Goal: Task Accomplishment & Management: Use online tool/utility

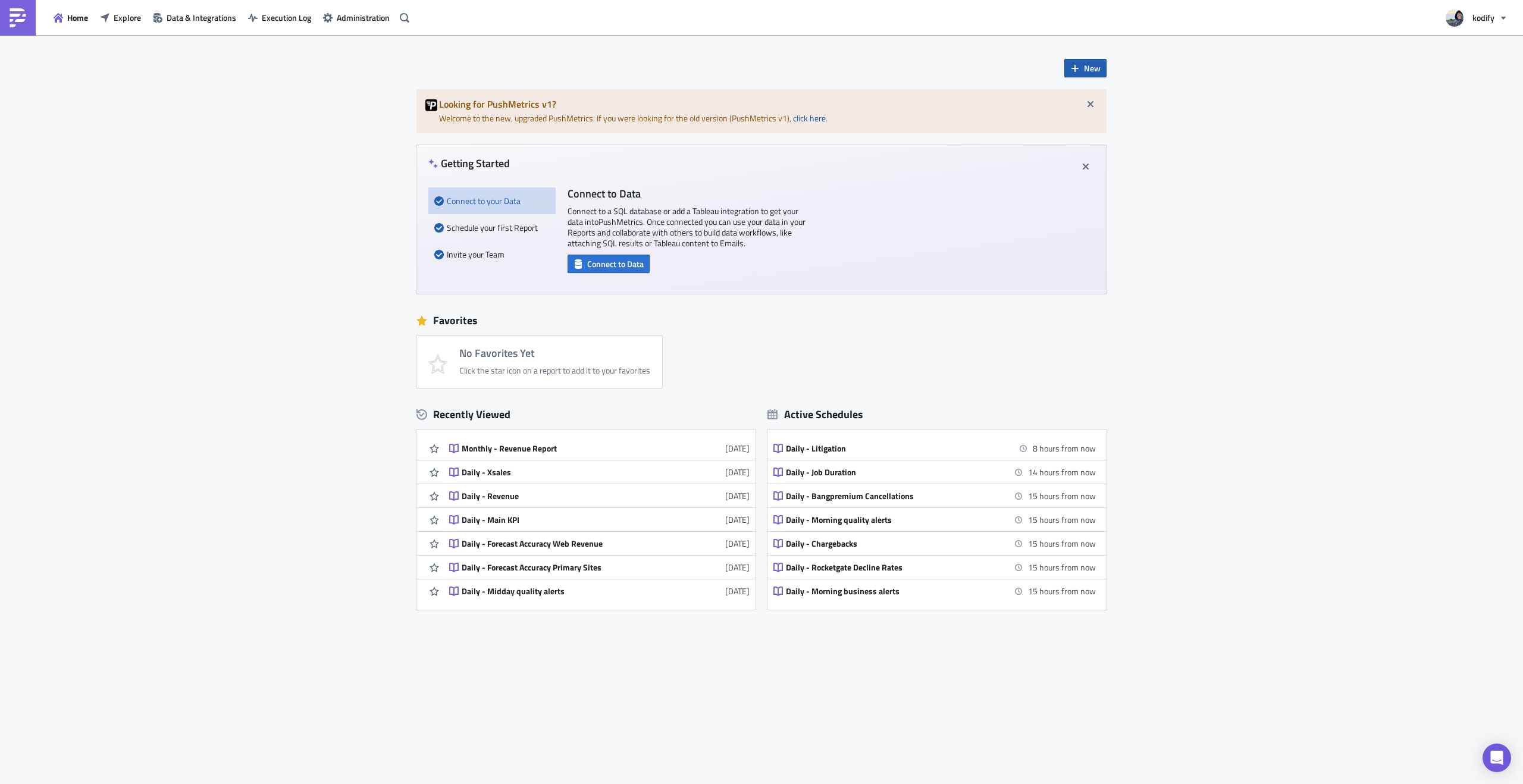
click at [1084, 72] on span "New" at bounding box center [1092, 68] width 16 height 12
click at [1089, 99] on div "Report" at bounding box center [1125, 98] width 79 height 12
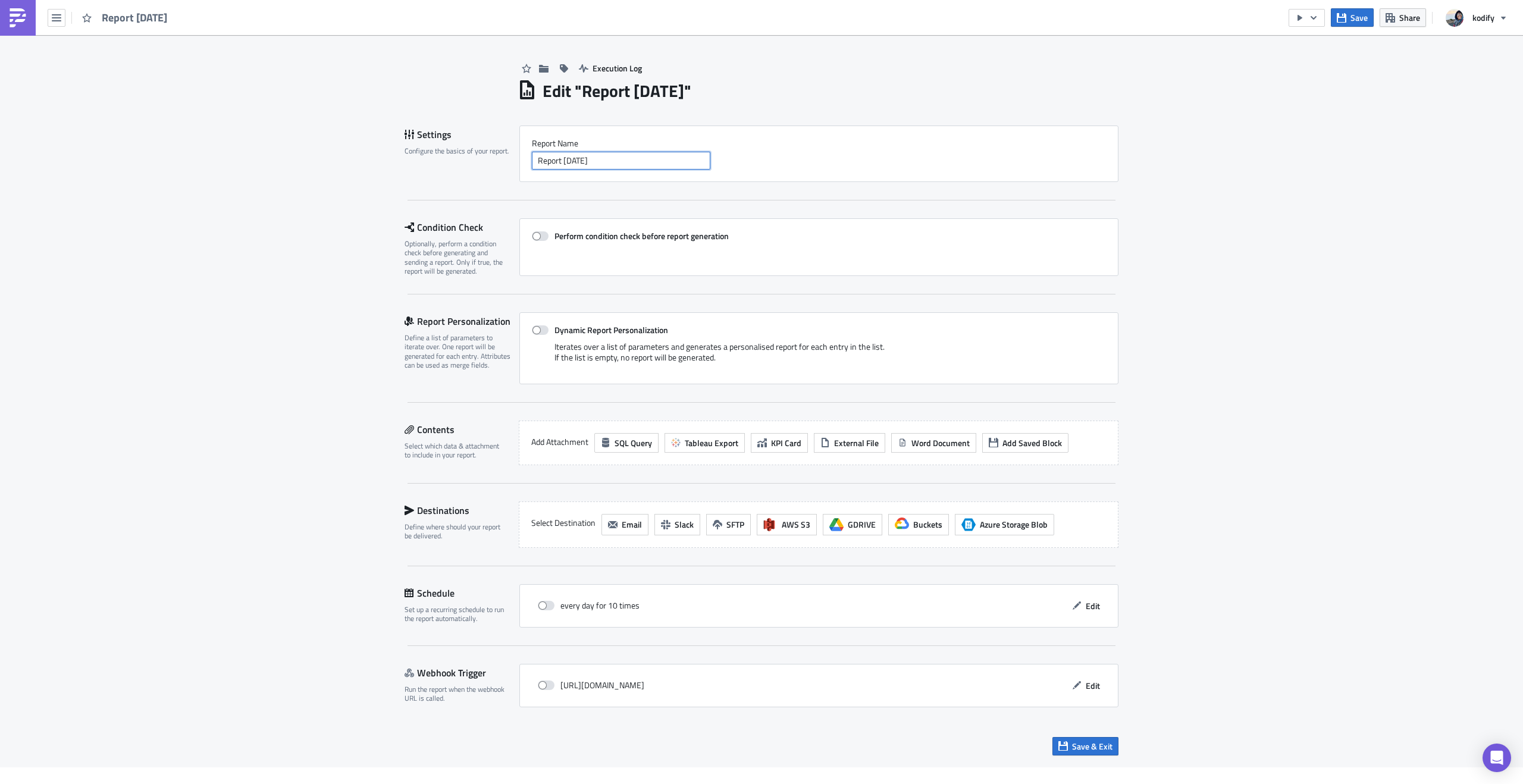
click at [578, 161] on input "Report [DATE]" at bounding box center [621, 161] width 179 height 18
type input "Weekly Age Verification Metrics"
click at [696, 448] on span "Tableau Export" at bounding box center [711, 442] width 53 height 12
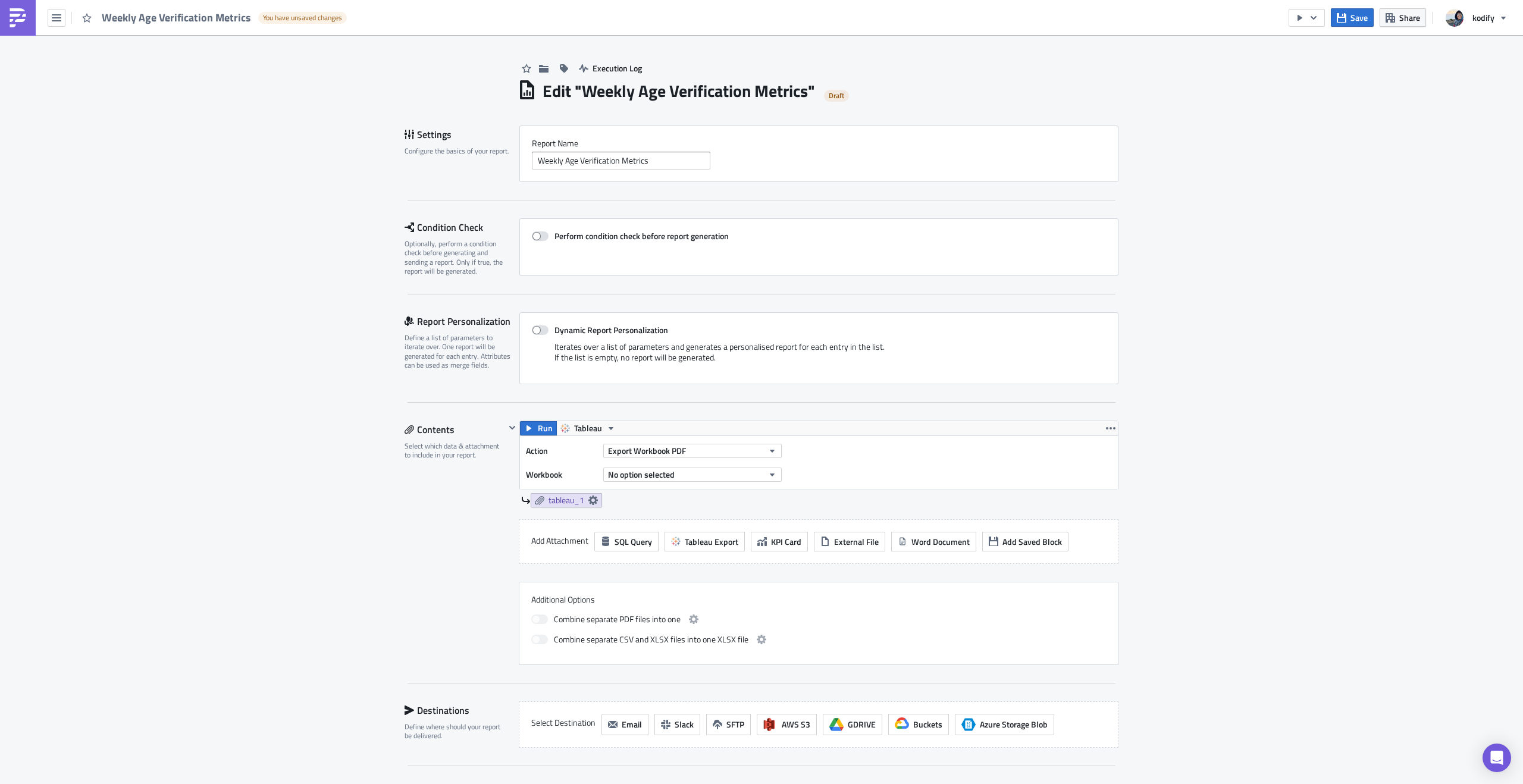
scroll to position [103, 0]
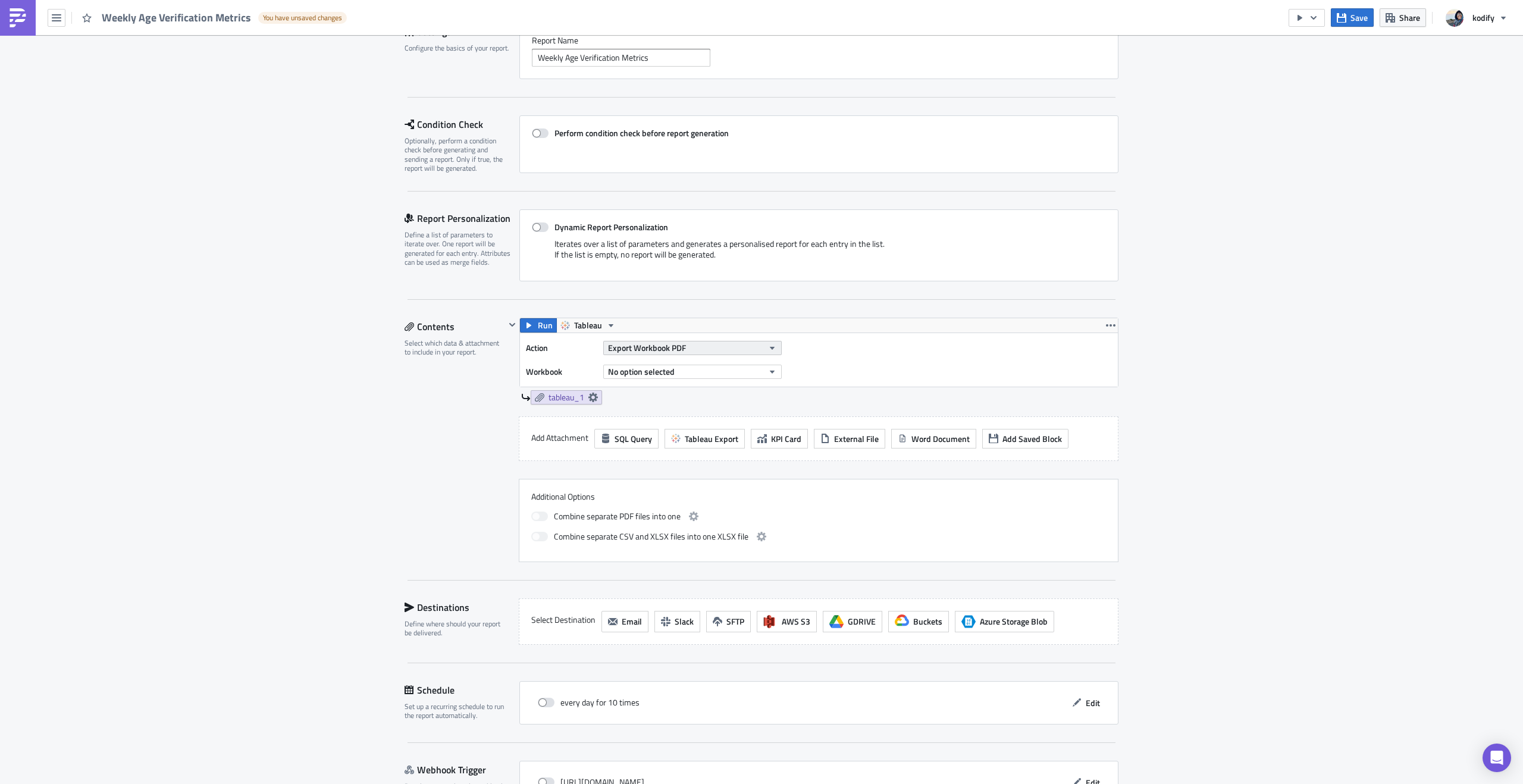
click at [652, 349] on span "Export Workbook PDF" at bounding box center [646, 347] width 78 height 12
click at [908, 342] on div "Action Export Workbook PDF Workbook No option selected" at bounding box center [819, 360] width 598 height 53
click at [660, 372] on span "No option selected" at bounding box center [641, 371] width 66 height 12
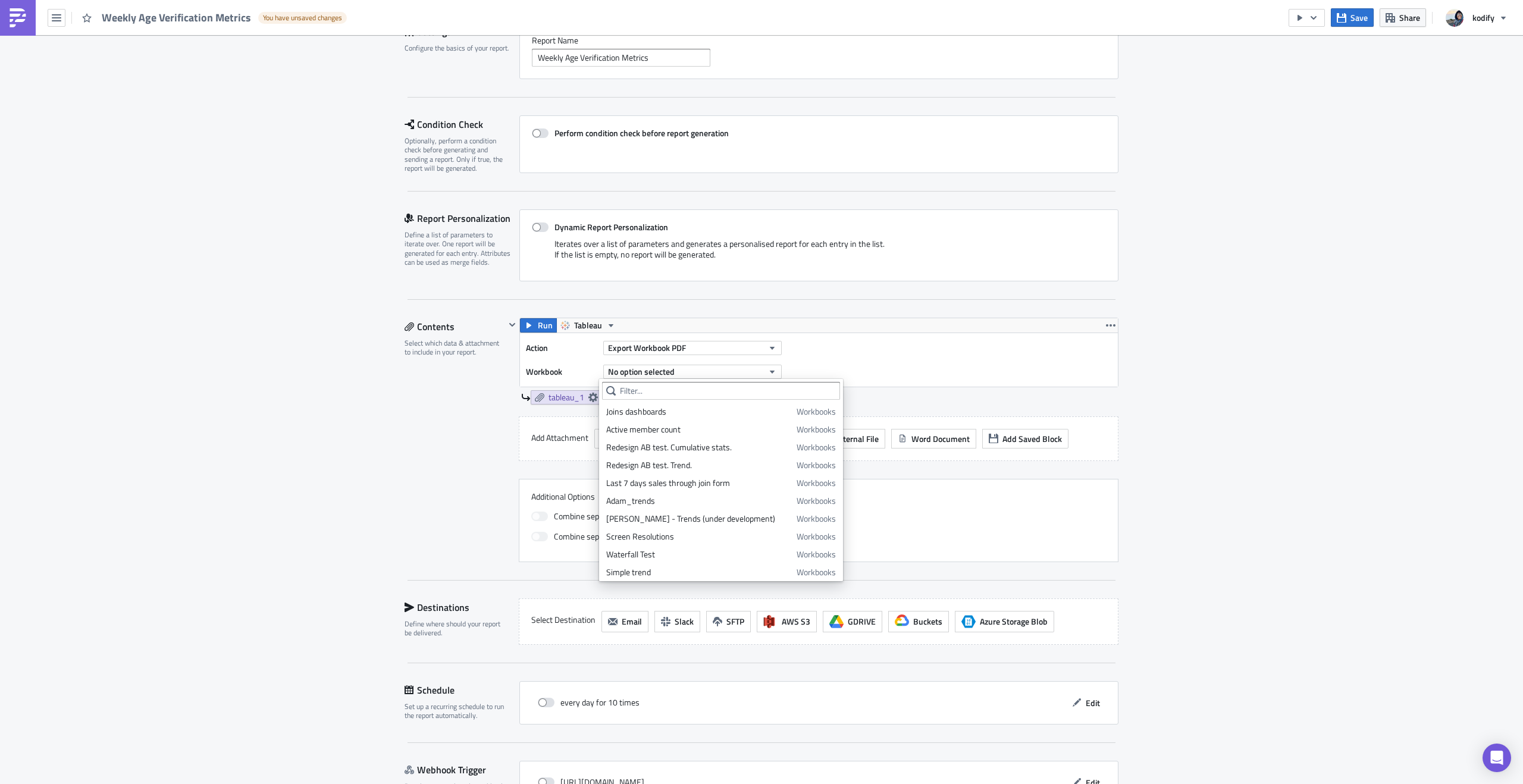
click at [1157, 231] on div "Execution Log Edit " Weekly Age Verification Metrics " Draft Settings Configure…" at bounding box center [761, 398] width 1523 height 932
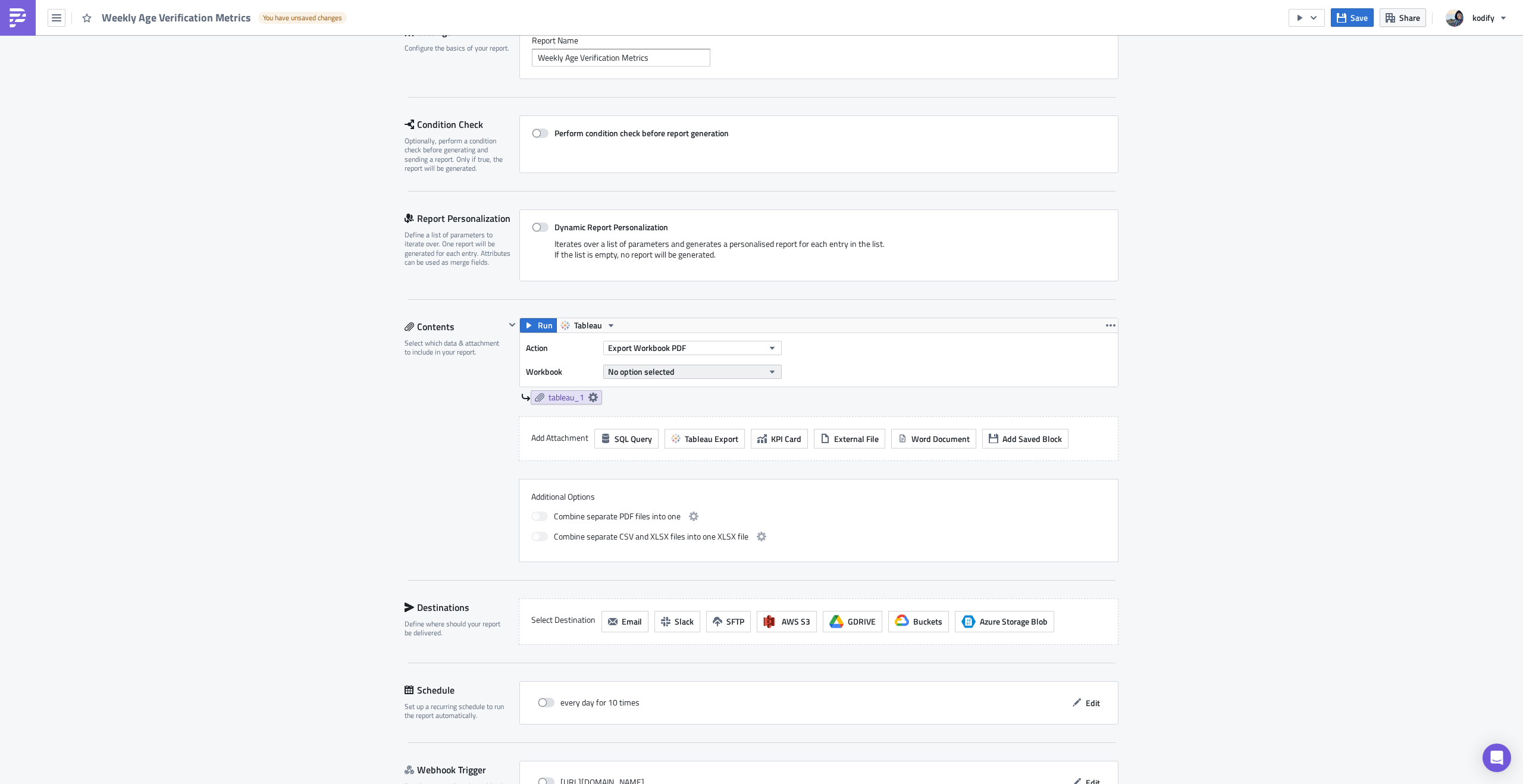
click at [648, 371] on span "No option selected" at bounding box center [641, 371] width 66 height 12
type input "Weekl"
click at [1358, 490] on div "Execution Log Edit " Weekly Age Verification Metrics " Draft Settings Configure…" at bounding box center [761, 398] width 1523 height 932
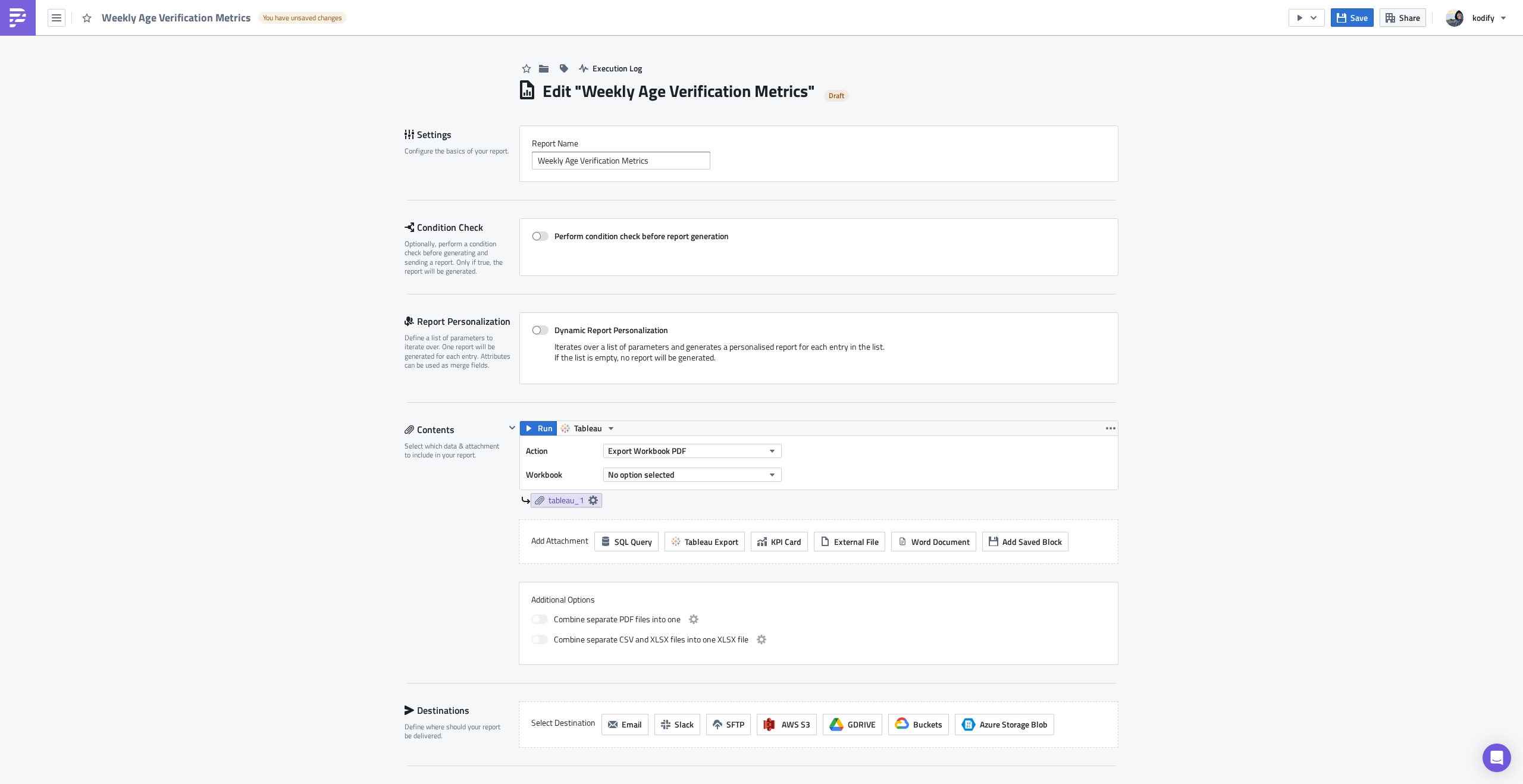
scroll to position [183, 0]
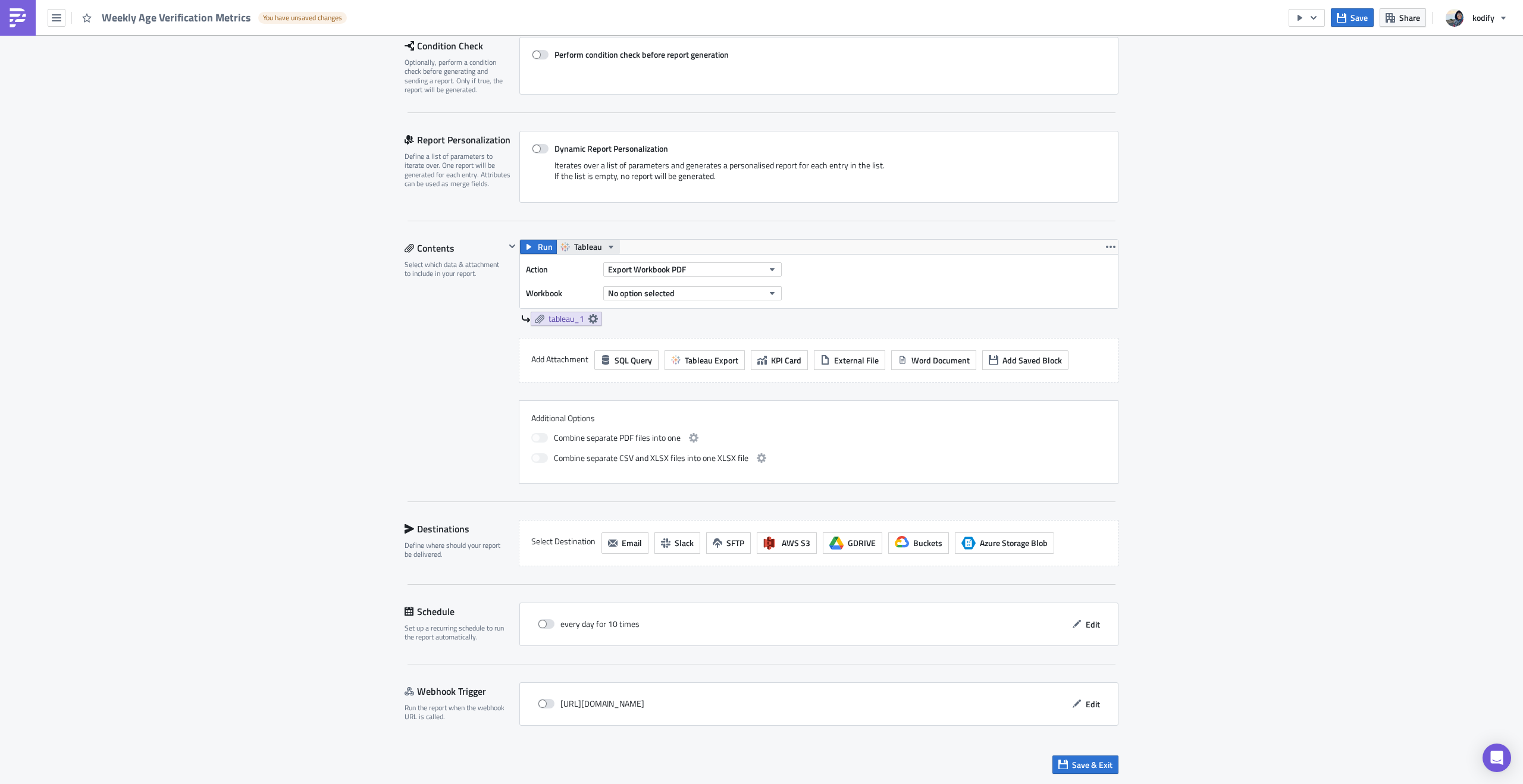
click at [595, 244] on span "Tableau" at bounding box center [588, 247] width 28 height 14
click at [595, 262] on div "Tableau" at bounding box center [614, 265] width 85 height 12
click at [1106, 245] on icon "button" at bounding box center [1111, 247] width 10 height 10
click at [1275, 243] on div "Execution Log Edit " Weekly Age Verification Metrics " Draft Settings Configure…" at bounding box center [761, 319] width 1523 height 932
click at [708, 270] on button "Export Workbook PDF" at bounding box center [692, 269] width 179 height 14
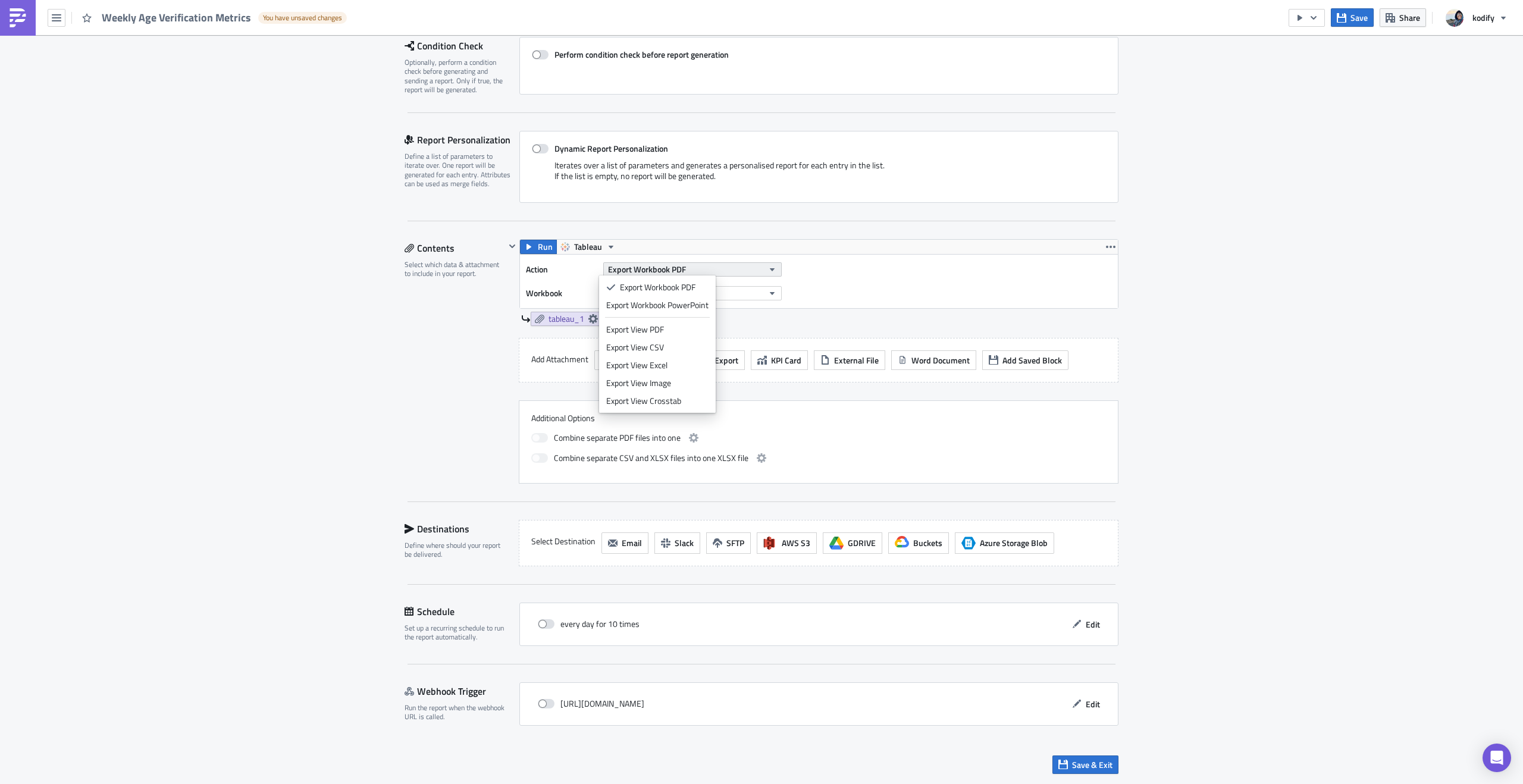
click at [708, 270] on button "Export Workbook PDF" at bounding box center [692, 269] width 179 height 14
click at [721, 292] on button "No option selected" at bounding box center [692, 292] width 179 height 14
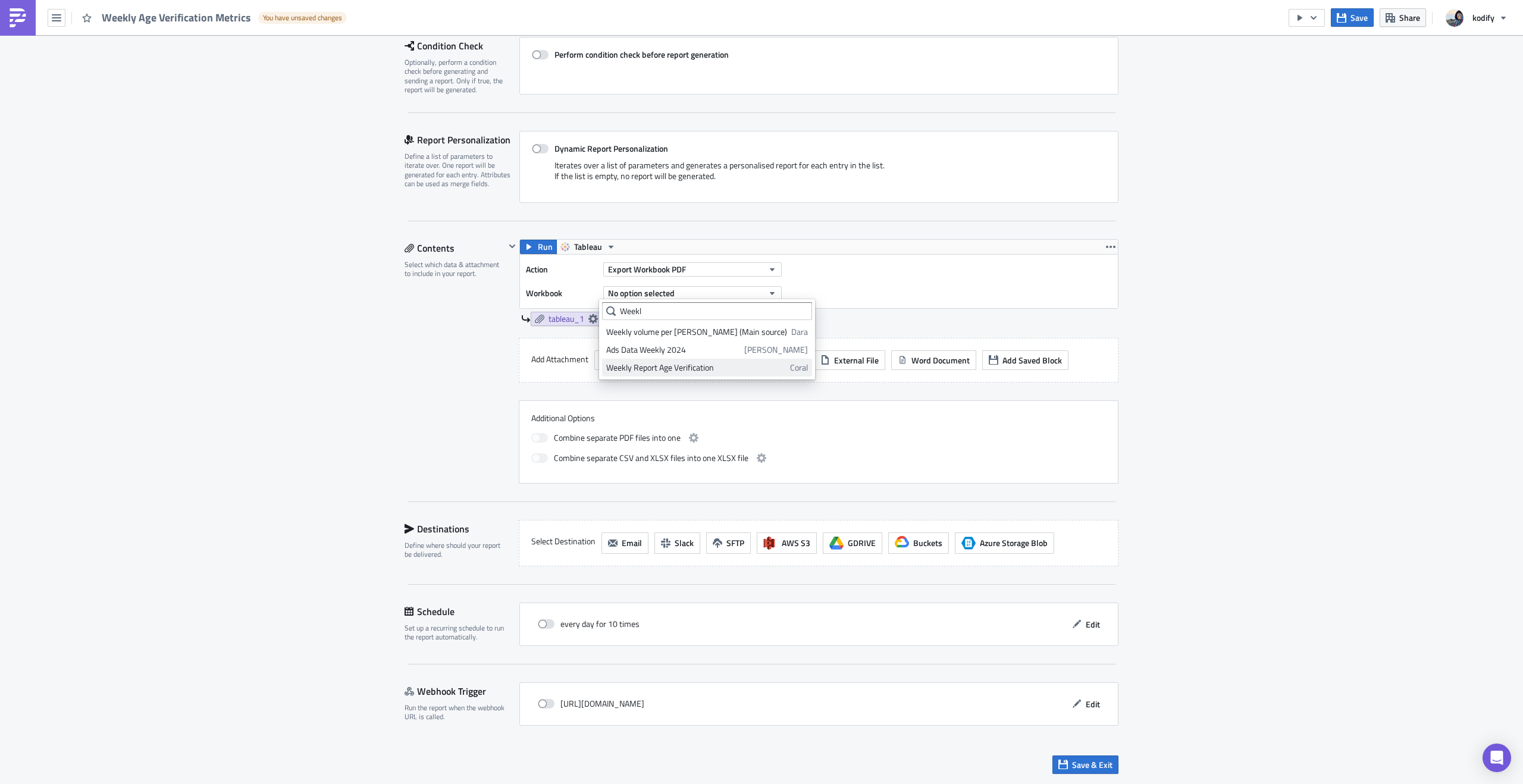
click at [673, 366] on div "Weekly Report Age Verification" at bounding box center [696, 368] width 179 height 12
click at [747, 274] on button "Export Workbook PDF" at bounding box center [692, 269] width 179 height 14
click at [886, 266] on div "Action Export Workbook PDF Workbook Weekly Report Age Verification" at bounding box center [819, 281] width 598 height 53
click at [768, 291] on icon "button" at bounding box center [773, 293] width 10 height 10
click at [925, 283] on div "Action Export Workbook PDF Workbook Weekly Report Age Verification" at bounding box center [819, 281] width 598 height 53
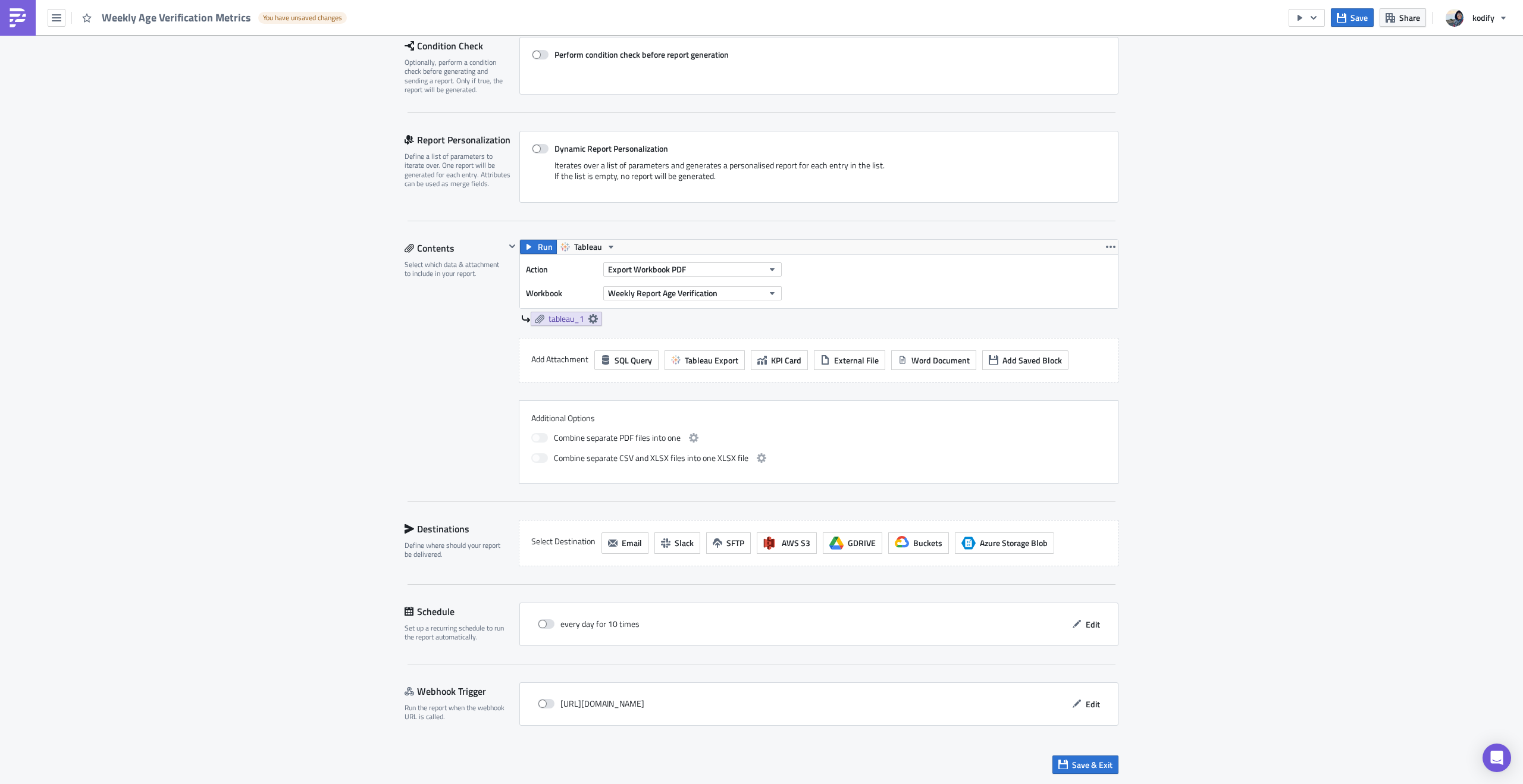
scroll to position [0, 0]
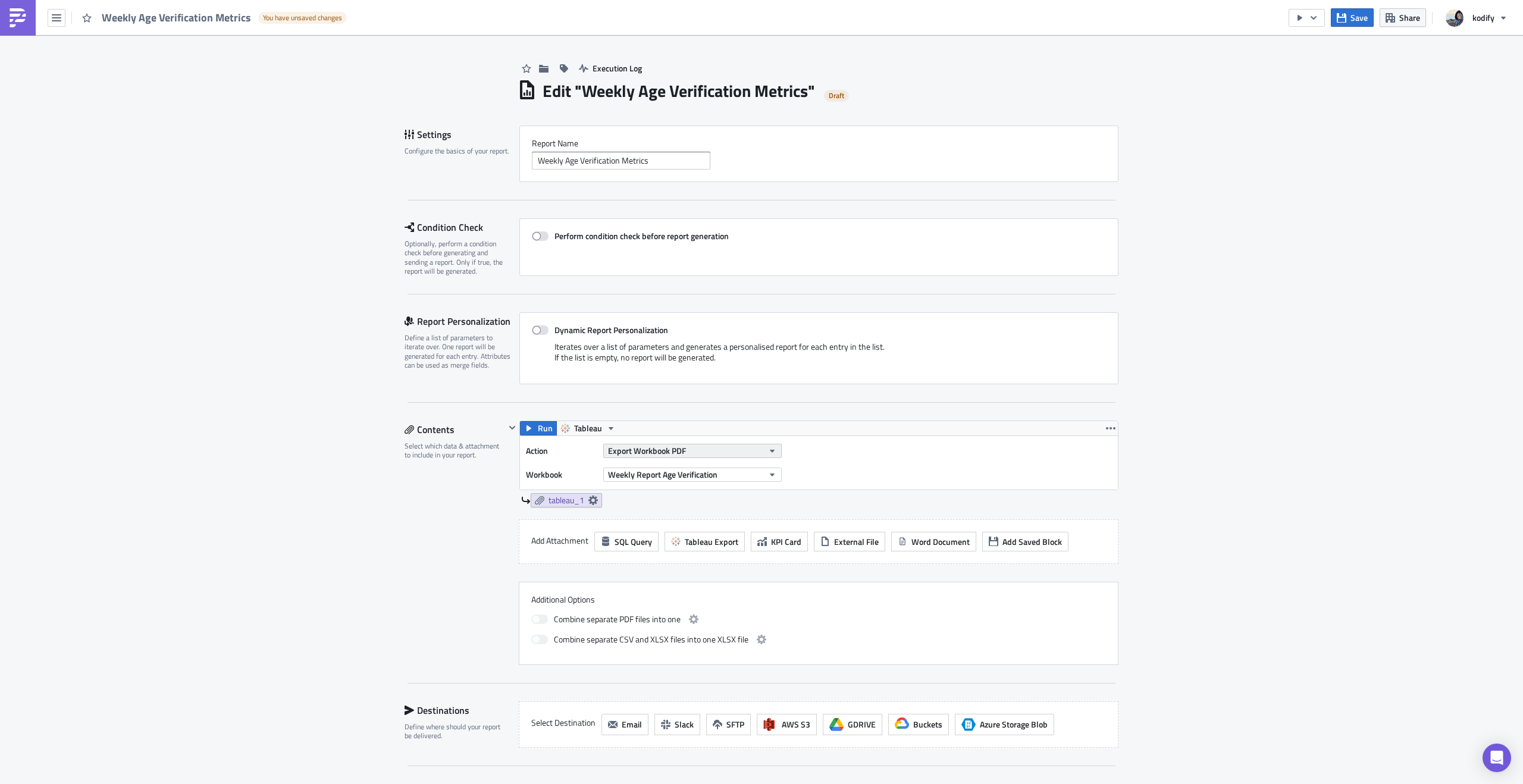
click at [682, 452] on span "Export Workbook PDF" at bounding box center [646, 451] width 78 height 12
click at [684, 570] on div "Export View Image" at bounding box center [657, 565] width 102 height 12
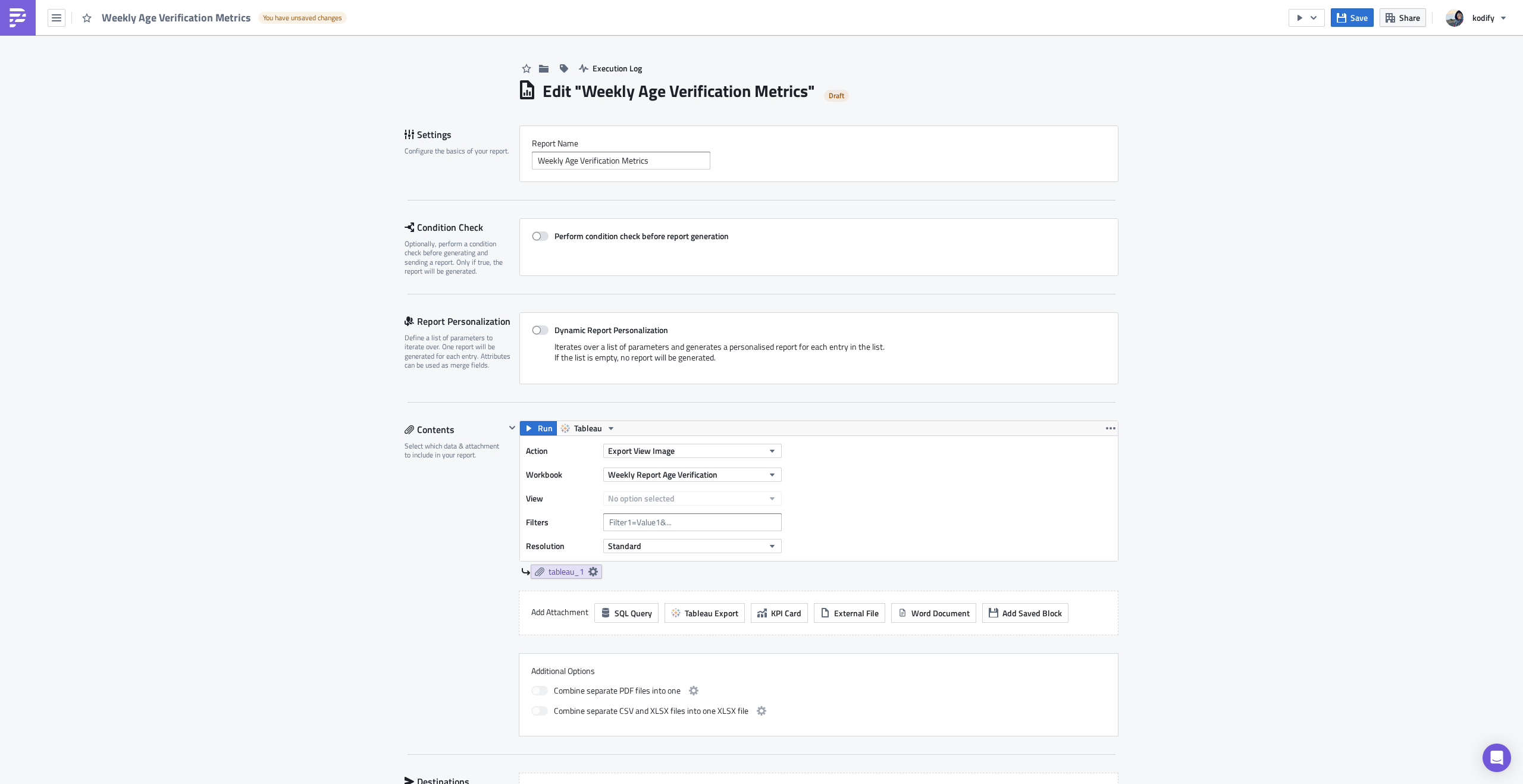
scroll to position [106, 0]
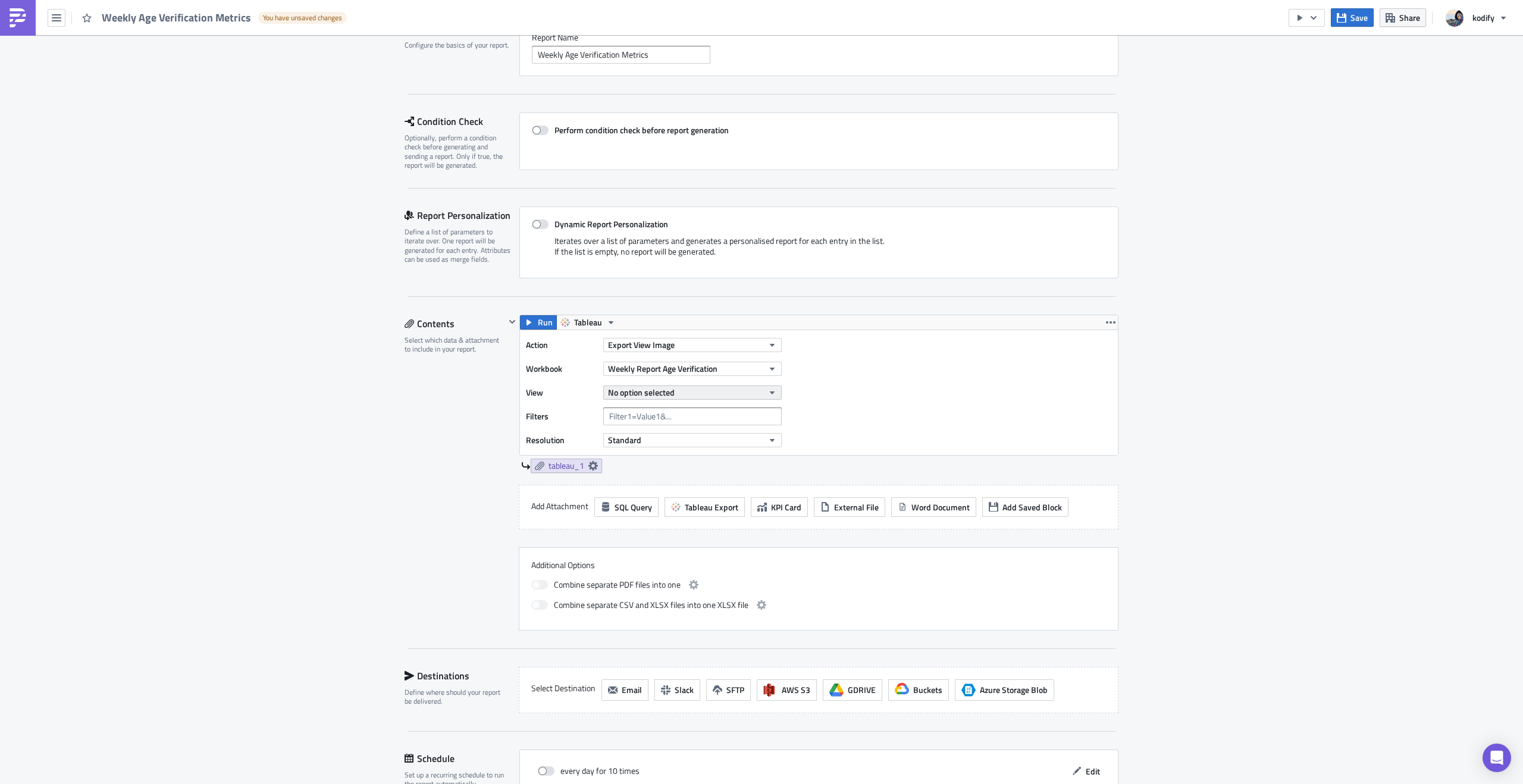
click at [695, 388] on button "No option selected" at bounding box center [692, 392] width 179 height 14
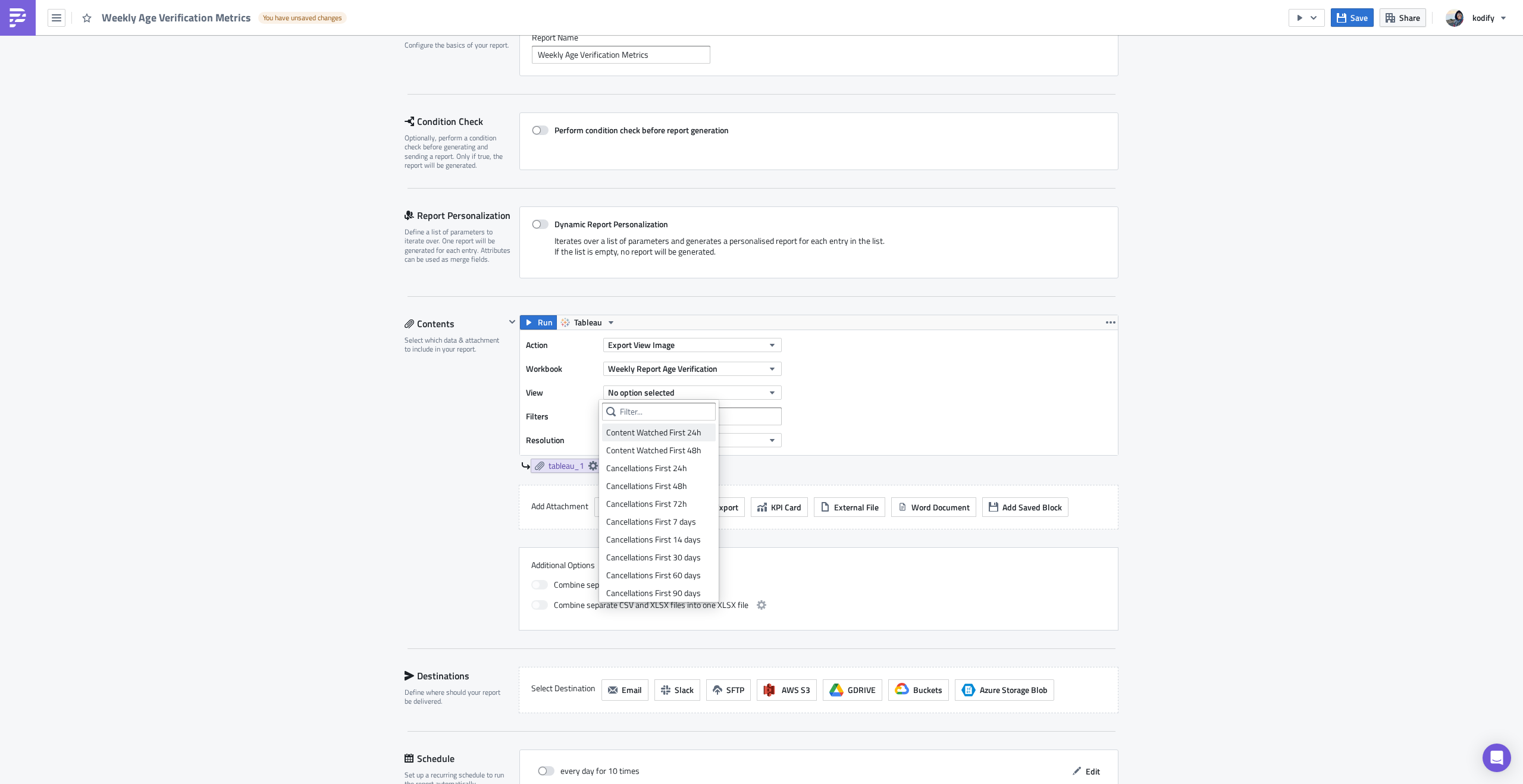
click at [679, 432] on div "Content Watched First 24h" at bounding box center [659, 433] width 106 height 12
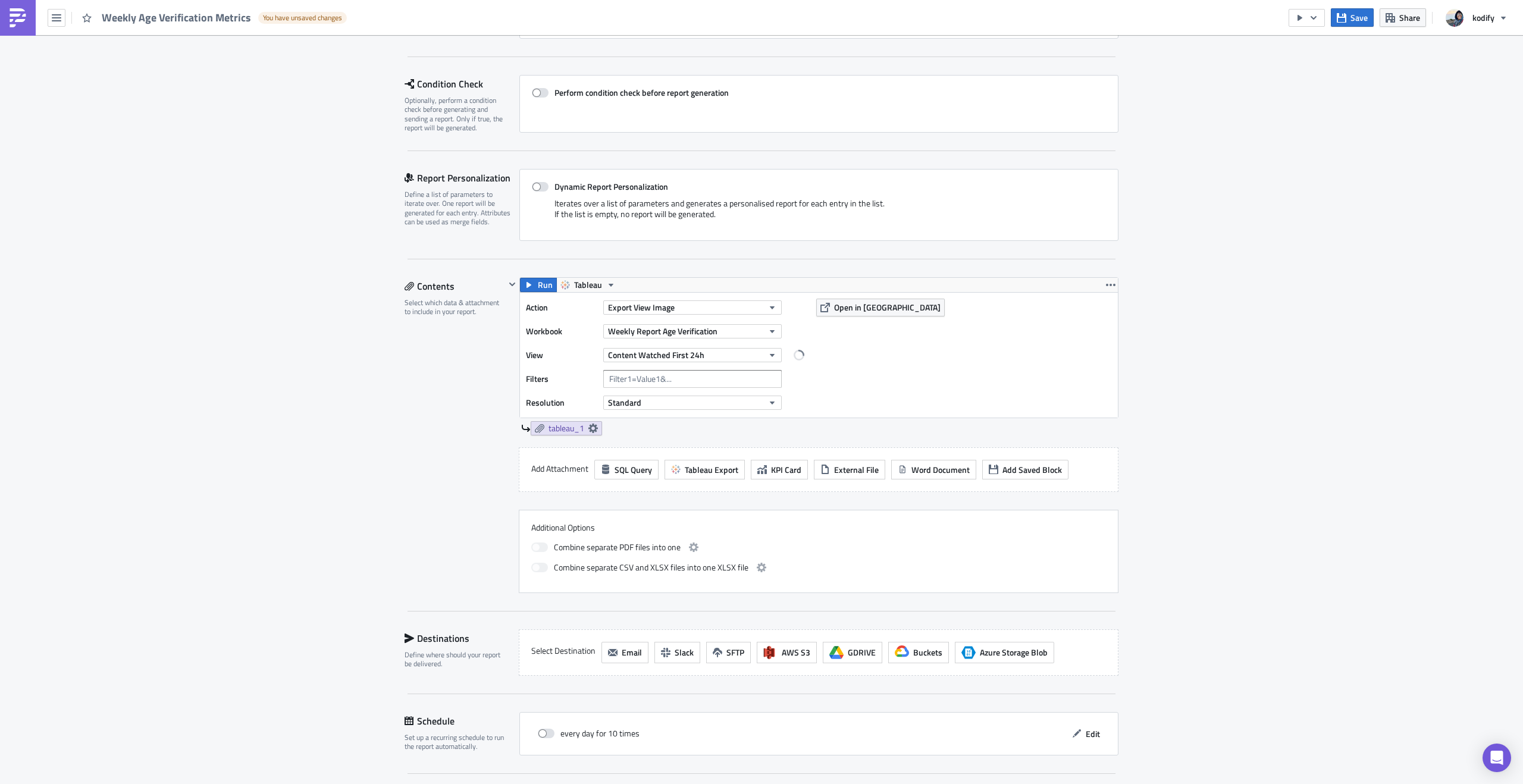
scroll to position [156, 0]
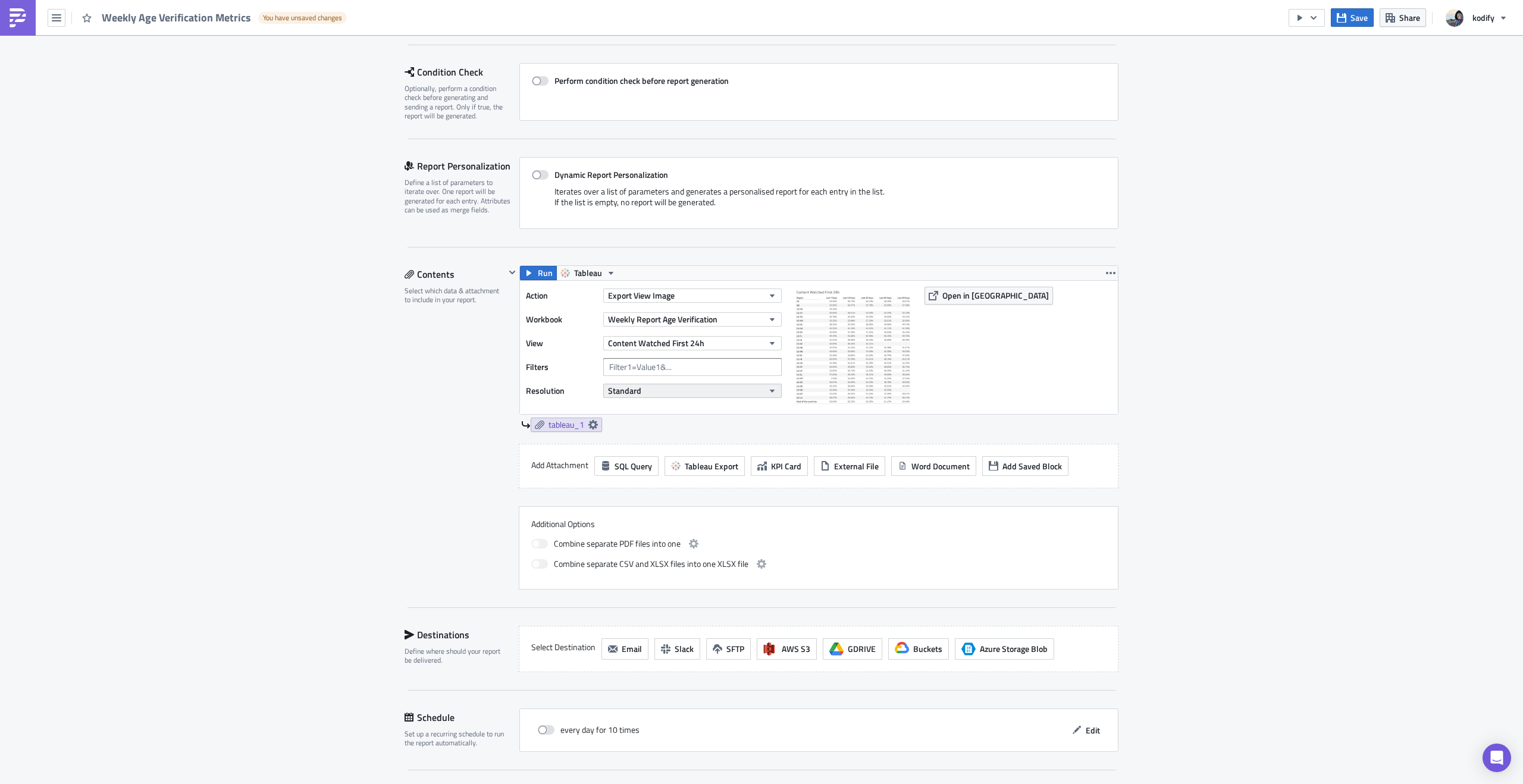
click at [732, 387] on button "Standard" at bounding box center [692, 390] width 179 height 14
click at [668, 422] on div "High" at bounding box center [655, 428] width 99 height 12
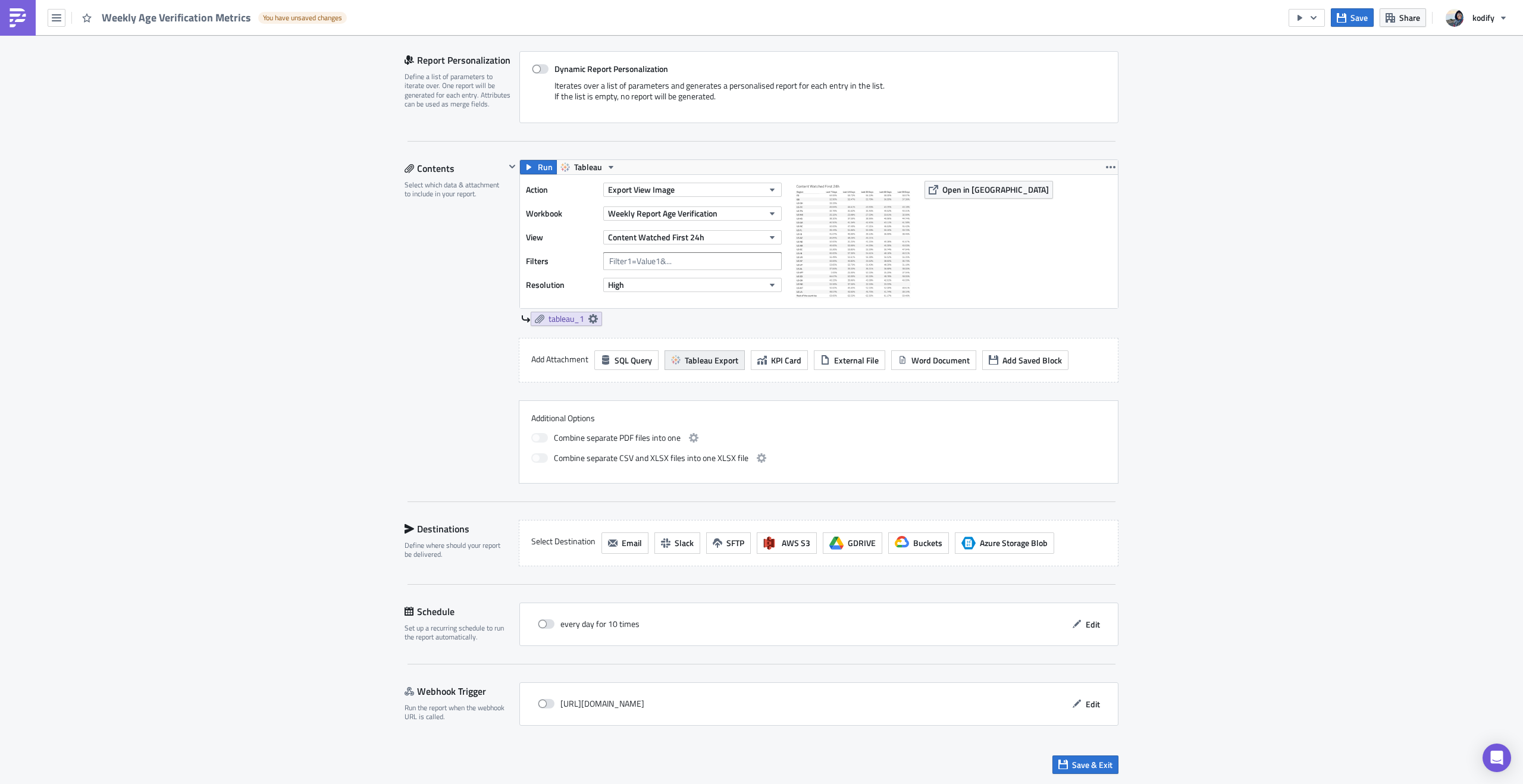
click at [690, 351] on button "Tableau Export" at bounding box center [705, 360] width 80 height 20
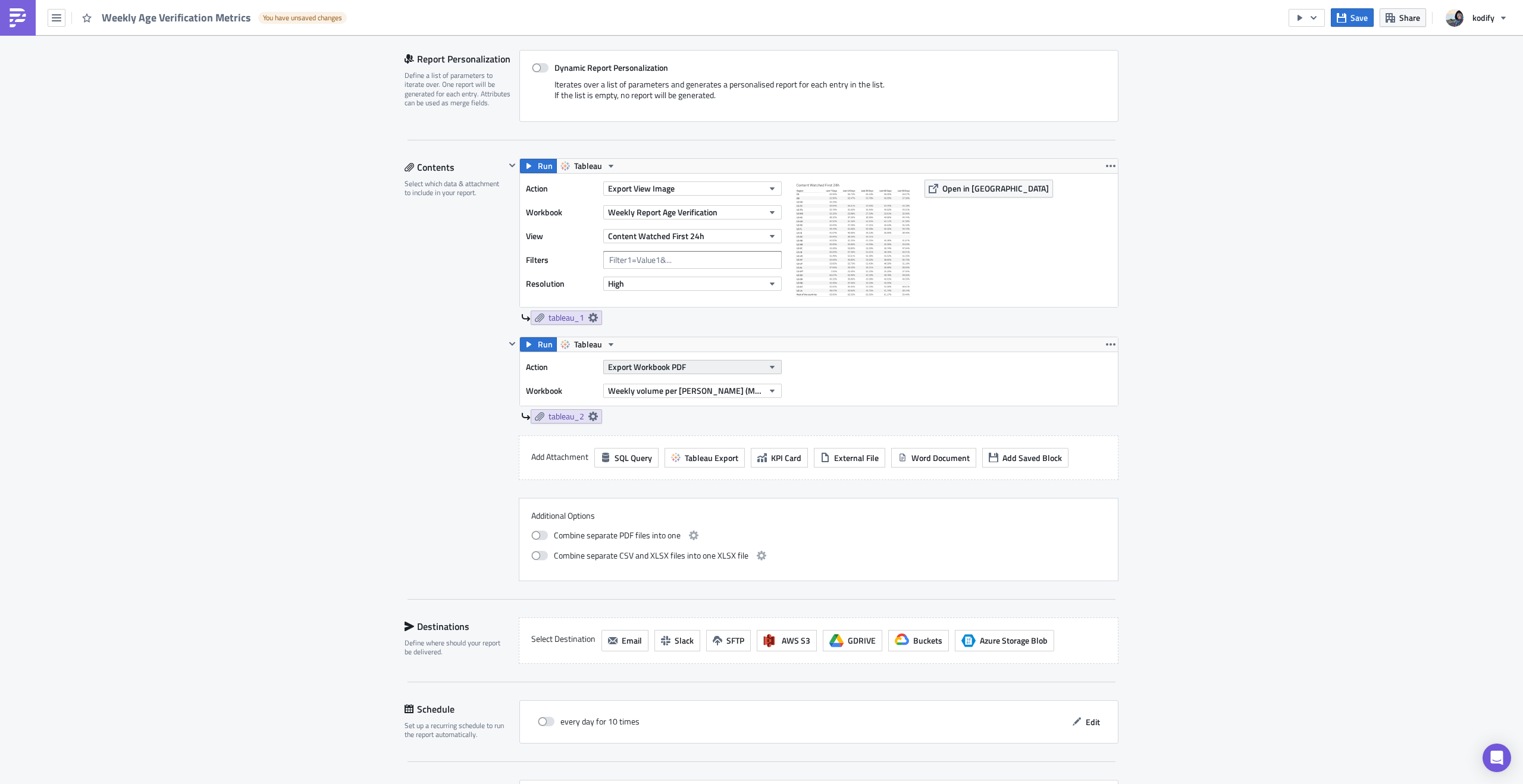
click at [643, 365] on span "Export Workbook PDF" at bounding box center [646, 366] width 78 height 12
click at [641, 486] on div "Export View Image" at bounding box center [657, 482] width 102 height 12
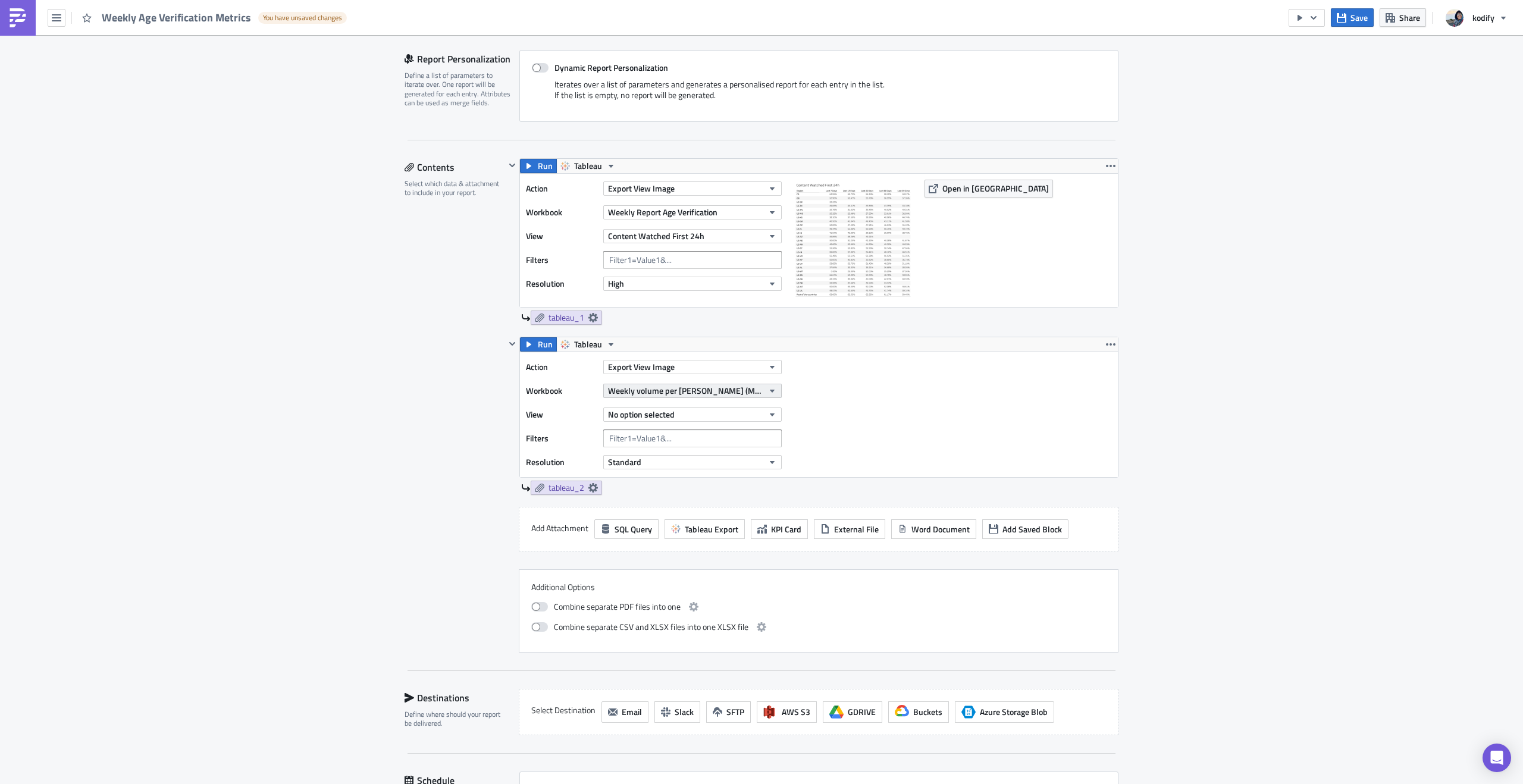
click at [679, 393] on span "Weekly volume per [PERSON_NAME] (Main source)" at bounding box center [686, 390] width 156 height 12
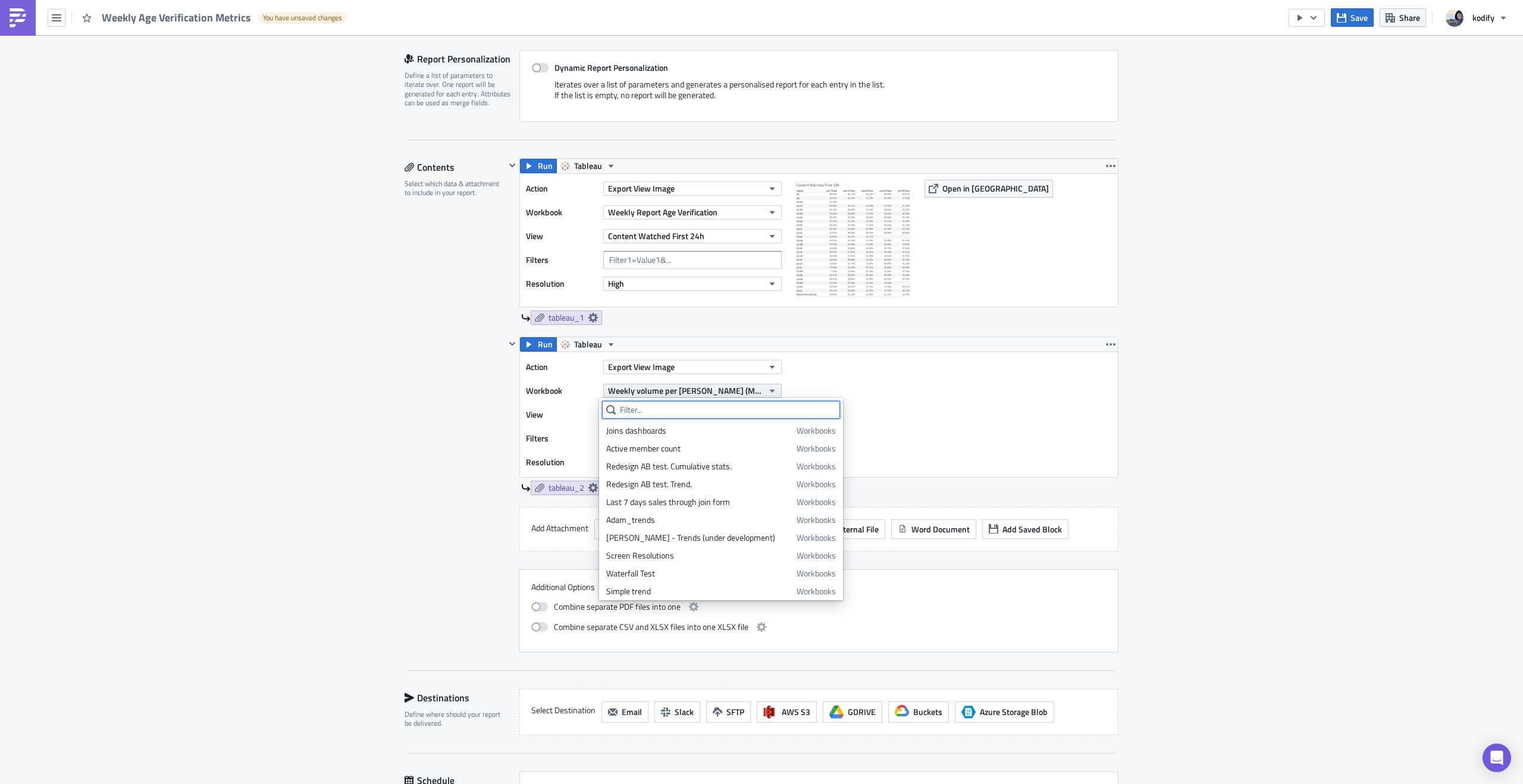
type input "E"
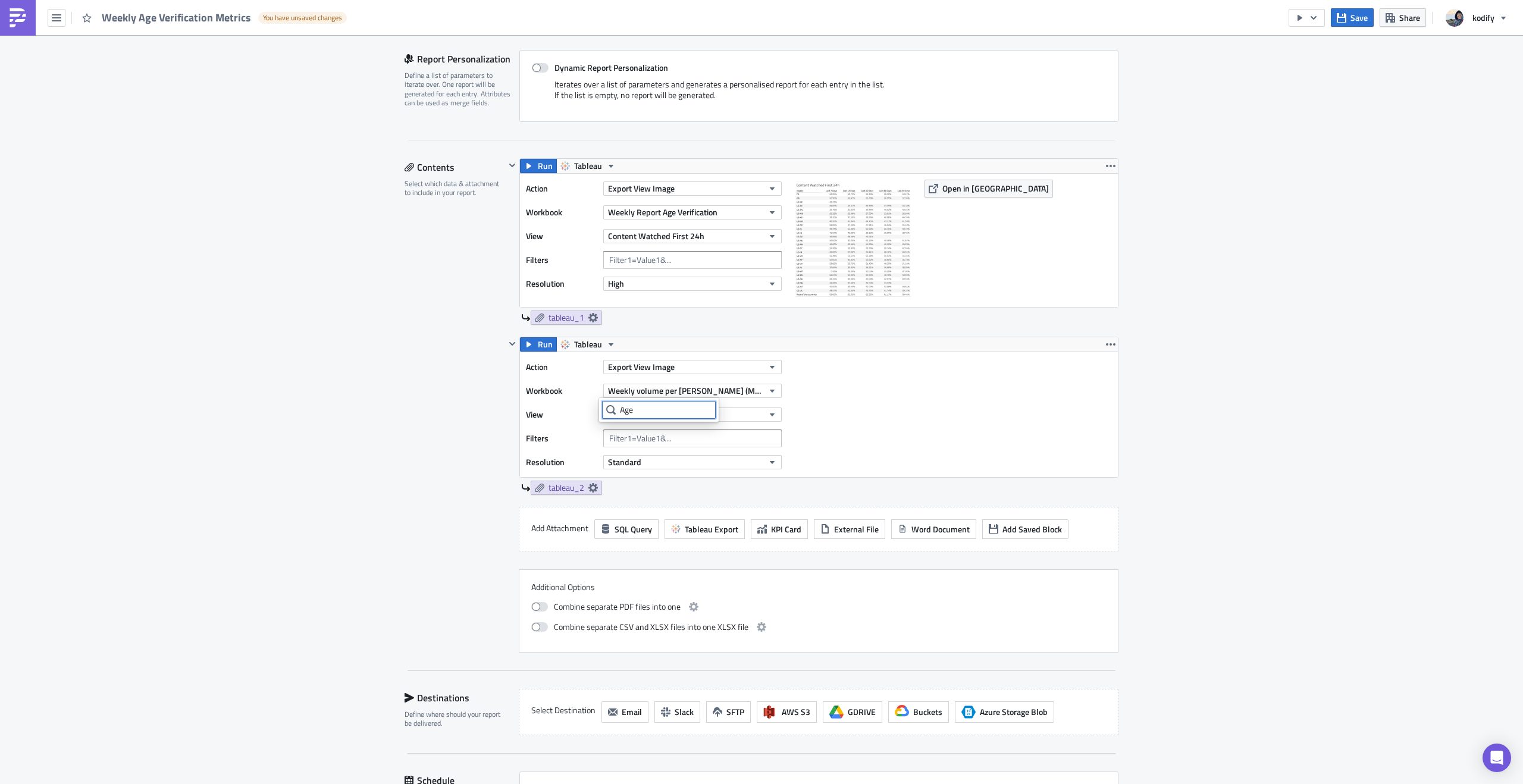
type input "Age"
click at [868, 404] on div "Action Export View Image Workbook Weekly volume per [PERSON_NAME] (Main source)…" at bounding box center [819, 415] width 598 height 125
click at [721, 393] on span "Weekly volume per [PERSON_NAME] (Main source)" at bounding box center [686, 390] width 156 height 12
click at [682, 410] on input "Age" at bounding box center [659, 410] width 114 height 18
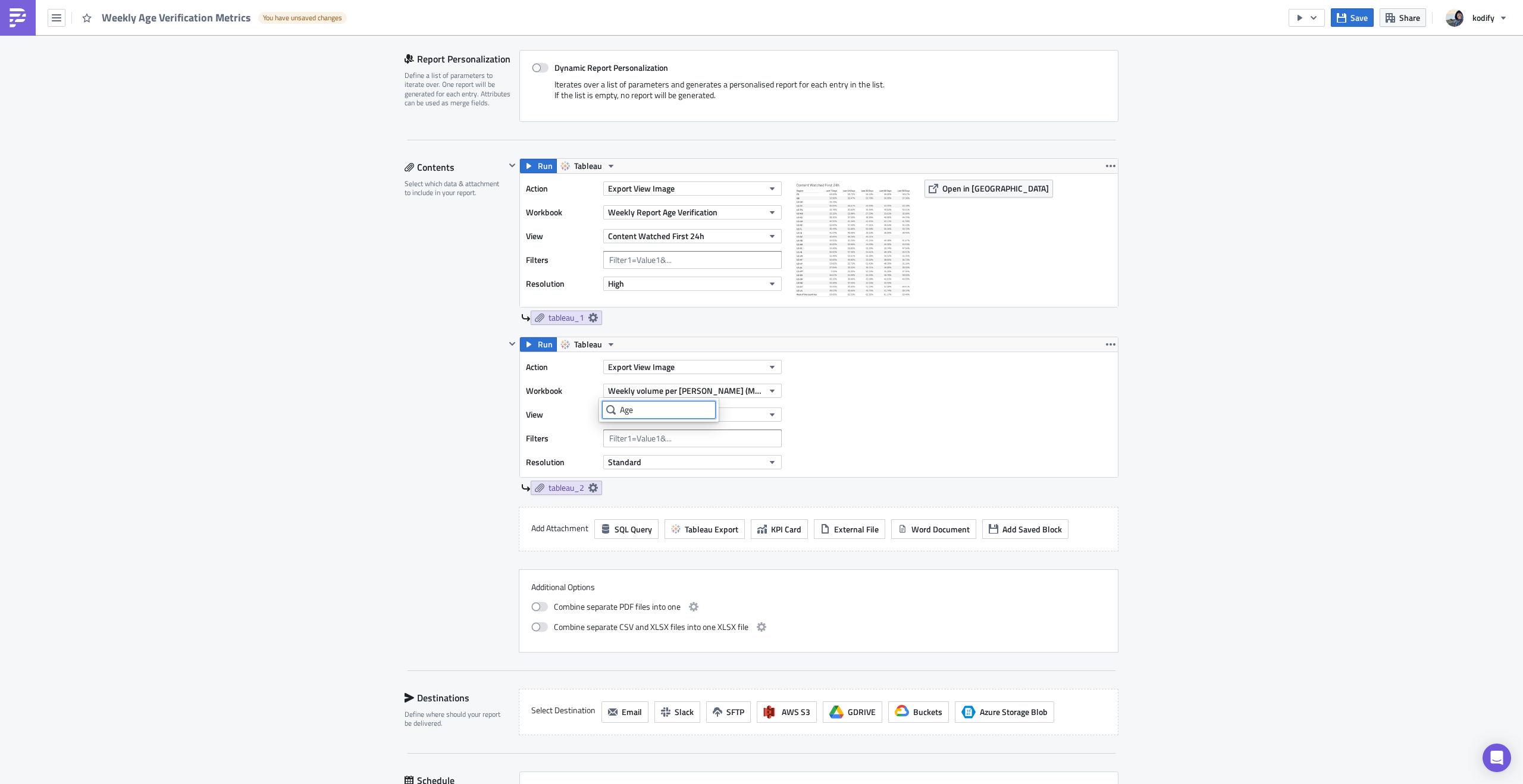
click at [682, 410] on input "Age" at bounding box center [659, 410] width 114 height 18
type input "A"
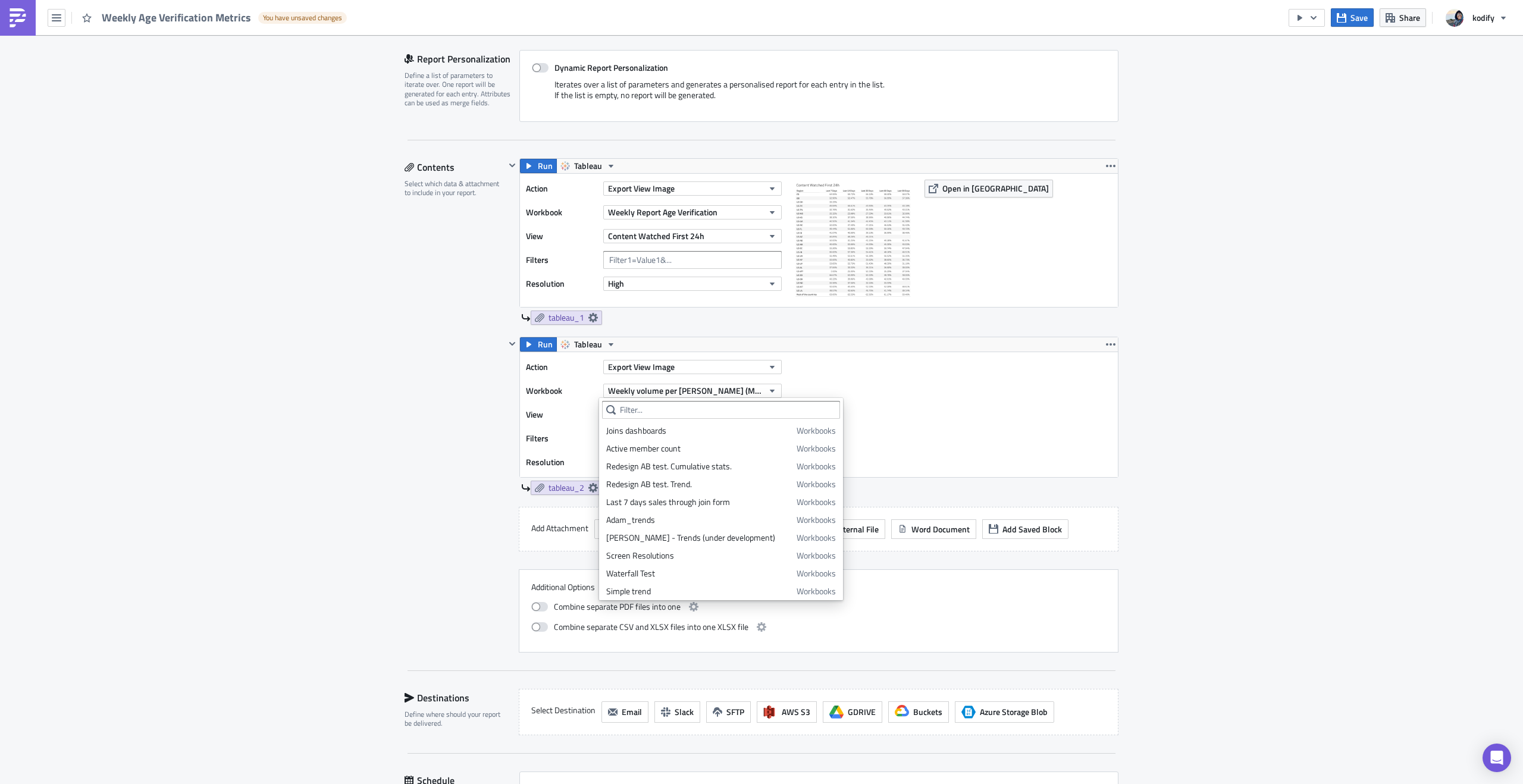
click at [999, 357] on div "Action Export View Image Workbook Weekly volume per [PERSON_NAME] (Main source)…" at bounding box center [819, 415] width 598 height 125
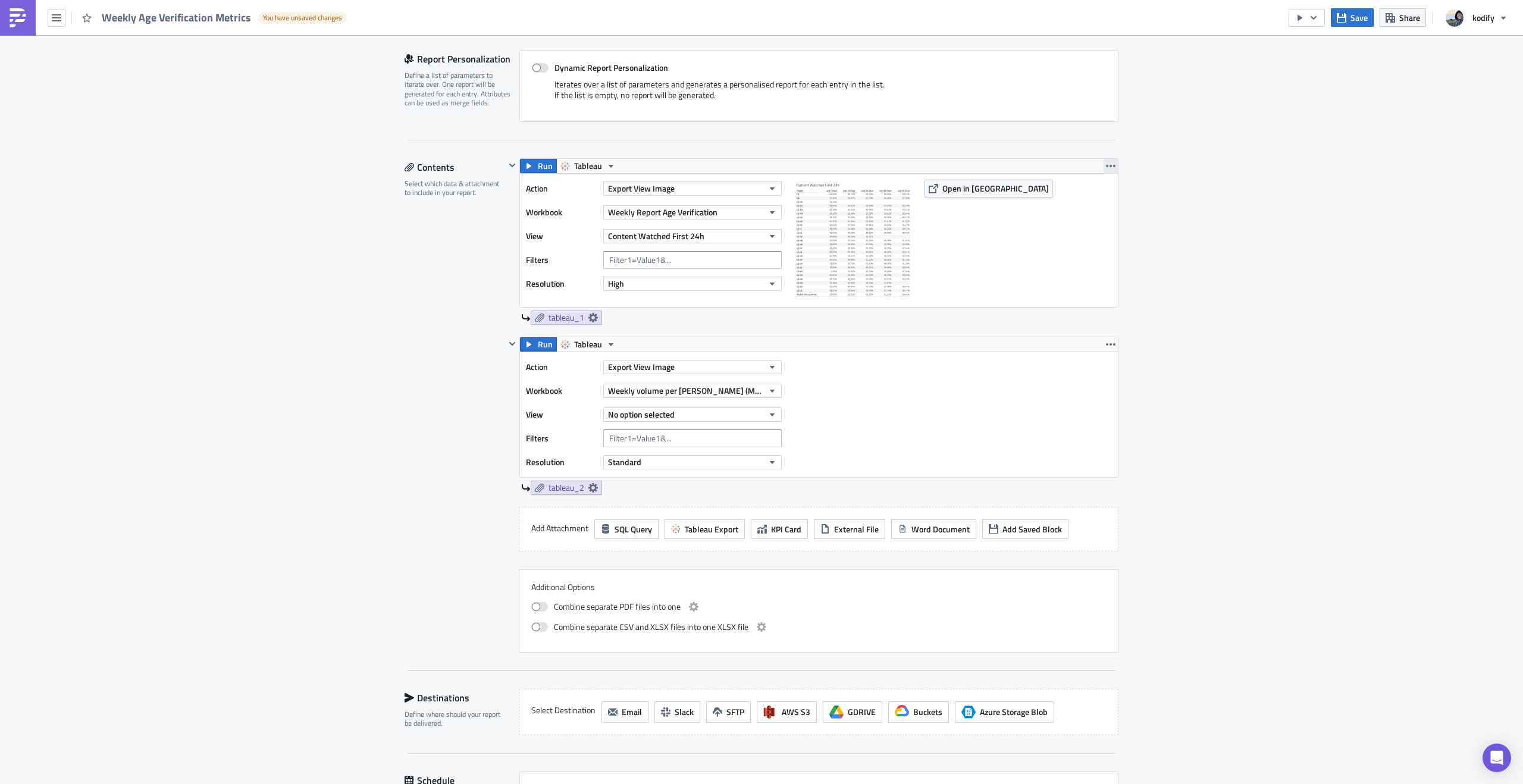
click at [1107, 167] on icon "button" at bounding box center [1111, 166] width 10 height 10
click at [1098, 190] on div "Duplicate" at bounding box center [1113, 194] width 79 height 12
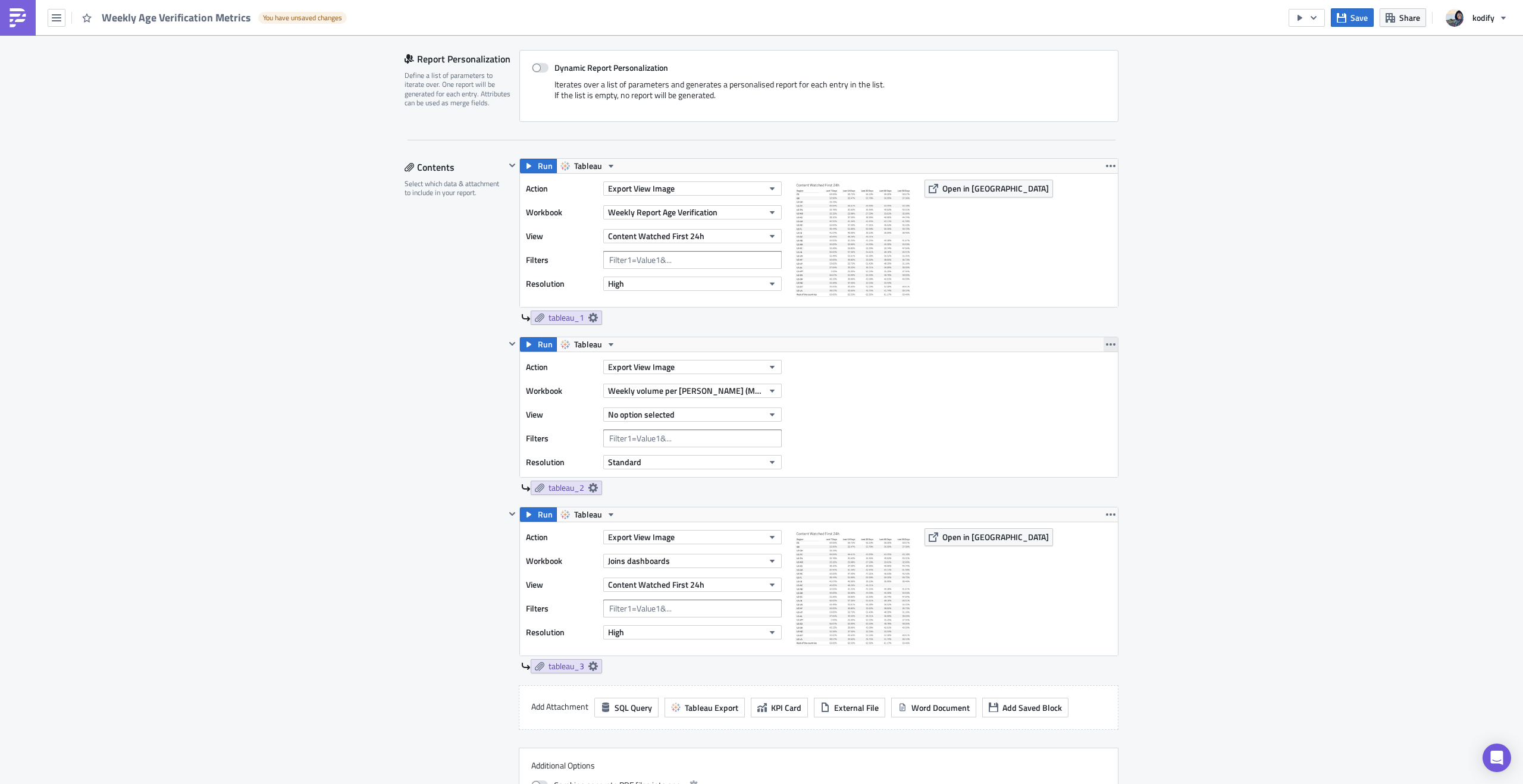
click at [1106, 340] on icon "button" at bounding box center [1111, 345] width 10 height 10
click at [1071, 414] on link "Remove" at bounding box center [1106, 415] width 101 height 18
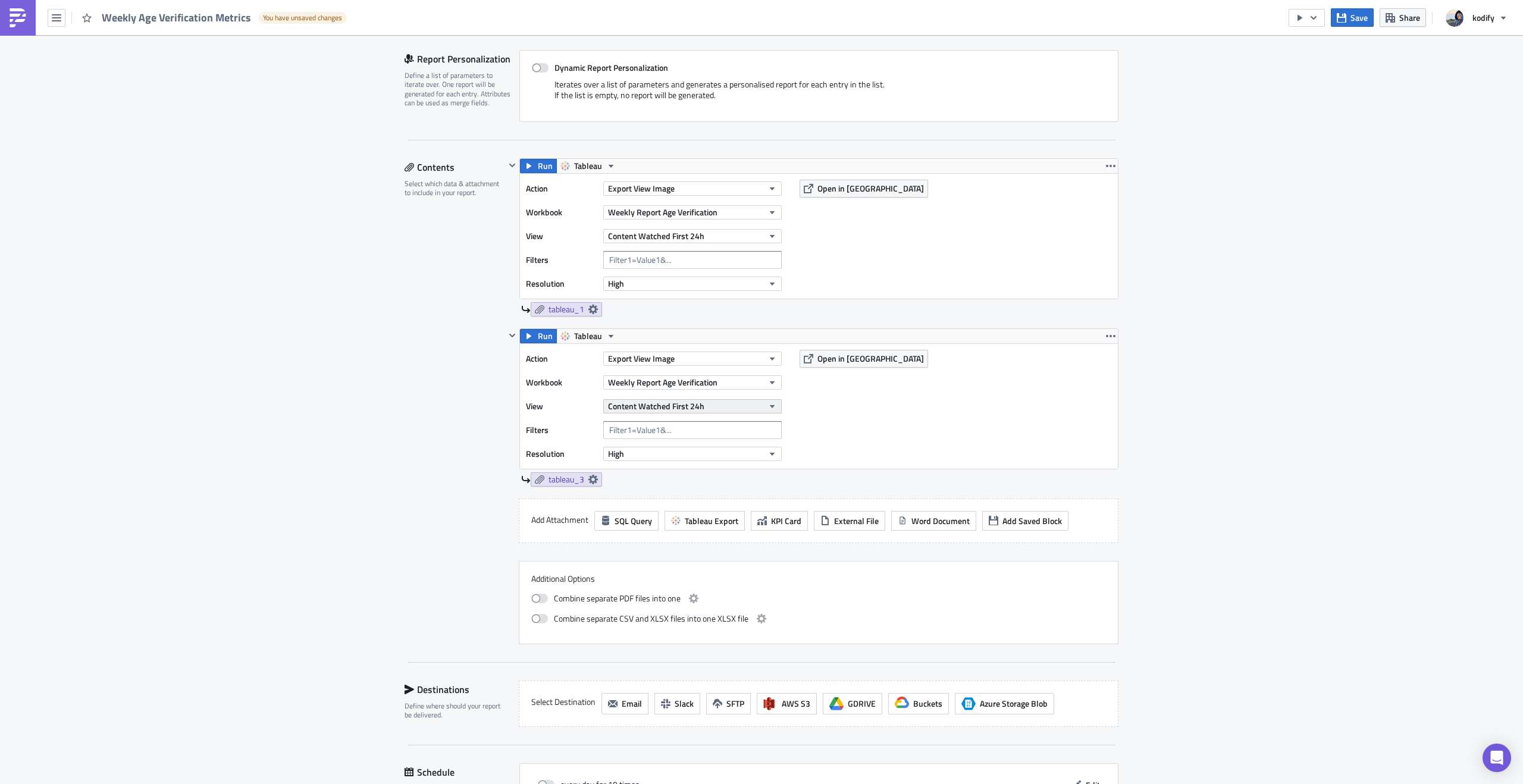
click at [688, 410] on span "Content Watched First 24h" at bounding box center [656, 406] width 97 height 12
click at [768, 405] on icon "button" at bounding box center [773, 406] width 10 height 10
click at [768, 401] on button "Content Watched First 24h" at bounding box center [692, 406] width 179 height 14
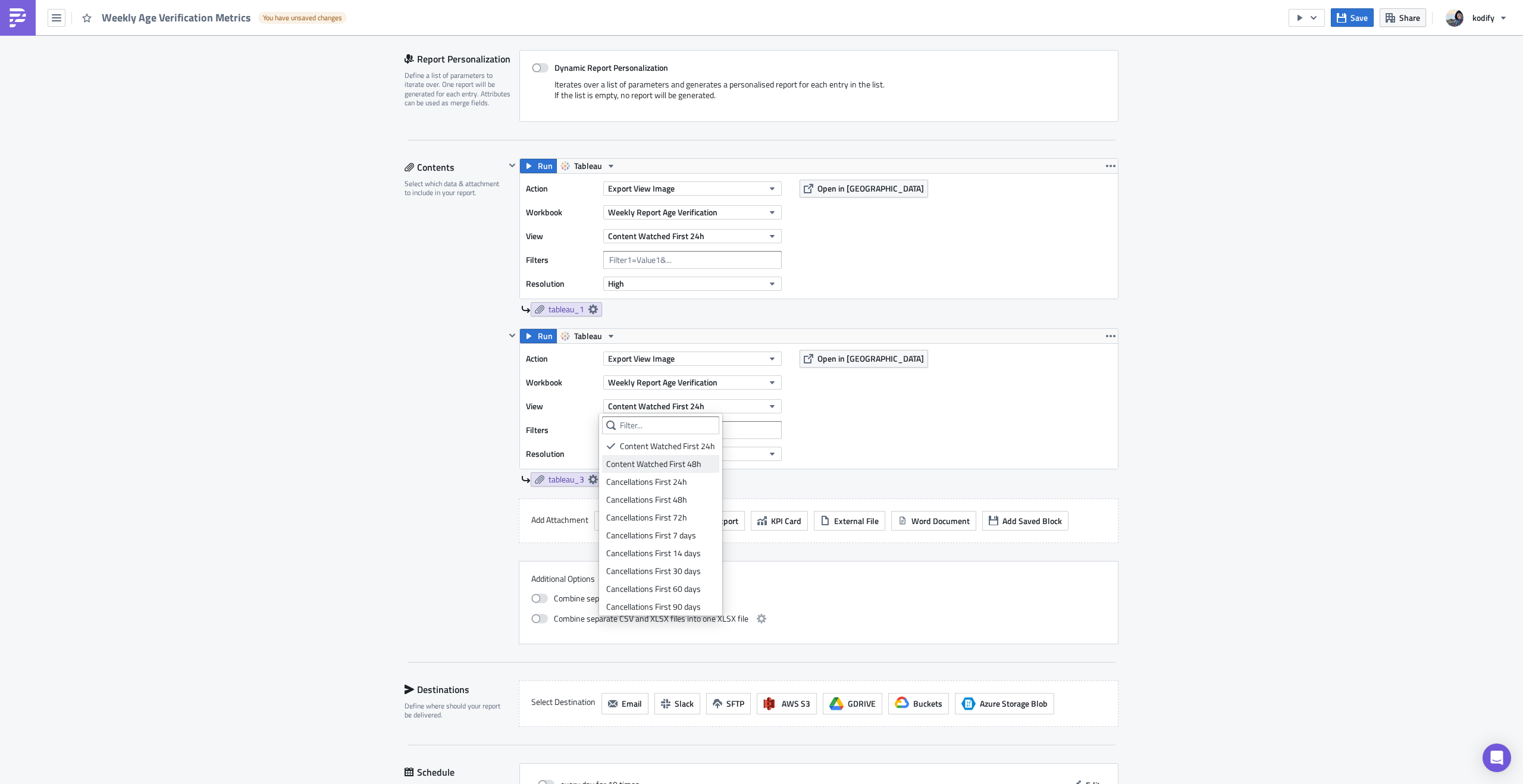
click at [678, 468] on div "Content Watched First 48h" at bounding box center [660, 464] width 109 height 12
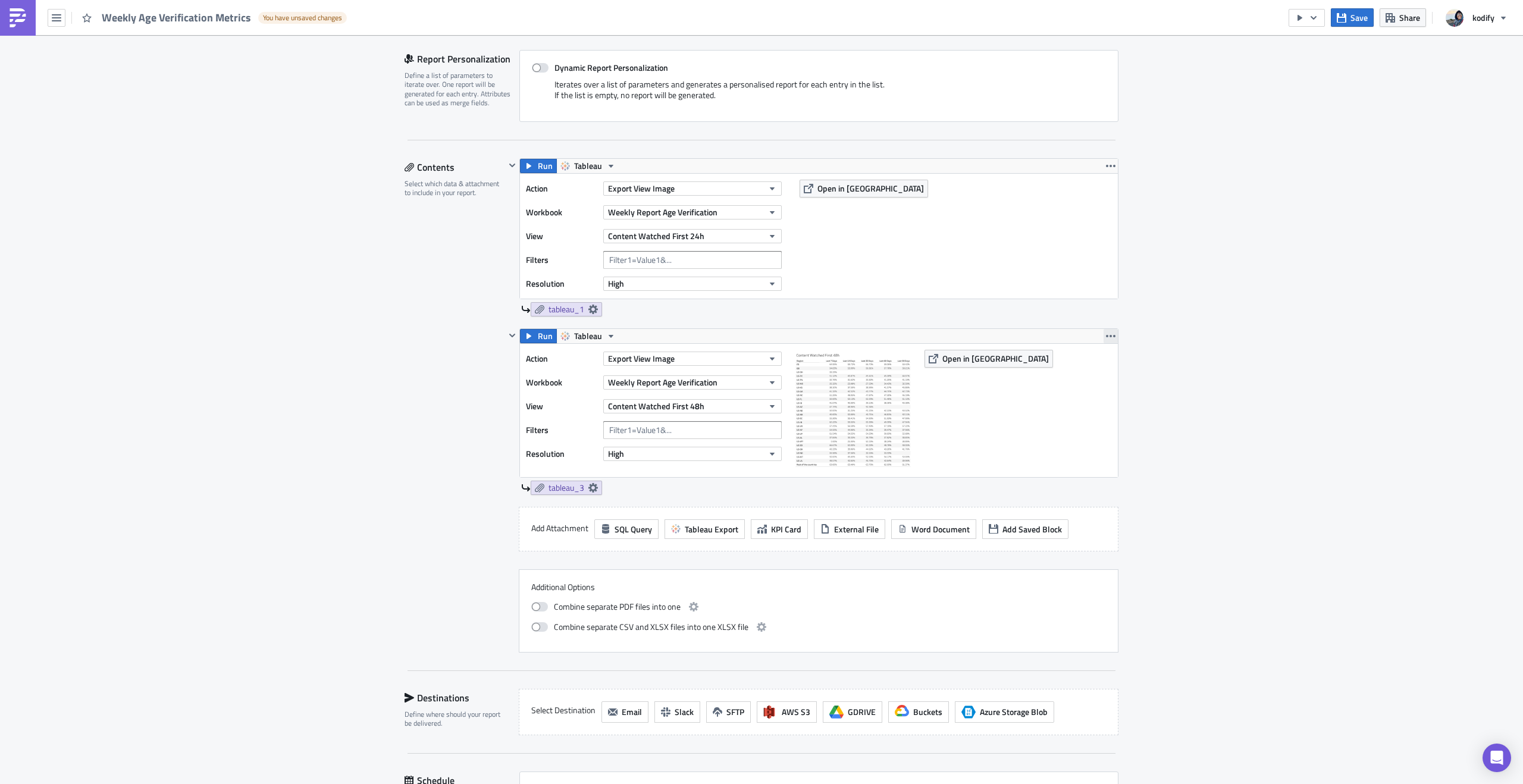
click at [1108, 337] on icon "button" at bounding box center [1111, 337] width 10 height 10
click at [1097, 370] on link "Duplicate" at bounding box center [1106, 365] width 101 height 18
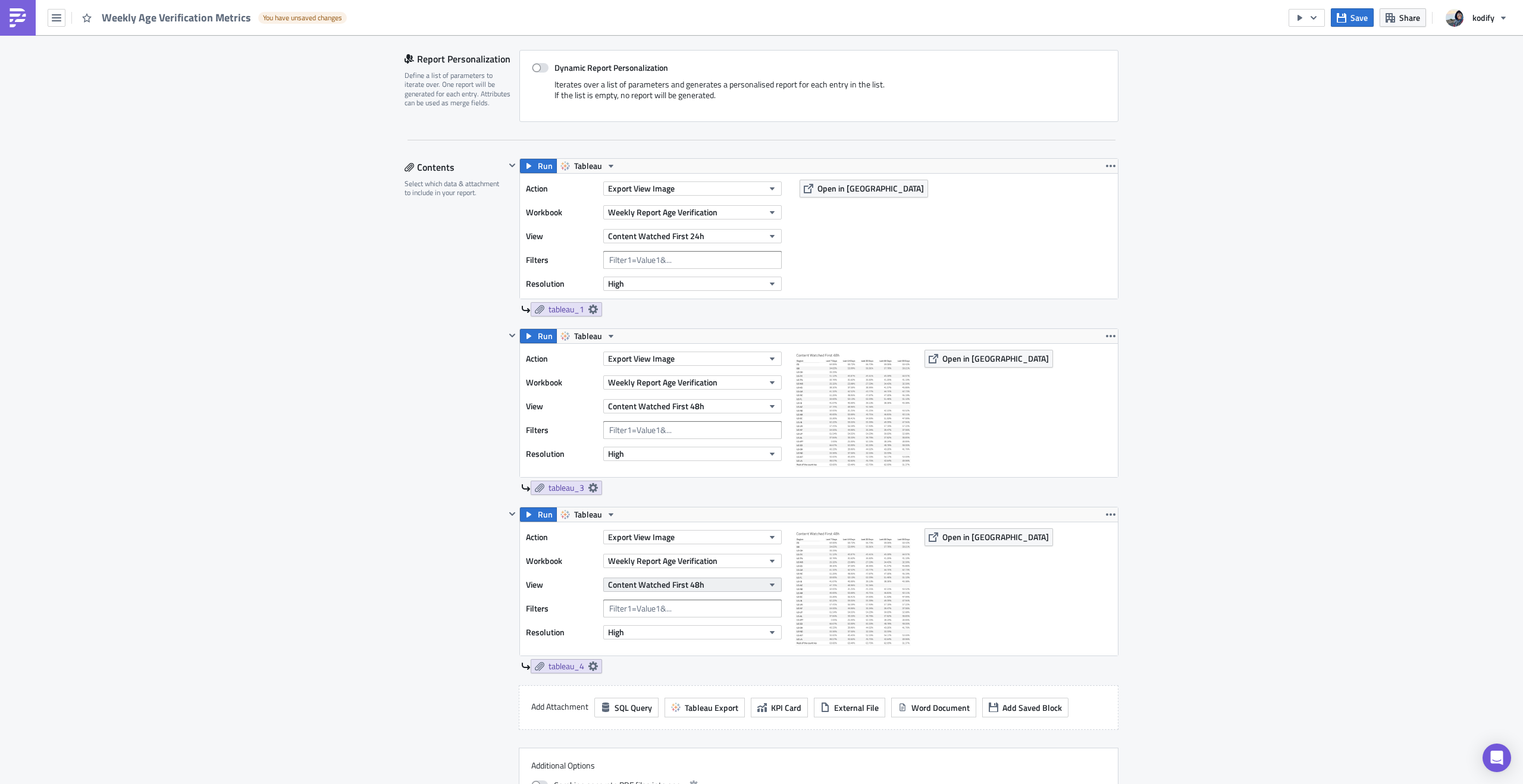
click at [745, 582] on button "Content Watched First 48h" at bounding box center [692, 584] width 179 height 14
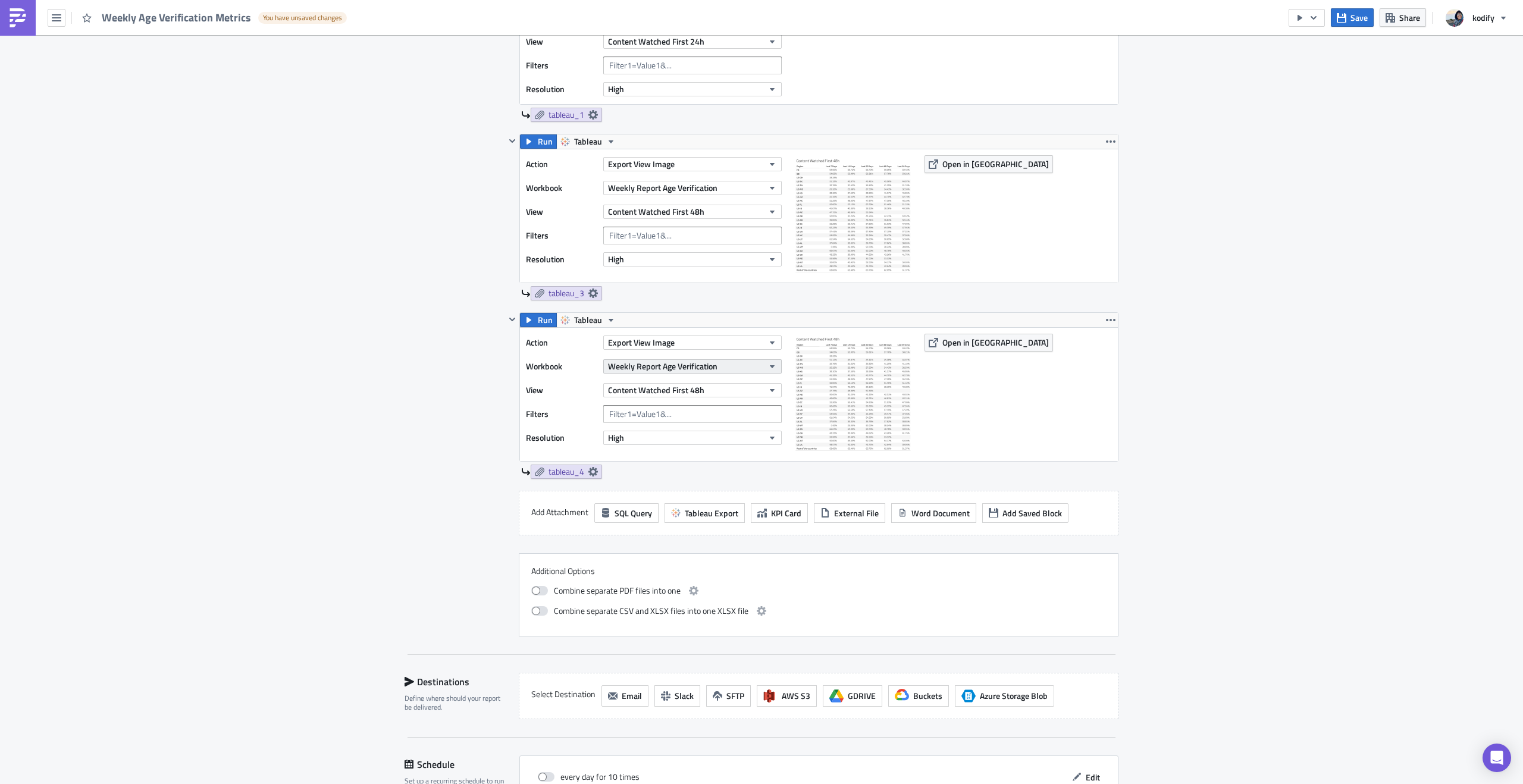
click at [662, 365] on span "Weekly Report Age Verification" at bounding box center [663, 365] width 110 height 12
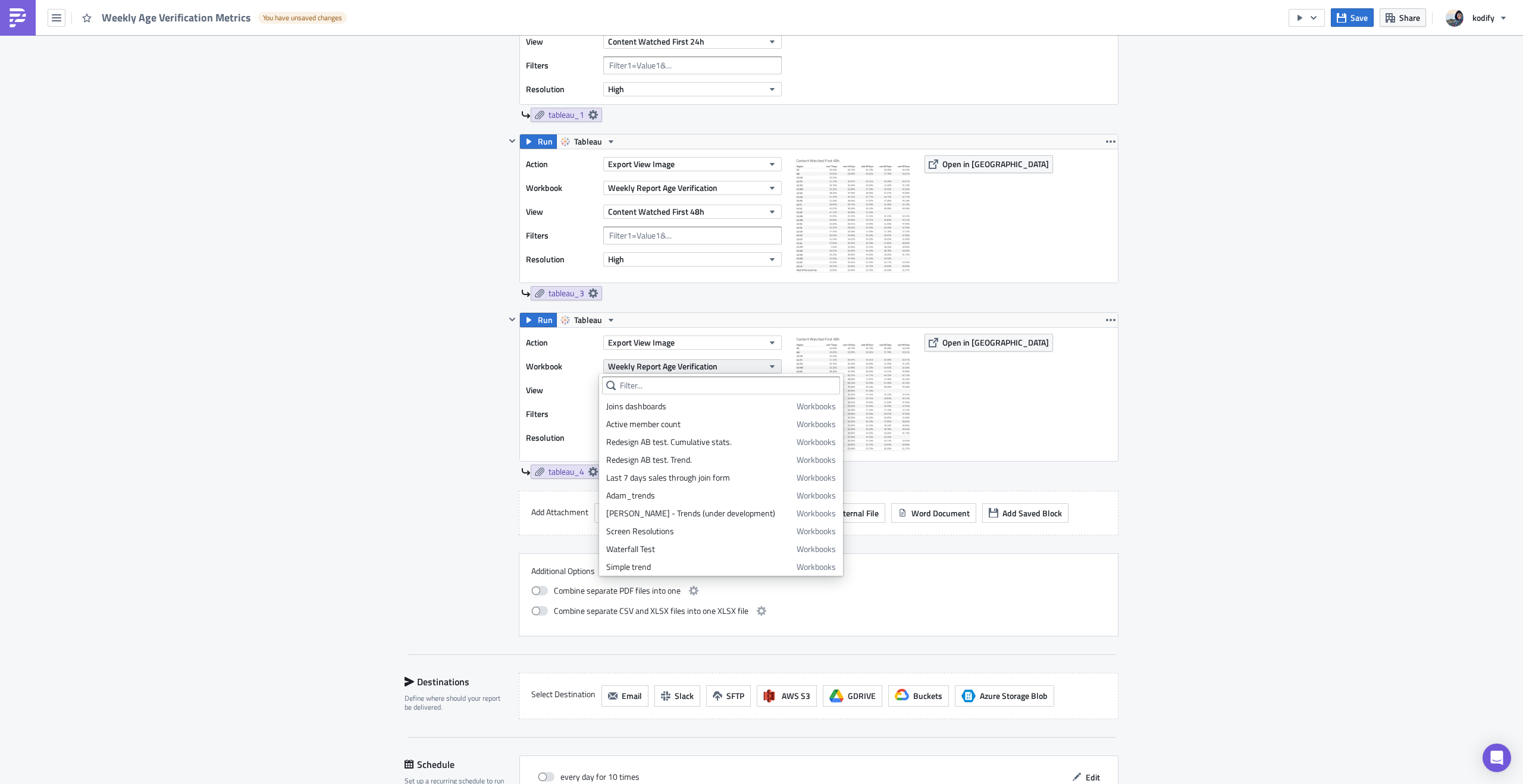
click at [755, 367] on button "Weekly Report Age Verification" at bounding box center [692, 366] width 179 height 14
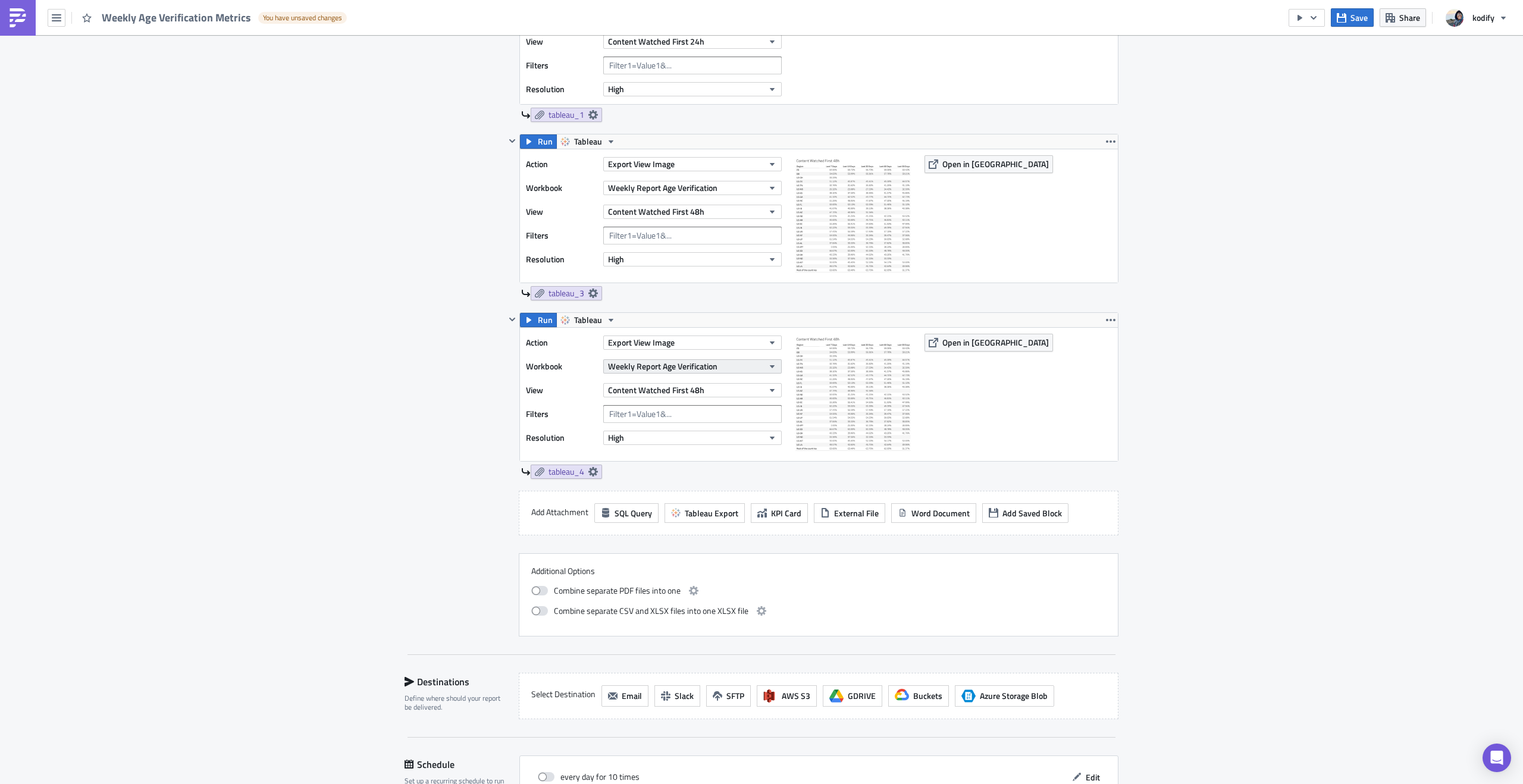
click at [755, 367] on button "Weekly Report Age Verification" at bounding box center [692, 366] width 179 height 14
type input "weekly"
click at [628, 440] on div "Weekly Report Age Verification" at bounding box center [703, 442] width 166 height 12
click at [655, 393] on span "Content Watched First 48h" at bounding box center [656, 389] width 97 height 12
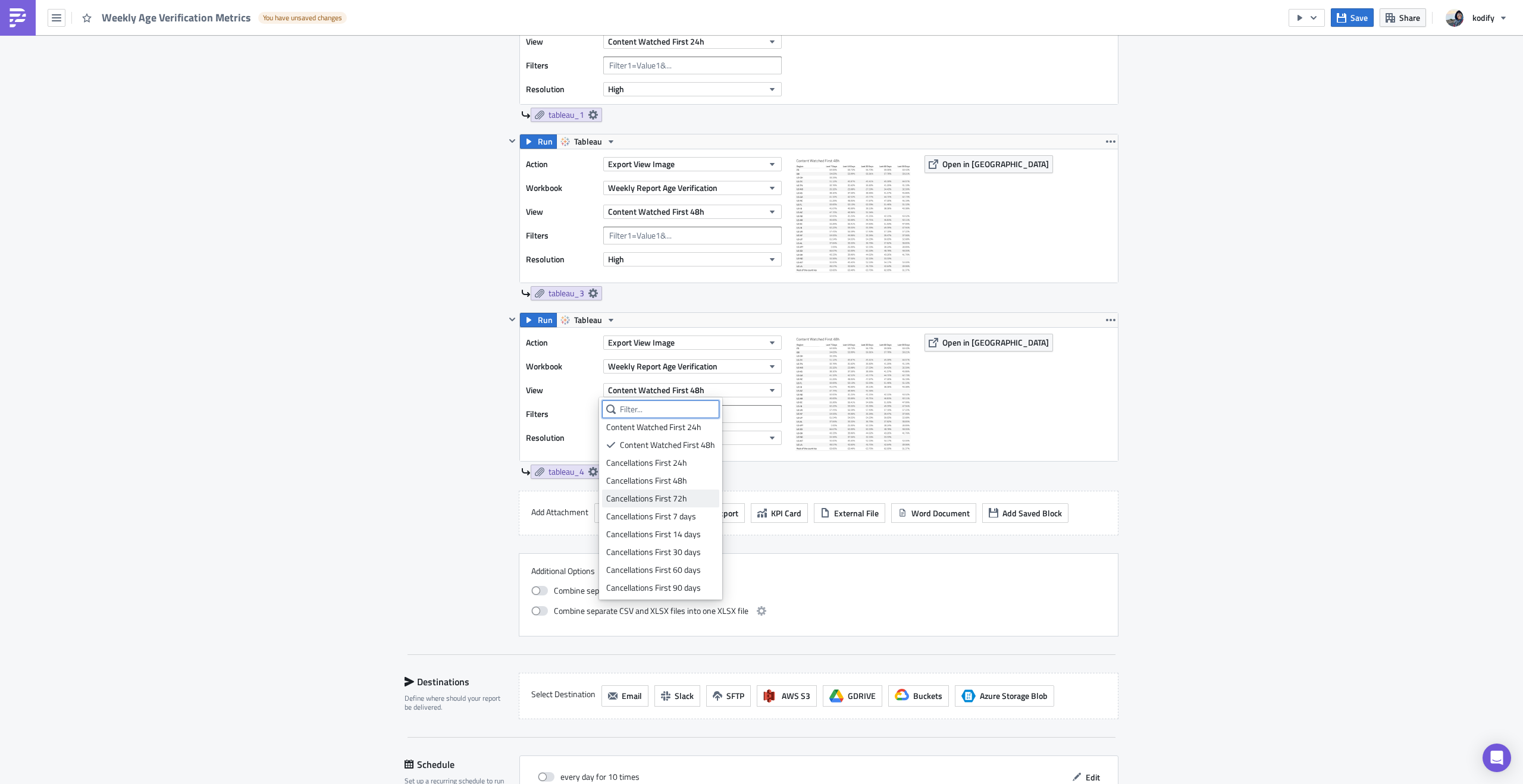
scroll to position [0, 0]
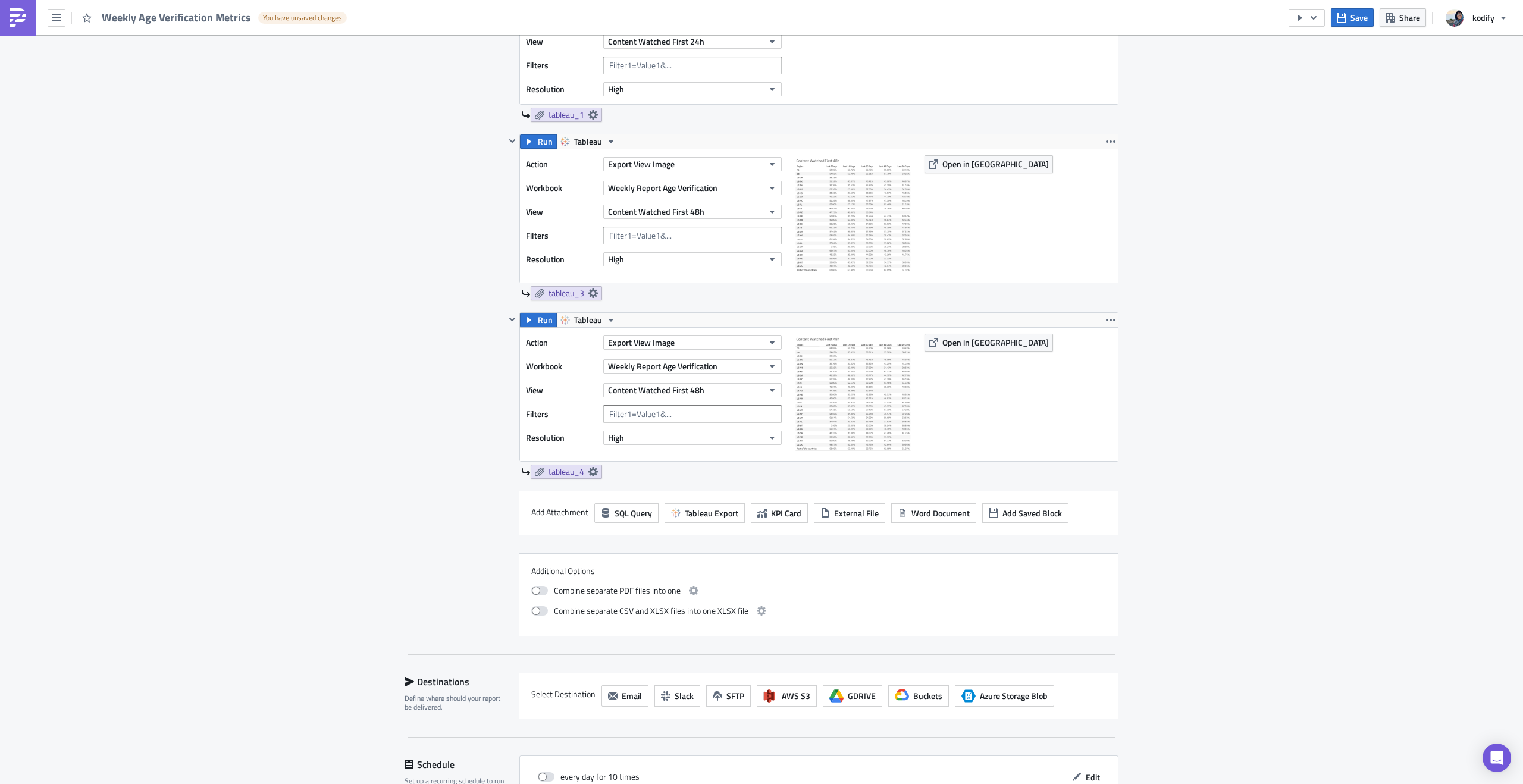
click at [817, 472] on div "tableau_4" at bounding box center [819, 471] width 597 height 14
click at [1104, 319] on button "button" at bounding box center [1110, 319] width 14 height 14
click at [1108, 349] on div "Duplicate" at bounding box center [1113, 348] width 79 height 12
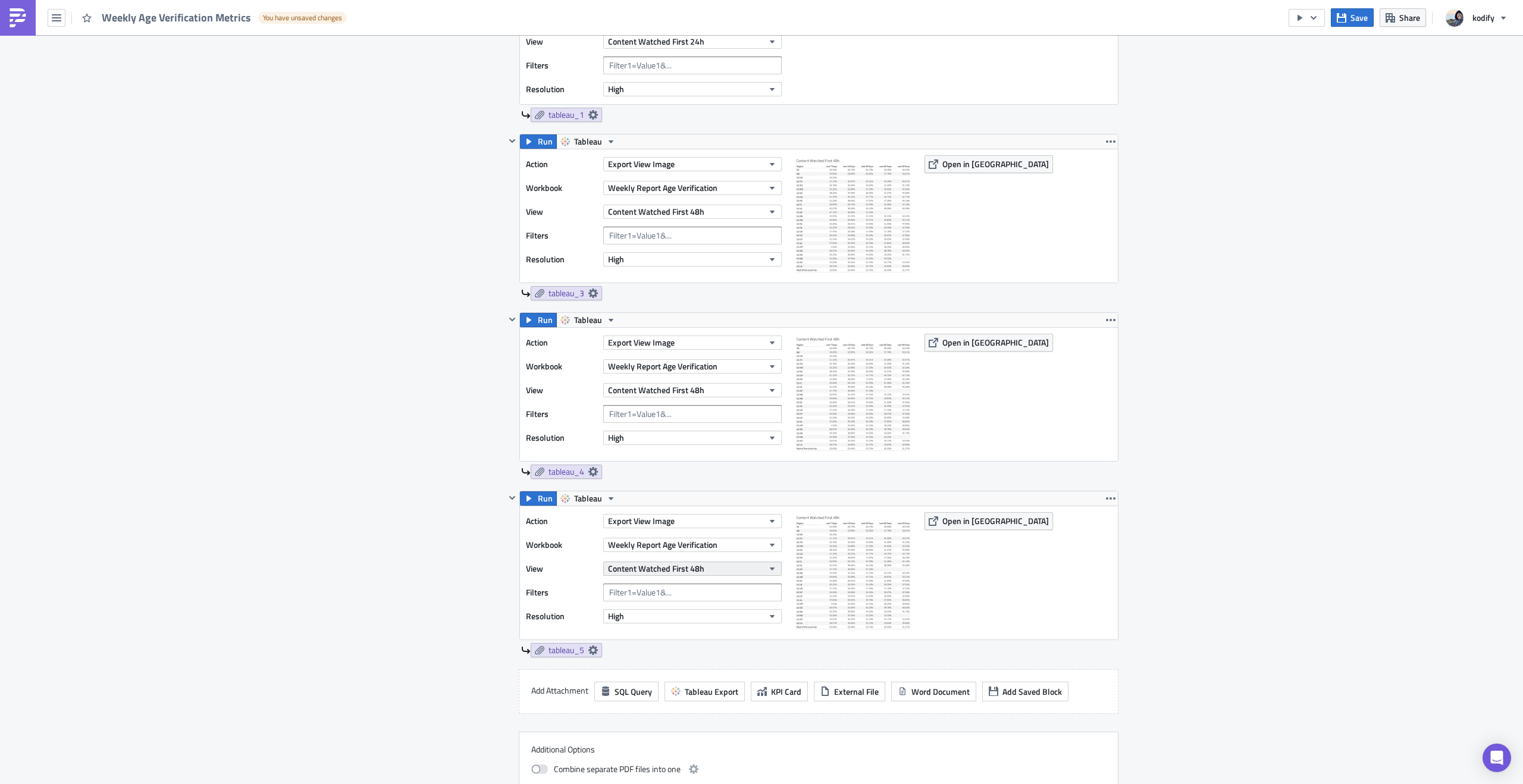
click at [667, 573] on span "Content Watched First 48h" at bounding box center [656, 568] width 97 height 12
click at [664, 641] on div "Cancellations First 24h" at bounding box center [660, 644] width 109 height 12
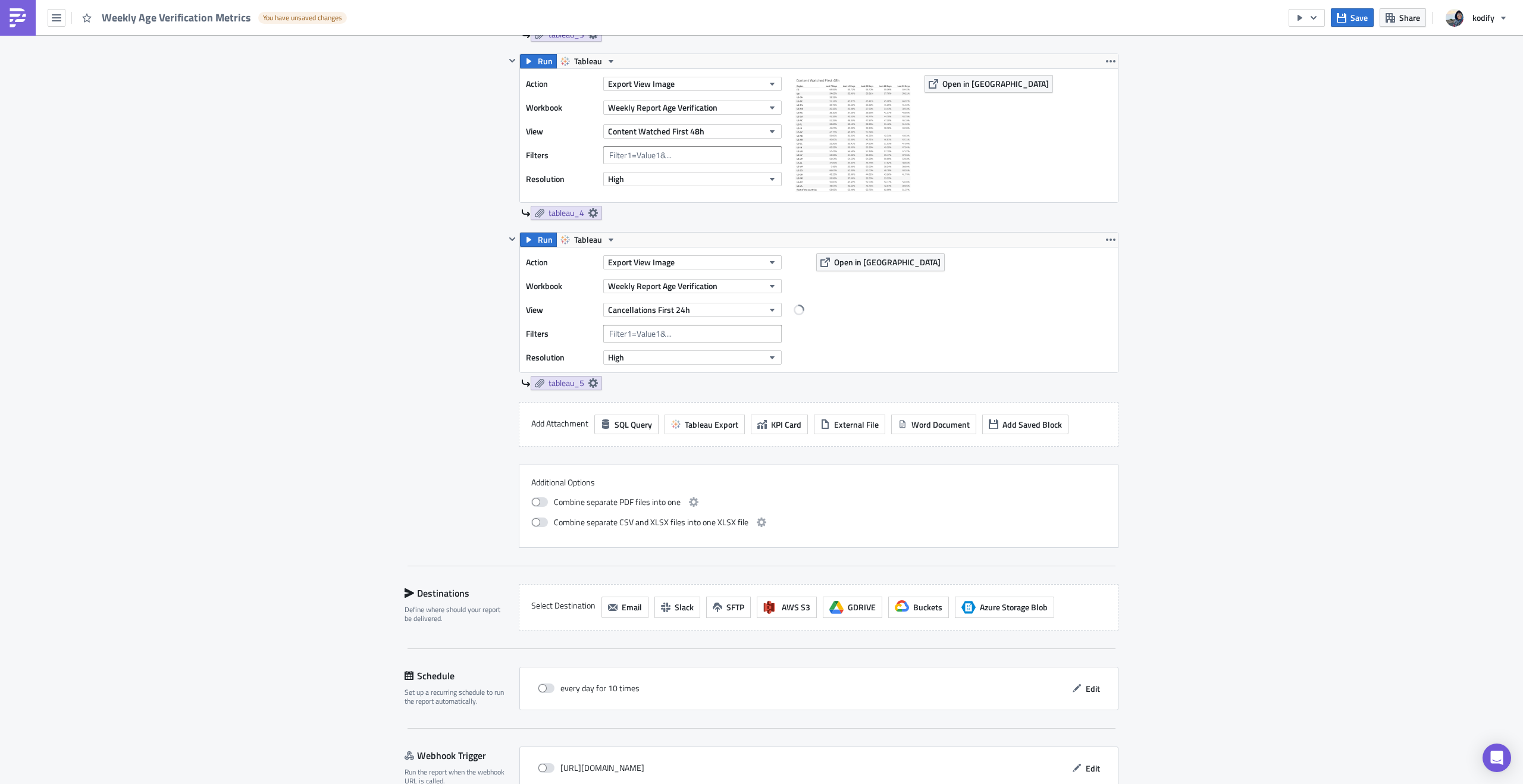
scroll to position [782, 0]
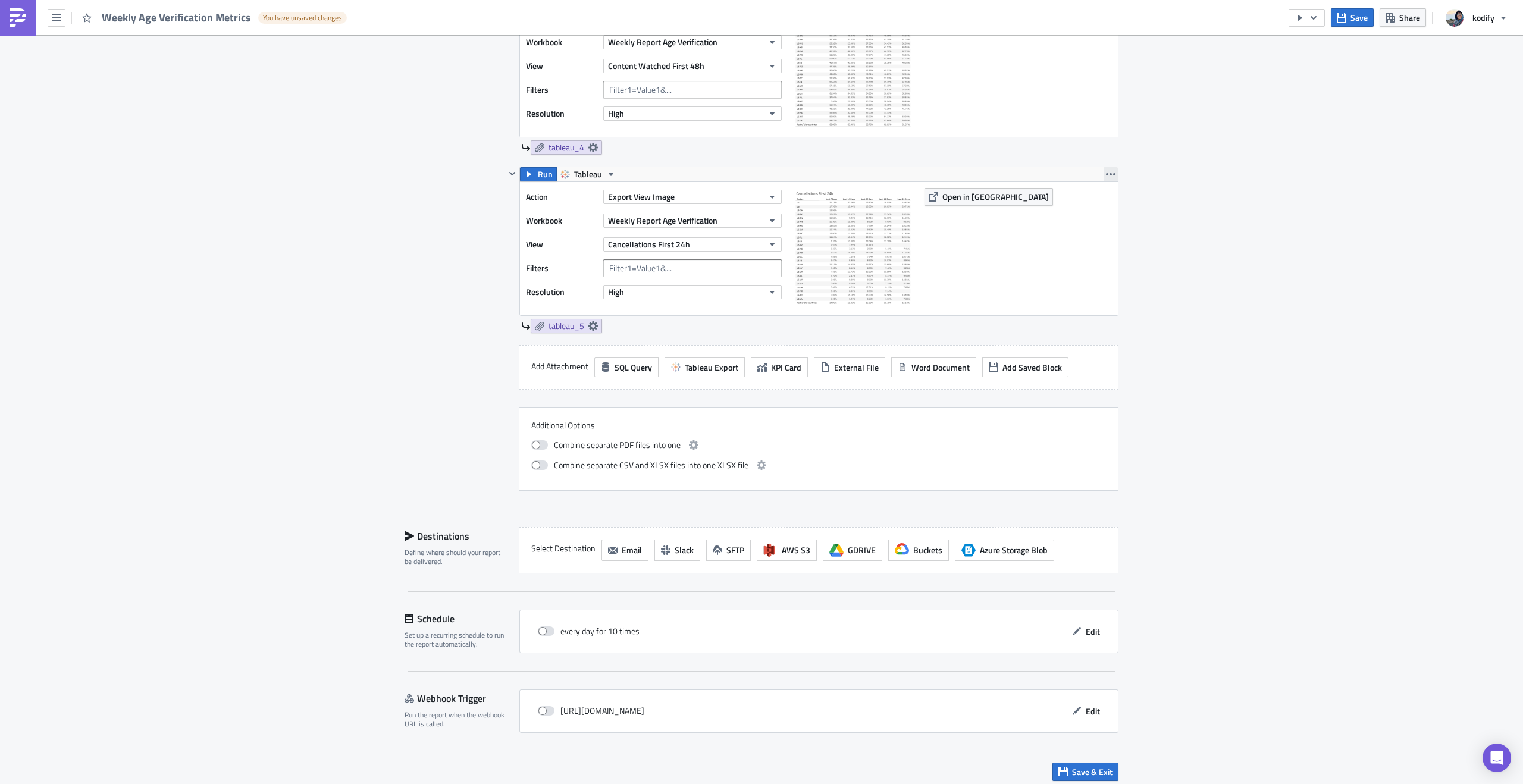
click at [1110, 174] on icon "button" at bounding box center [1111, 174] width 10 height 2
click at [1108, 204] on div "Duplicate" at bounding box center [1113, 202] width 79 height 12
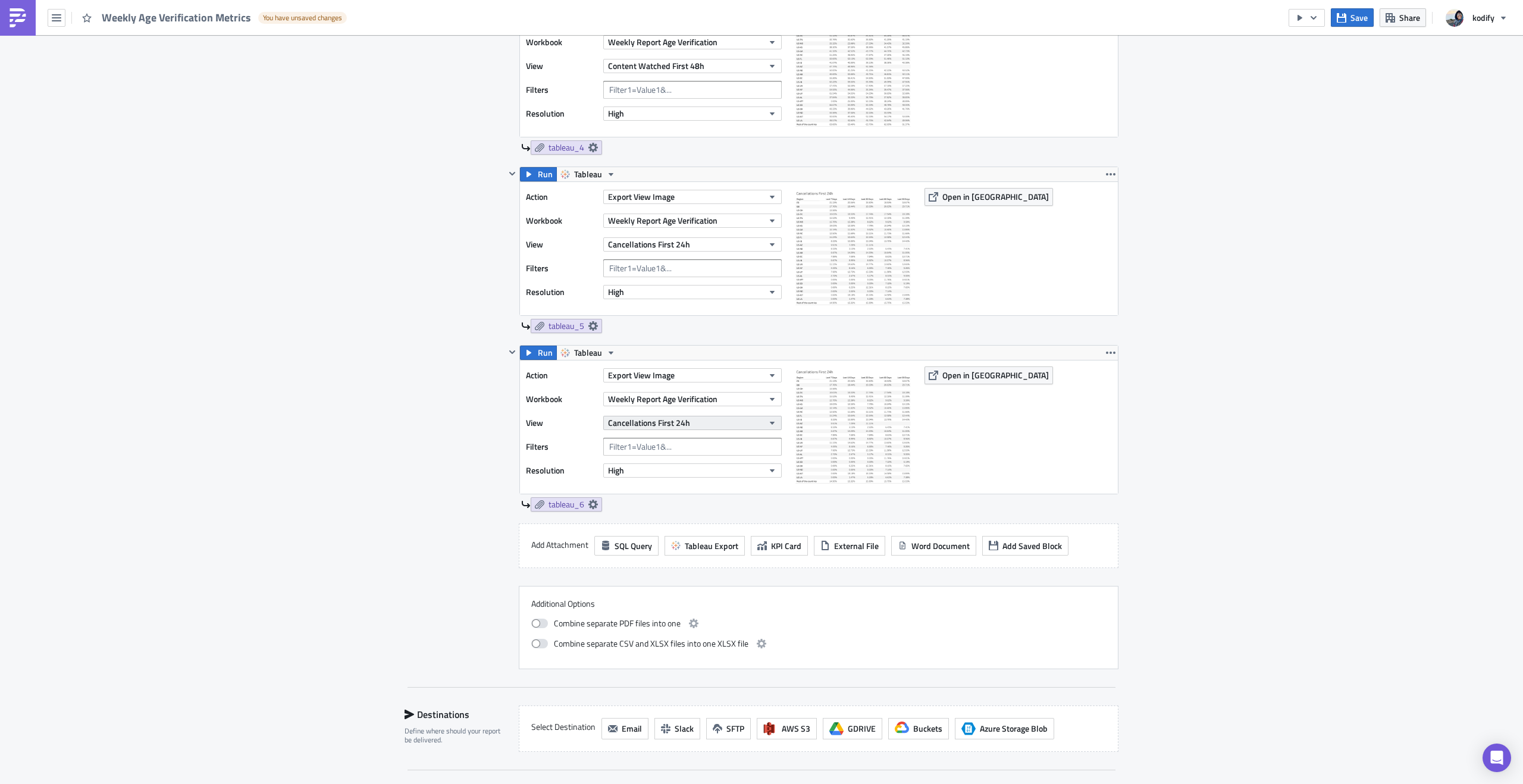
click at [684, 420] on span "Cancellations First 24h" at bounding box center [649, 422] width 82 height 12
click at [670, 520] on div "Cancellations First 48h" at bounding box center [659, 516] width 106 height 12
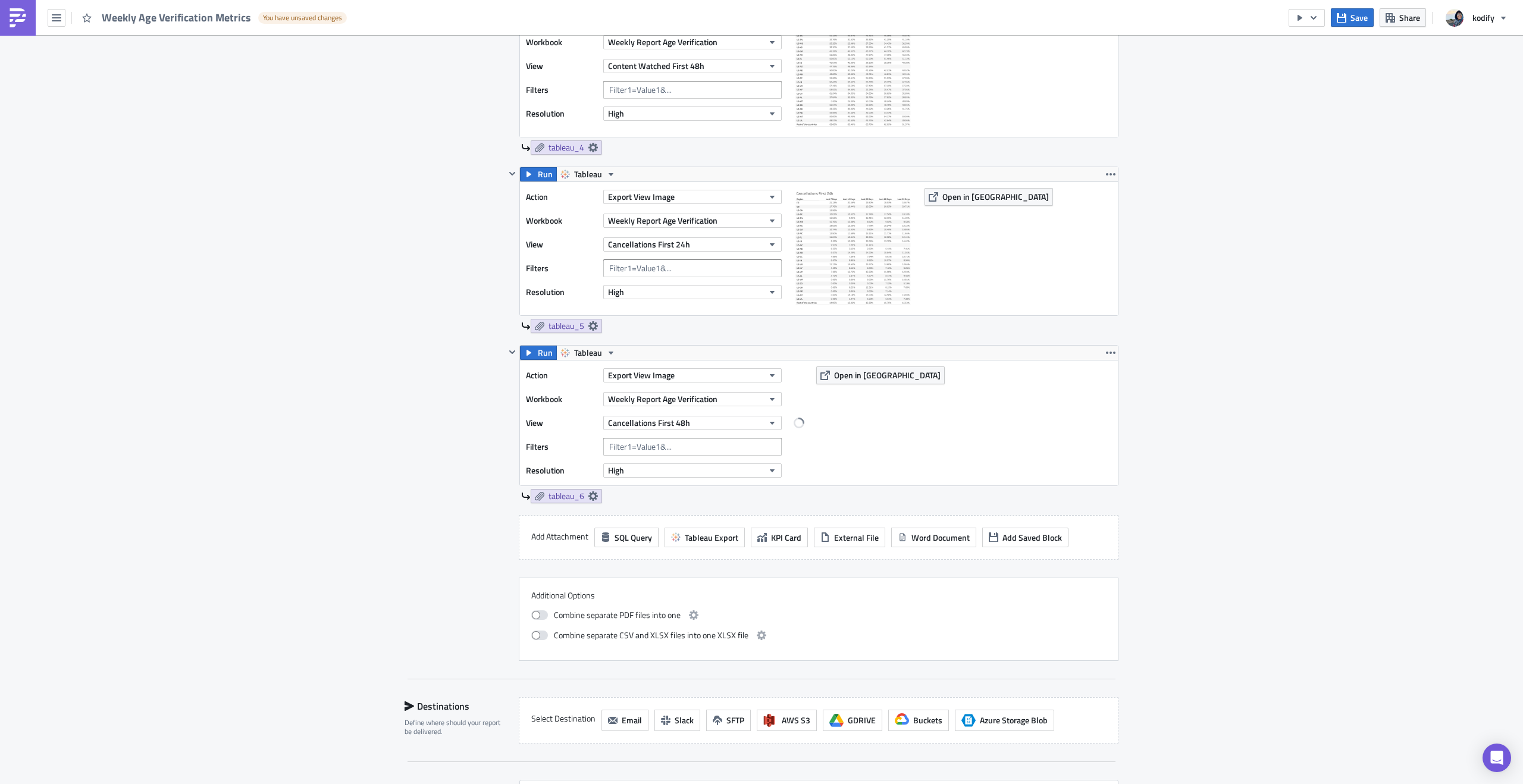
scroll to position [959, 0]
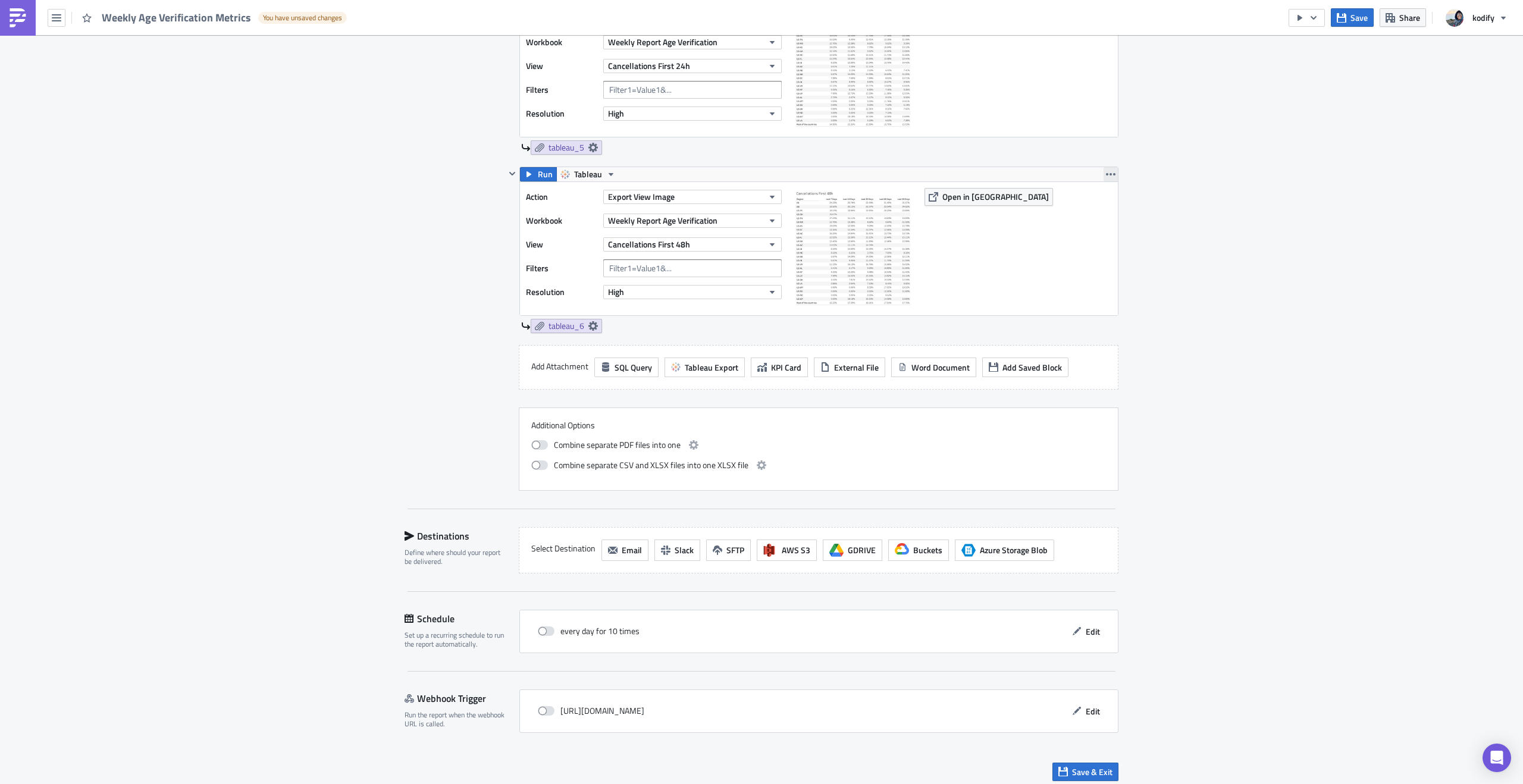
click at [1110, 174] on icon "button" at bounding box center [1111, 174] width 10 height 2
click at [1097, 205] on div "Duplicate" at bounding box center [1113, 202] width 79 height 12
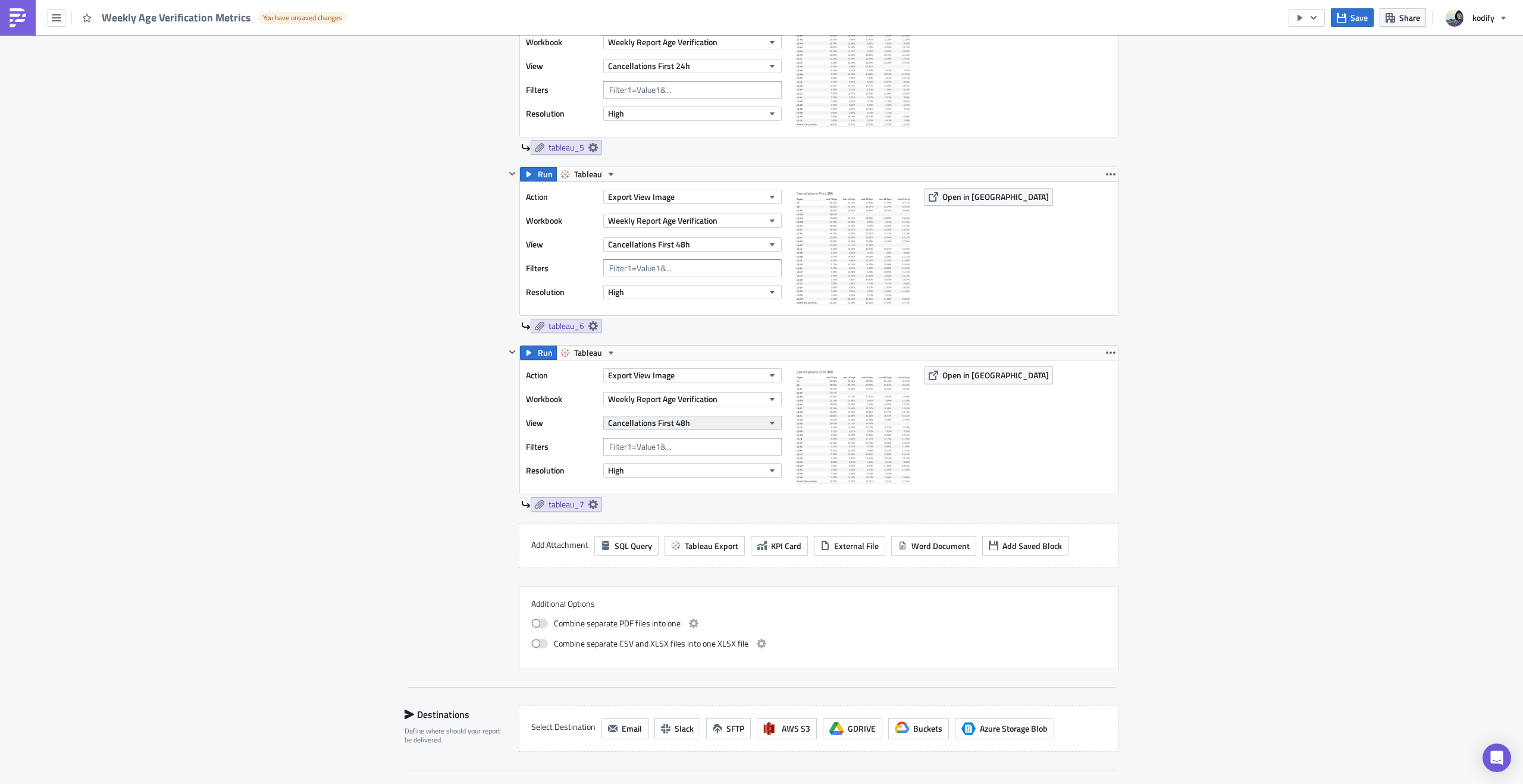
click at [692, 425] on button "Cancellations First 48h" at bounding box center [692, 423] width 179 height 14
drag, startPoint x: 667, startPoint y: 532, endPoint x: 682, endPoint y: 523, distance: 17.5
click at [667, 532] on div "Cancellations First 72h" at bounding box center [659, 534] width 106 height 12
click at [1109, 353] on icon "button" at bounding box center [1111, 352] width 10 height 2
click at [1105, 383] on div "Duplicate" at bounding box center [1113, 381] width 79 height 12
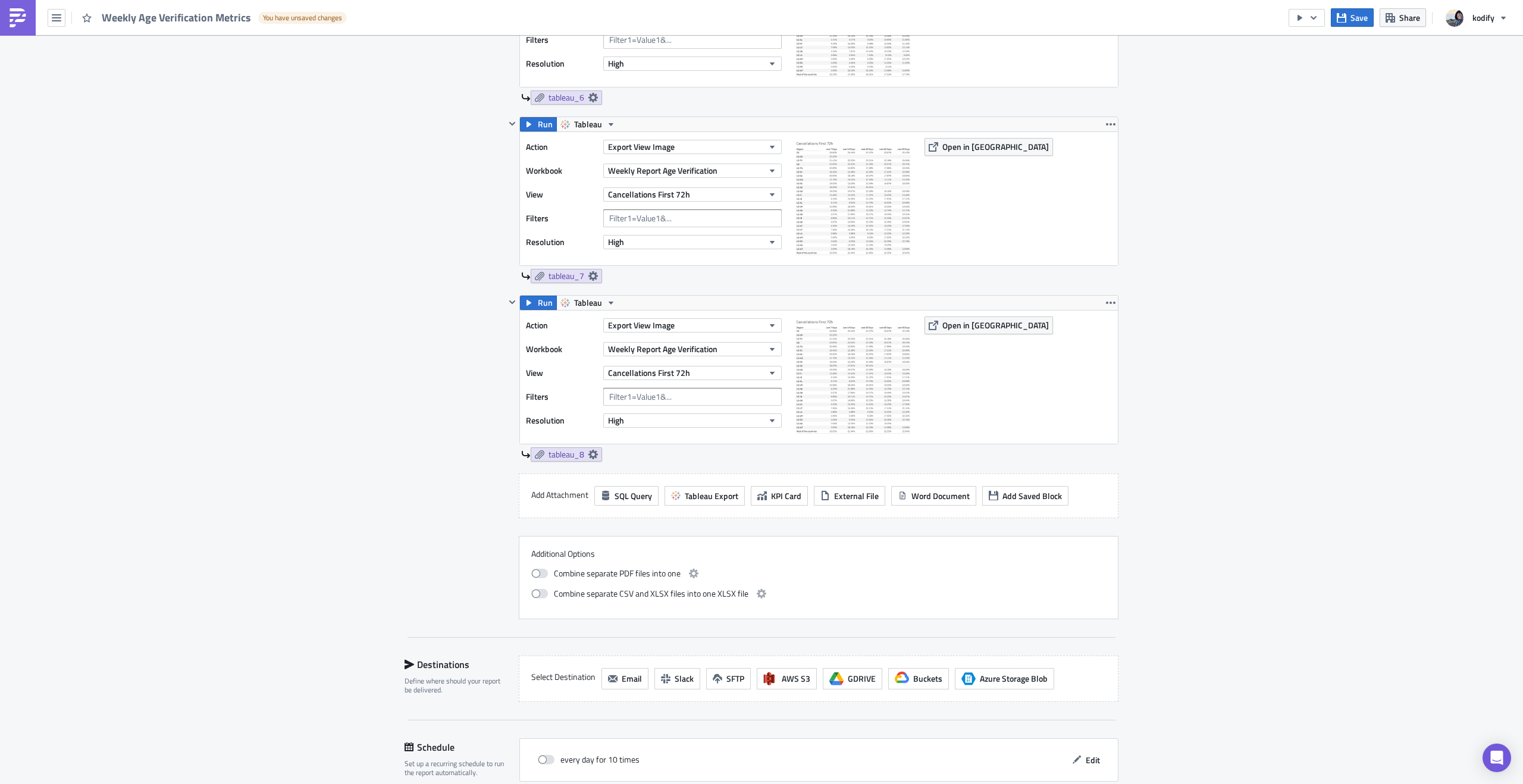
scroll to position [1235, 0]
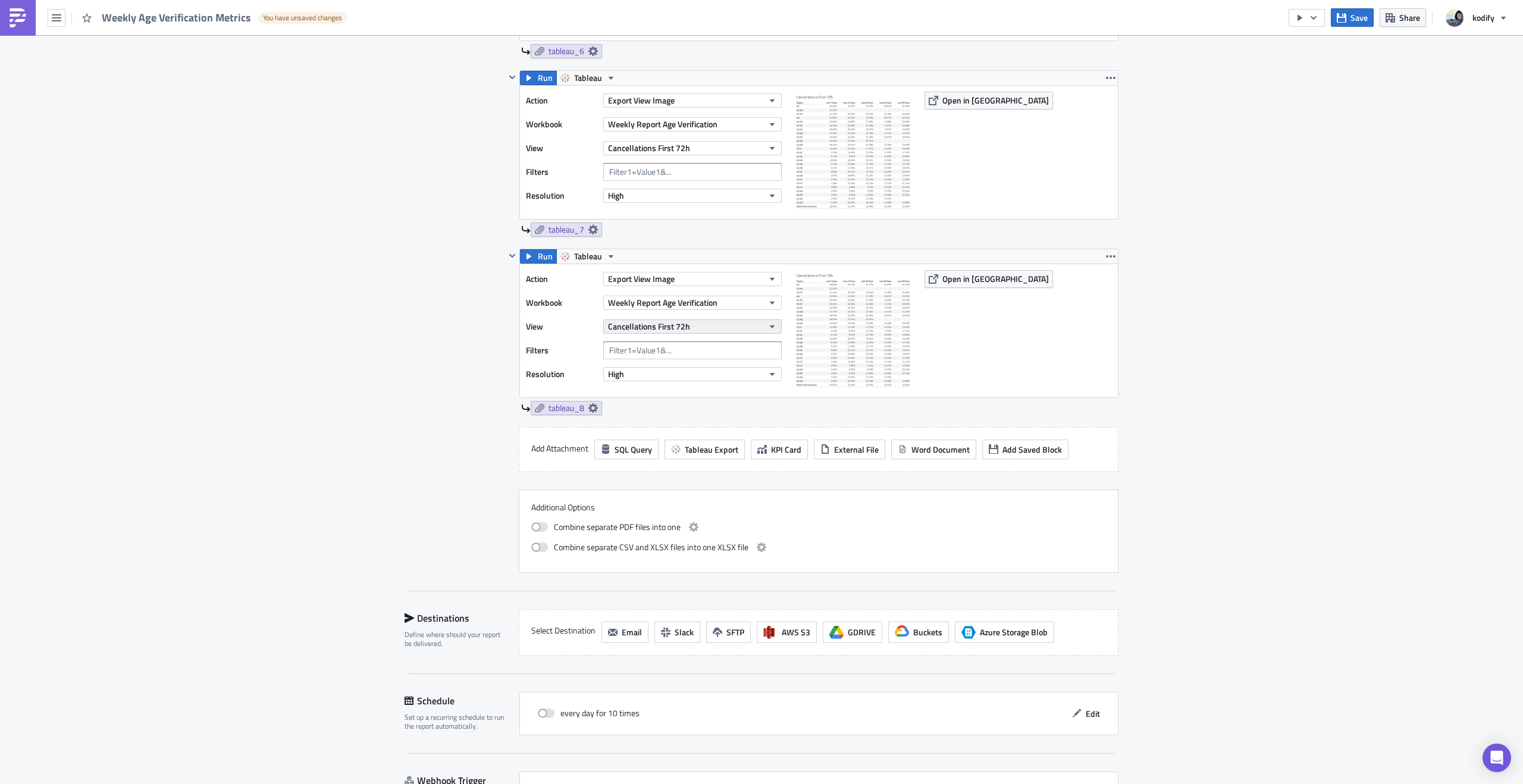
click at [768, 328] on icon "button" at bounding box center [773, 327] width 10 height 10
click at [678, 454] on div "Cancellations First 7 days" at bounding box center [659, 455] width 106 height 12
click at [1108, 256] on icon "button" at bounding box center [1111, 256] width 10 height 10
click at [1122, 284] on div "Duplicate" at bounding box center [1113, 284] width 79 height 12
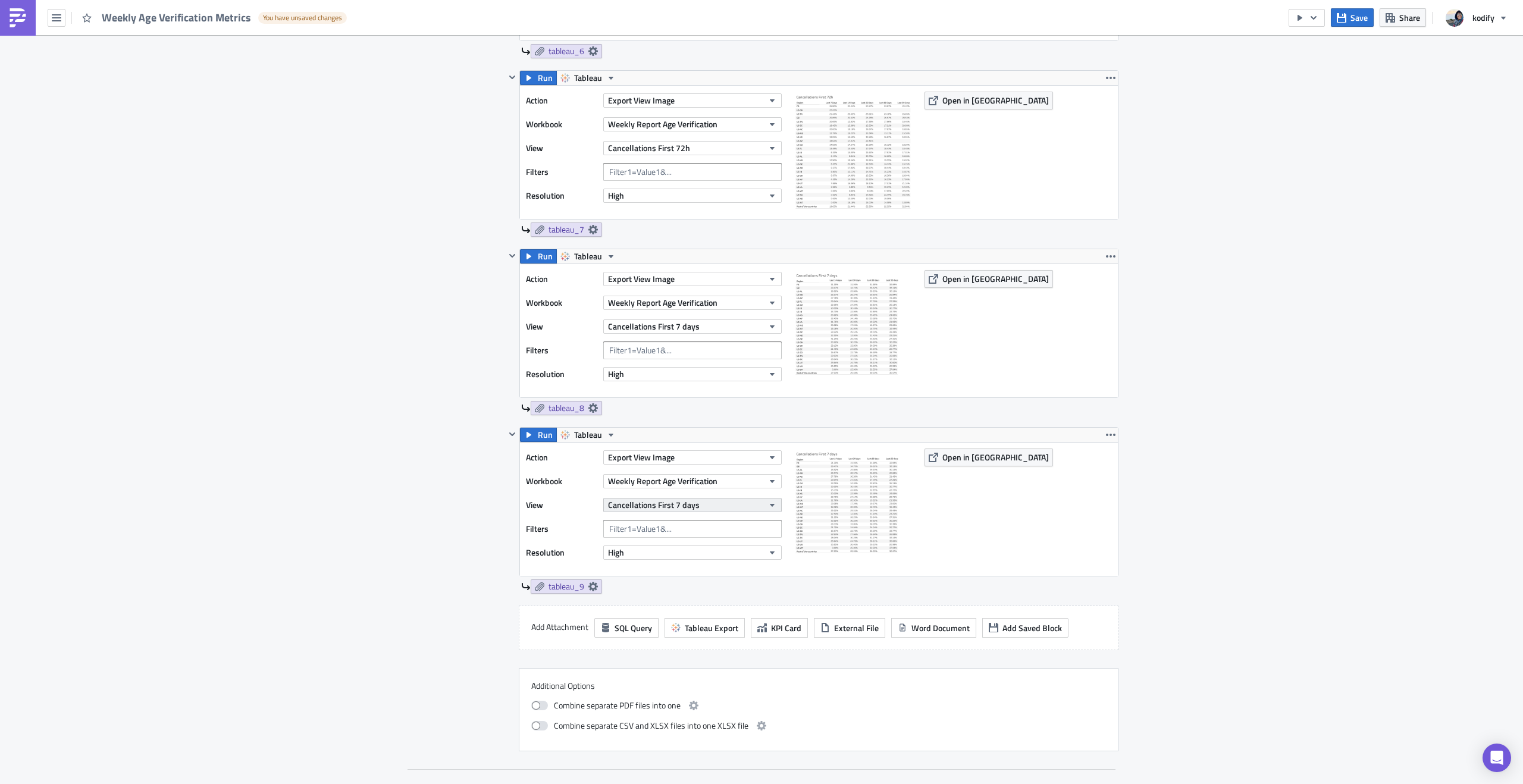
click at [732, 505] on button "Cancellations First 7 days" at bounding box center [692, 505] width 179 height 14
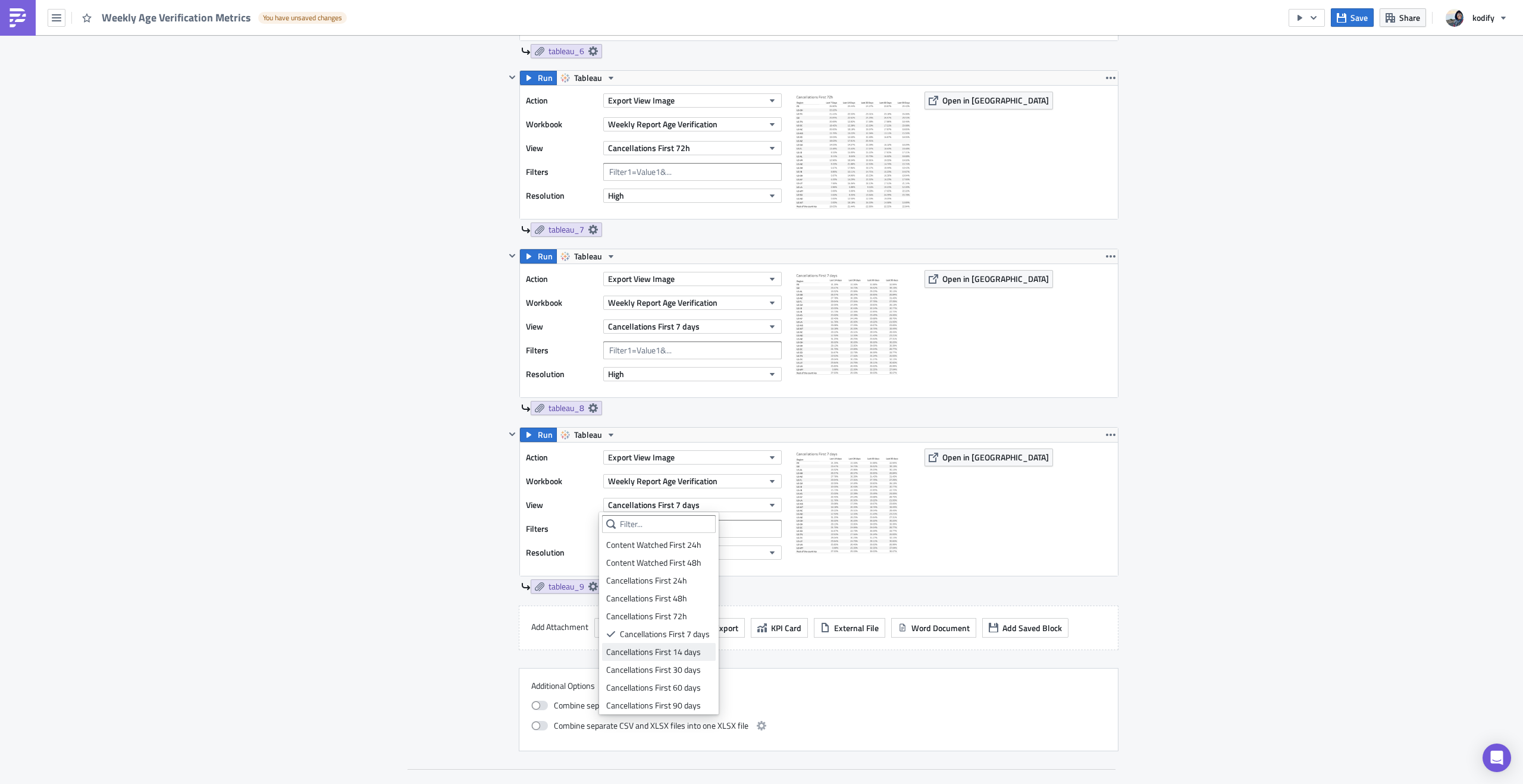
click at [650, 658] on div "Cancellations First 14 days" at bounding box center [659, 652] width 106 height 12
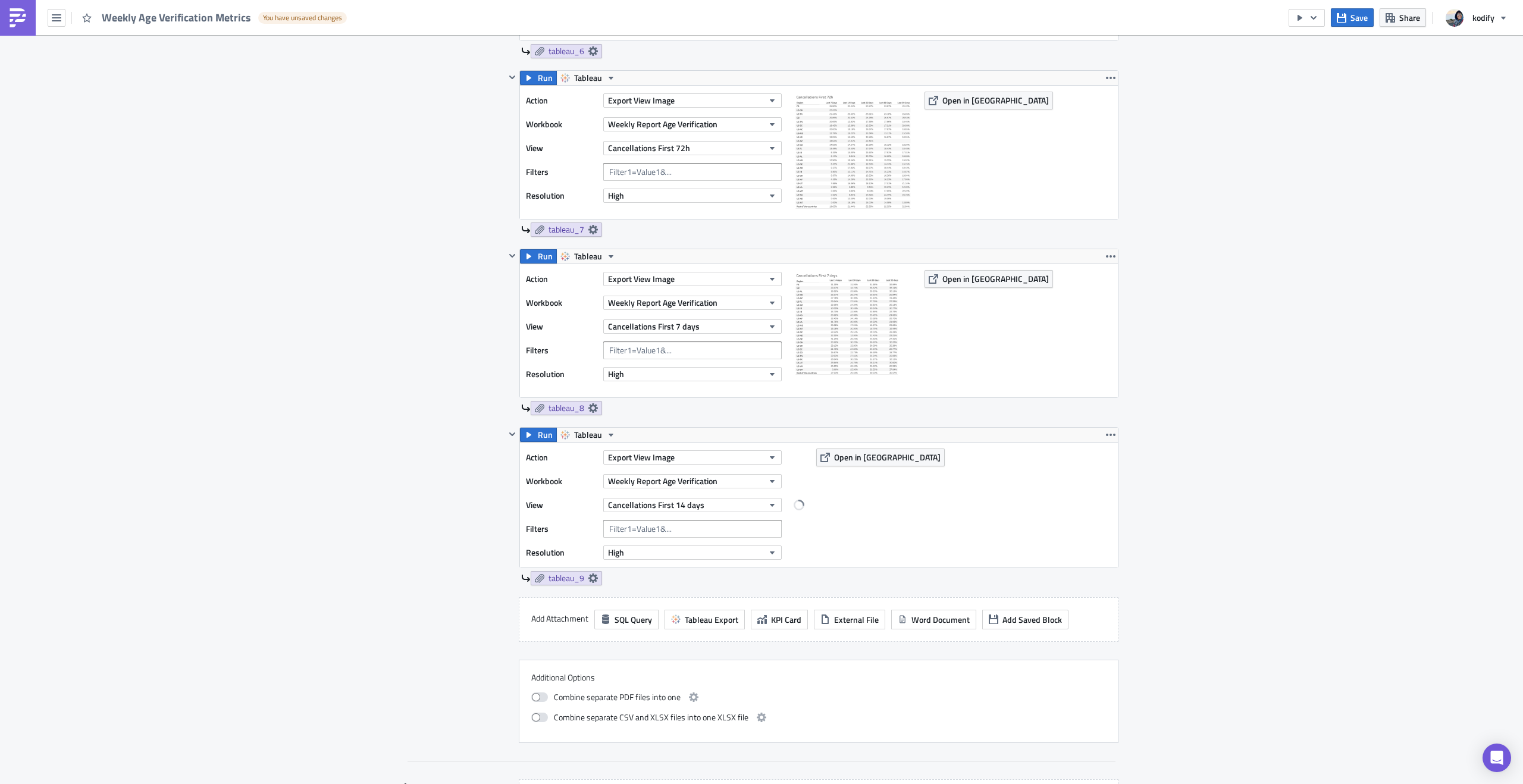
scroll to position [1495, 0]
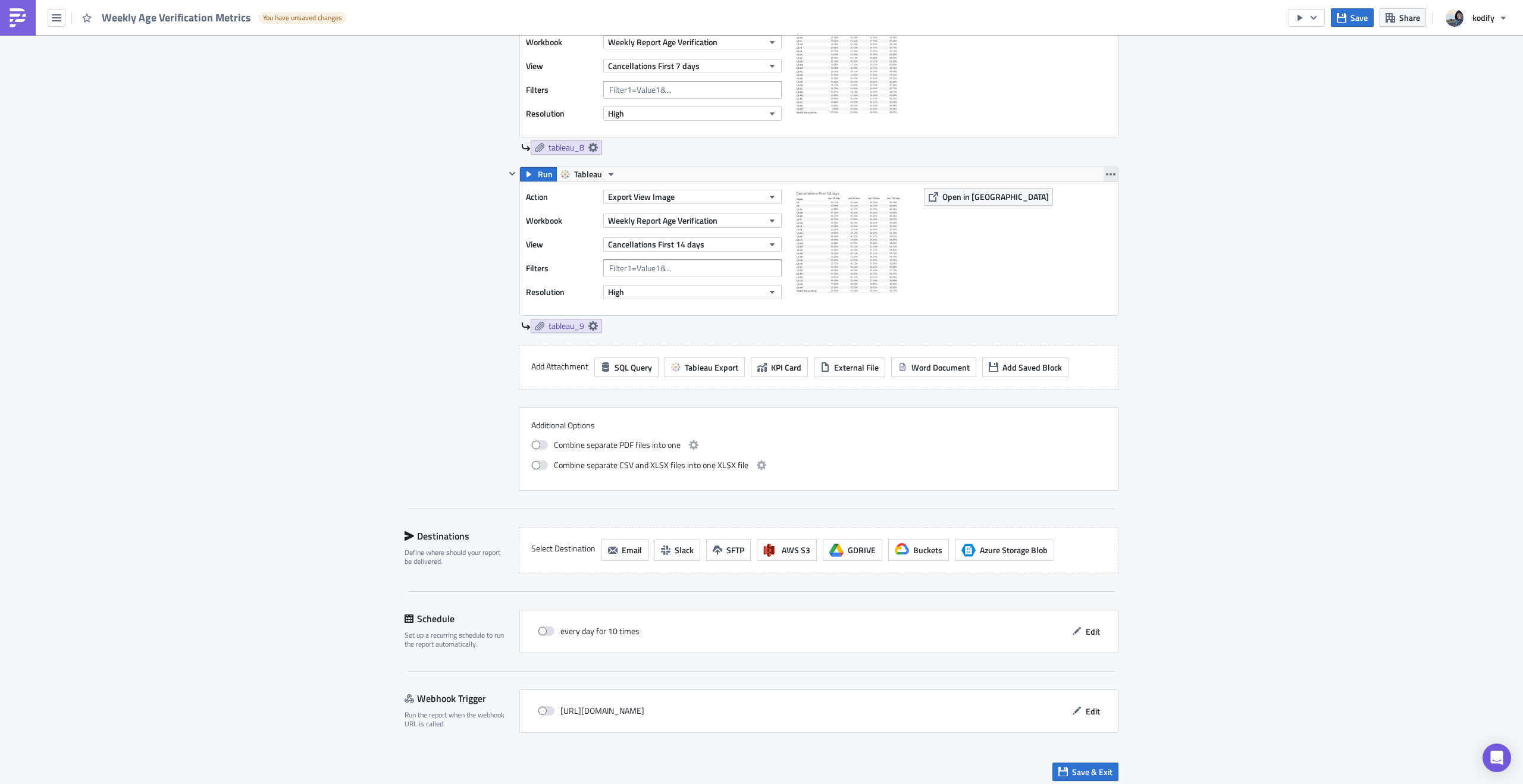
click at [1112, 168] on button "button" at bounding box center [1110, 174] width 14 height 14
click at [1103, 206] on div "Duplicate" at bounding box center [1113, 202] width 79 height 12
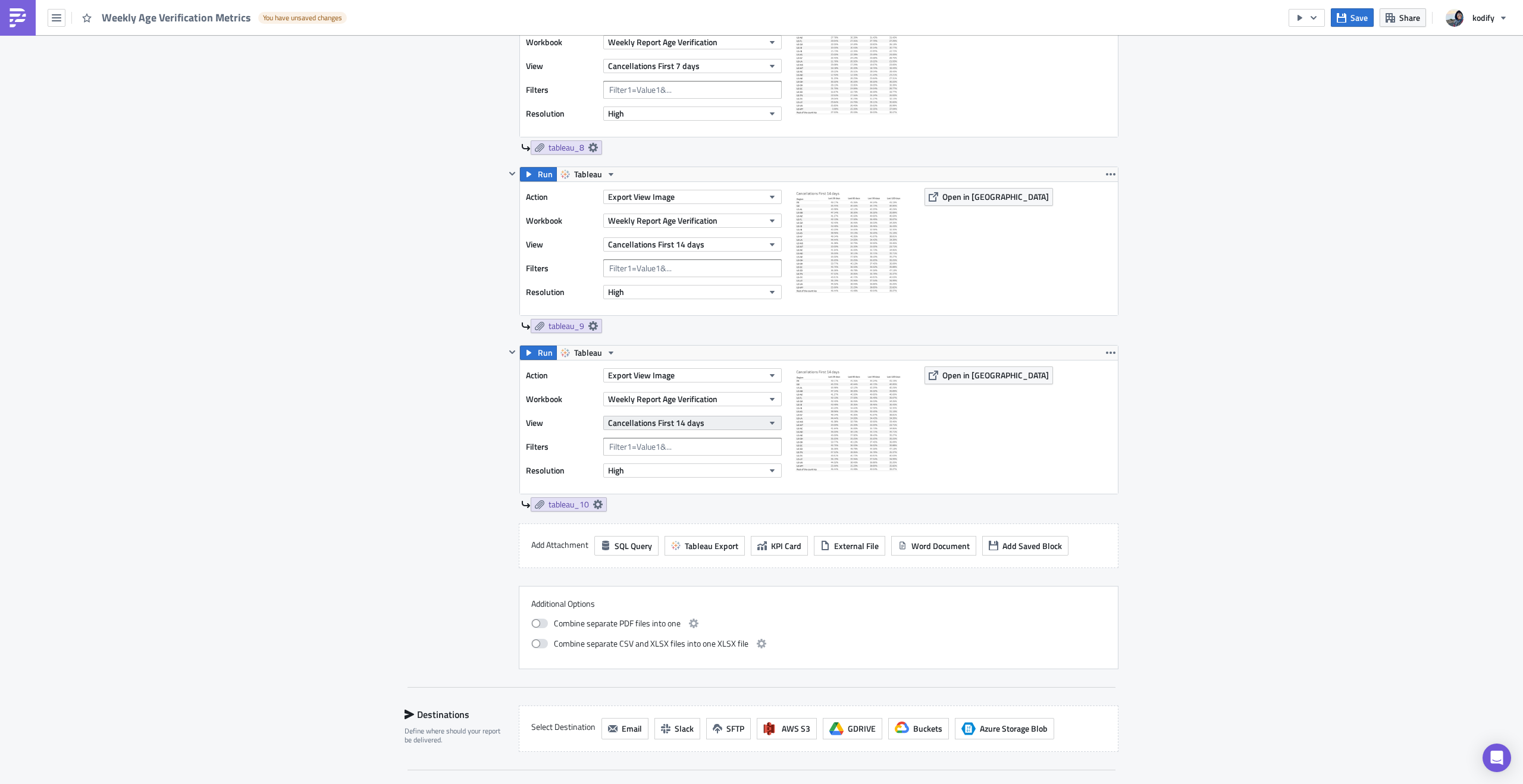
click at [671, 429] on button "Cancellations First 14 days" at bounding box center [692, 423] width 179 height 14
click at [664, 588] on div "Cancellations First 30 days" at bounding box center [660, 587] width 108 height 12
click at [1106, 351] on icon "button" at bounding box center [1111, 353] width 10 height 10
click at [1095, 373] on link "Duplicate" at bounding box center [1106, 381] width 101 height 18
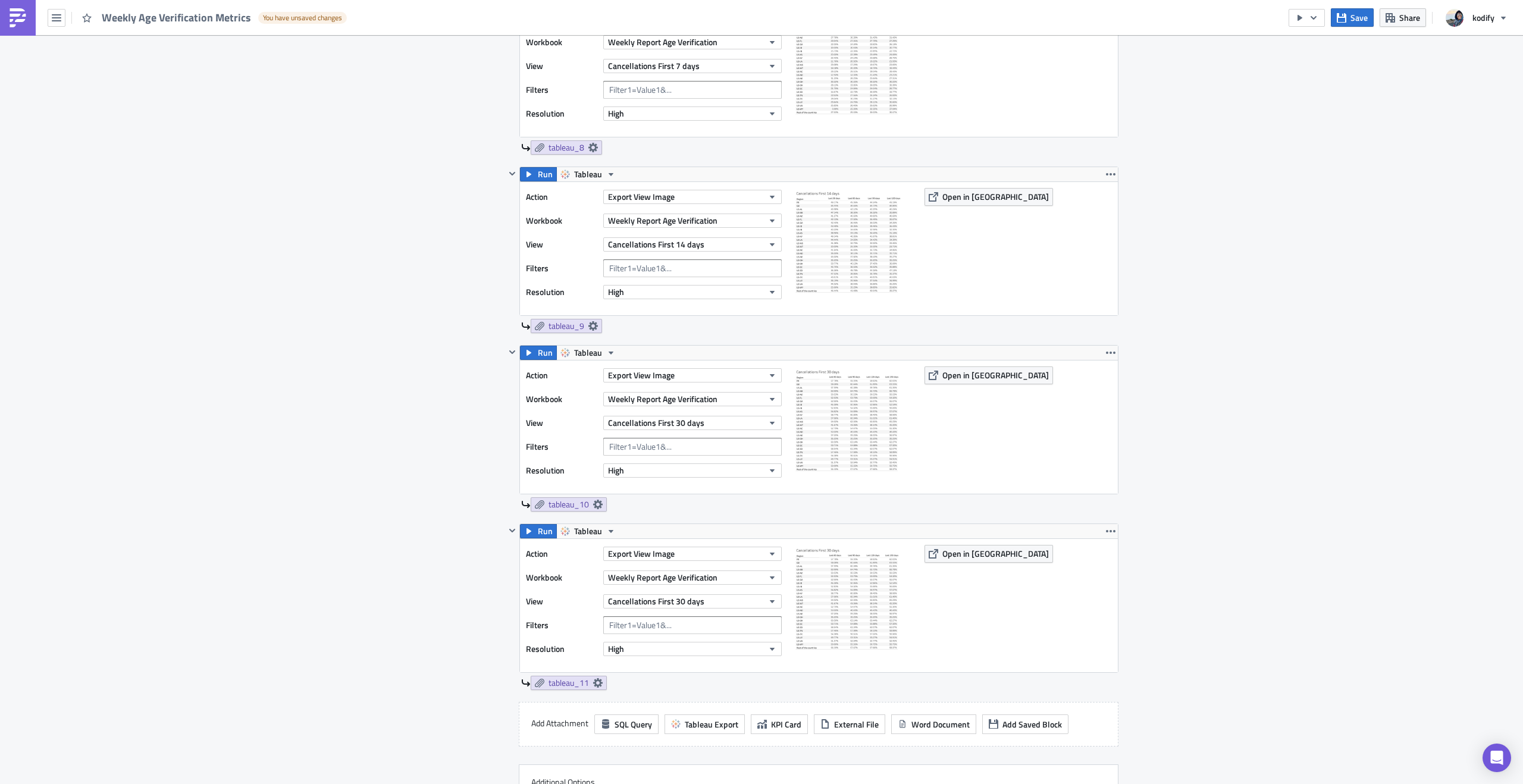
scroll to position [1769, 0]
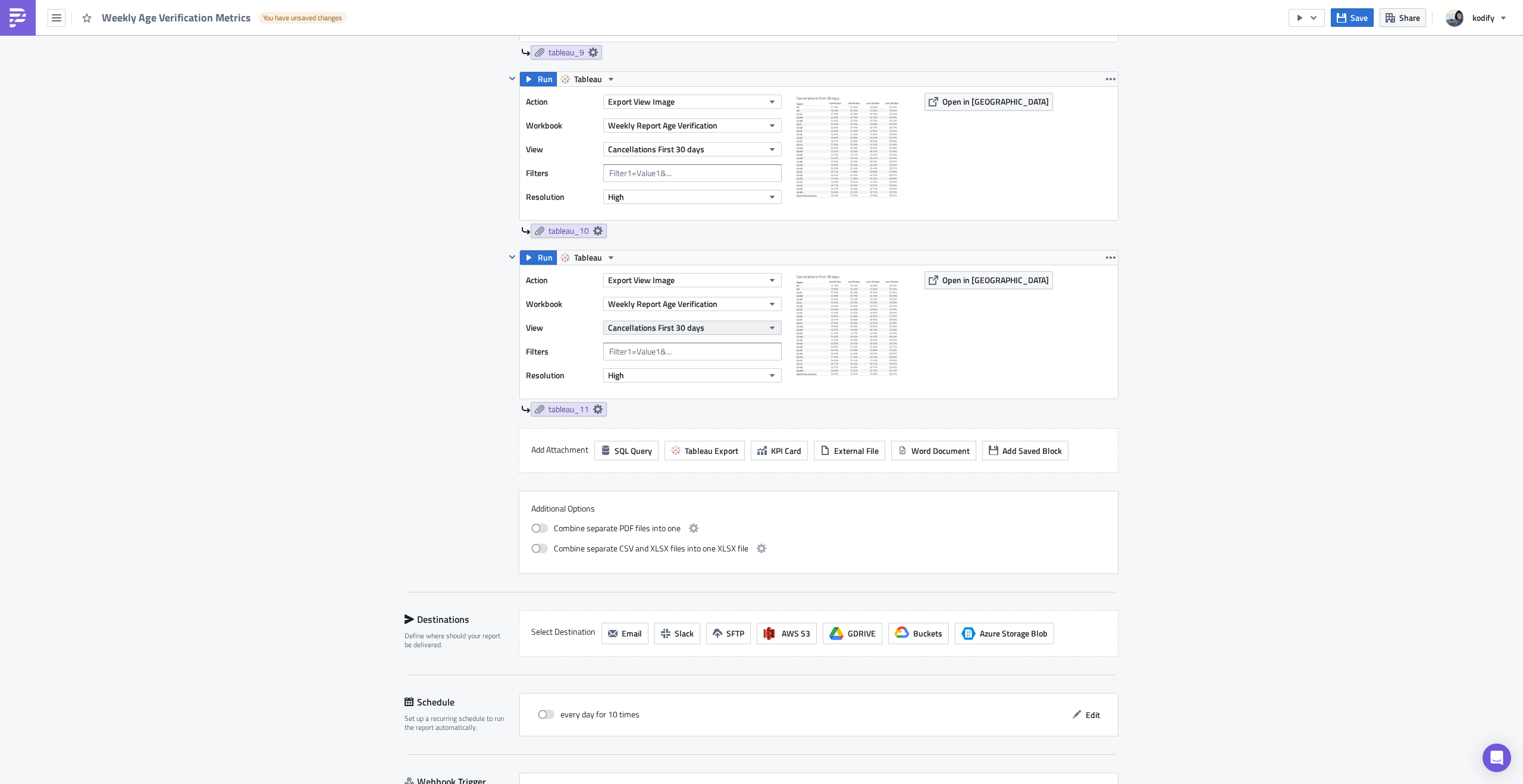
click at [736, 333] on button "Cancellations First 30 days" at bounding box center [692, 327] width 179 height 14
click at [695, 508] on div "Cancellations First 60 days" at bounding box center [660, 510] width 108 height 12
click at [1106, 258] on icon "button" at bounding box center [1111, 257] width 10 height 2
click at [1087, 279] on div "Duplicate" at bounding box center [1113, 285] width 79 height 12
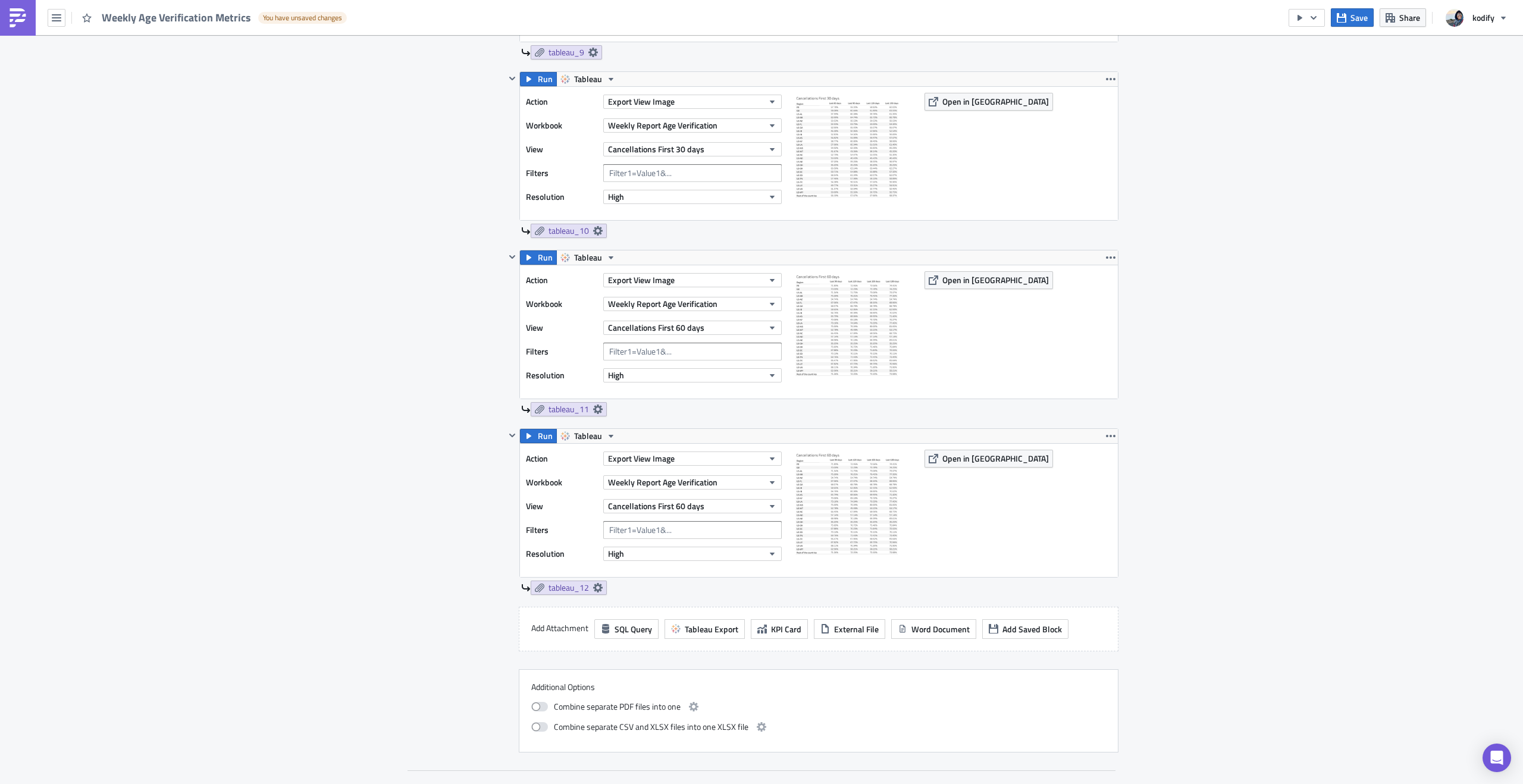
scroll to position [2039, 0]
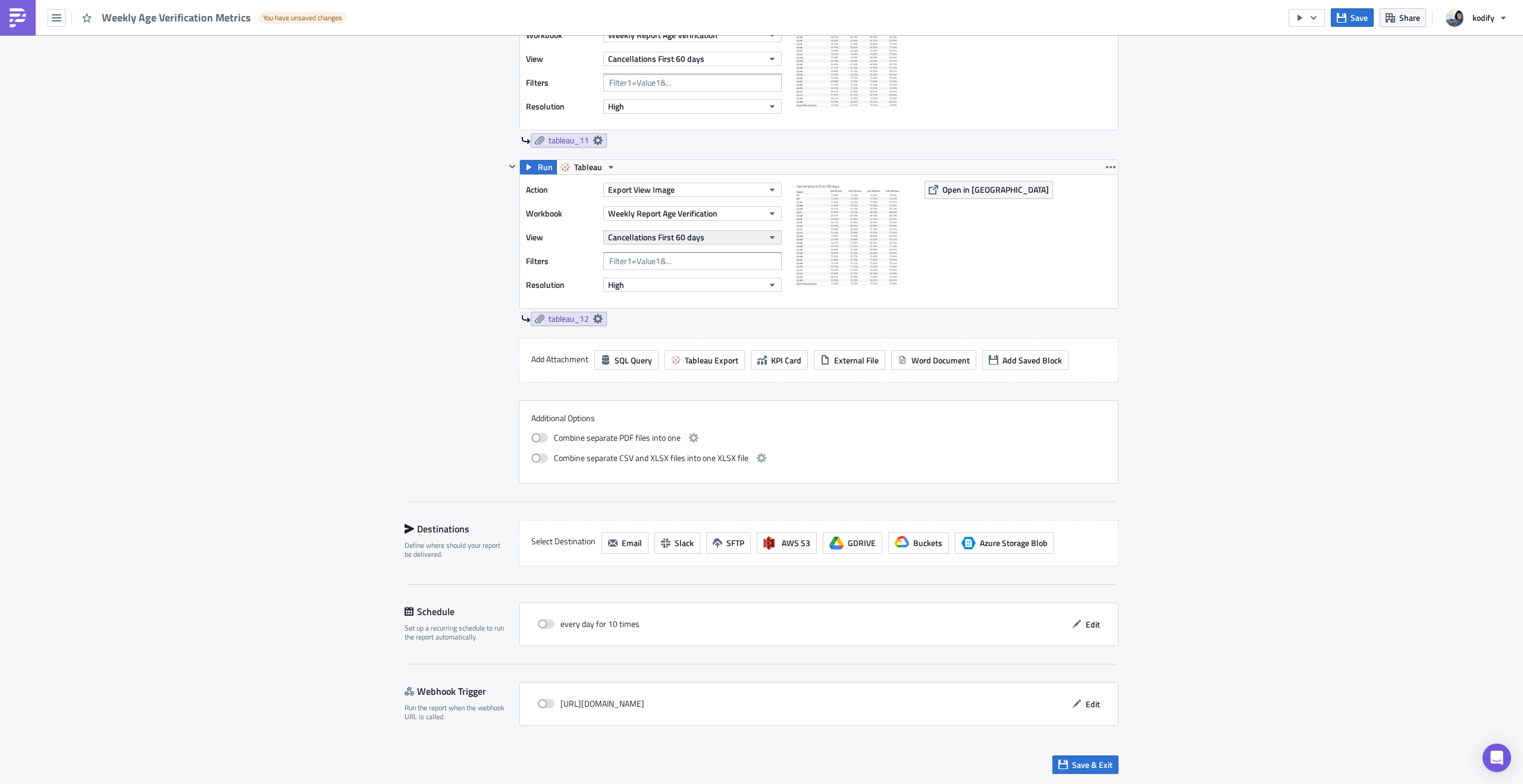
click at [751, 238] on button "Cancellations First 60 days" at bounding box center [692, 237] width 179 height 14
click at [692, 429] on link "Cancellations First 90 days" at bounding box center [660, 437] width 116 height 18
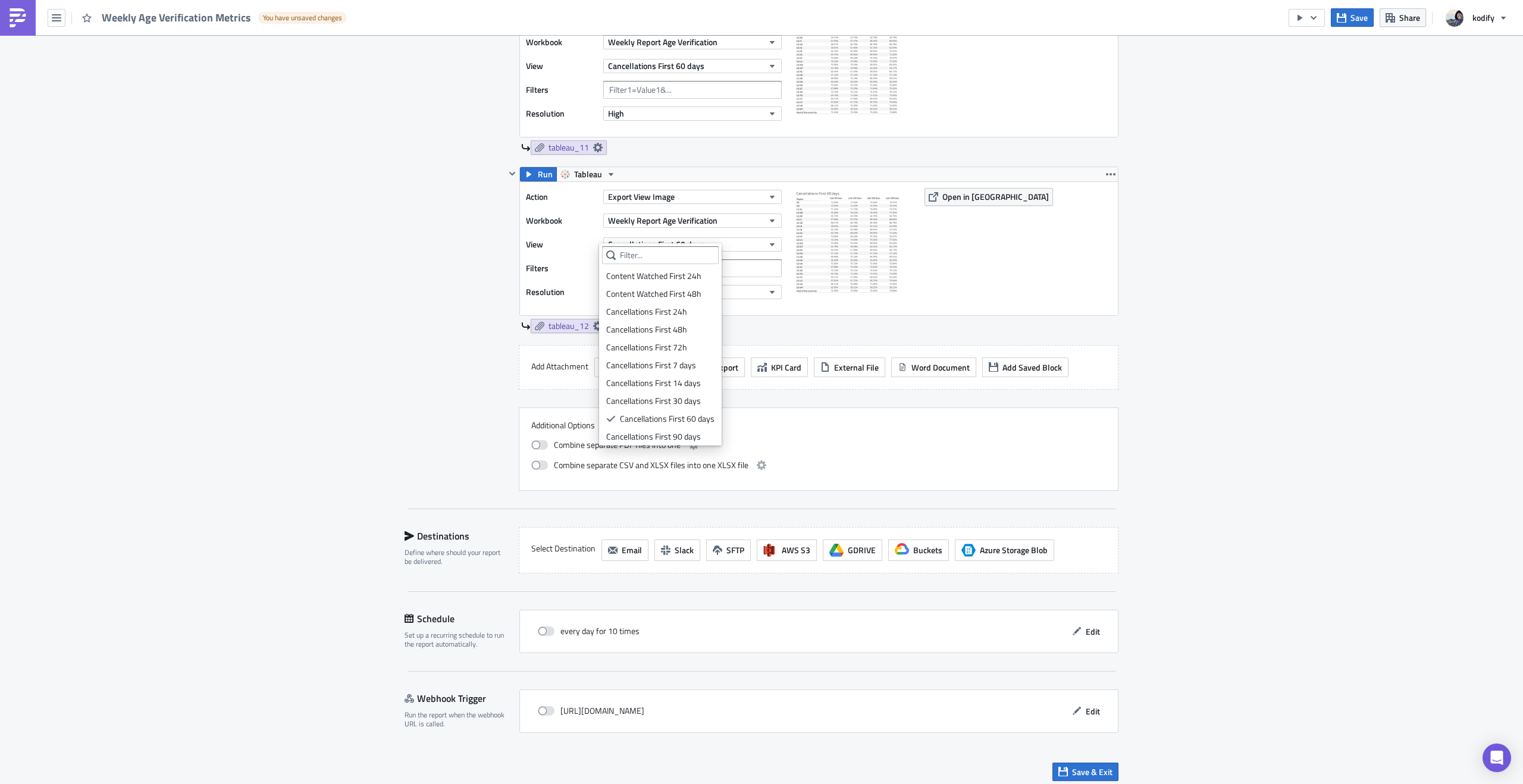
scroll to position [3, 0]
click at [1111, 170] on icon "button" at bounding box center [1111, 174] width 10 height 10
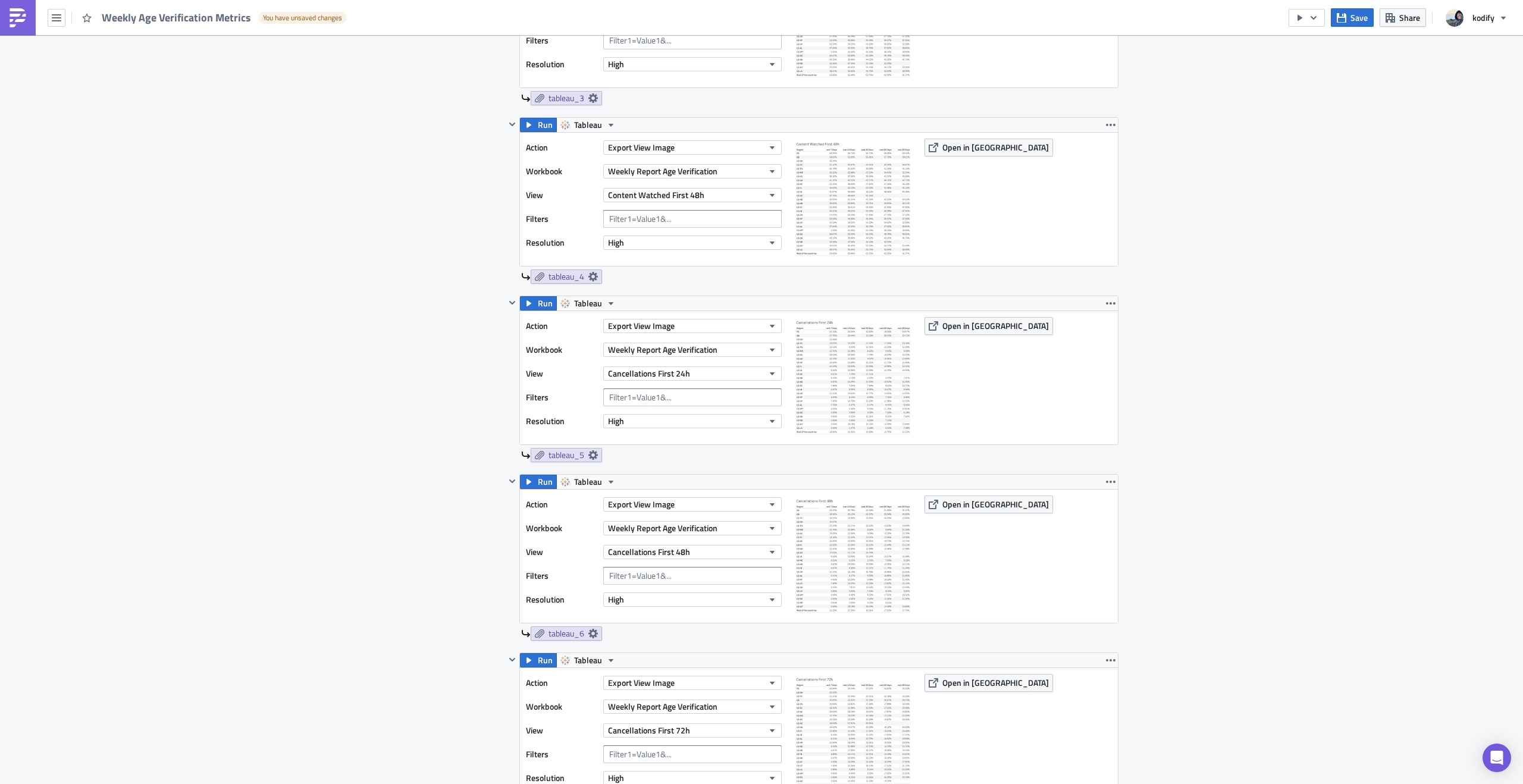
scroll to position [632, 0]
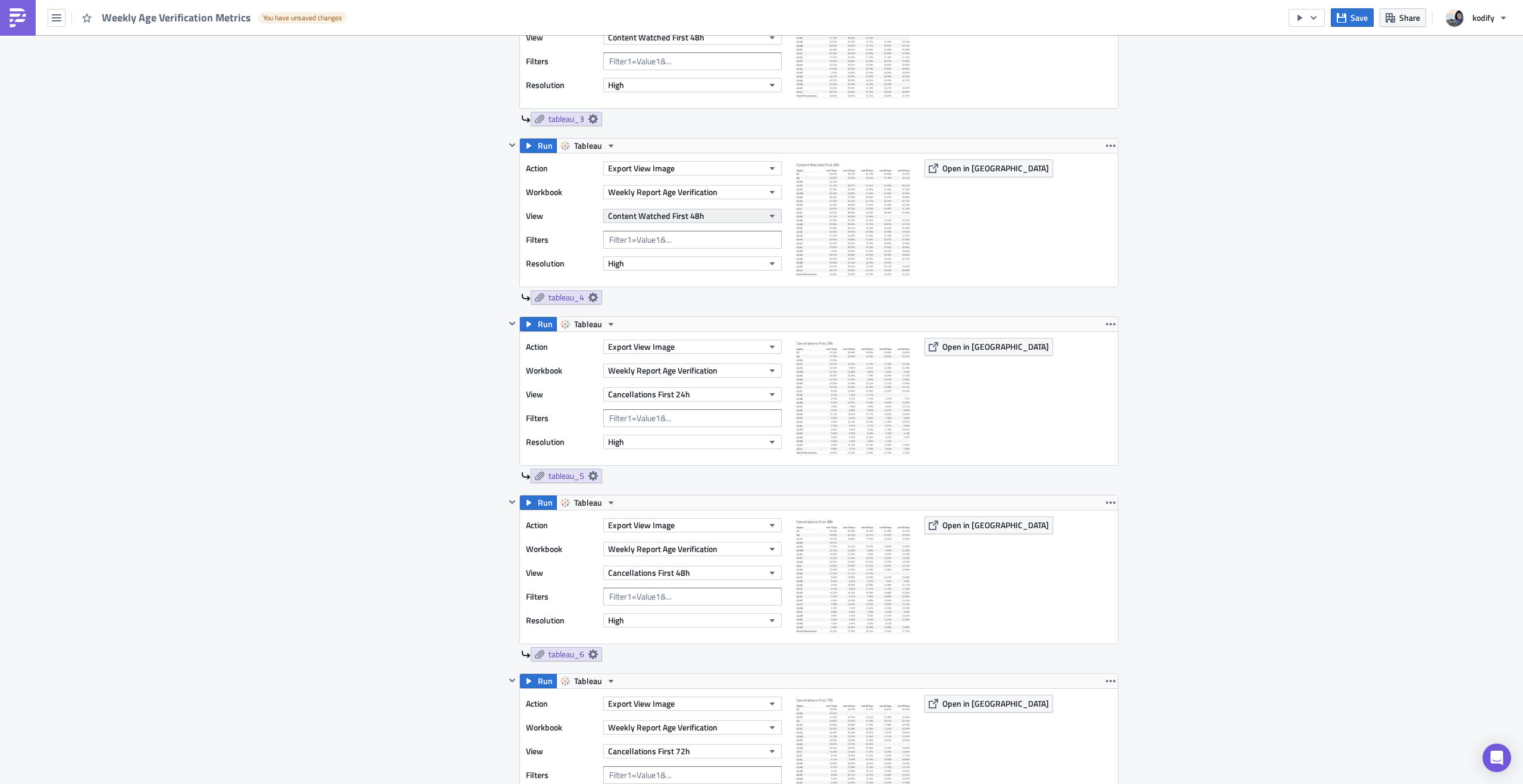
click at [692, 220] on span "Content Watched First 48h" at bounding box center [656, 215] width 97 height 12
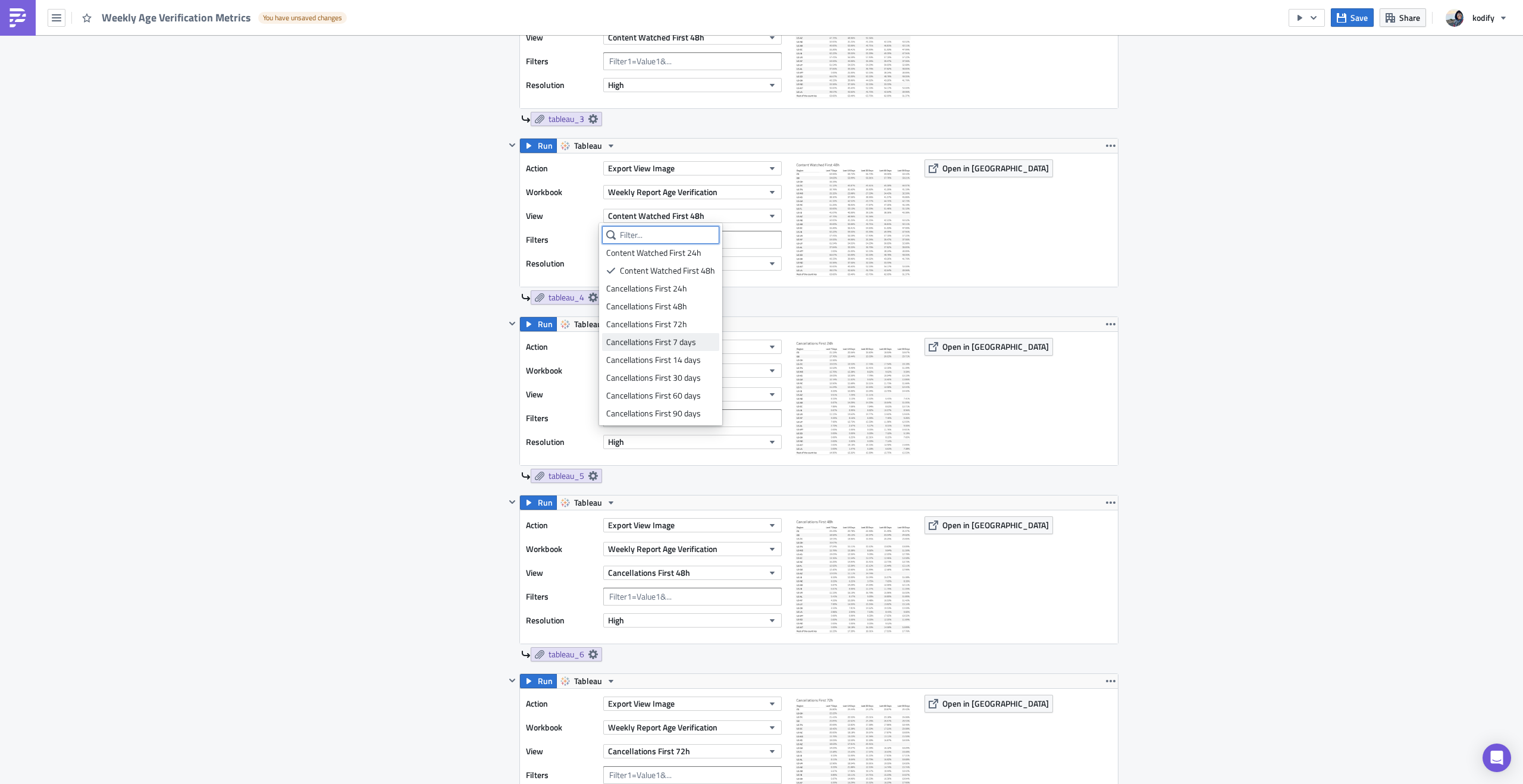
scroll to position [0, 0]
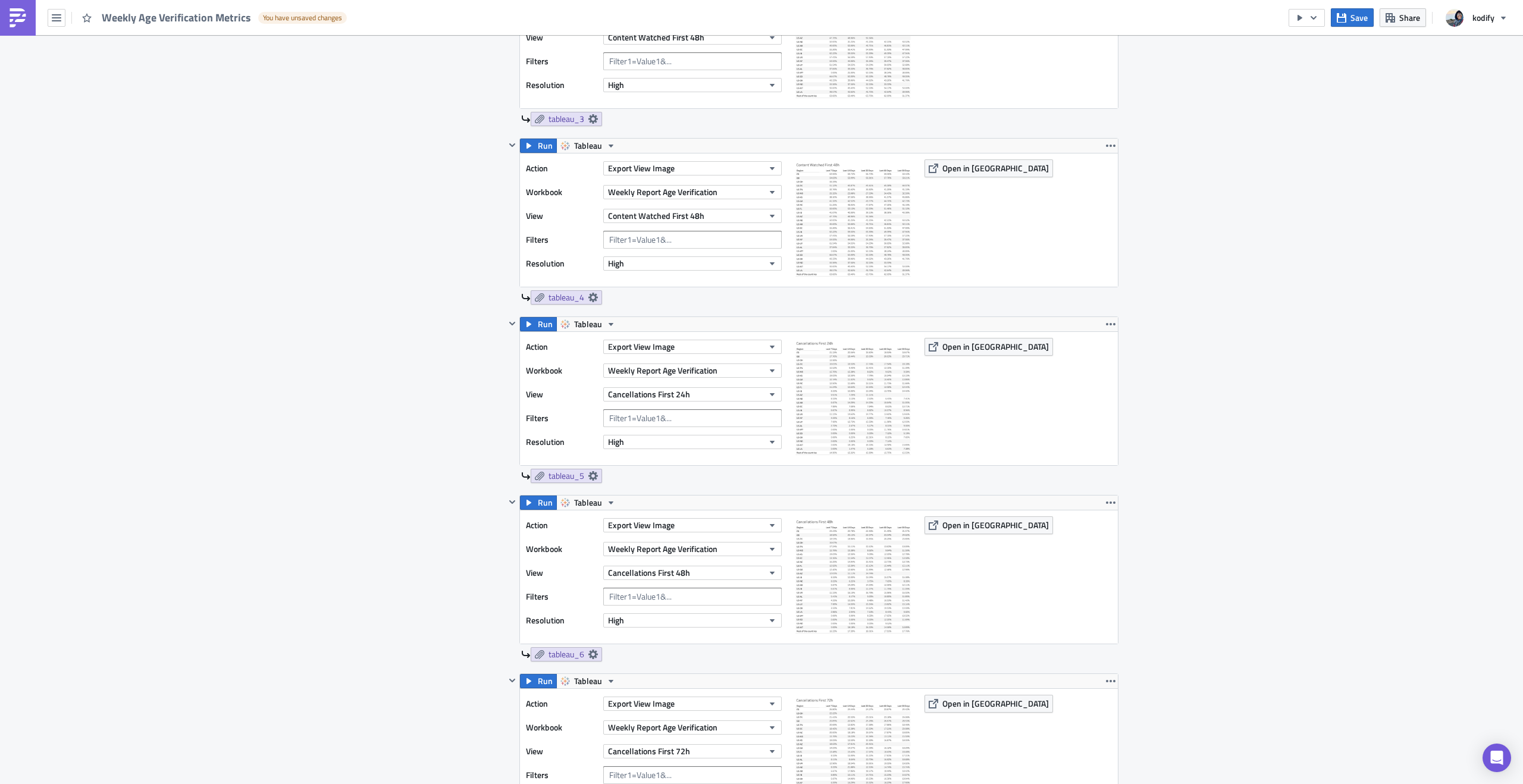
click at [1203, 214] on div "Execution Log Edit " Weekly Age Verification Metrics " Draft Settings Configure…" at bounding box center [761, 798] width 1523 height 2789
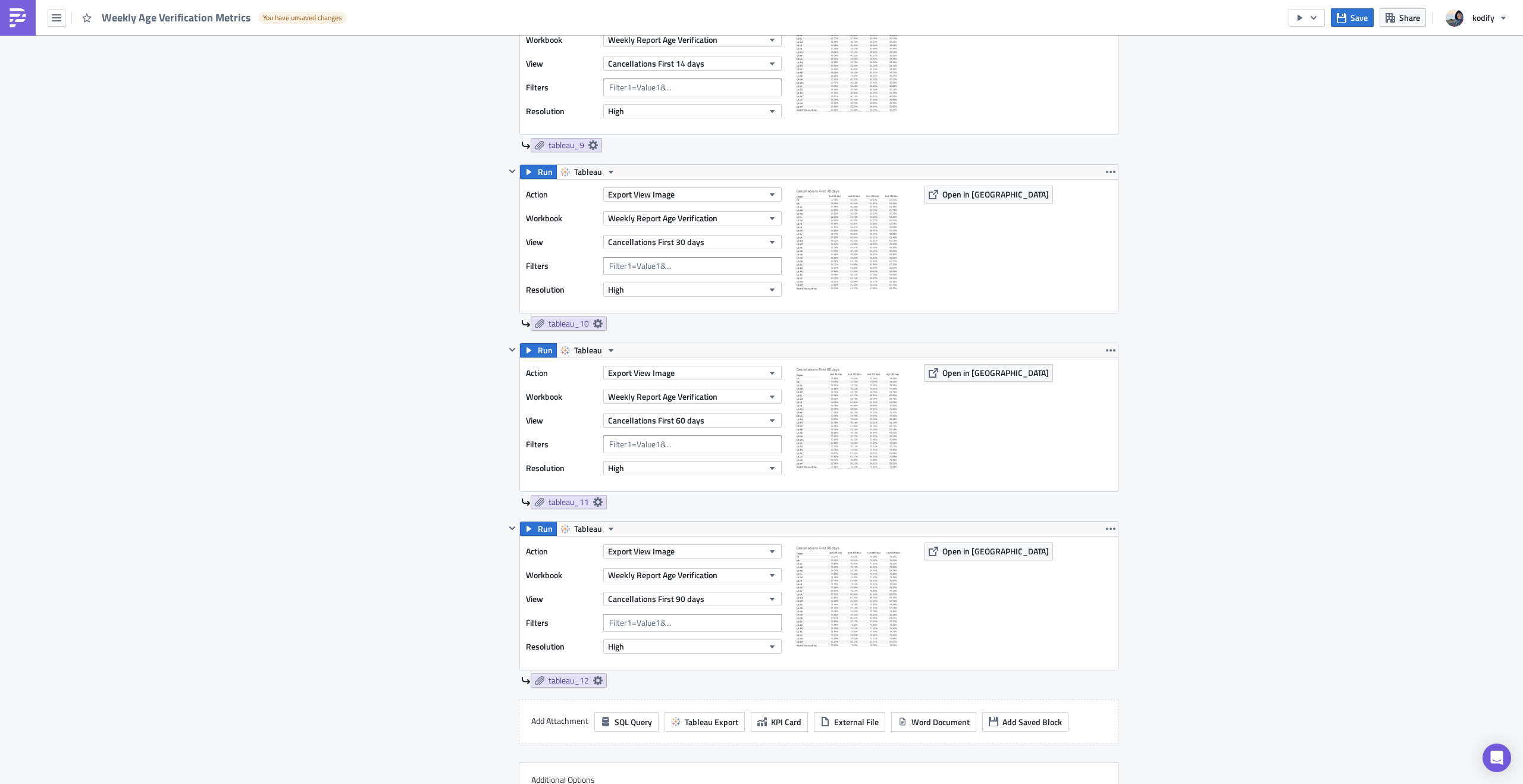
scroll to position [2039, 0]
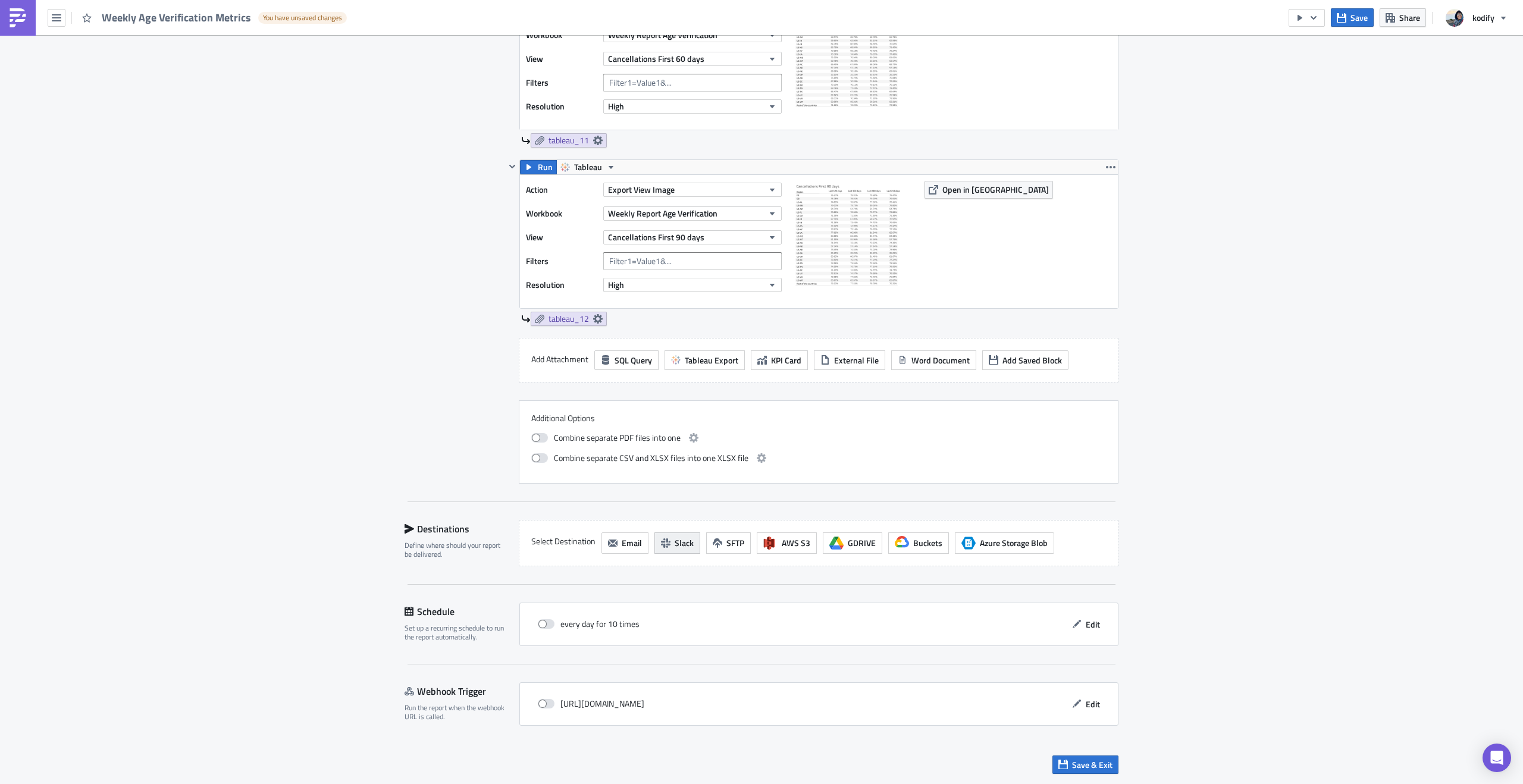
click at [675, 544] on span "Slack" at bounding box center [684, 542] width 19 height 12
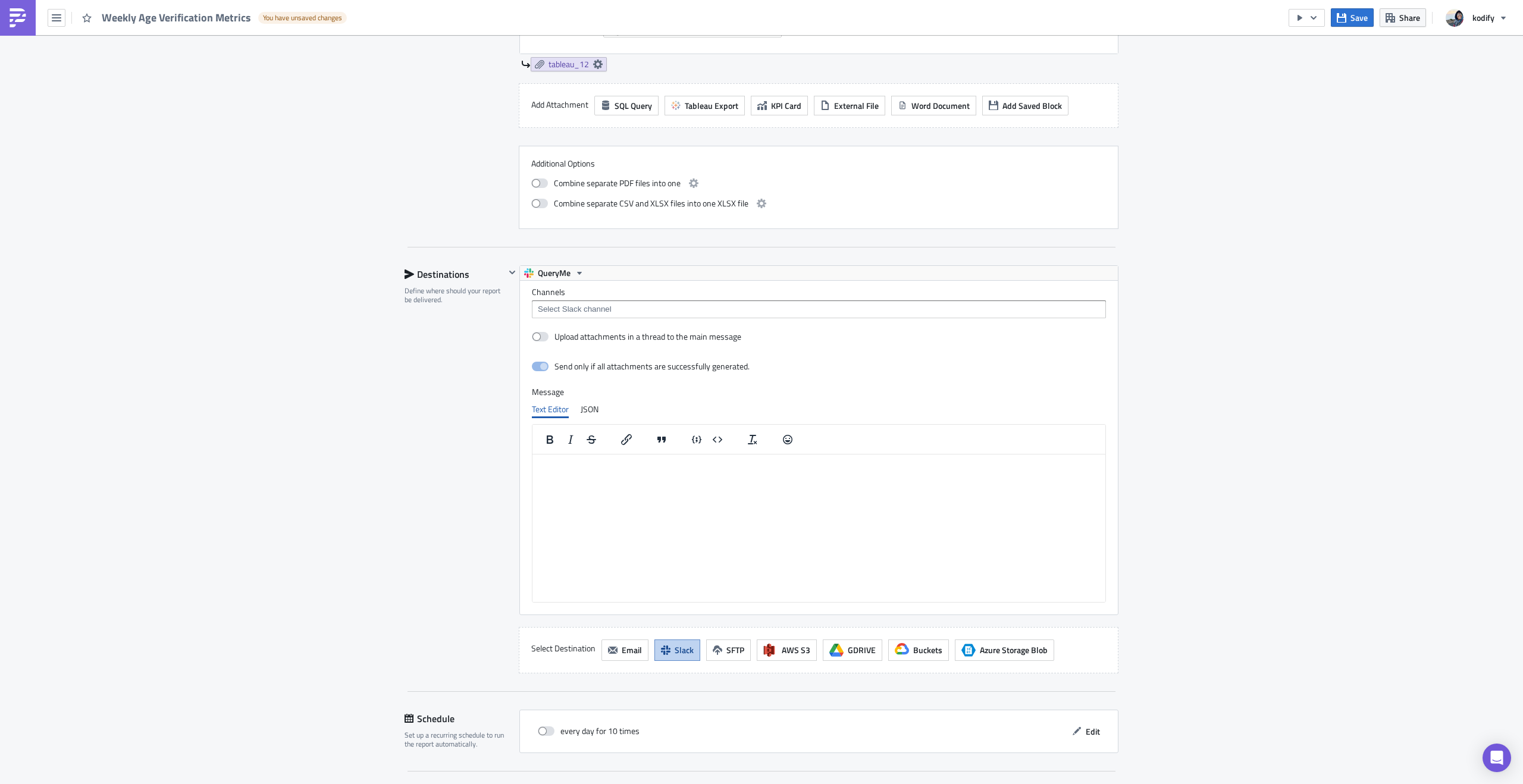
scroll to position [2401, 0]
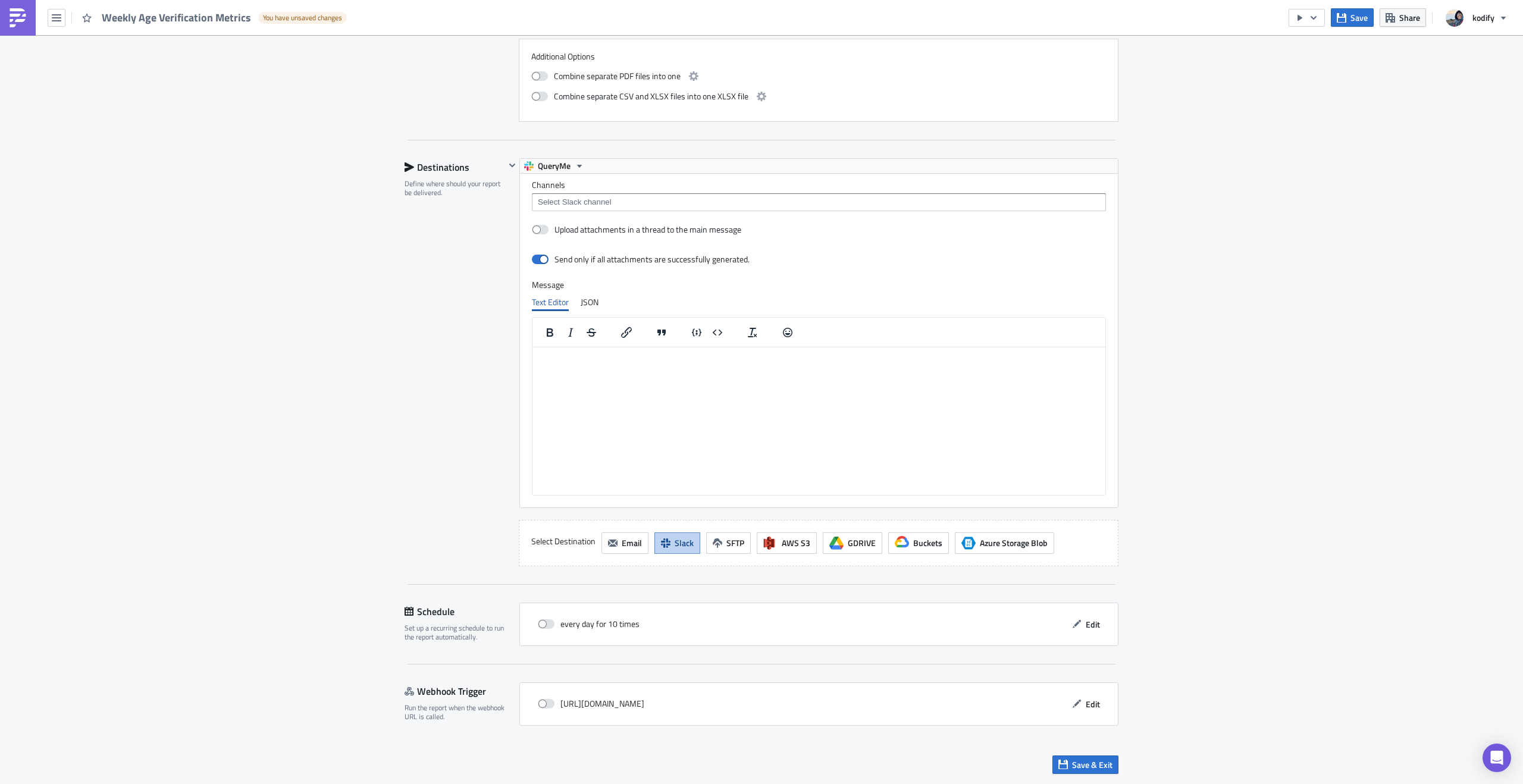
click at [653, 203] on input at bounding box center [818, 202] width 567 height 12
paste input "DL6S92DN0"
type input "DL6S92DN0"
click at [598, 218] on div "Add "DL6S92DN0"" at bounding box center [588, 222] width 79 height 12
click at [673, 366] on html at bounding box center [818, 356] width 573 height 19
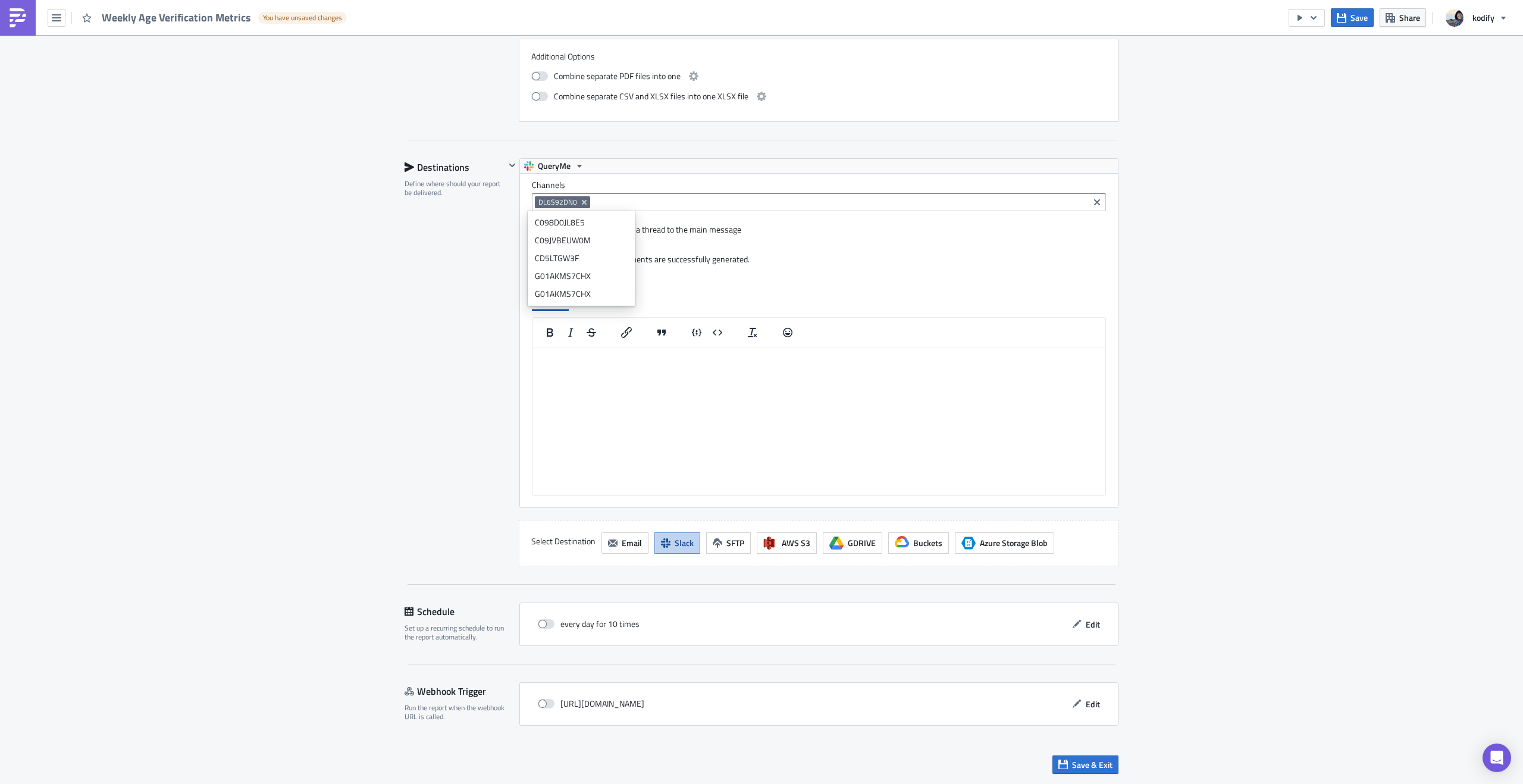
click at [918, 274] on div "Channels DL6S92DN0 Upload attachments in a thread to the main message Send only…" at bounding box center [819, 340] width 598 height 333
click at [649, 366] on html at bounding box center [818, 356] width 573 height 19
click at [1360, 26] on button "Save" at bounding box center [1353, 17] width 43 height 19
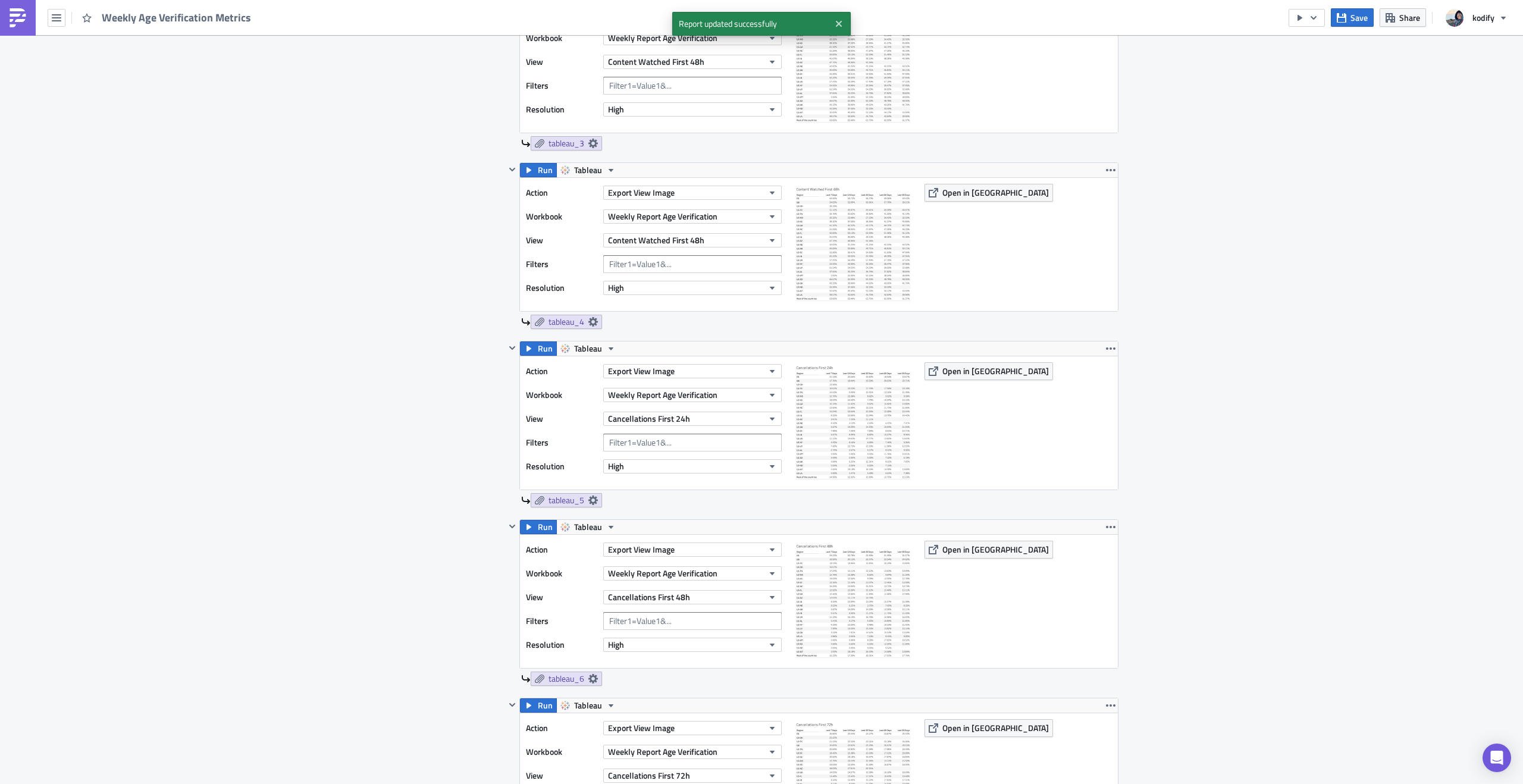
scroll to position [0, 0]
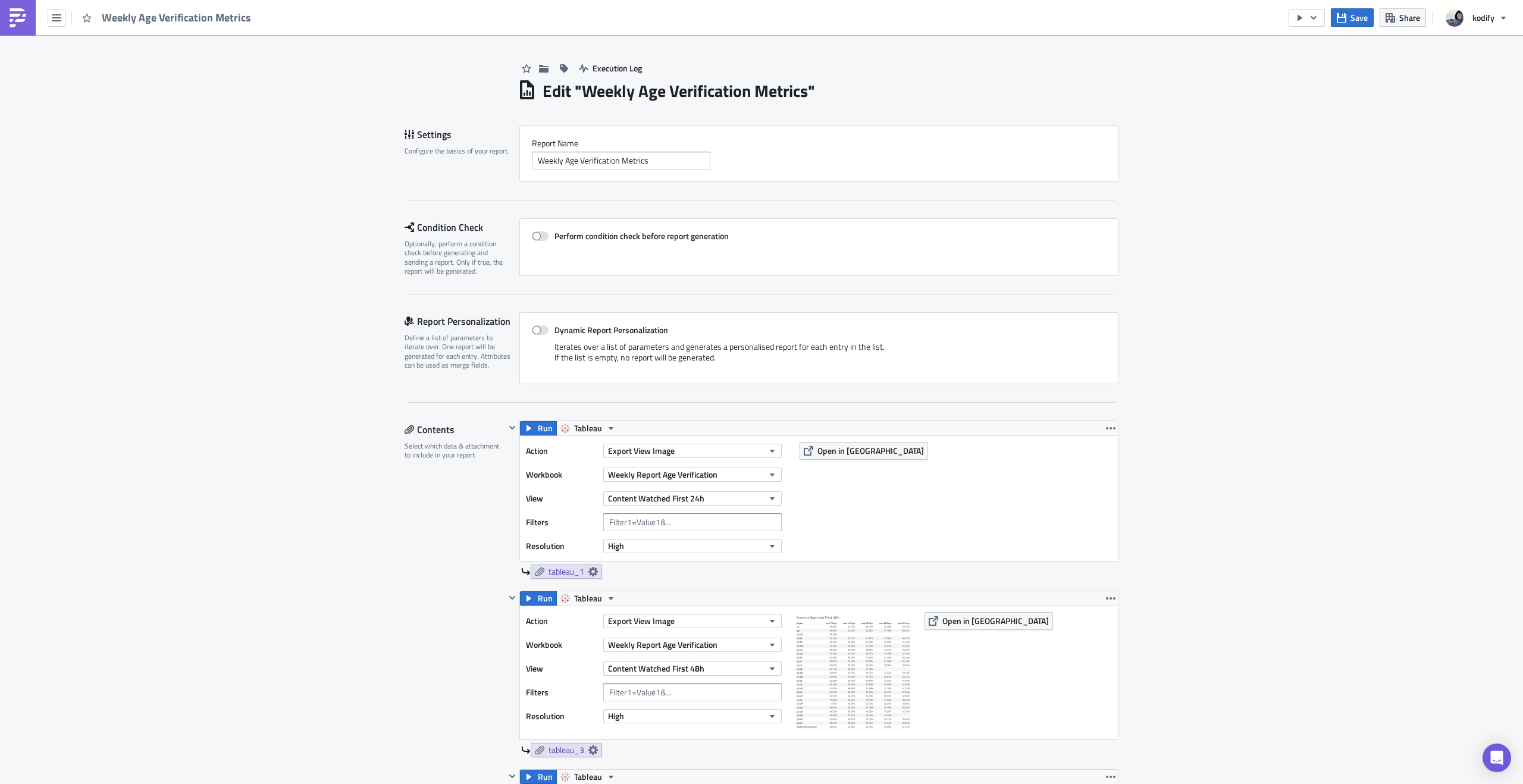
click at [1297, 20] on icon "button" at bounding box center [1300, 18] width 10 height 10
click at [1323, 70] on div "Run Report" at bounding box center [1343, 66] width 93 height 12
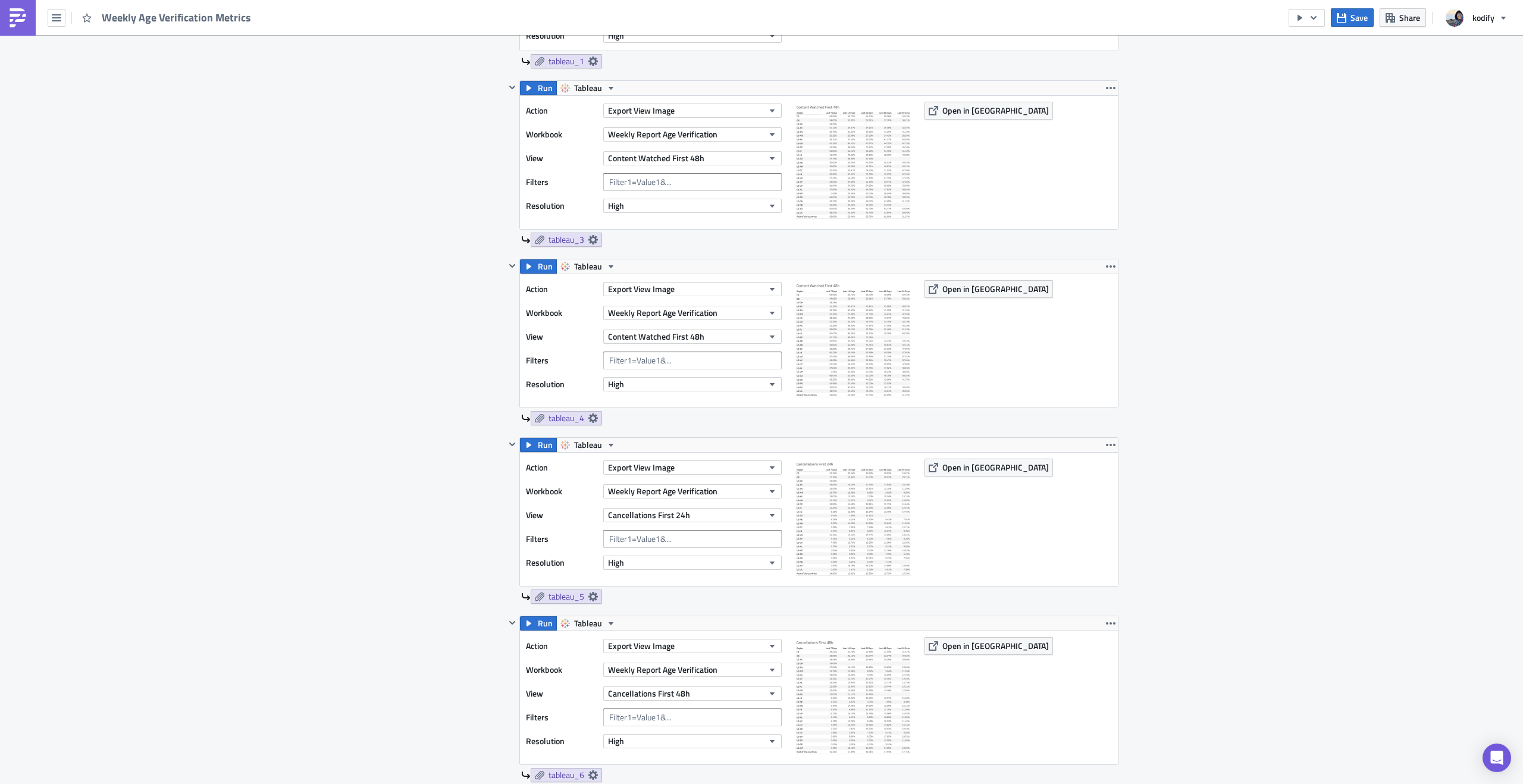
scroll to position [509, 0]
click at [759, 341] on button "Content Watched First 48h" at bounding box center [692, 338] width 179 height 14
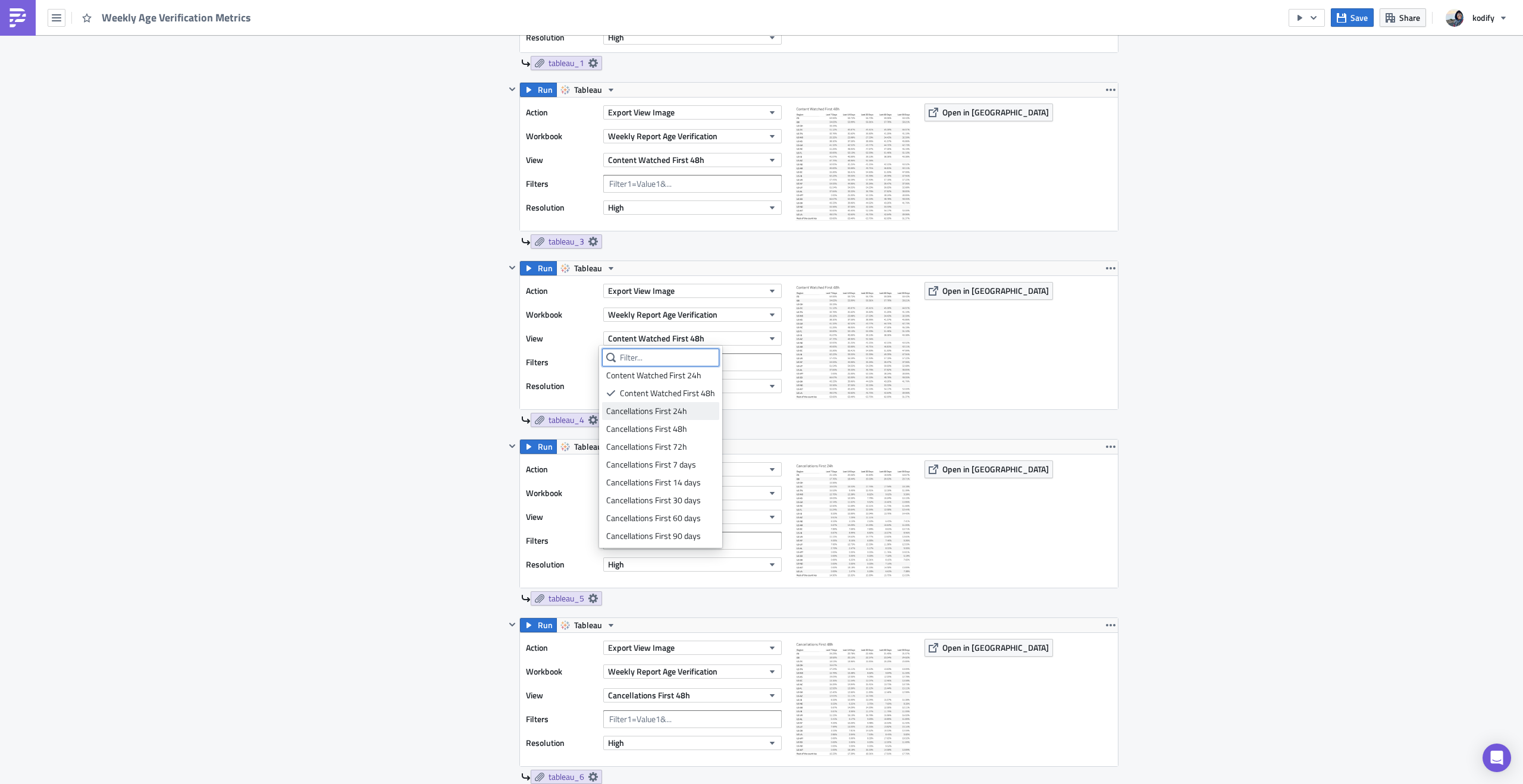
scroll to position [0, 0]
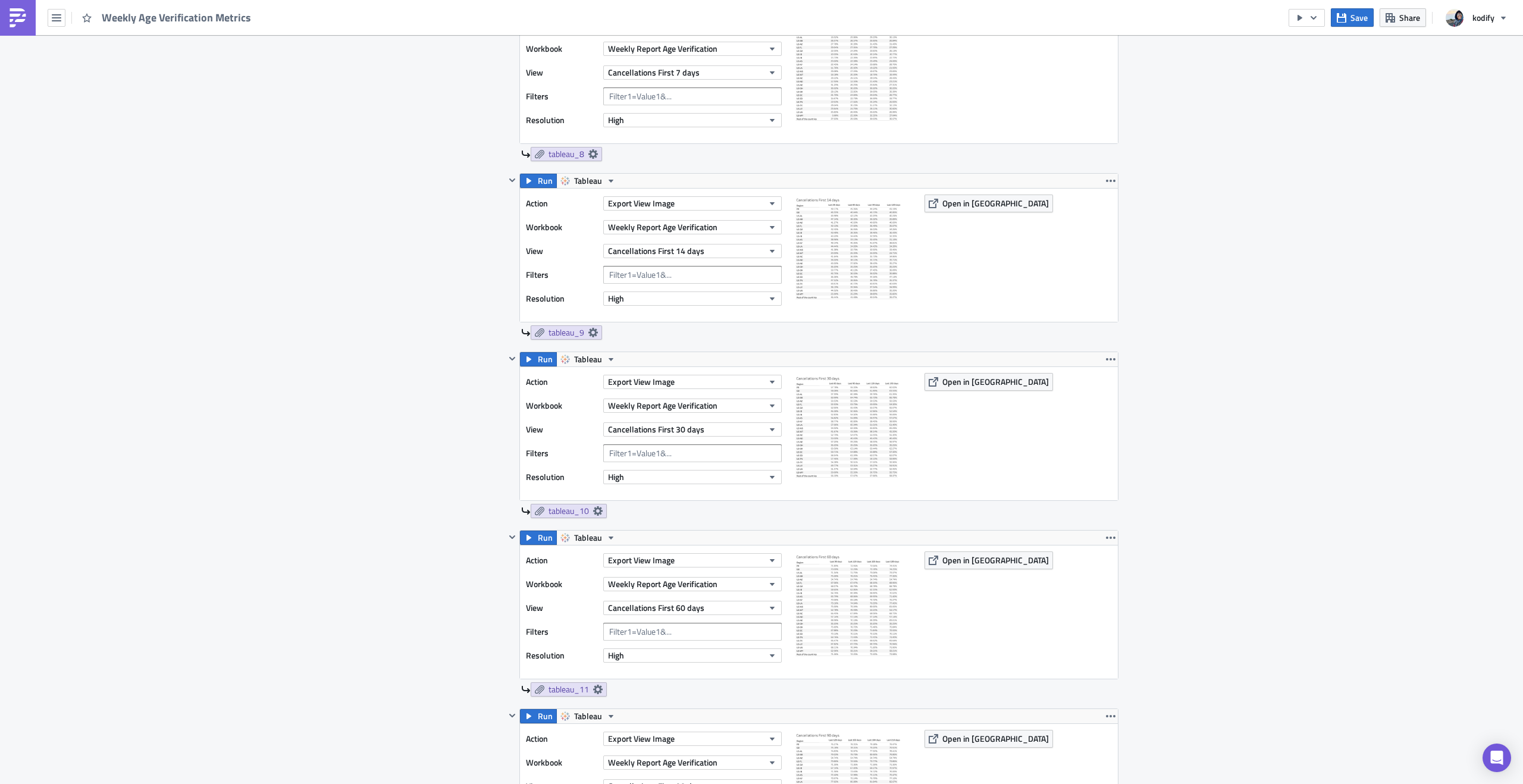
scroll to position [2401, 0]
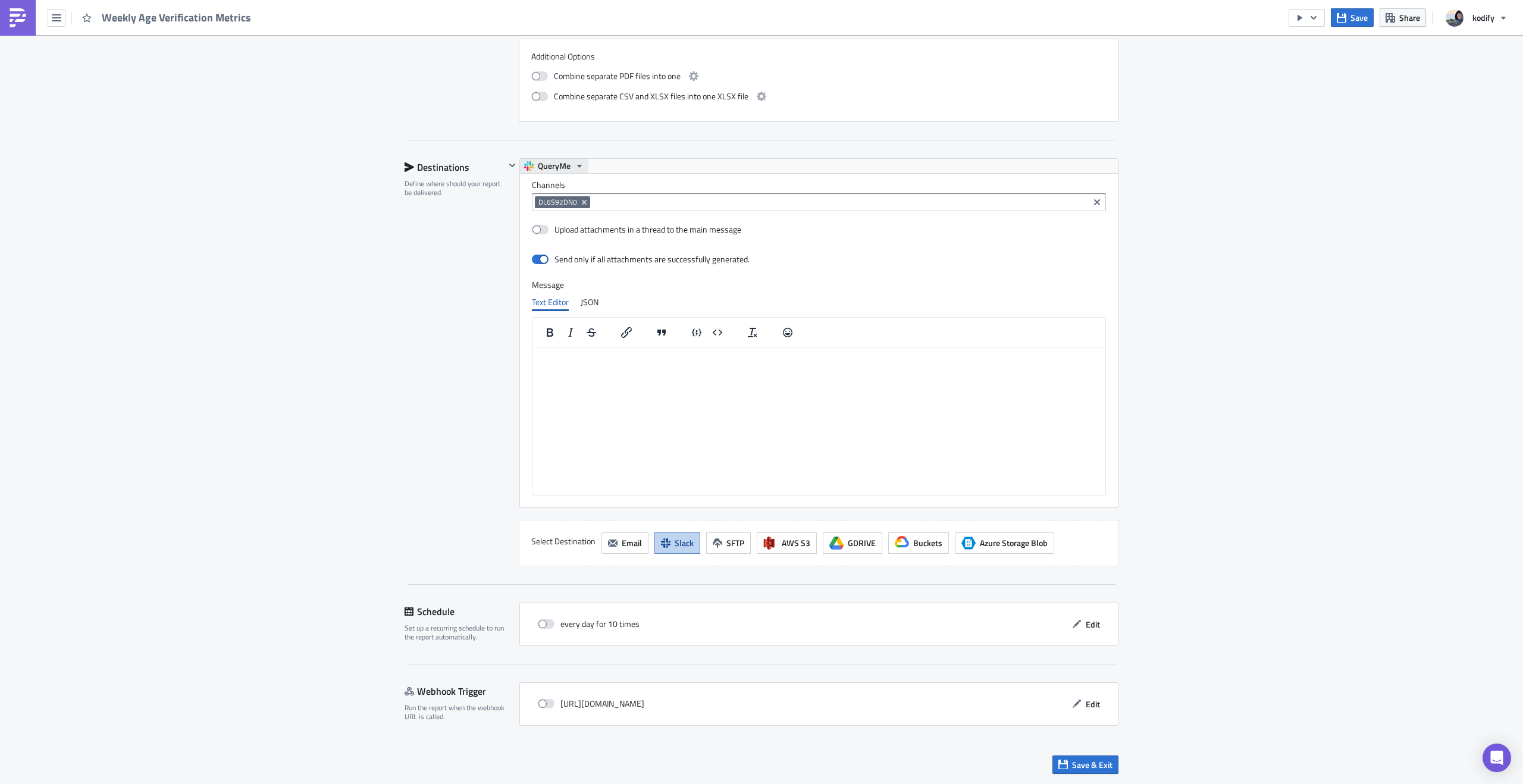
click at [577, 164] on icon "button" at bounding box center [580, 166] width 10 height 10
click at [610, 545] on icon "button" at bounding box center [613, 543] width 10 height 10
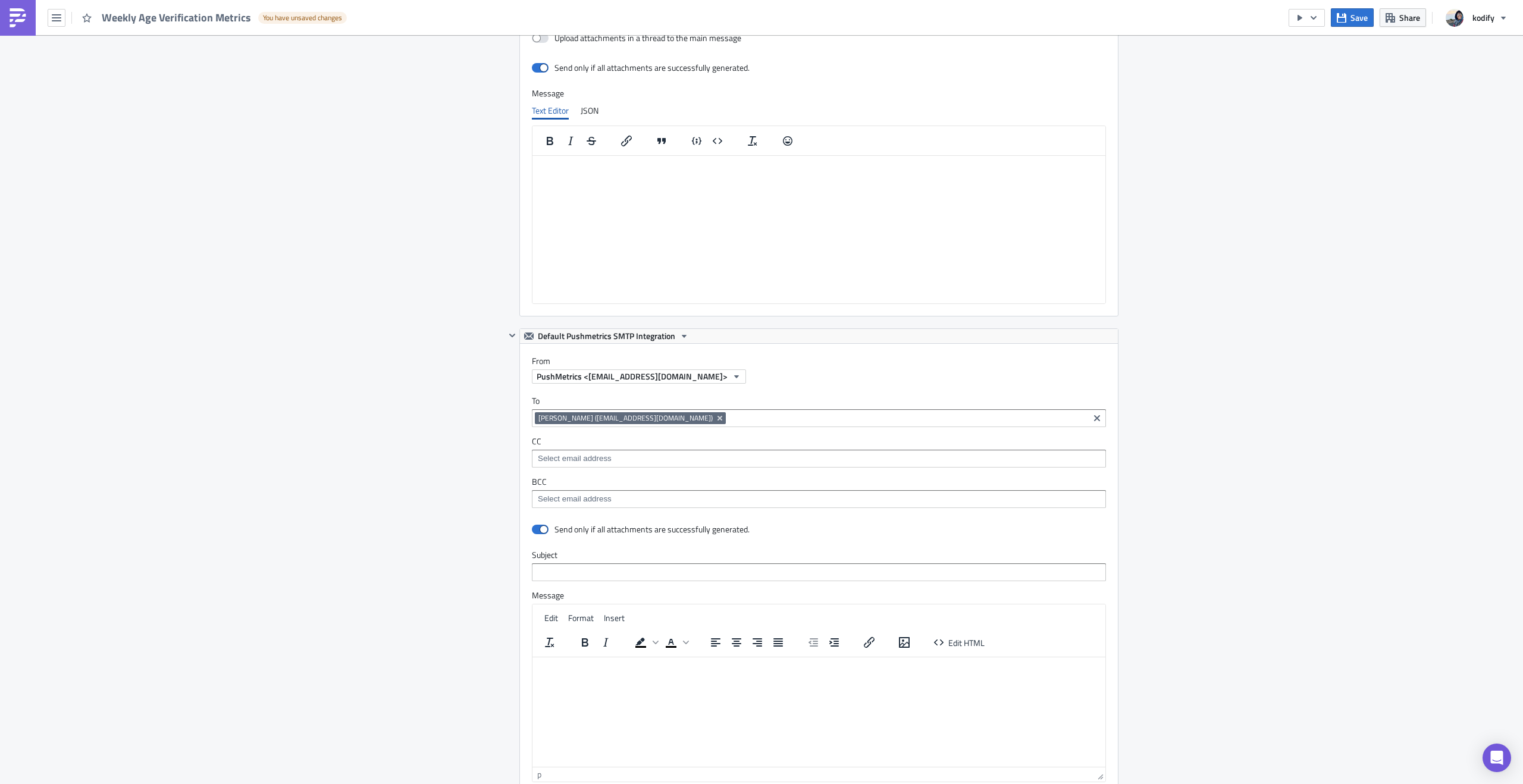
scroll to position [2787, 0]
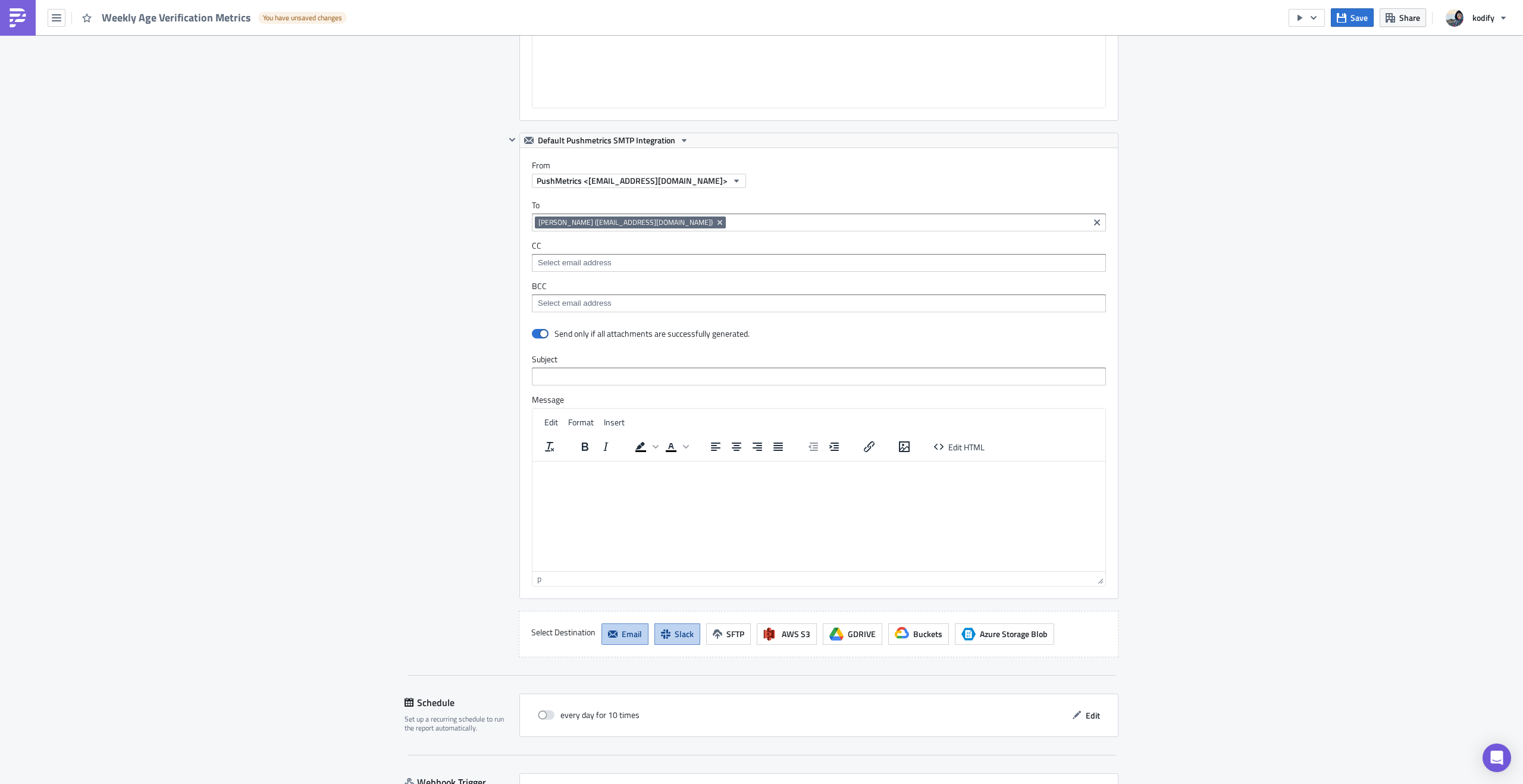
click at [1068, 179] on div "PushMetrics <[EMAIL_ADDRESS][DOMAIN_NAME]>" at bounding box center [824, 180] width 586 height 14
click at [1088, 135] on div "Default Pushmetrics SMTP Integration" at bounding box center [819, 140] width 598 height 14
click at [686, 144] on button "Default Pushmetrics SMTP Integration" at bounding box center [606, 140] width 173 height 14
click at [508, 138] on icon "button" at bounding box center [513, 140] width 10 height 10
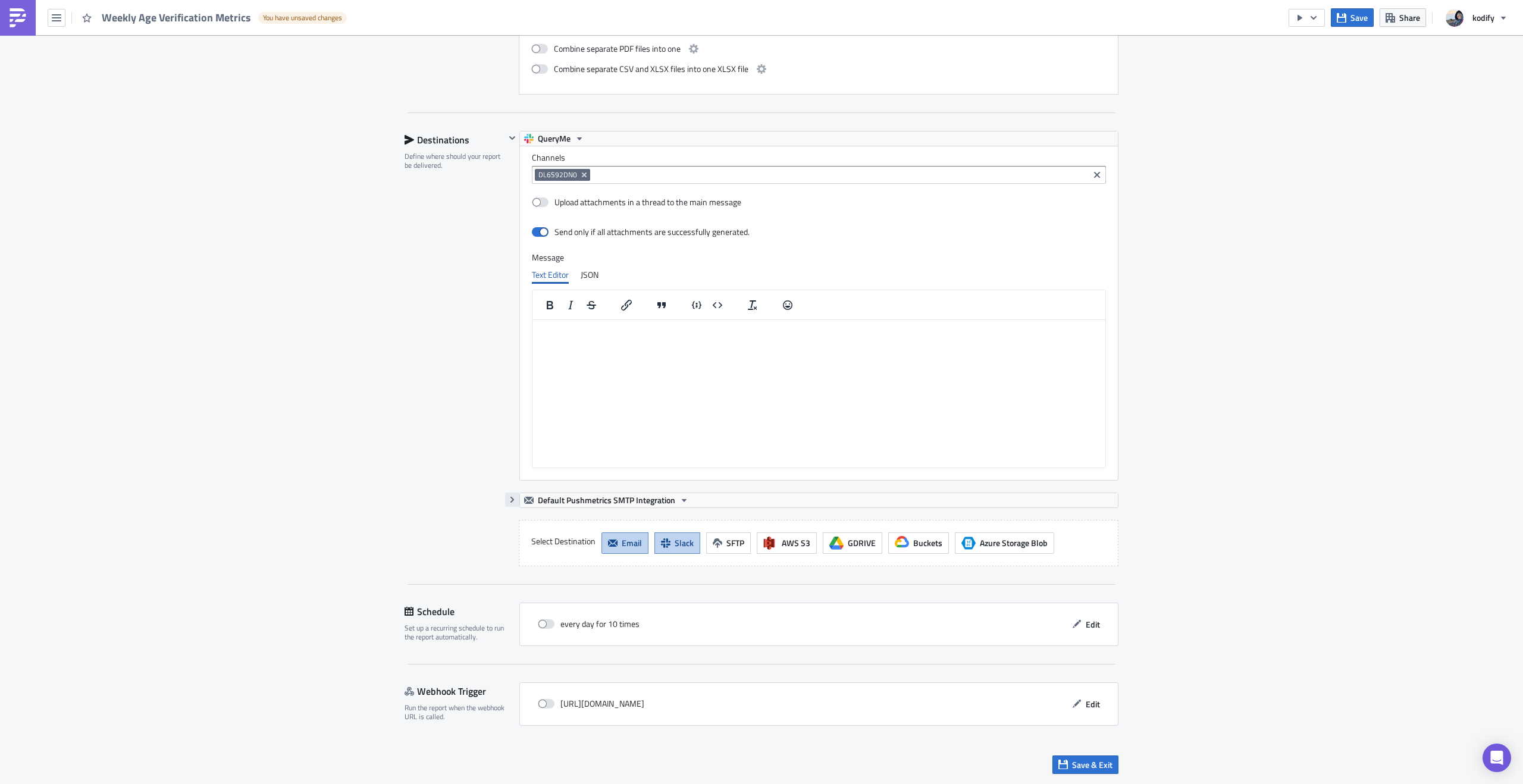
click at [508, 499] on icon "button" at bounding box center [513, 500] width 10 height 10
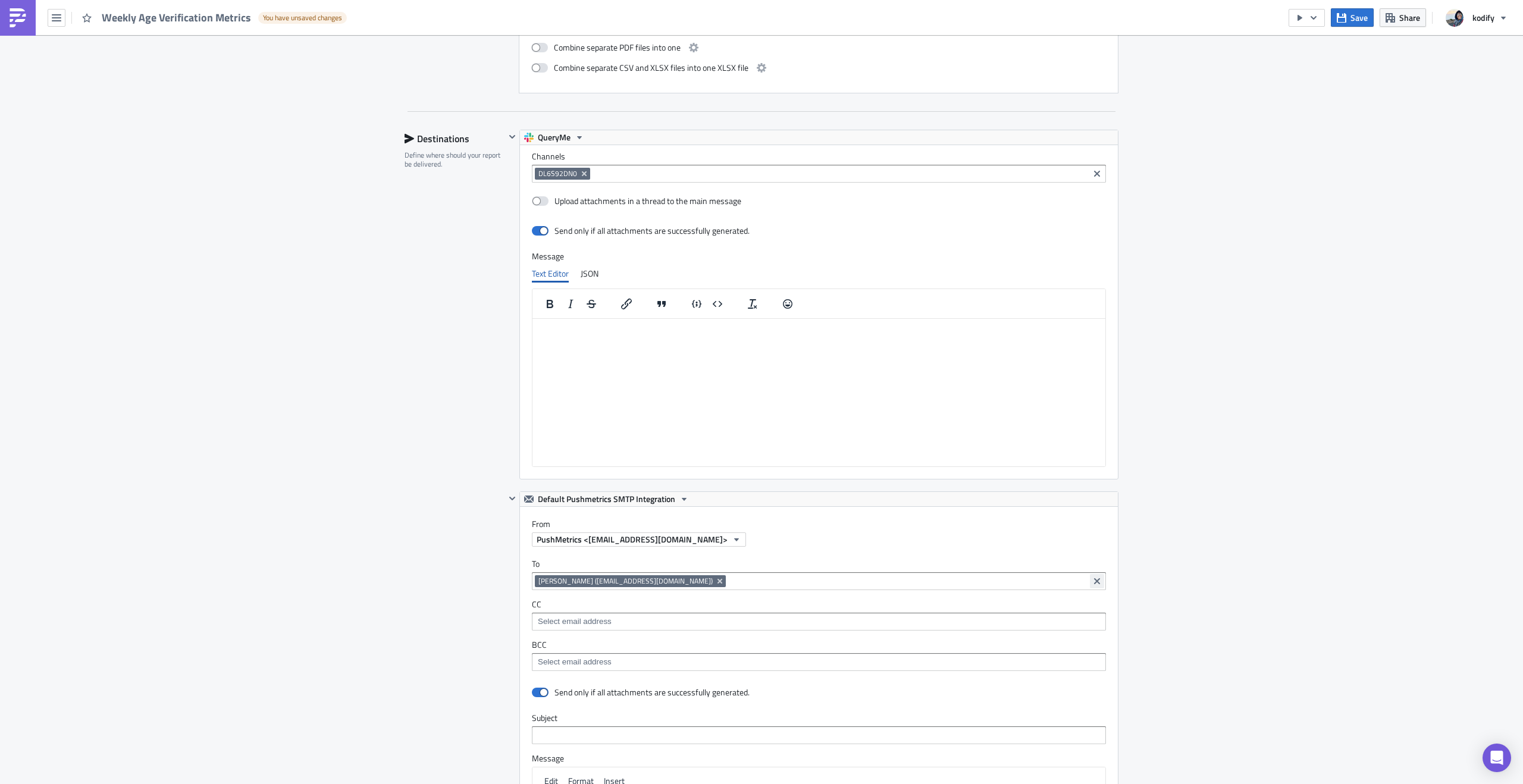
click at [1095, 582] on icon "Clear selected items" at bounding box center [1097, 582] width 10 height 10
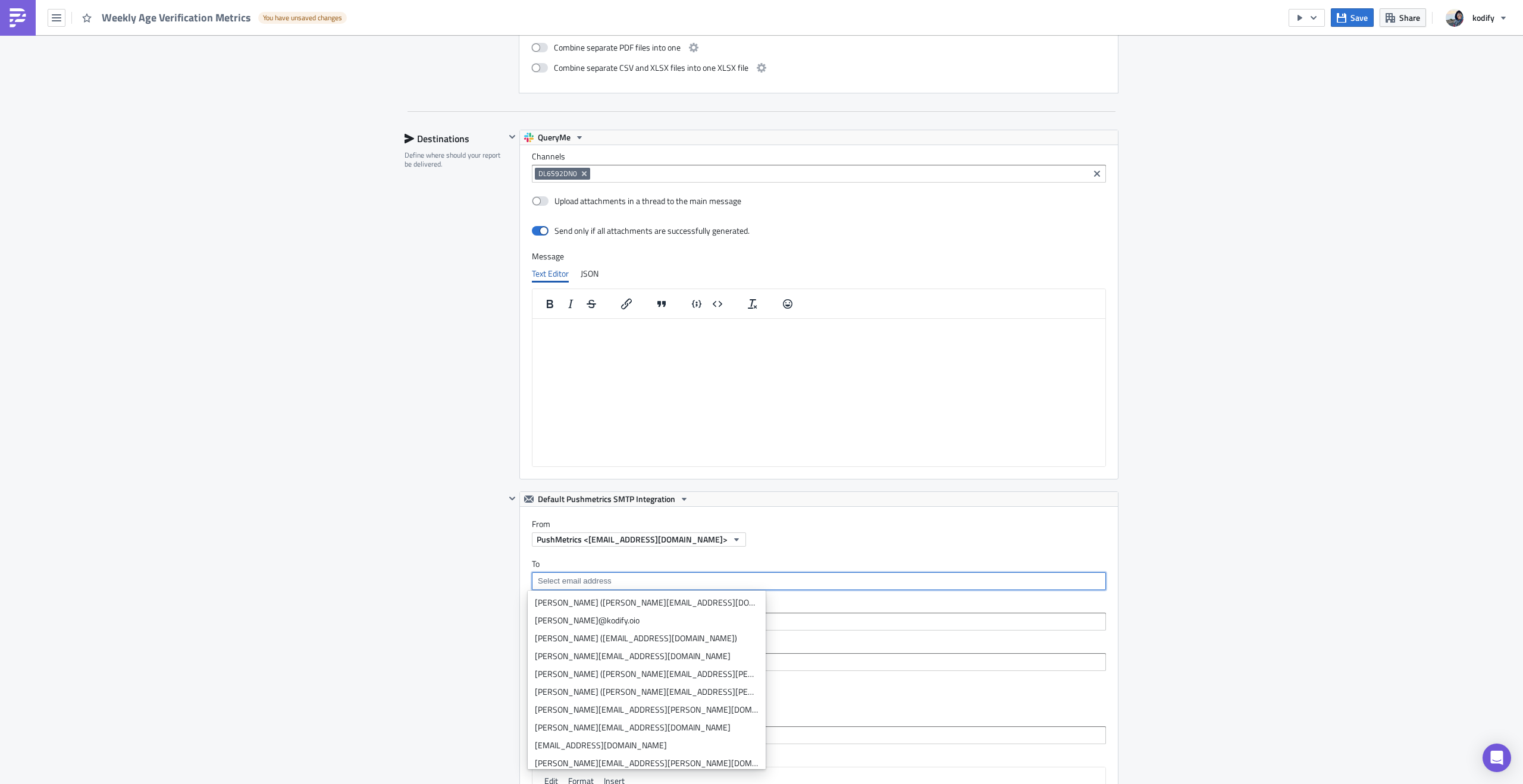
click at [1077, 526] on label "From" at bounding box center [824, 523] width 586 height 11
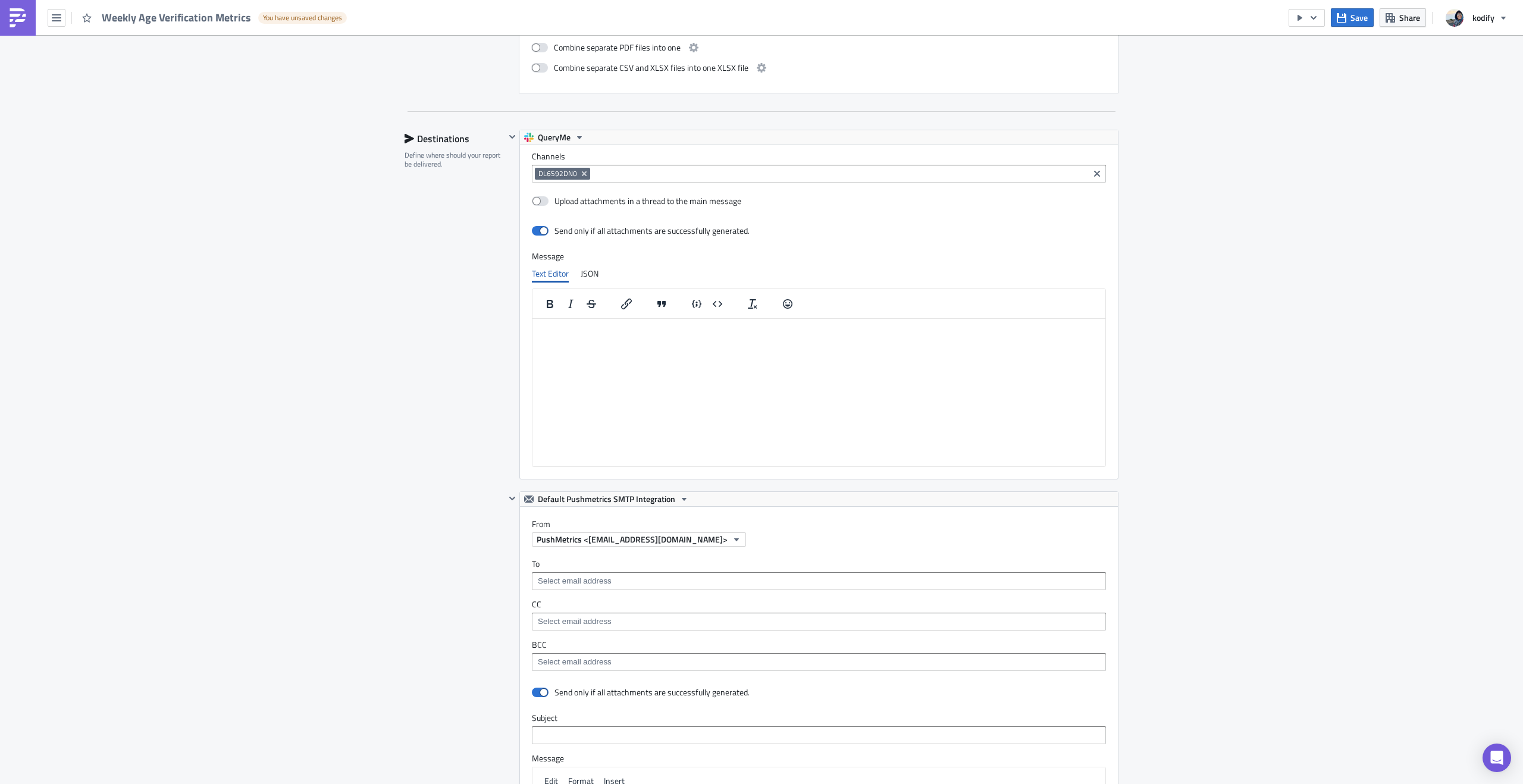
click at [1112, 490] on div "QueryMe Channels DL6S92DN0 Upload attachments in a thread to the main message S…" at bounding box center [812, 310] width 614 height 362
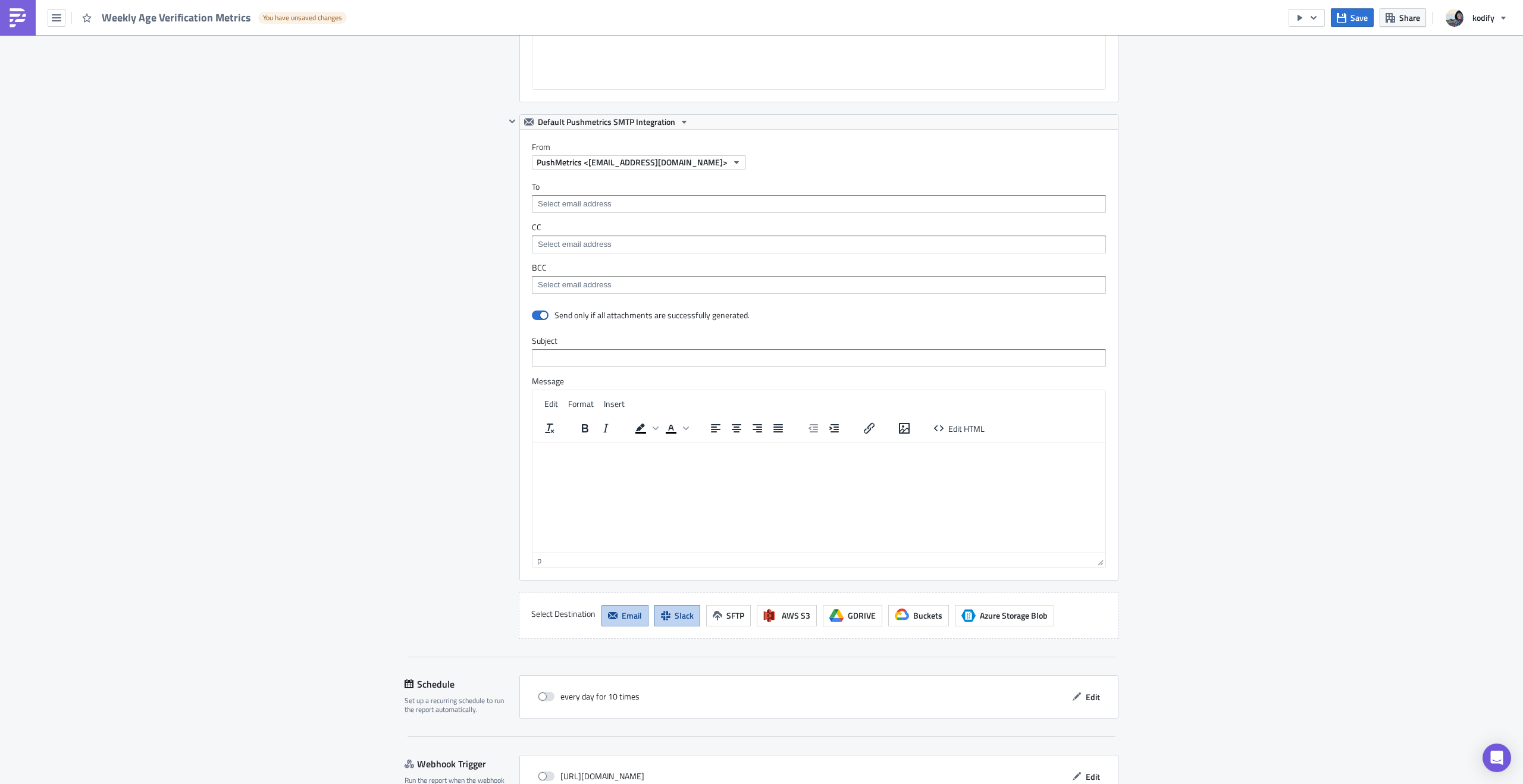
click at [629, 612] on span "Email" at bounding box center [632, 615] width 20 height 12
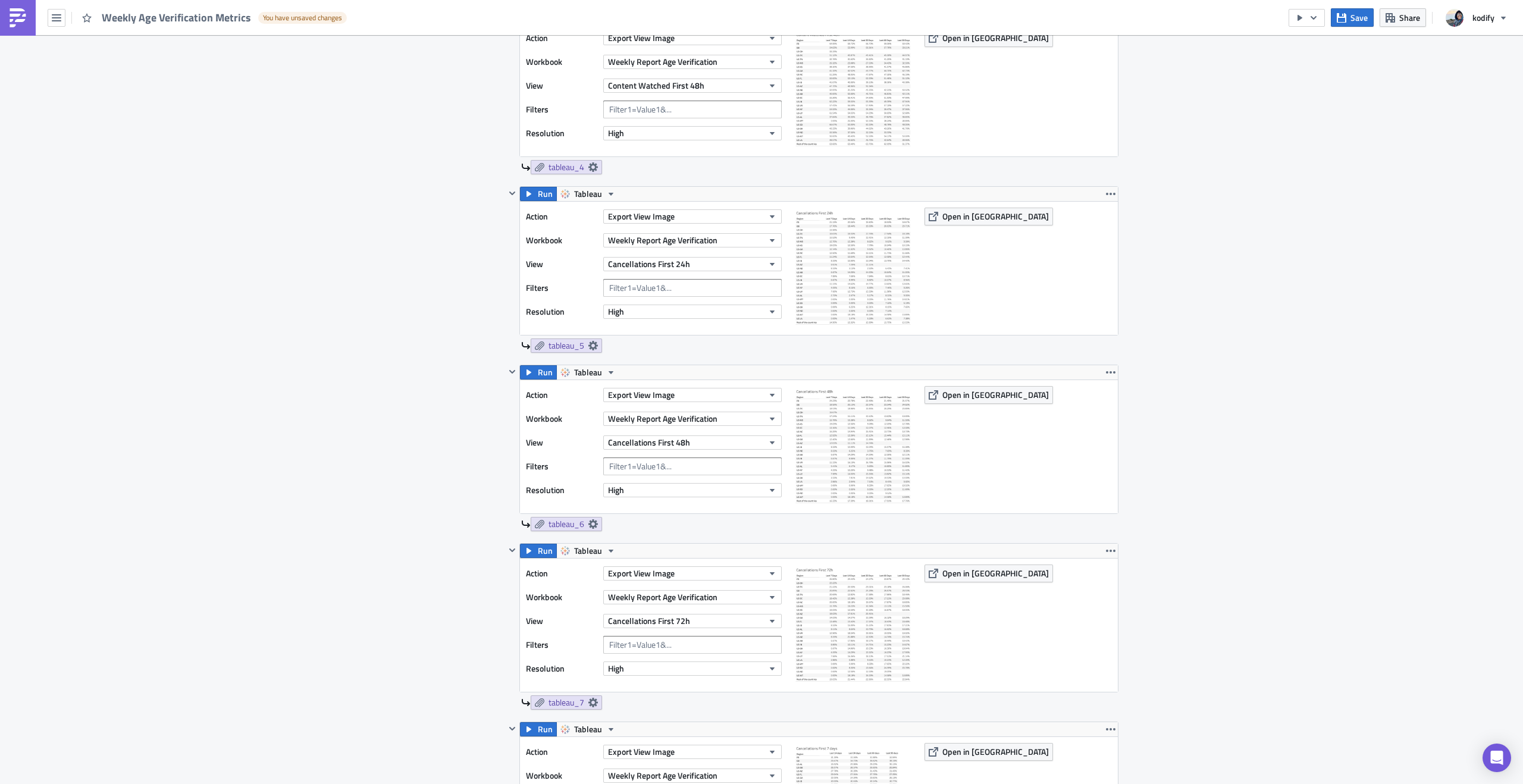
scroll to position [571, 0]
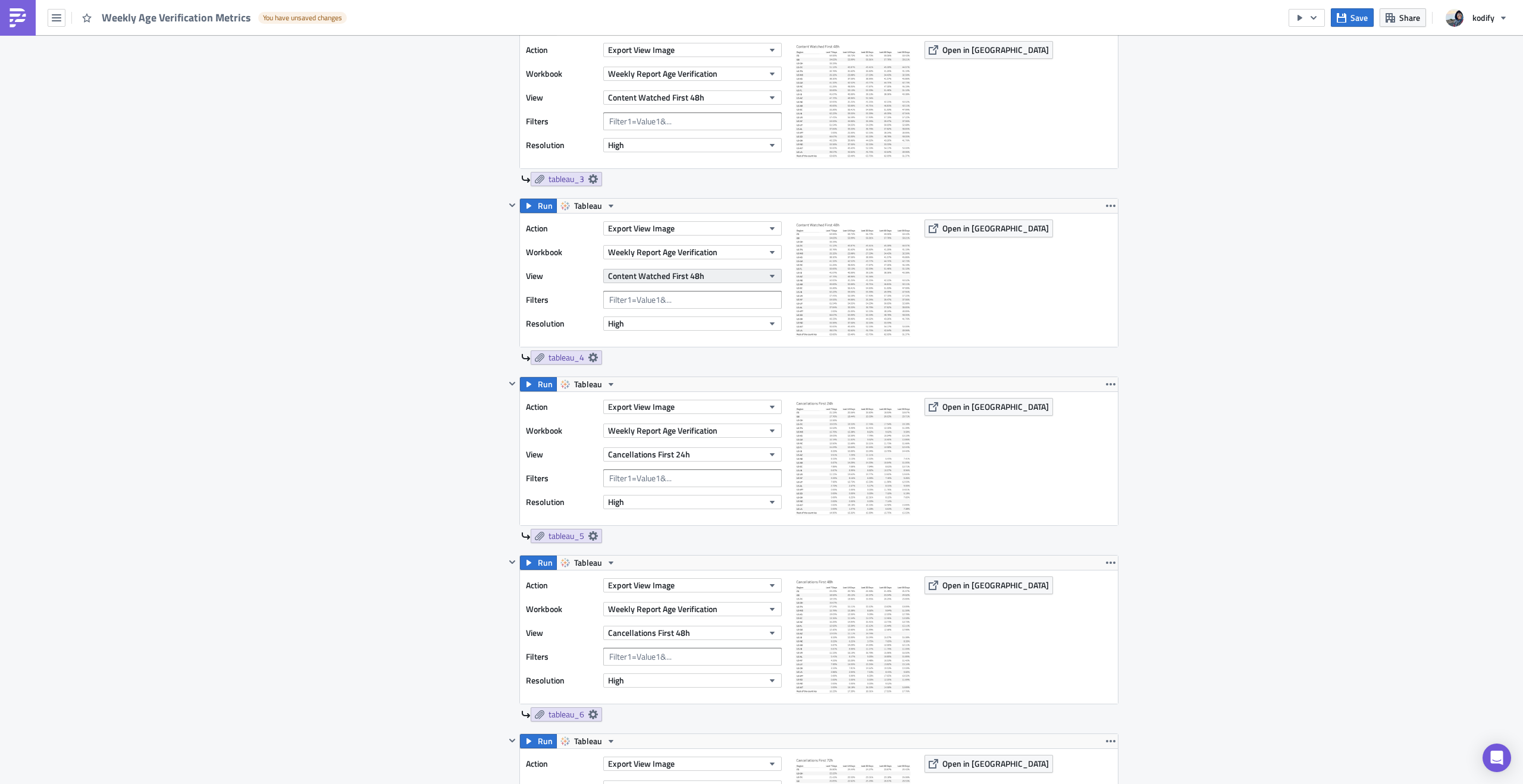
click at [728, 277] on button "Content Watched First 48h" at bounding box center [692, 275] width 179 height 14
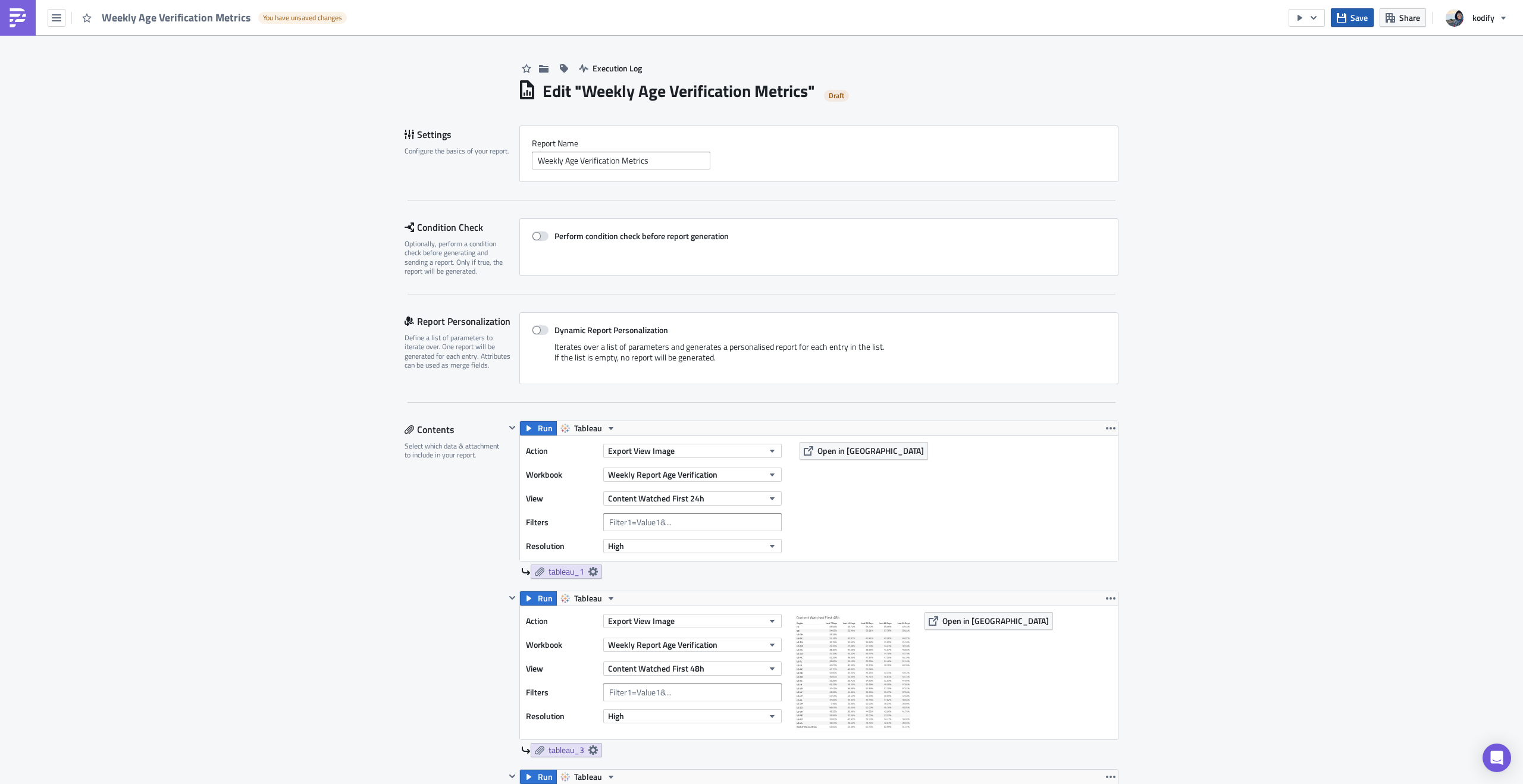
click at [1347, 19] on icon "button" at bounding box center [1342, 17] width 10 height 10
click at [601, 96] on h1 "Edit " Weekly Age Verification Metrics "" at bounding box center [678, 91] width 273 height 21
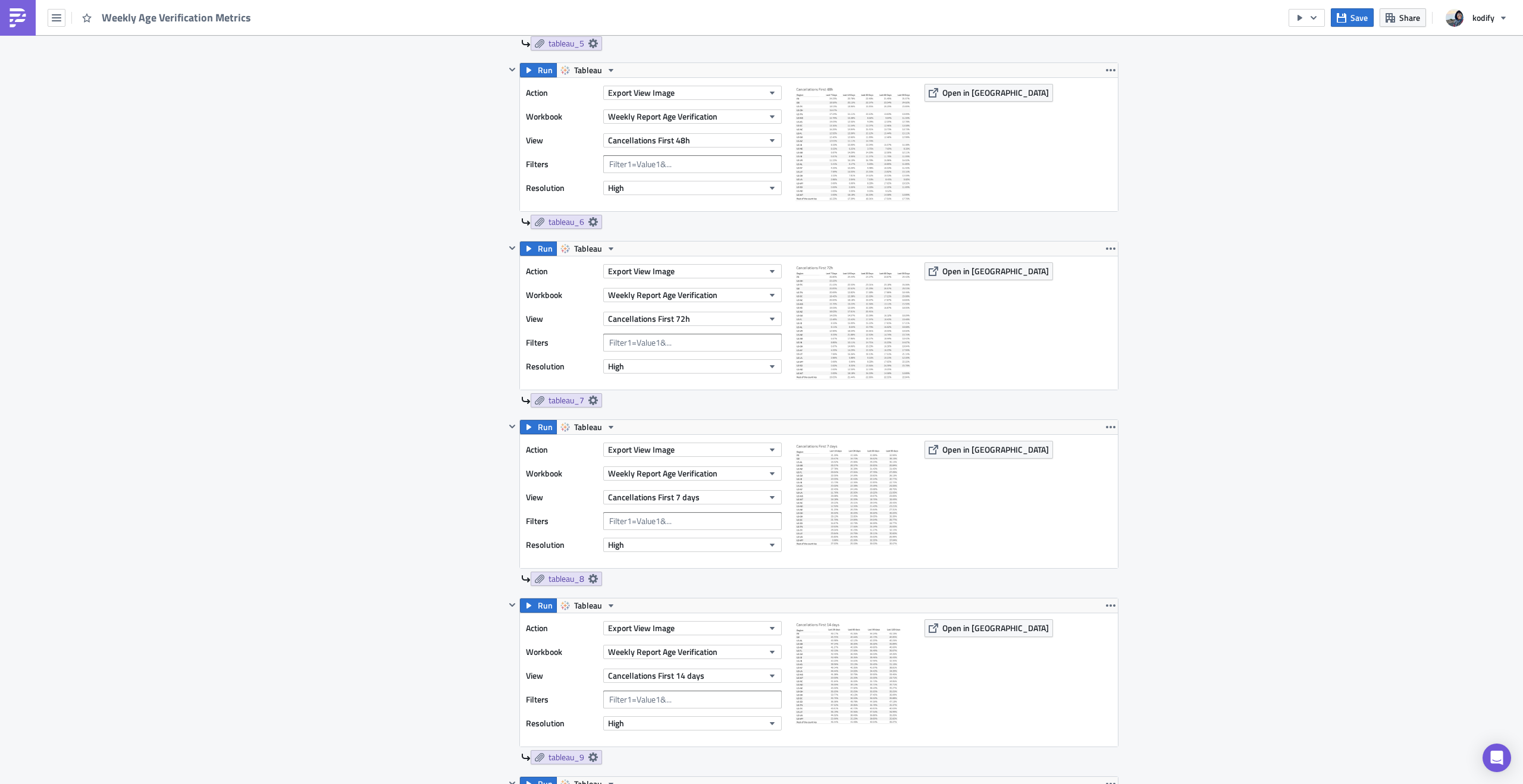
scroll to position [2401, 0]
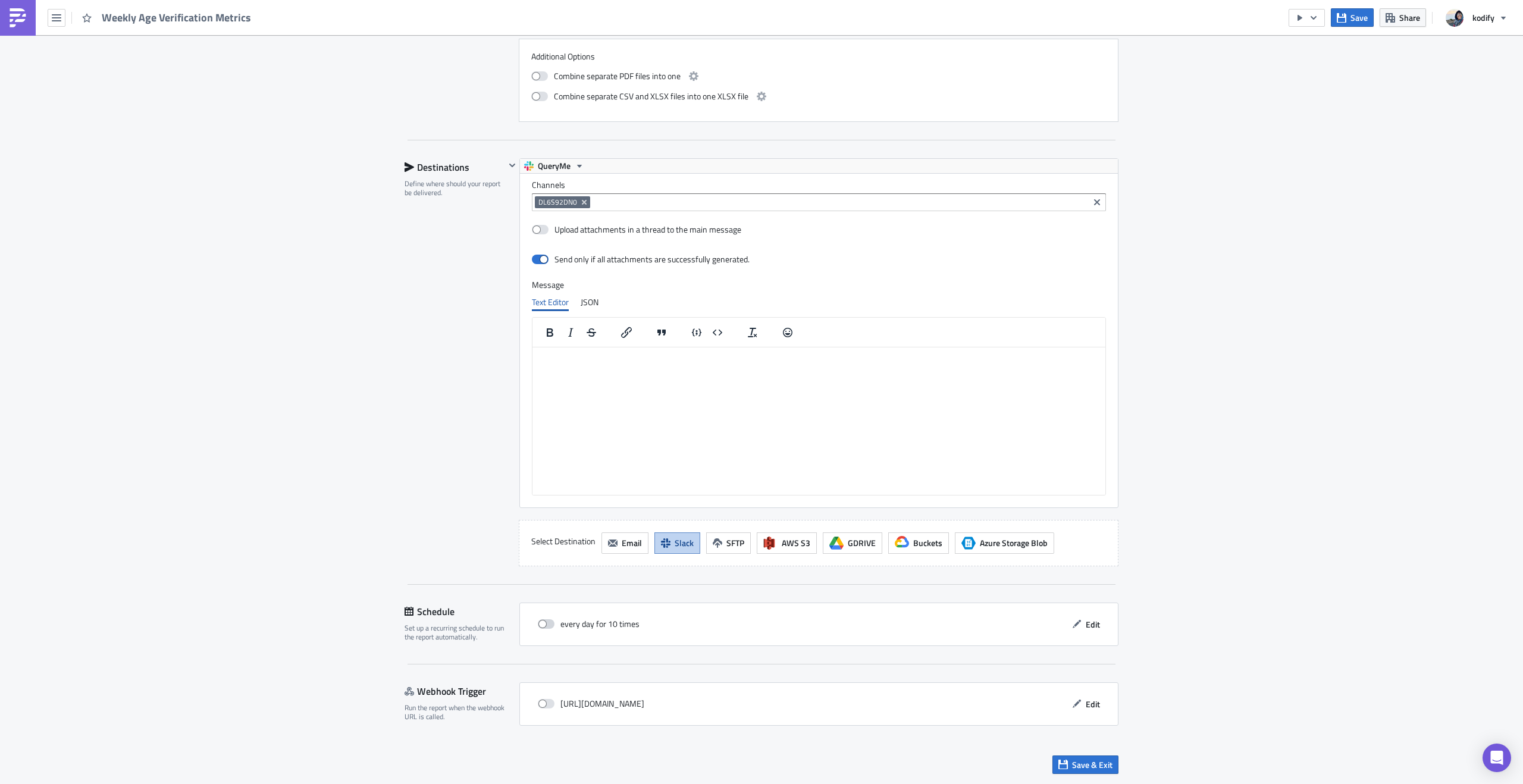
click at [541, 626] on span at bounding box center [546, 624] width 16 height 10
click at [541, 626] on input "checkbox" at bounding box center [543, 624] width 7 height 7
click at [541, 626] on span at bounding box center [546, 624] width 16 height 10
click at [541, 626] on input "checkbox" at bounding box center [543, 624] width 7 height 7
checkbox input "false"
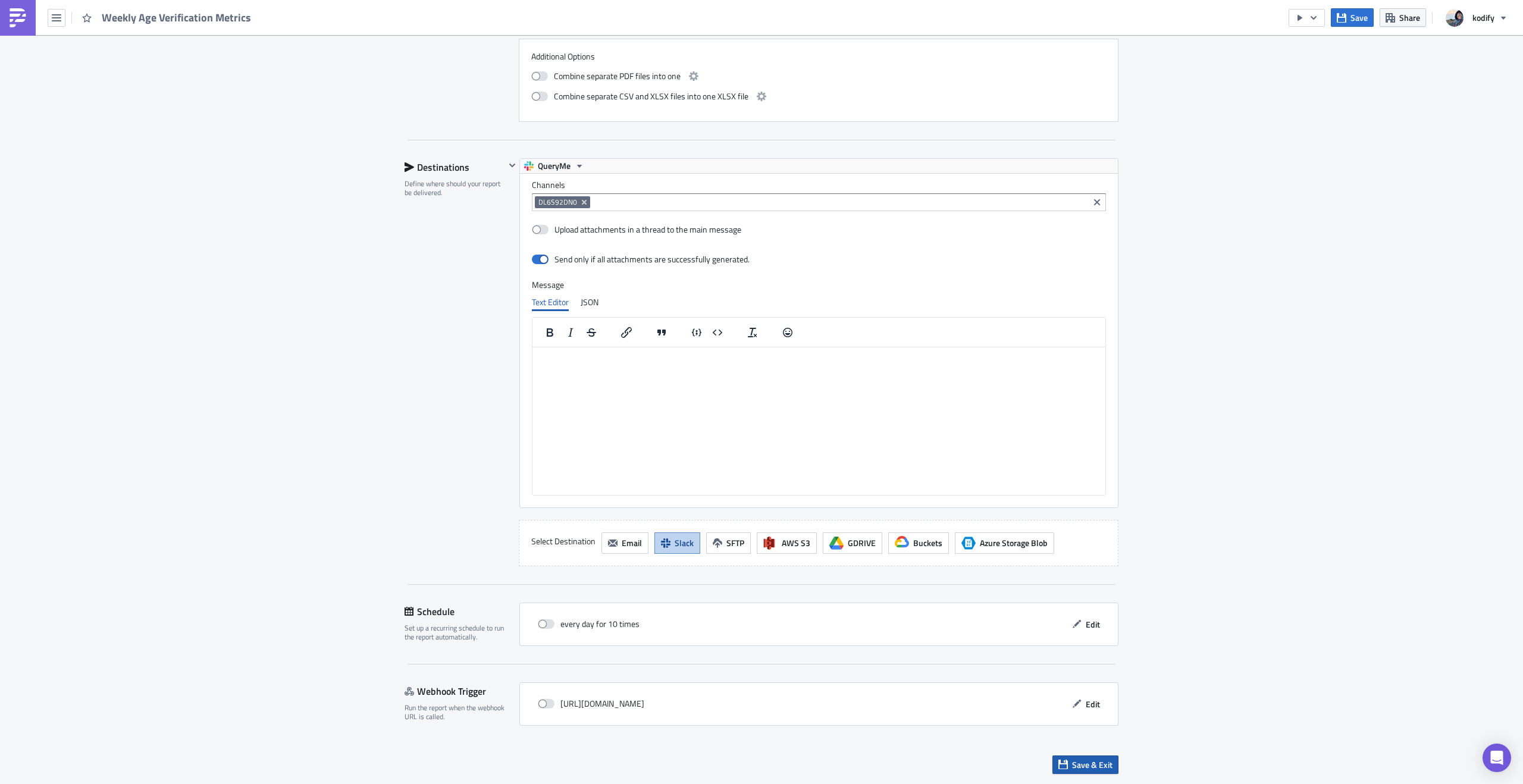
click at [1090, 769] on span "Save & Exit" at bounding box center [1092, 764] width 40 height 12
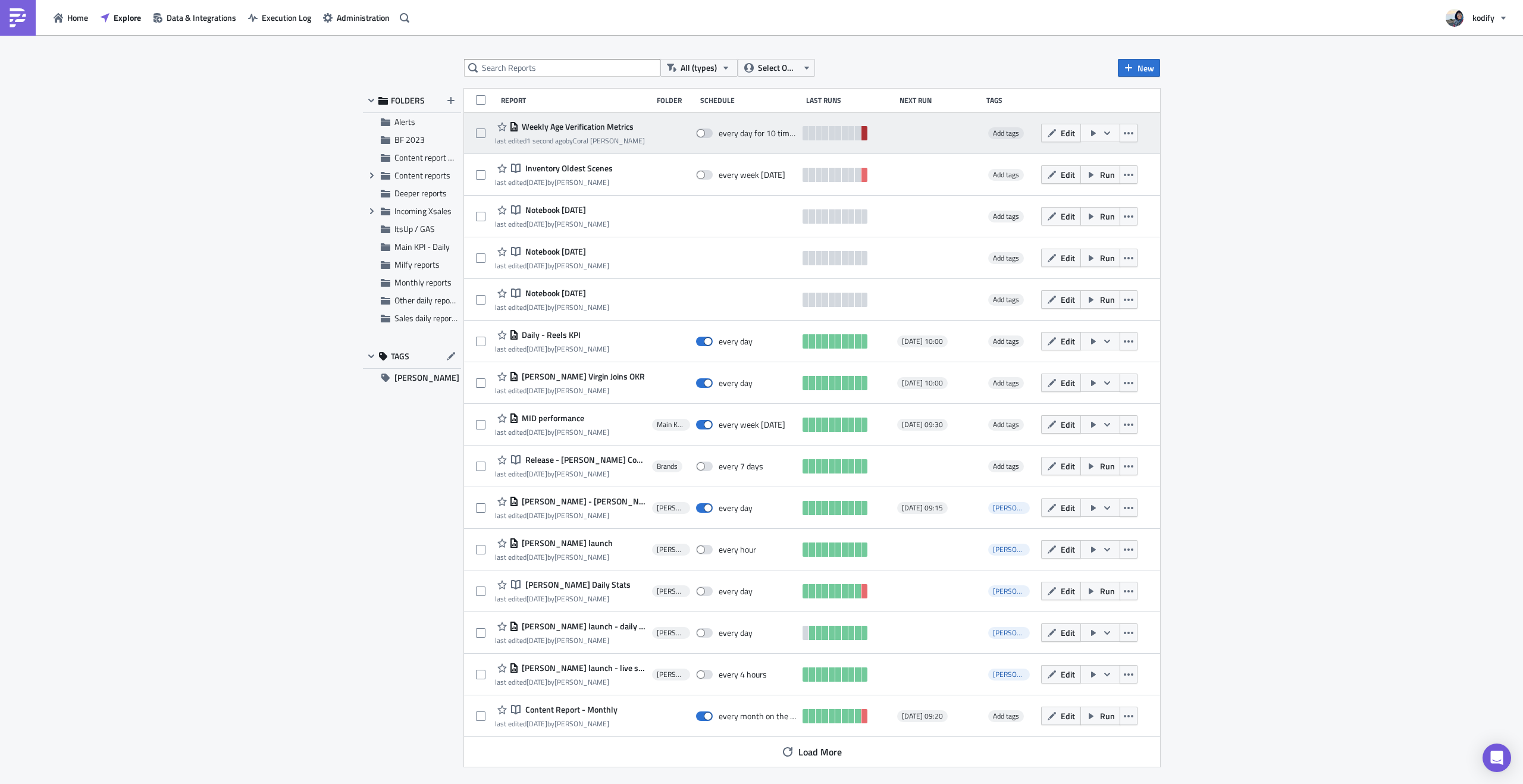
click at [864, 134] on link at bounding box center [864, 133] width 6 height 14
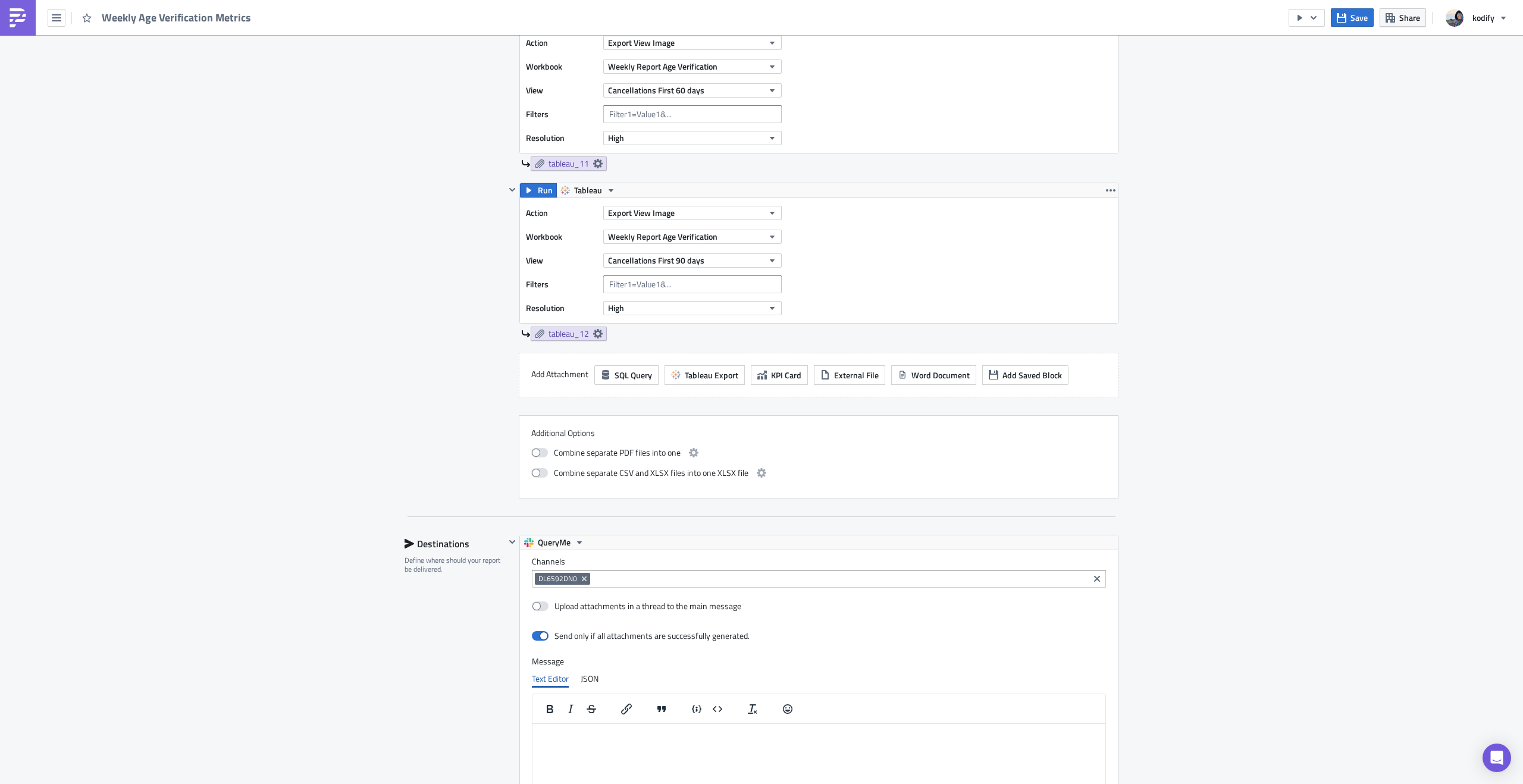
scroll to position [2237, 0]
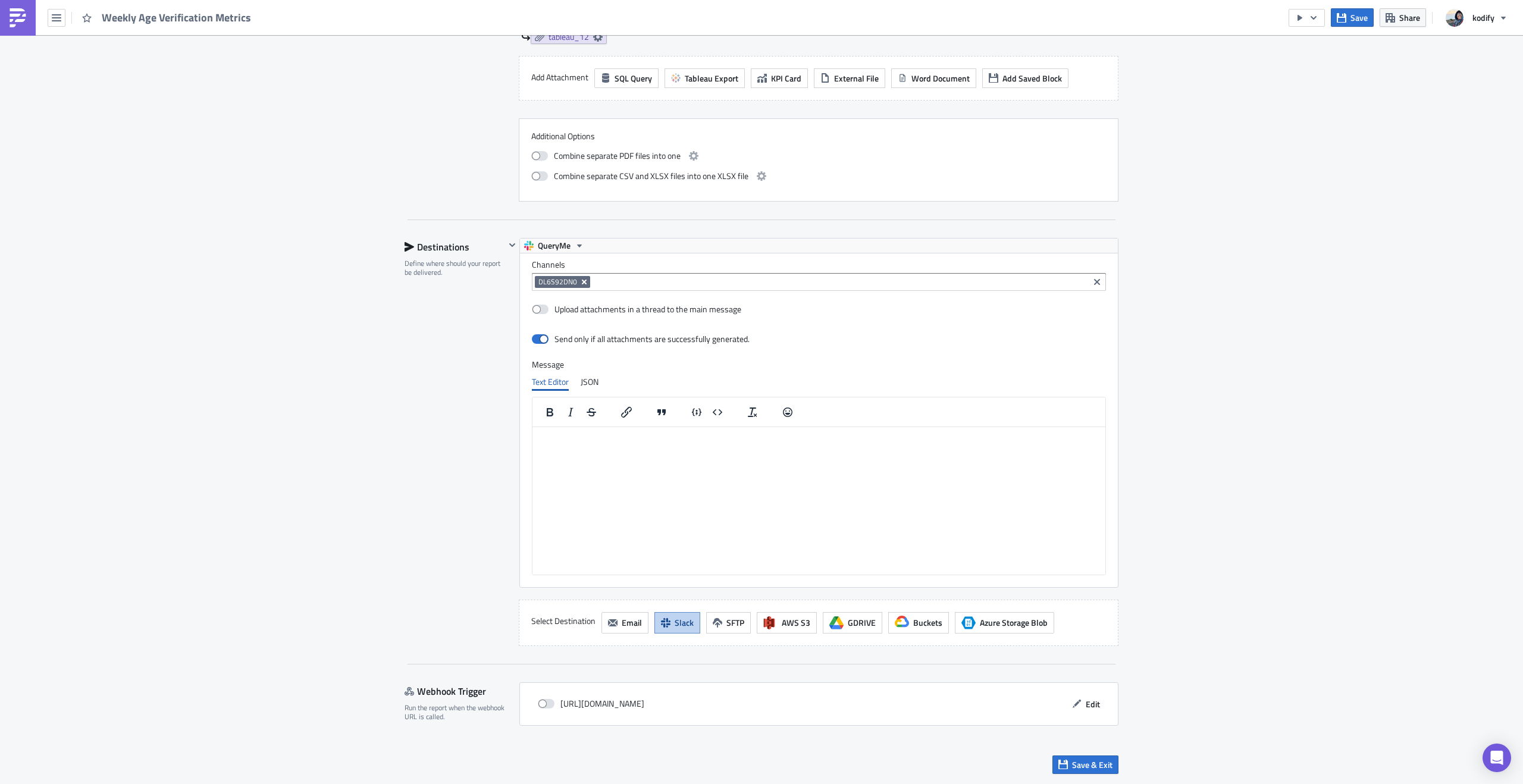
click at [579, 283] on icon "Remove Tag" at bounding box center [584, 282] width 10 height 10
paste input "G01AKMS7CHX"
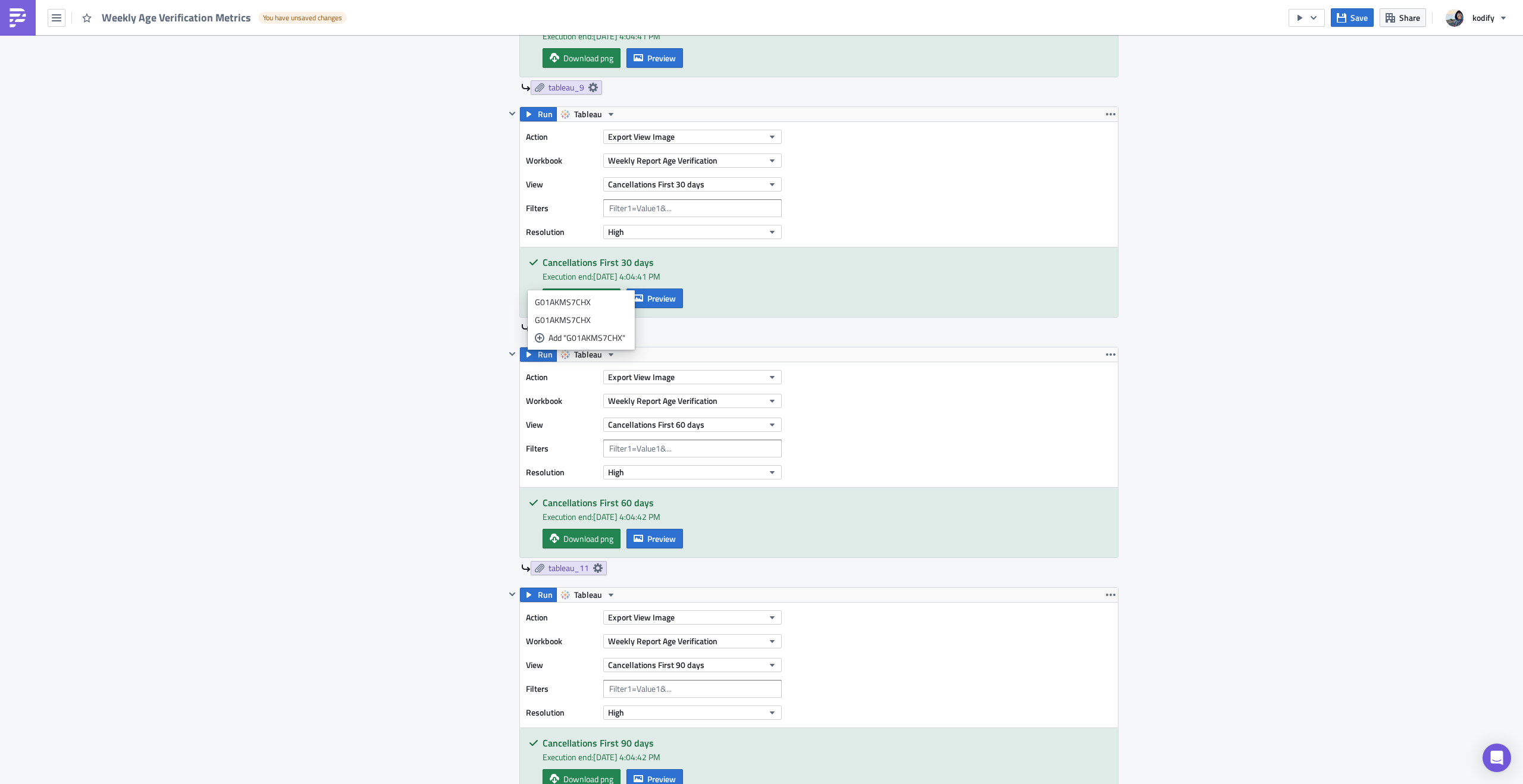
scroll to position [3093, 0]
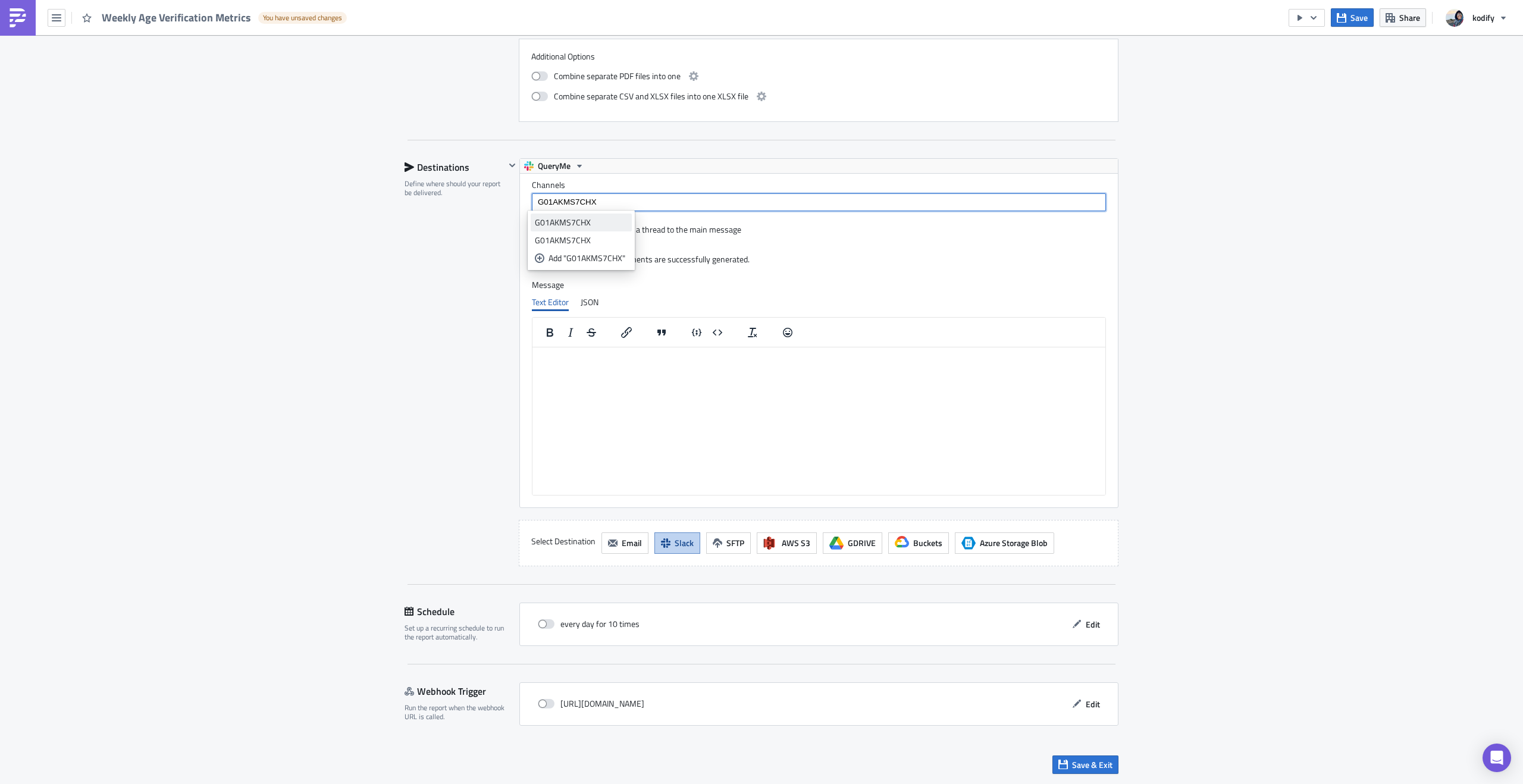
type input "G01AKMS7CHX"
click at [619, 229] on link "G01AKMS7CHX" at bounding box center [581, 223] width 101 height 18
click at [723, 209] on div "G01AKMS7CHX" at bounding box center [810, 204] width 551 height 15
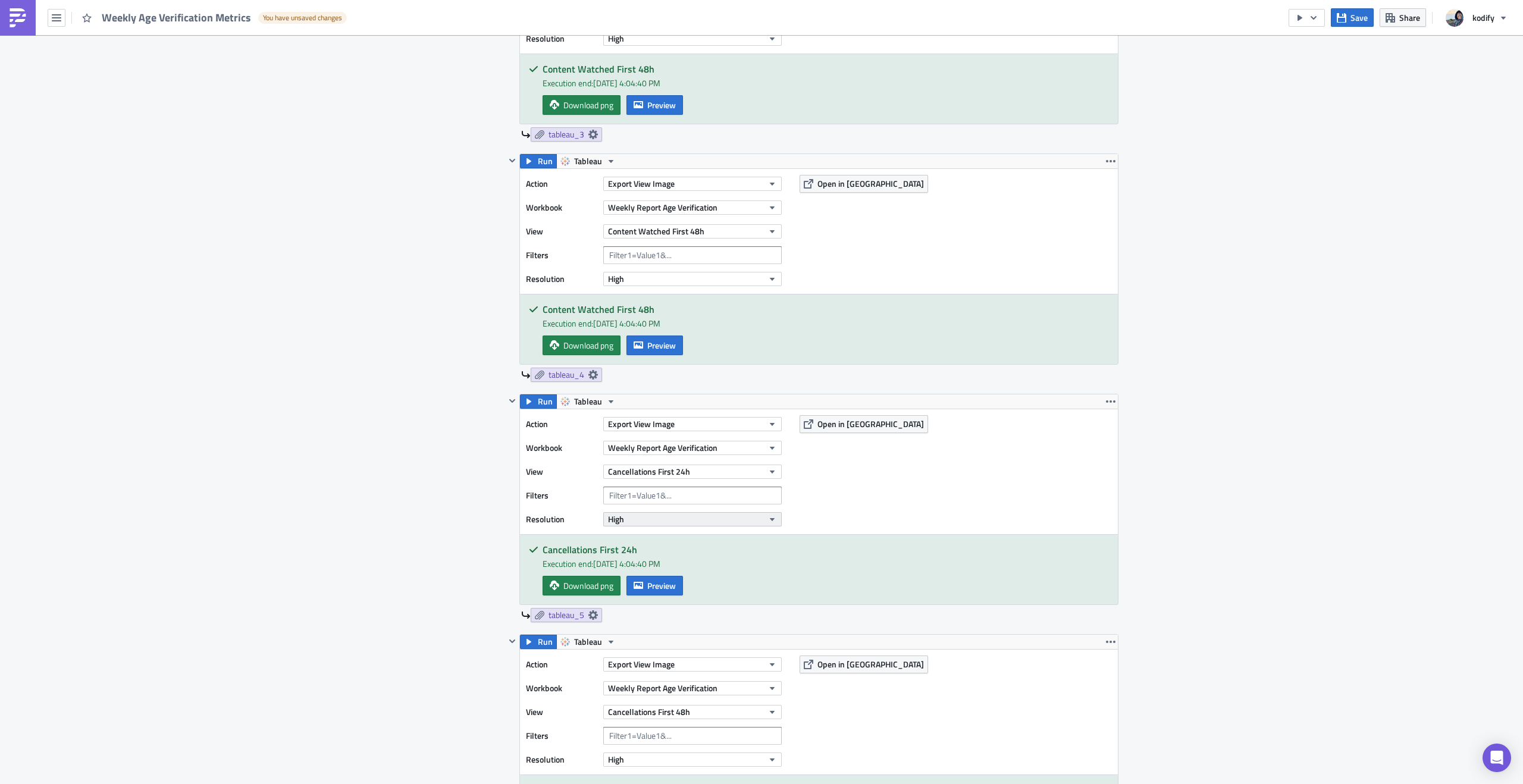
scroll to position [738, 0]
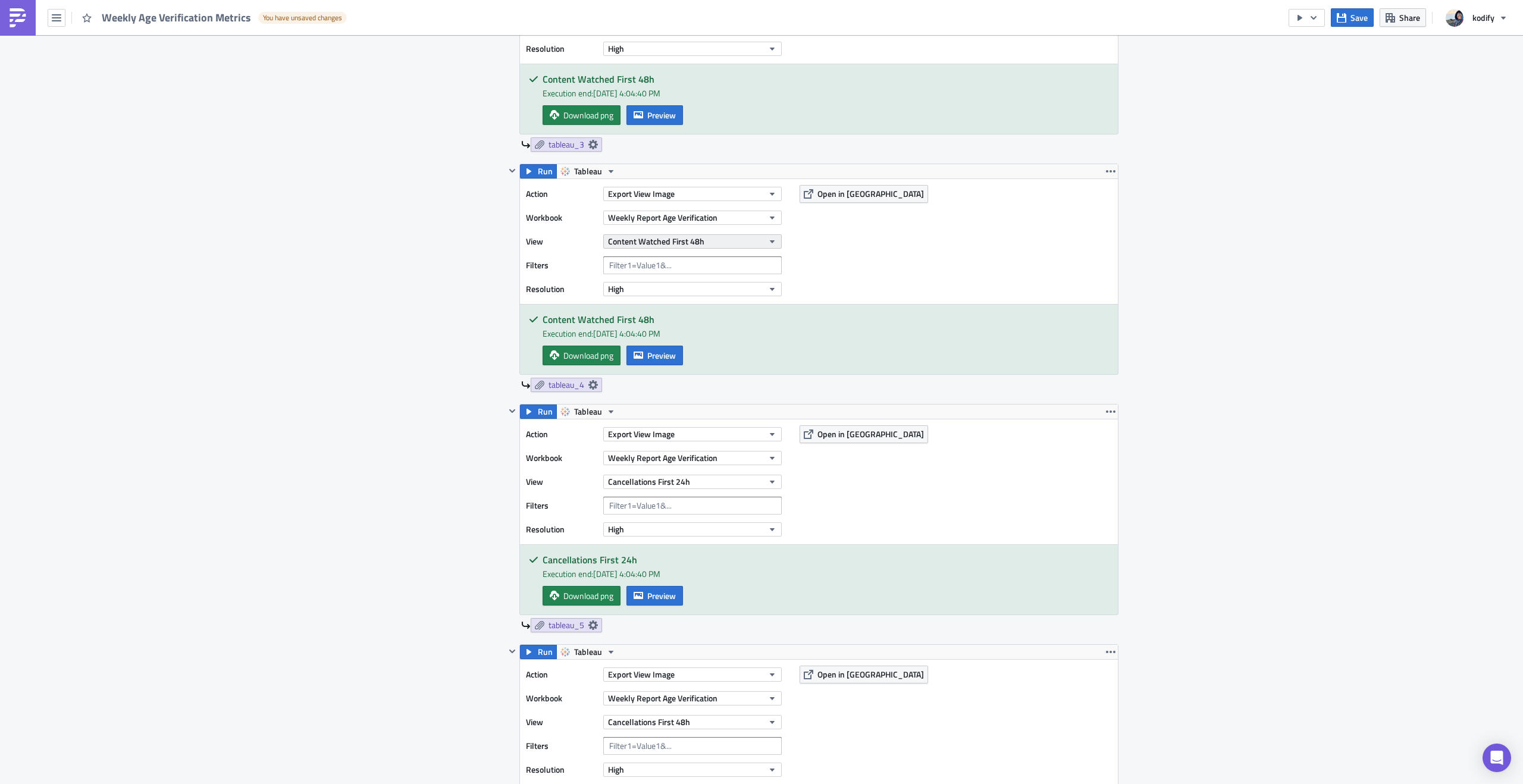
click at [682, 245] on span "Content Watched First 48h" at bounding box center [656, 241] width 97 height 12
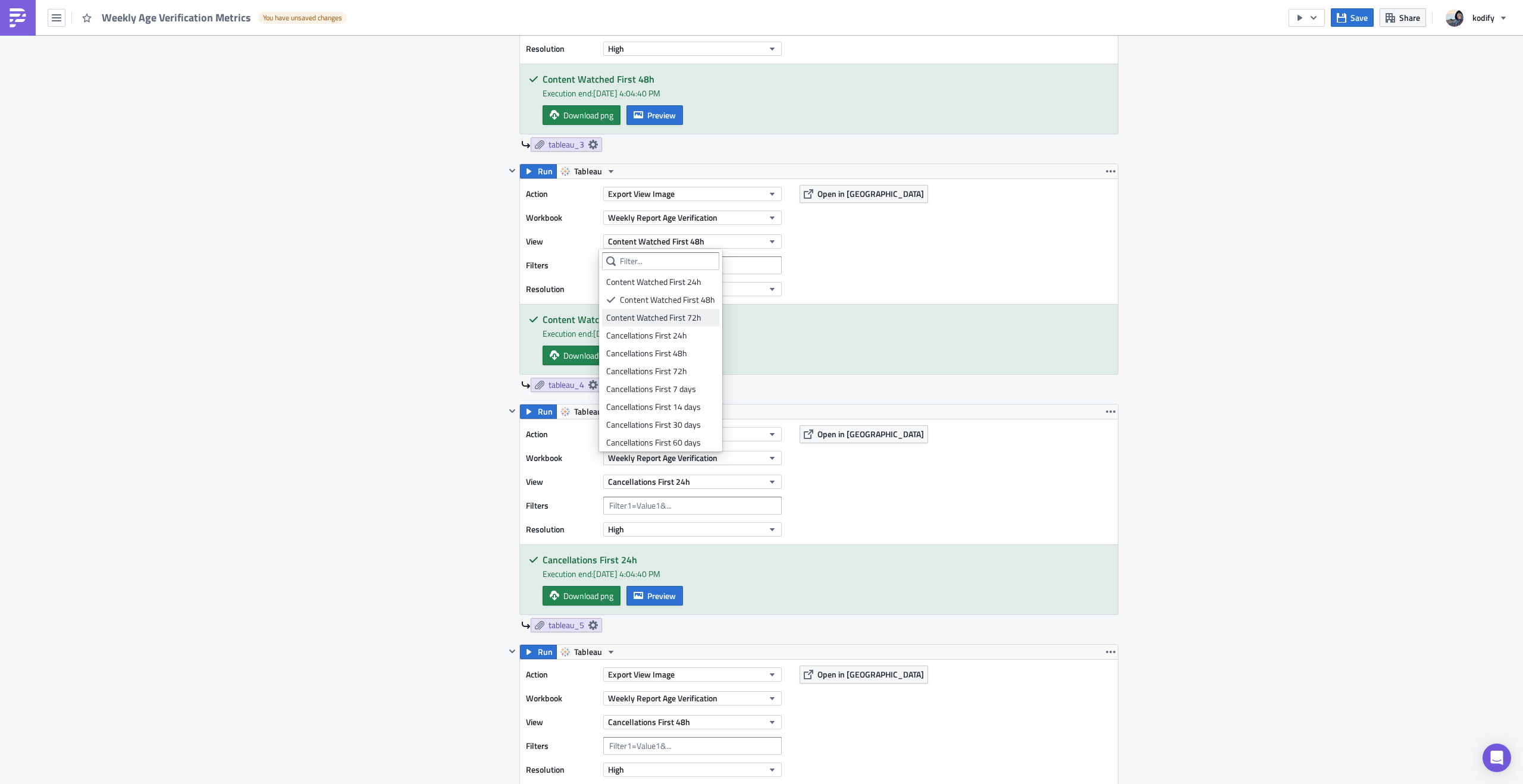
click at [682, 314] on div "Content Watched First 72h" at bounding box center [660, 318] width 109 height 12
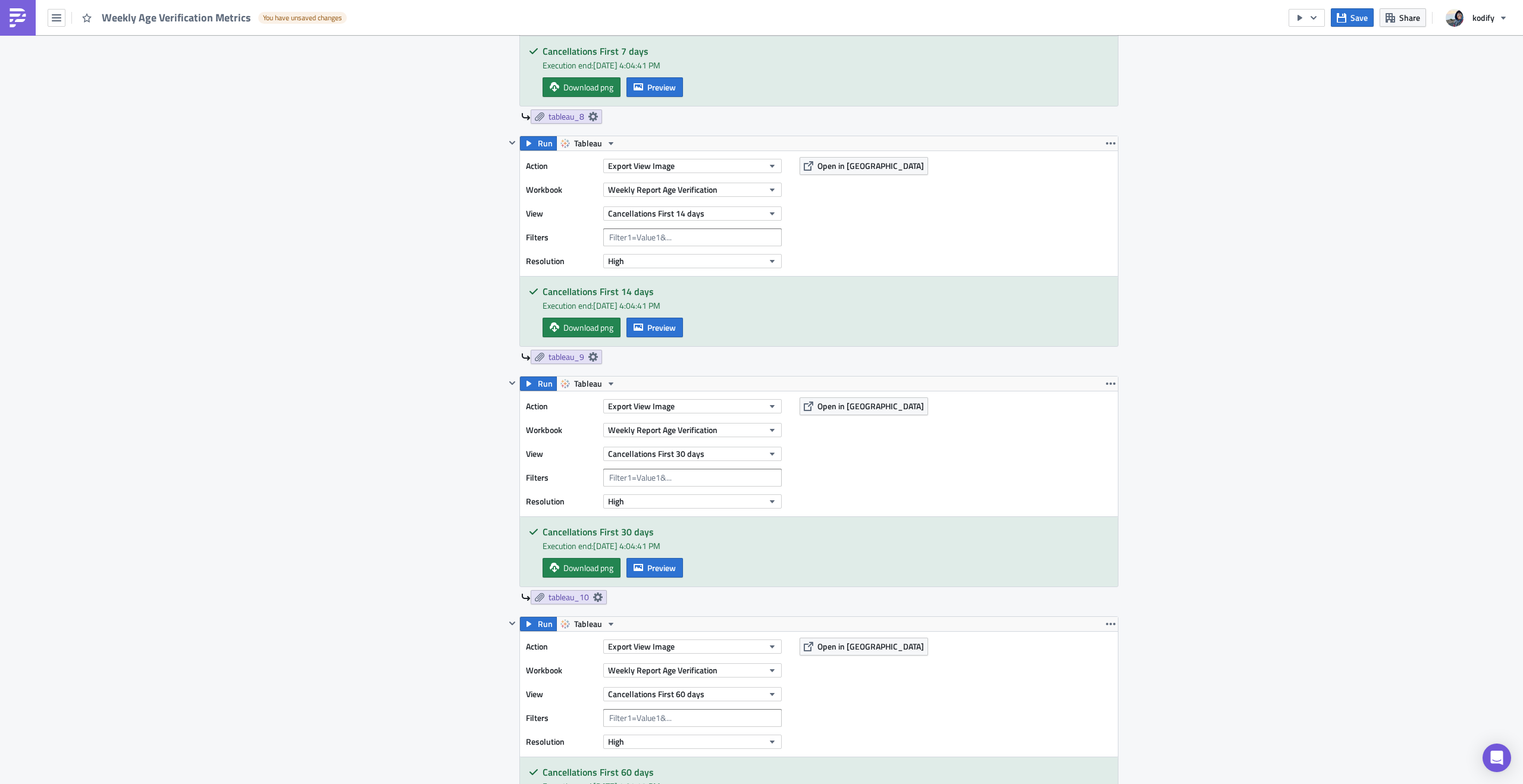
scroll to position [2266, 0]
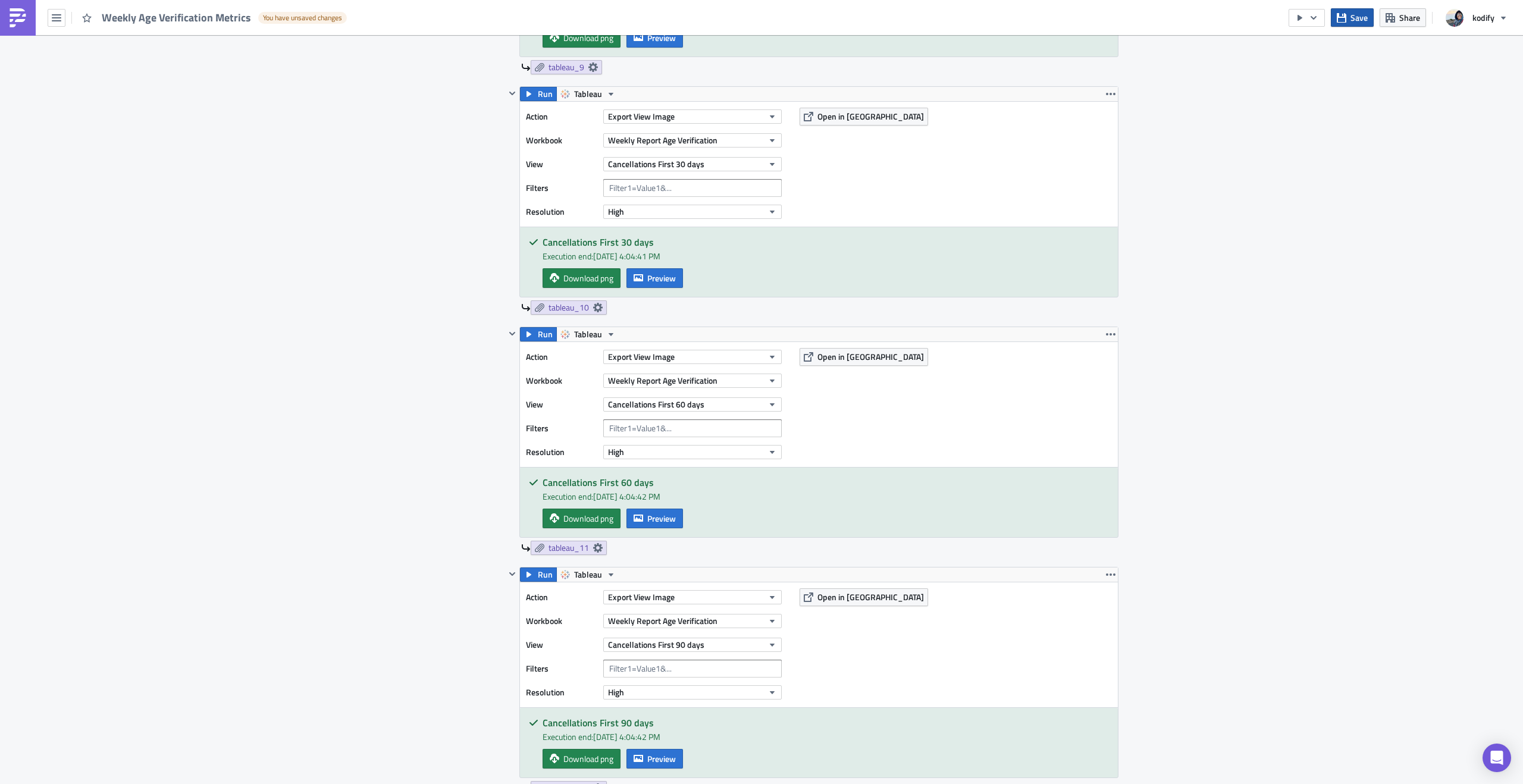
click at [1346, 20] on icon "button" at bounding box center [1342, 17] width 10 height 10
click at [1308, 20] on button "button" at bounding box center [1307, 18] width 36 height 18
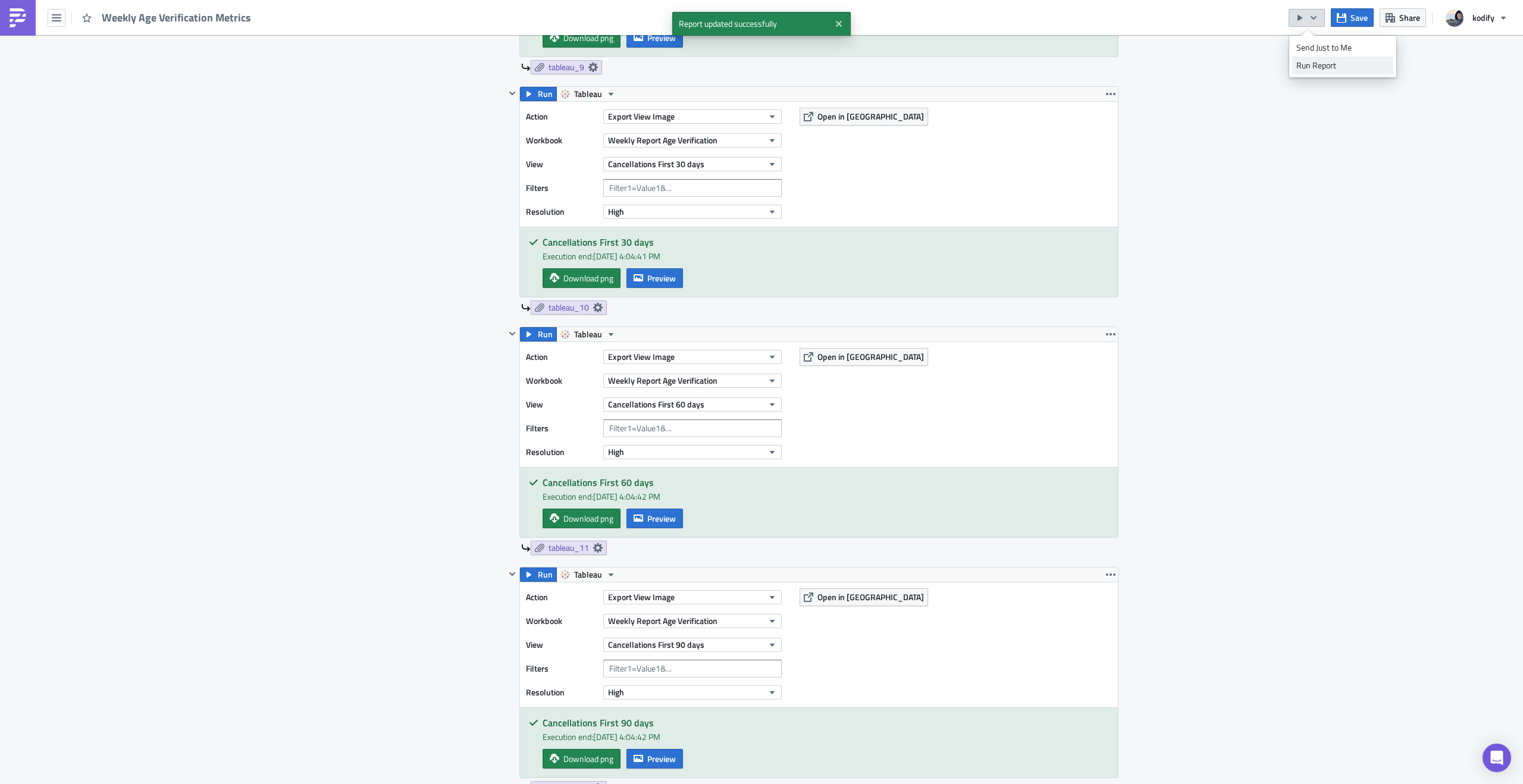
click at [1314, 64] on div "Run Report" at bounding box center [1343, 66] width 93 height 12
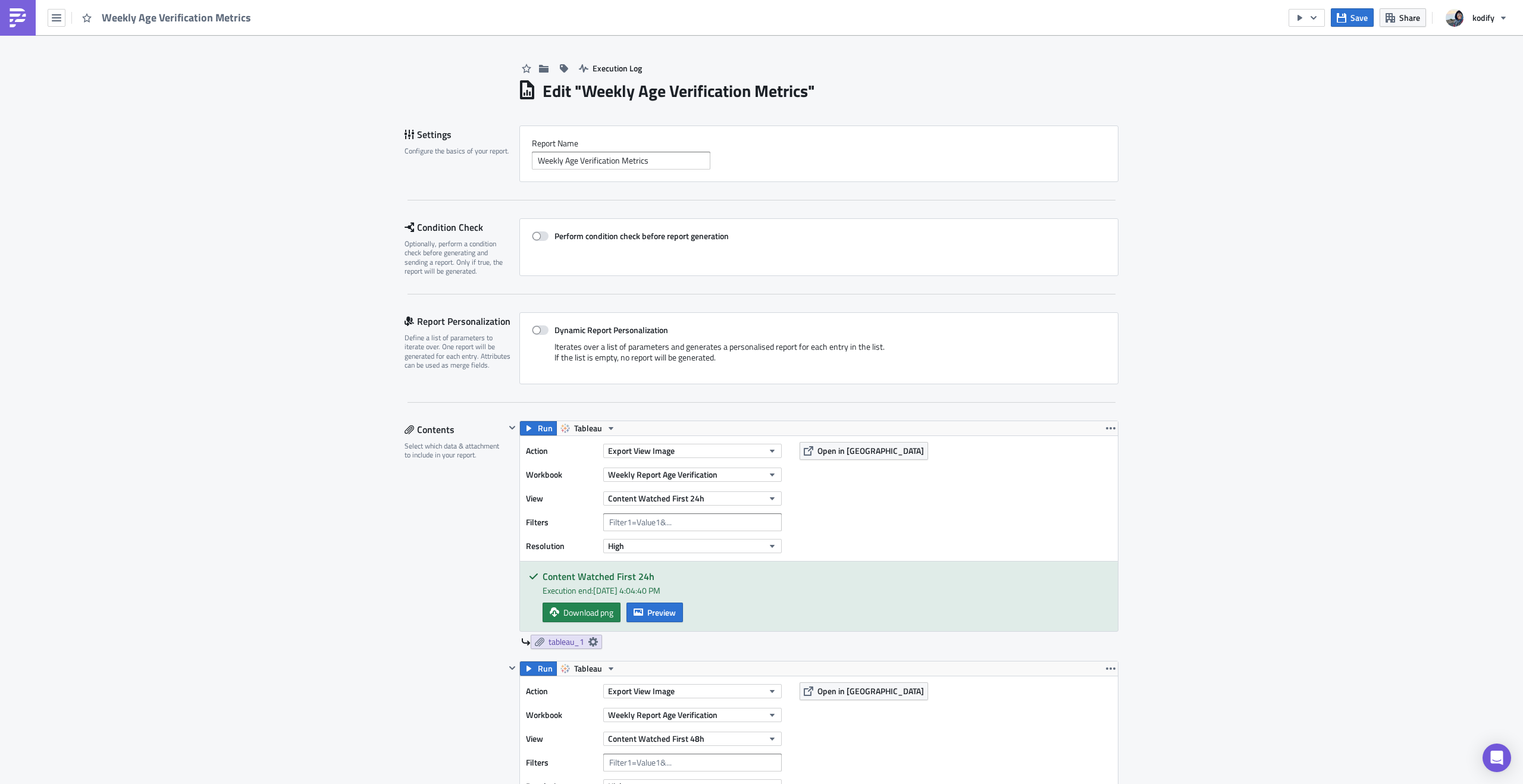
scroll to position [117, 0]
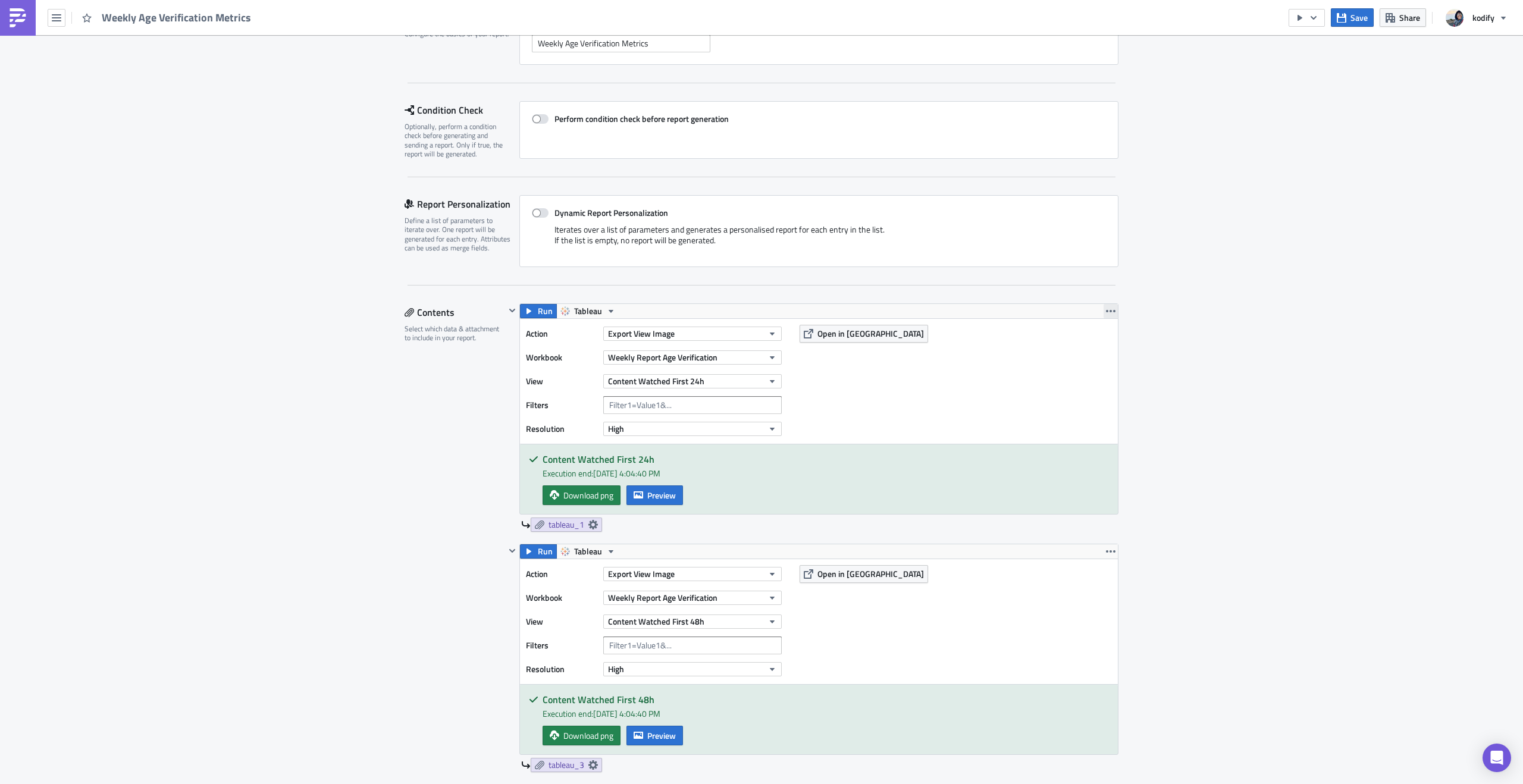
click at [1104, 306] on button "button" at bounding box center [1110, 310] width 14 height 14
click at [1100, 333] on div "Duplicate" at bounding box center [1113, 339] width 79 height 12
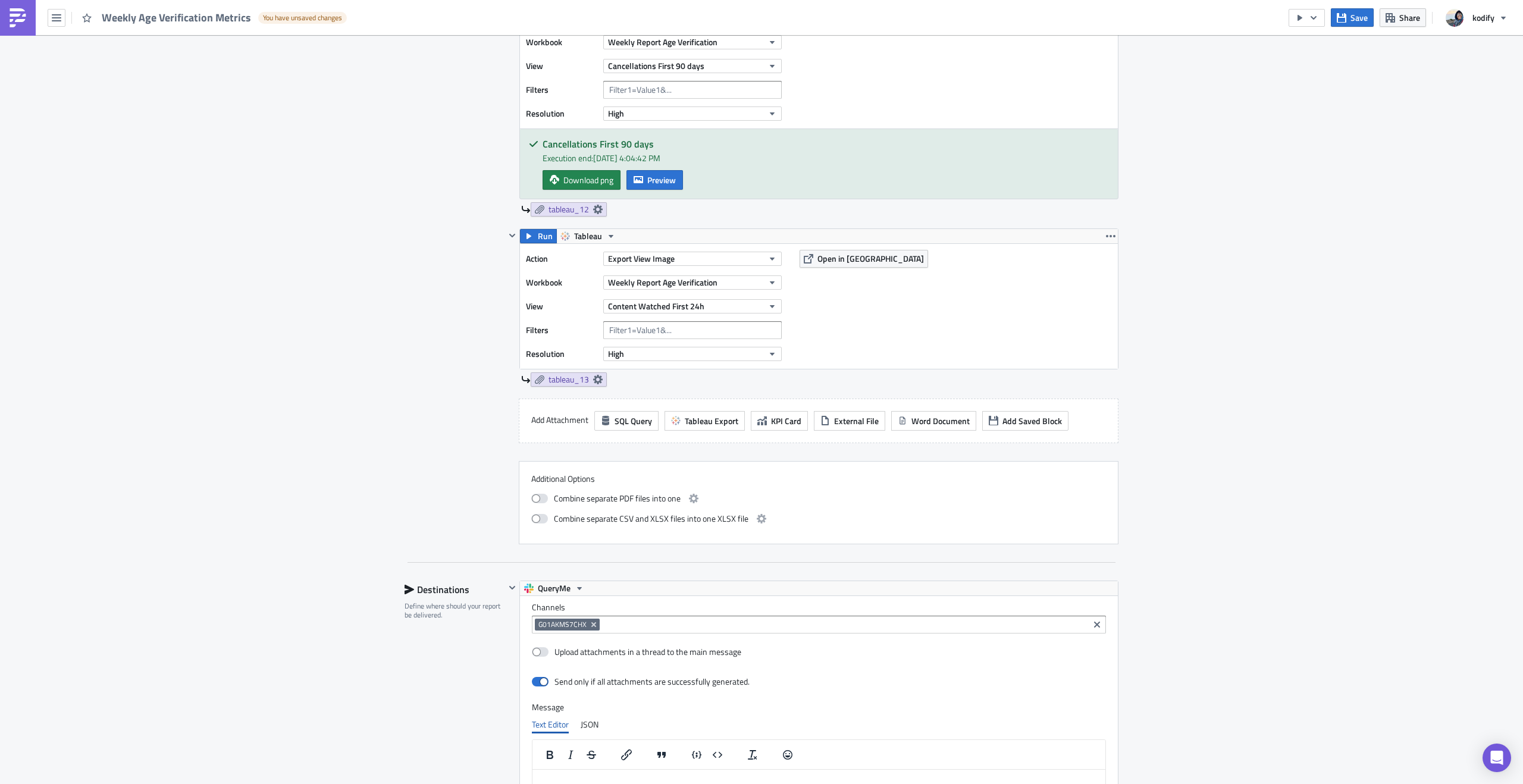
scroll to position [2706, 0]
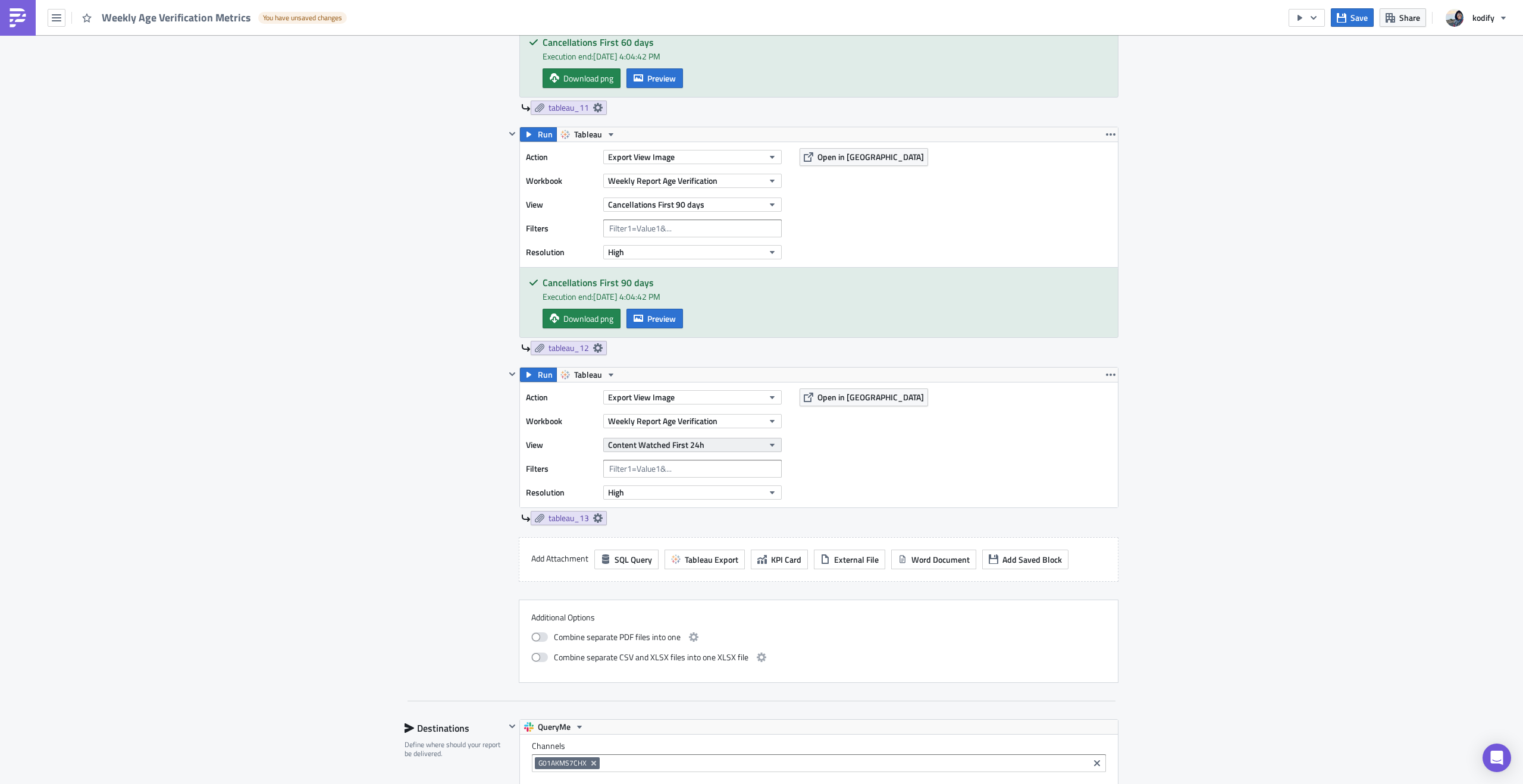
click at [682, 447] on span "Content Watched First 24h" at bounding box center [656, 444] width 97 height 12
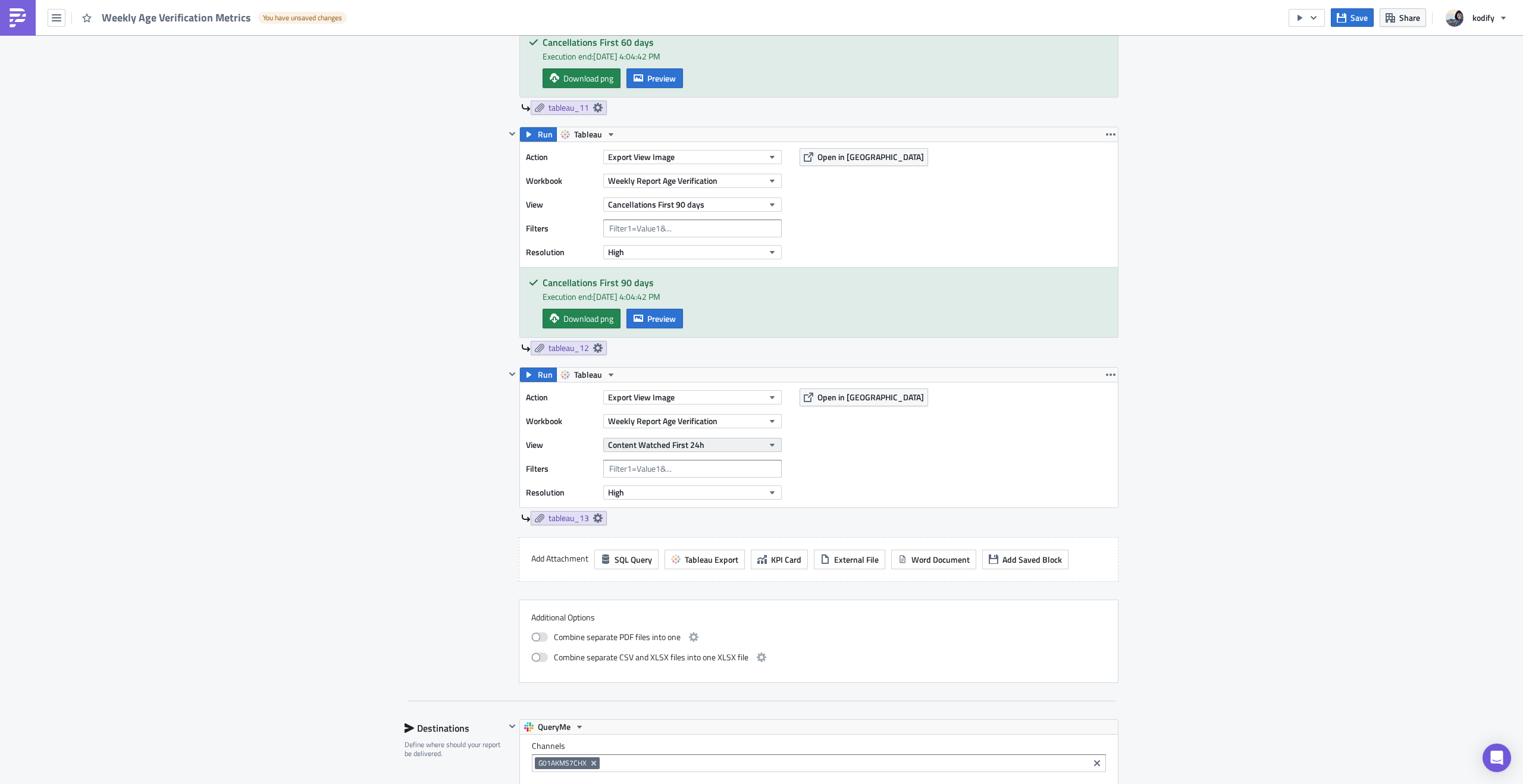
click at [641, 451] on span "Content Watched First 24h" at bounding box center [656, 444] width 97 height 12
type input "A"
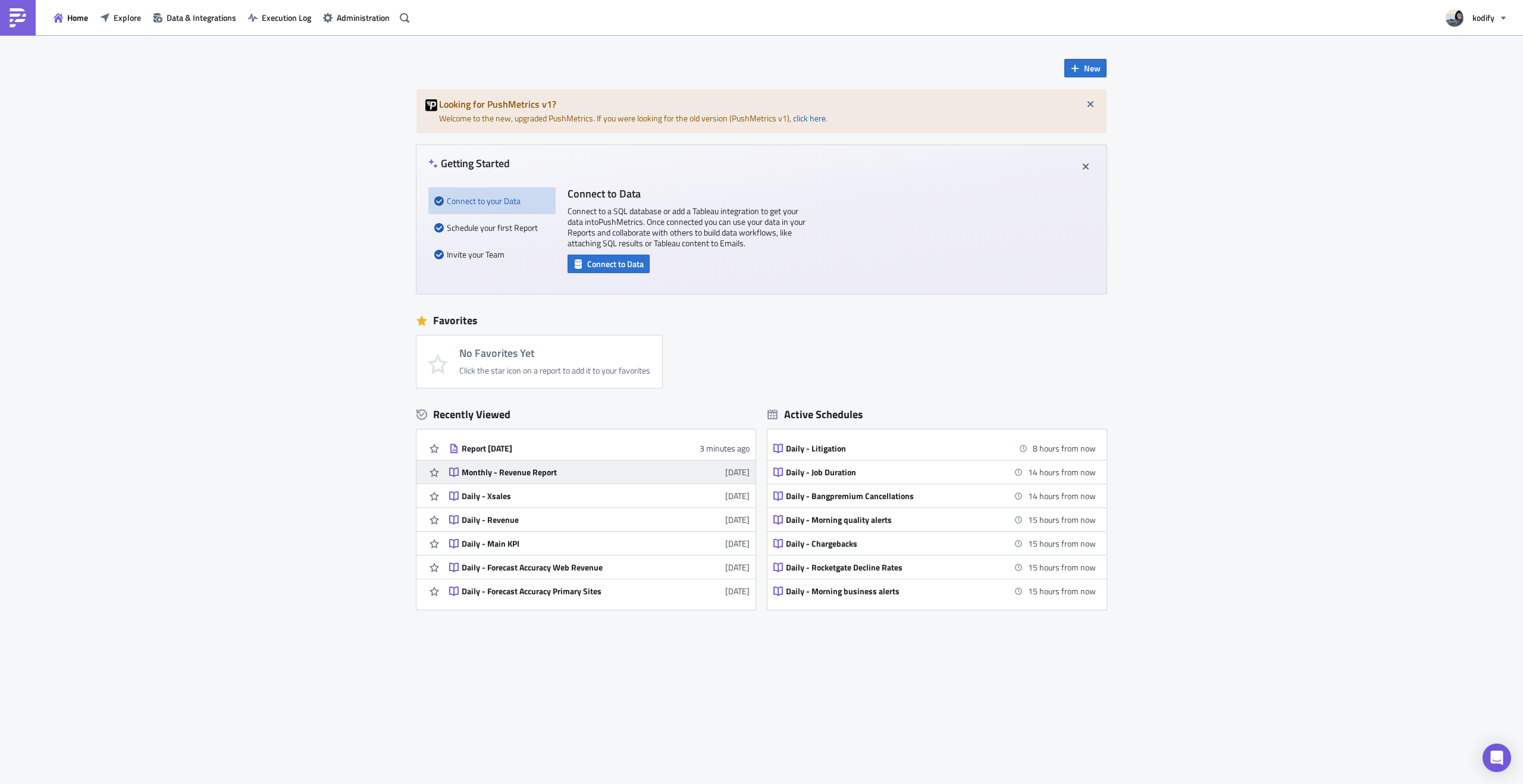
click at [514, 478] on link "Monthly - Revenue Report 1 day ago" at bounding box center [599, 472] width 301 height 23
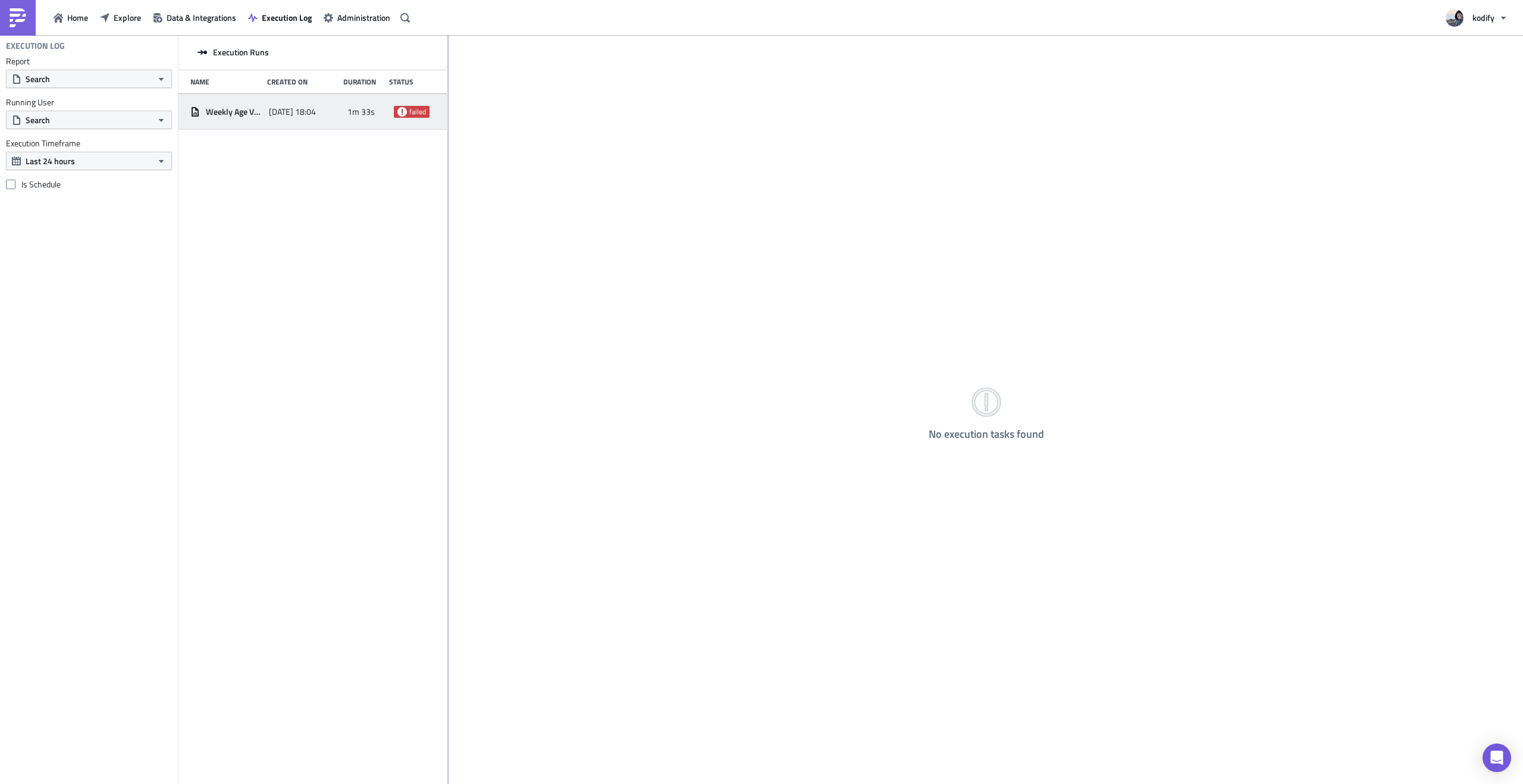
click at [411, 109] on span "failed" at bounding box center [418, 112] width 16 height 10
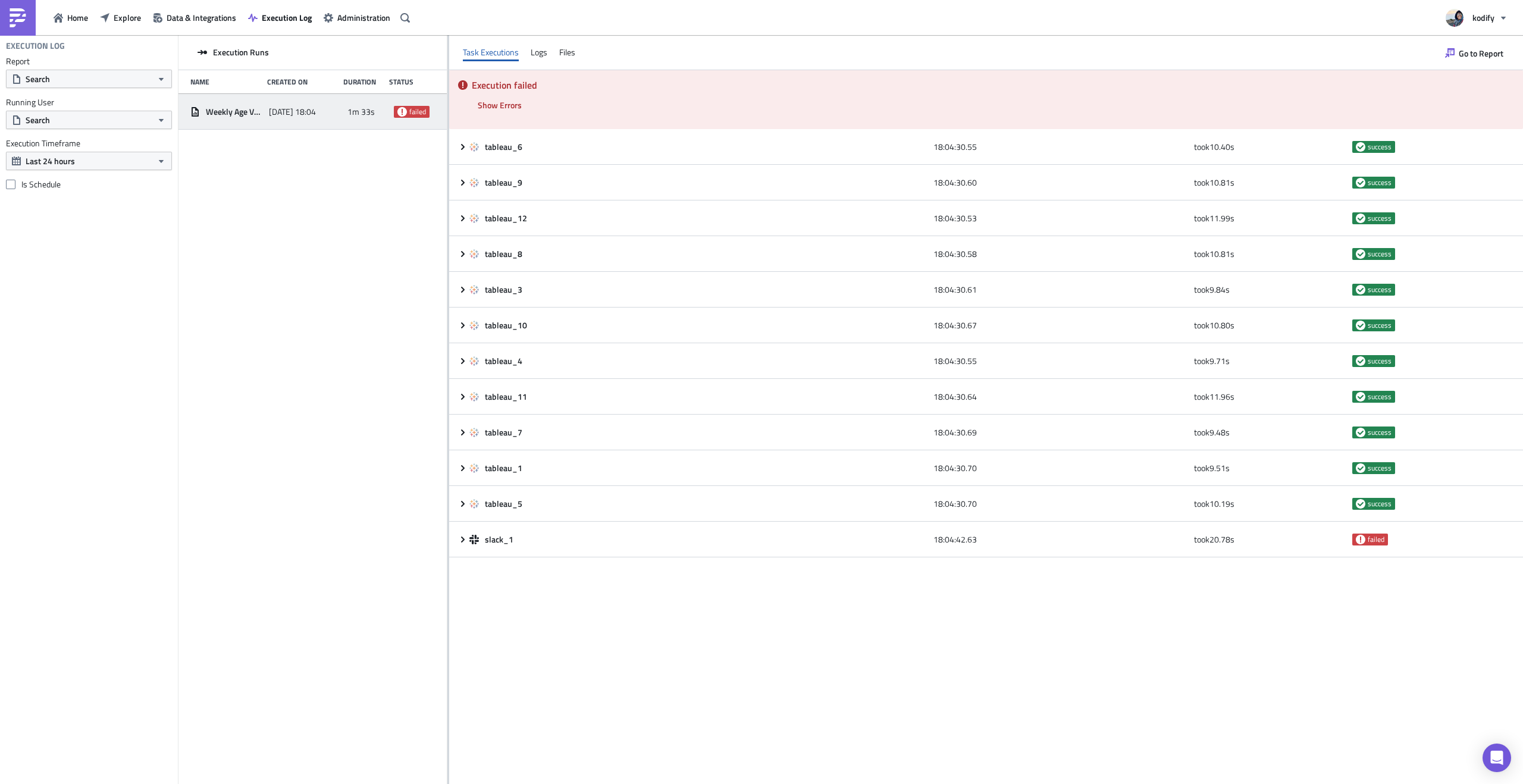
click at [1086, 120] on div "Execution failed Show Errors 2025-10-09 18:05:03.29" at bounding box center [986, 100] width 1074 height 59
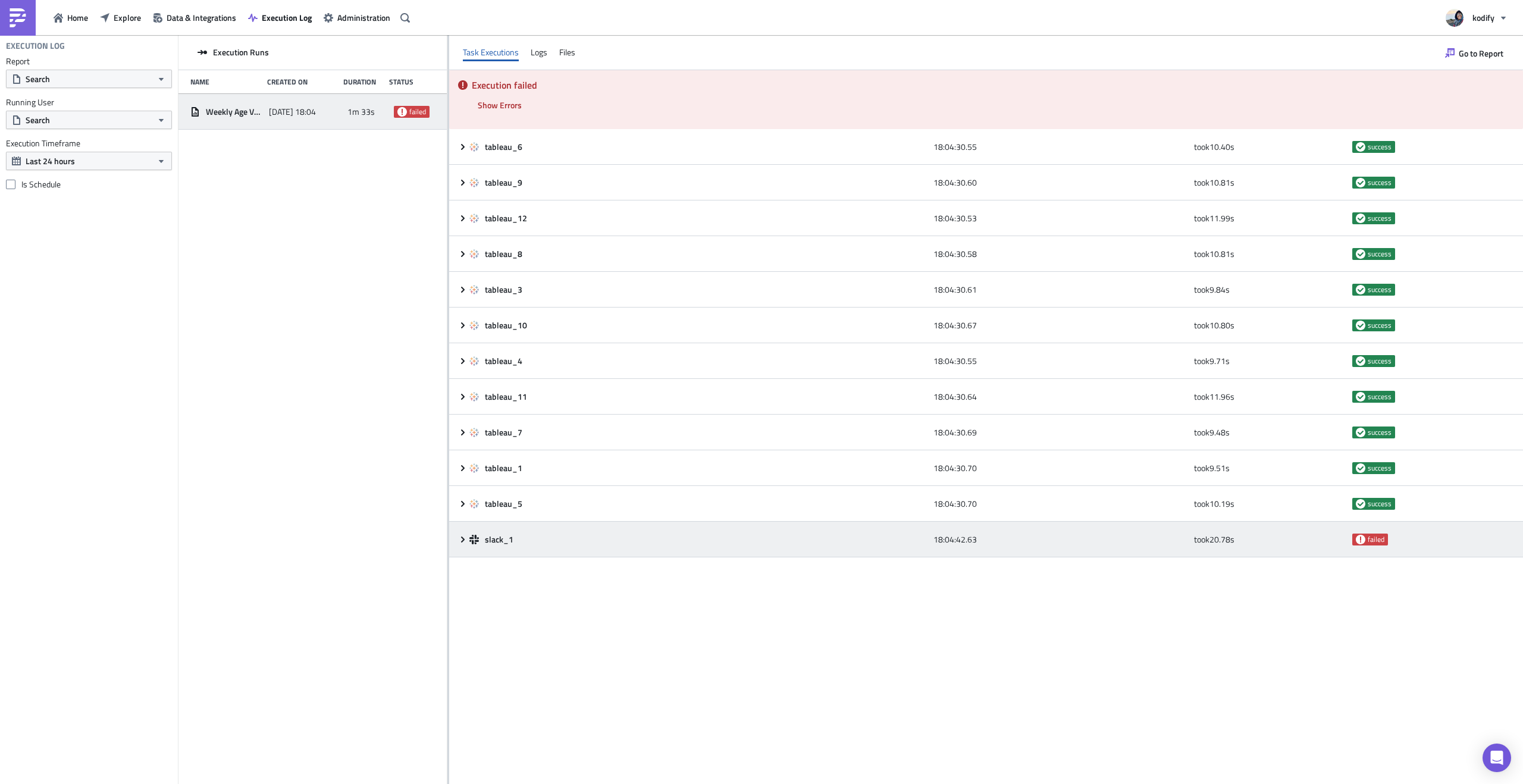
click at [527, 529] on div "slack_1" at bounding box center [698, 540] width 458 height 21
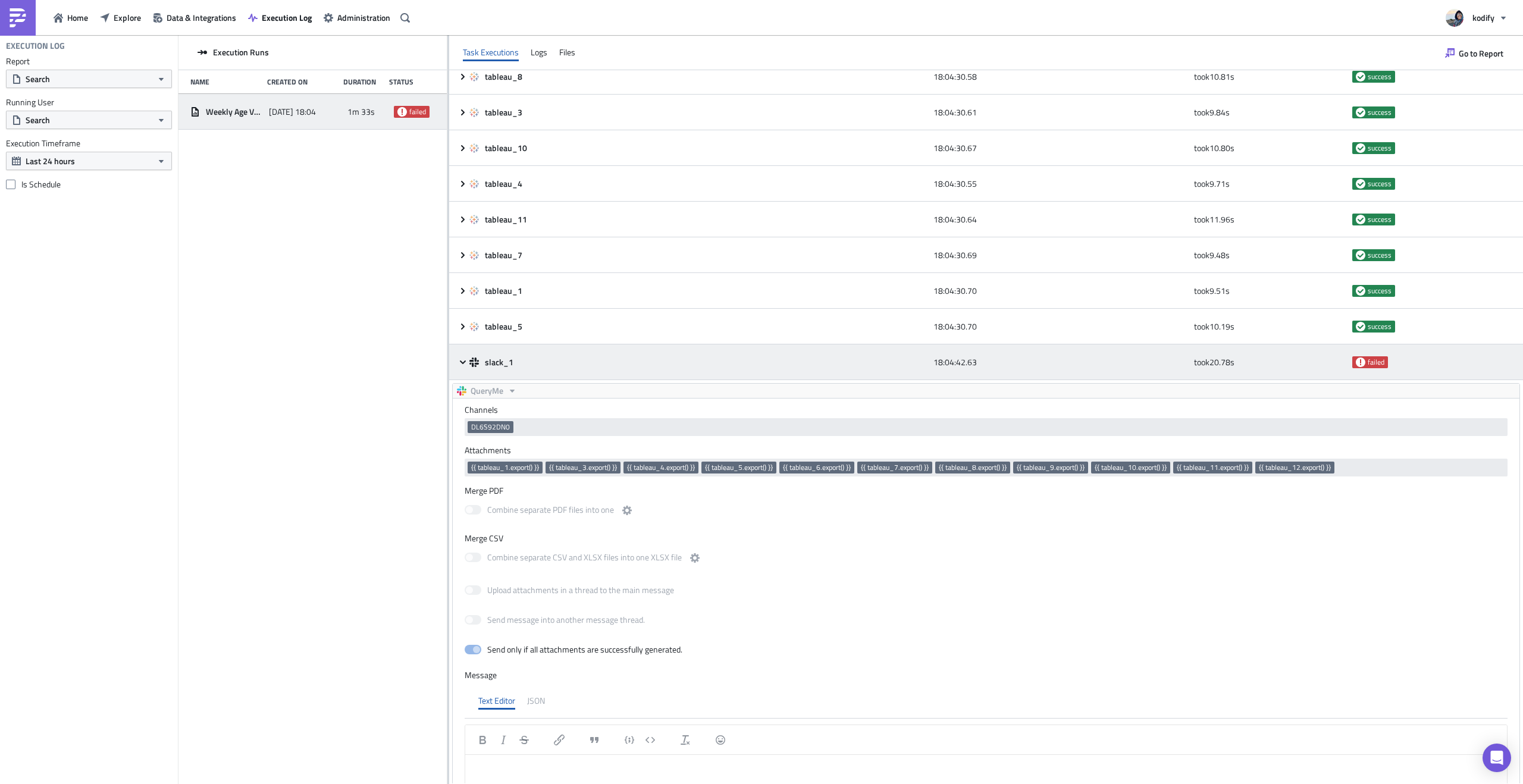
scroll to position [193, 0]
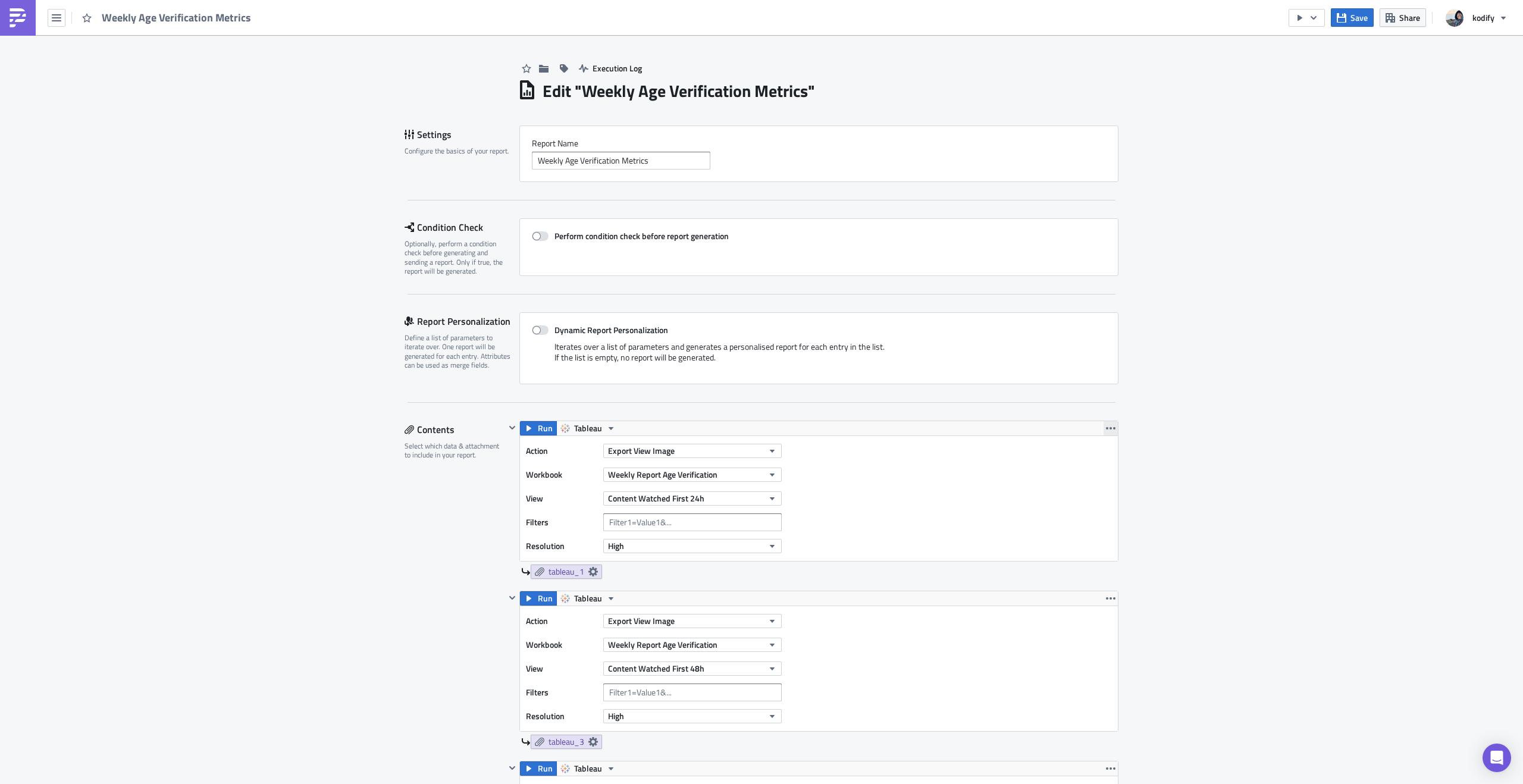
click at [1107, 428] on icon "button" at bounding box center [1111, 428] width 10 height 2
click at [1108, 453] on div "Duplicate" at bounding box center [1113, 456] width 79 height 12
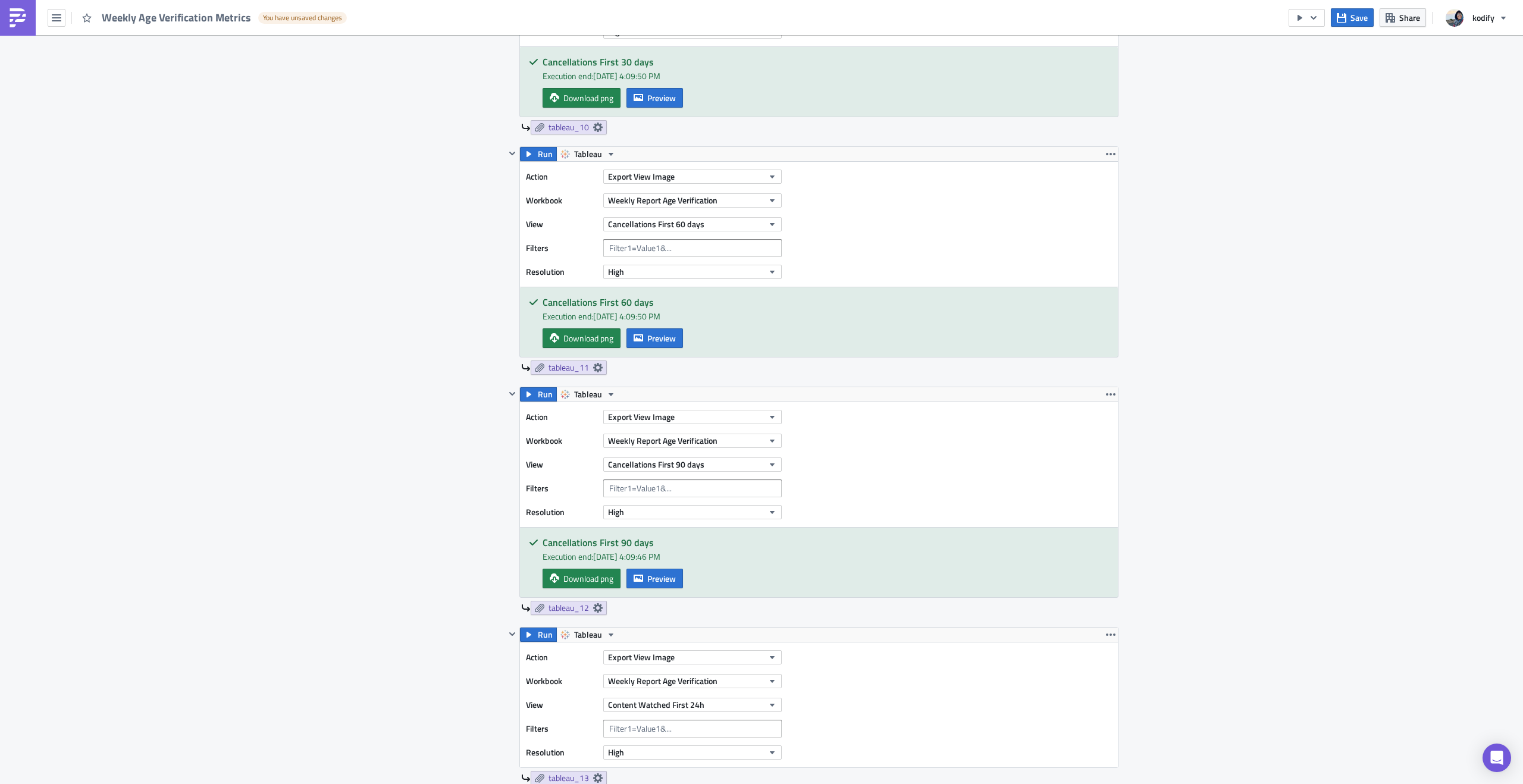
scroll to position [2726, 0]
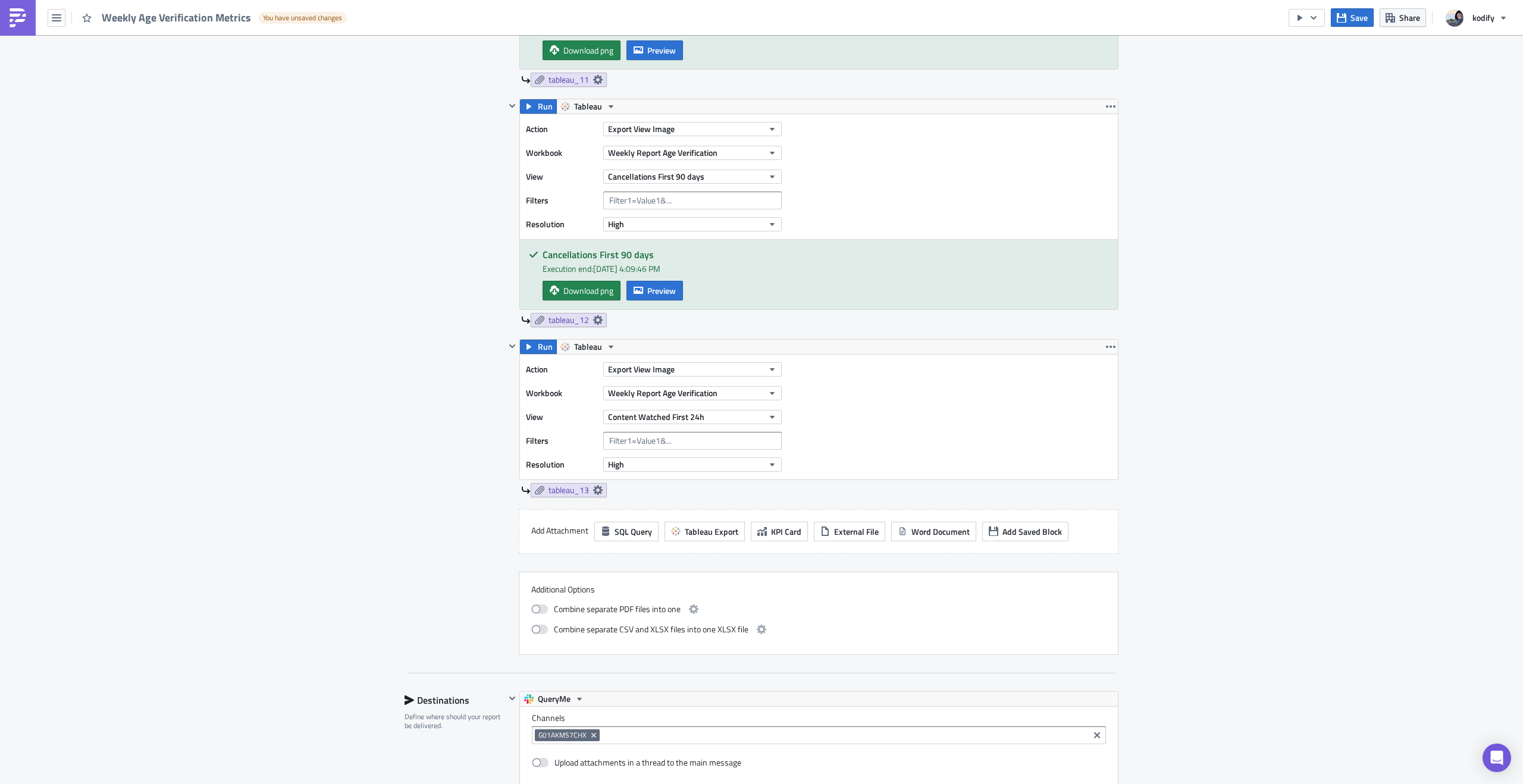
drag, startPoint x: 1101, startPoint y: 351, endPoint x: 1114, endPoint y: 242, distance: 109.8
click at [509, 348] on icon "button" at bounding box center [513, 347] width 10 height 10
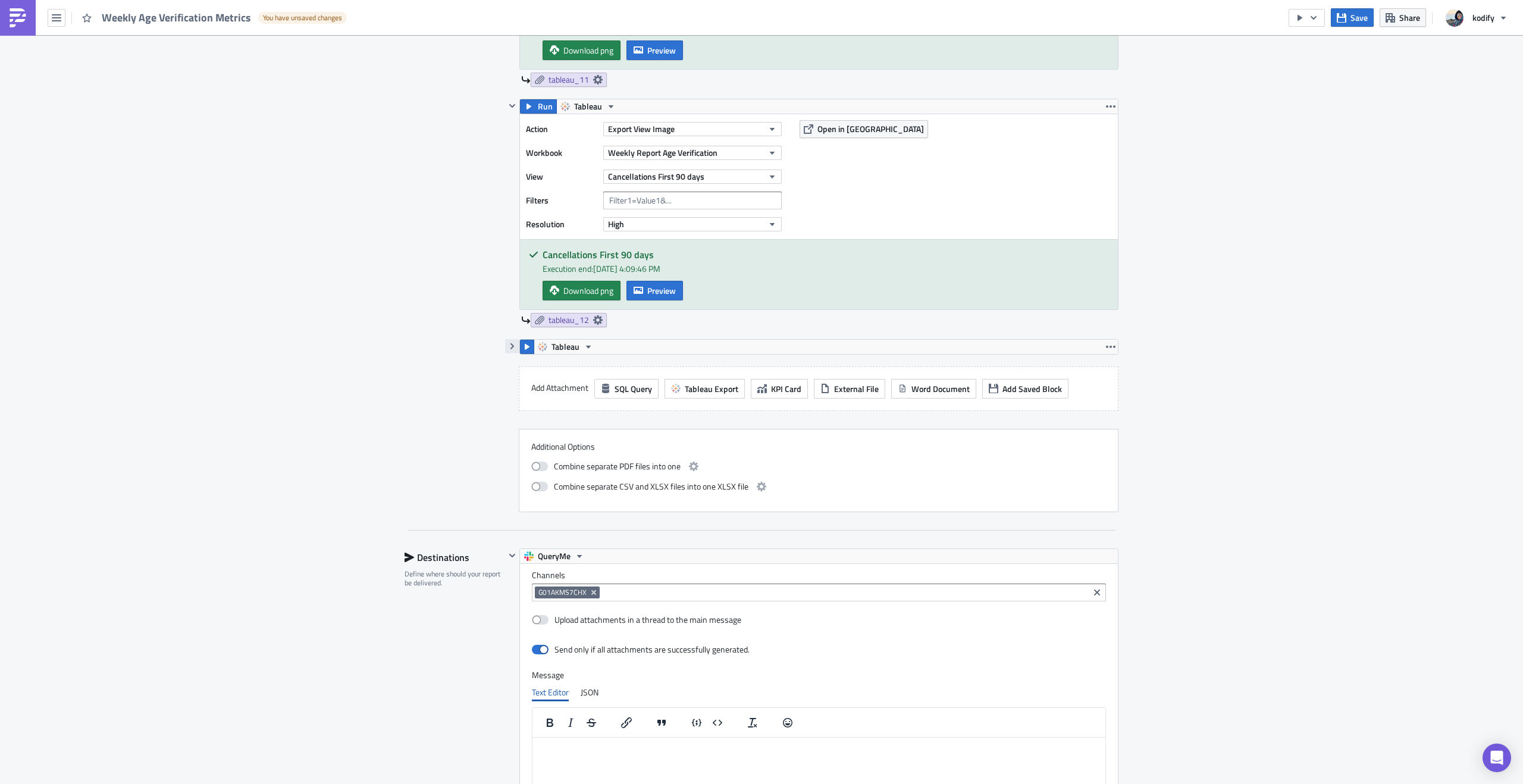
click at [509, 348] on icon "button" at bounding box center [513, 347] width 10 height 10
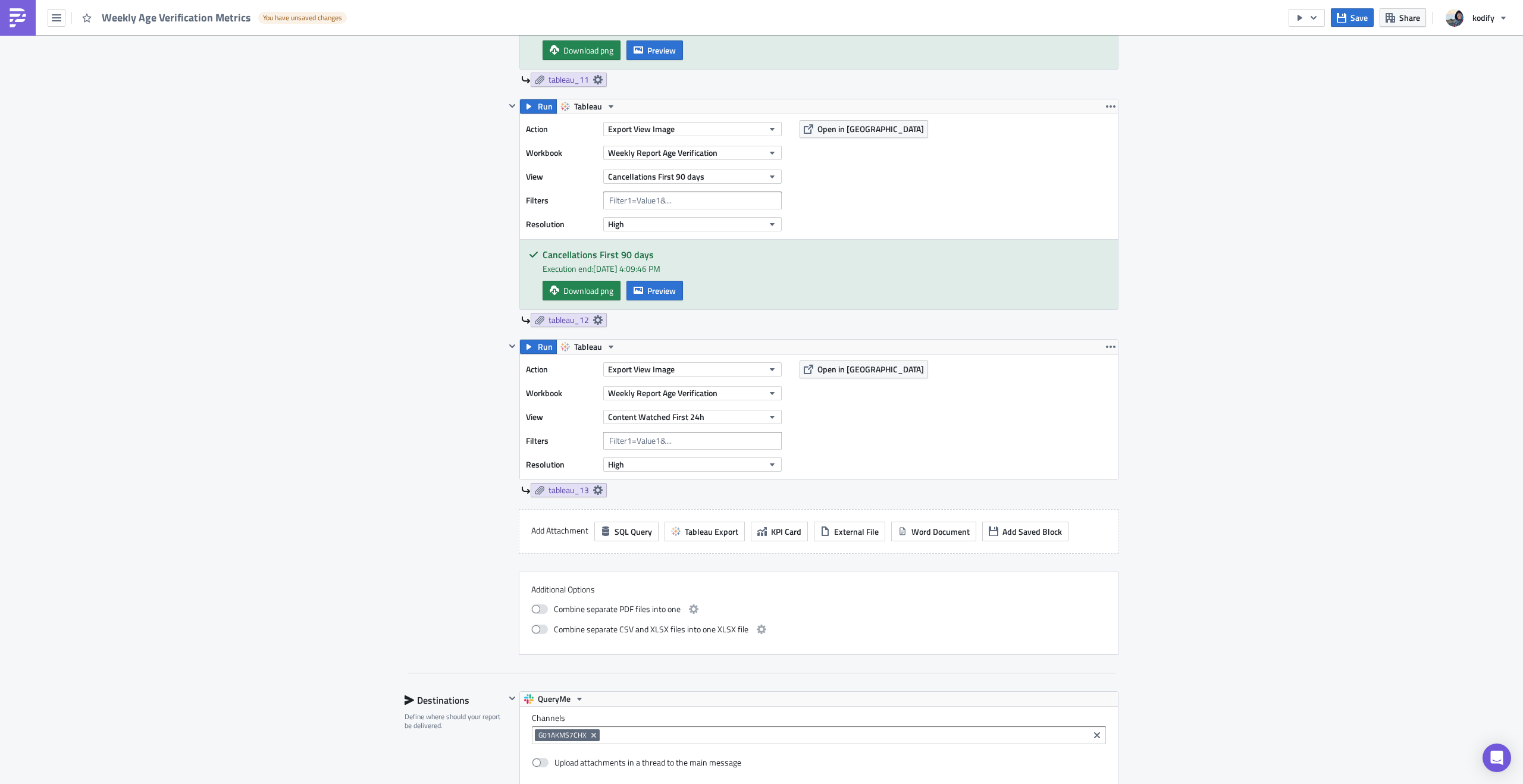
click at [653, 349] on div "Run Tableau" at bounding box center [819, 347] width 598 height 14
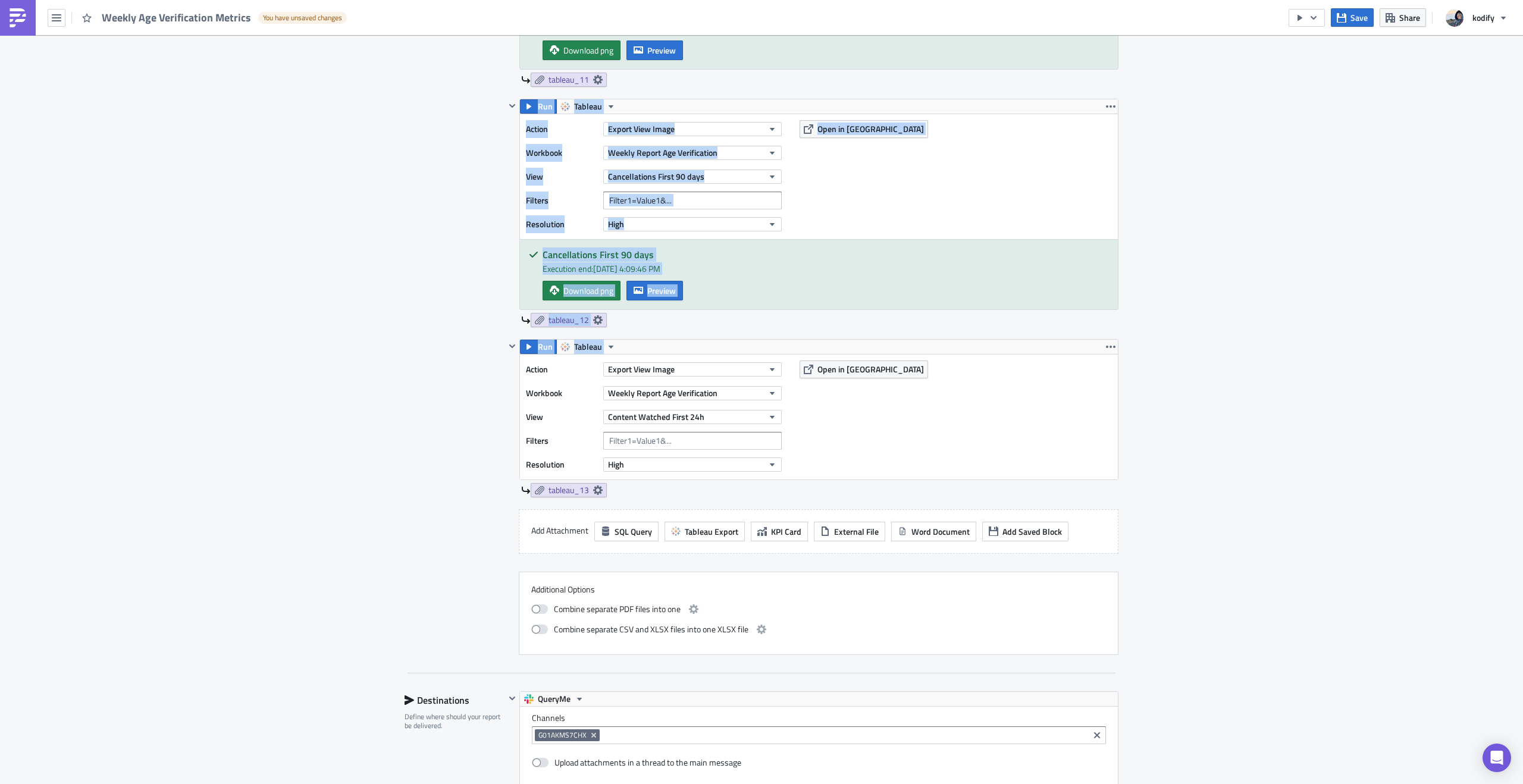
drag, startPoint x: 965, startPoint y: 351, endPoint x: 1035, endPoint y: 101, distance: 259.6
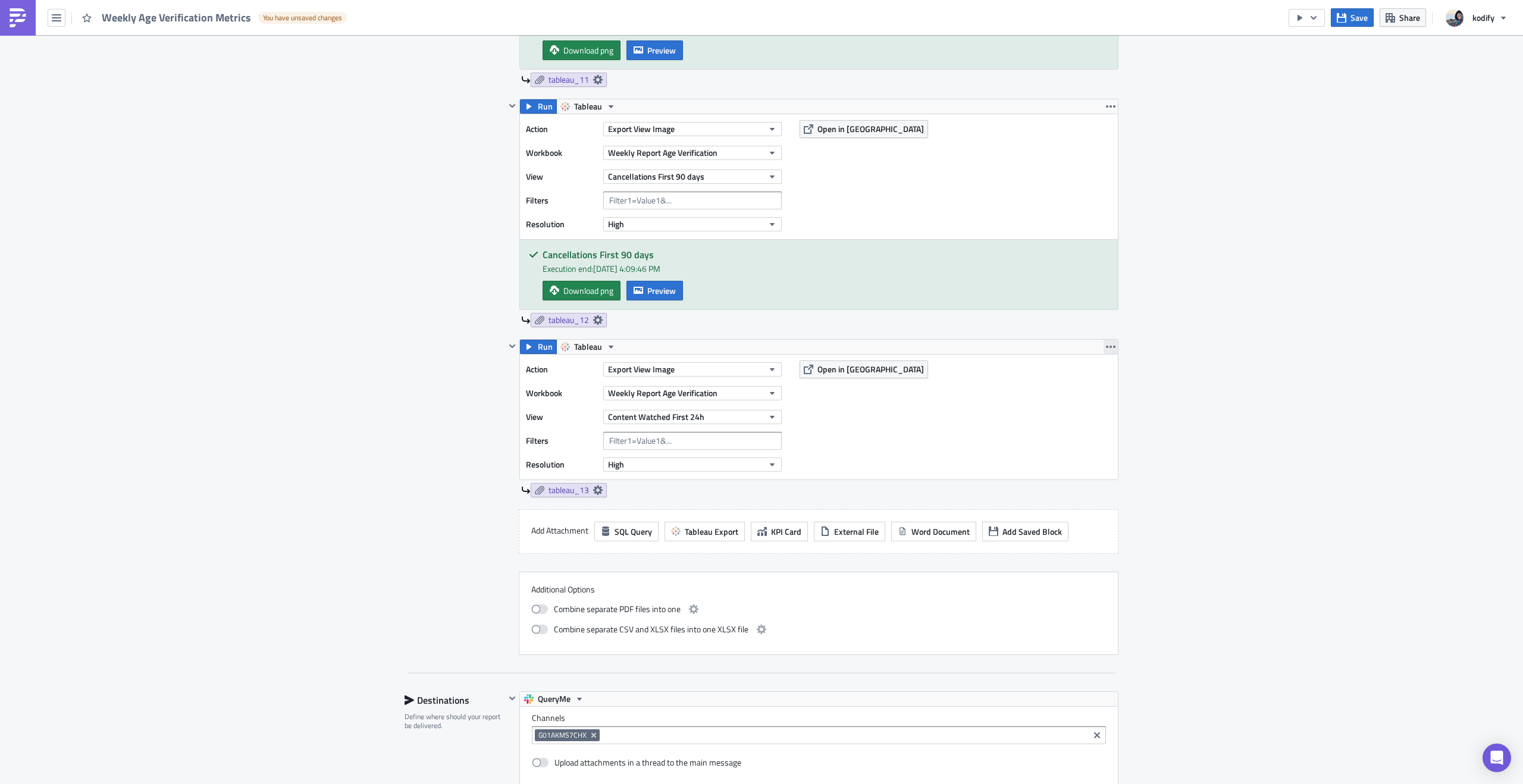
click at [1112, 352] on button "button" at bounding box center [1110, 347] width 14 height 14
click at [593, 495] on icon at bounding box center [598, 491] width 10 height 10
click at [510, 569] on input "text" at bounding box center [525, 562] width 119 height 18
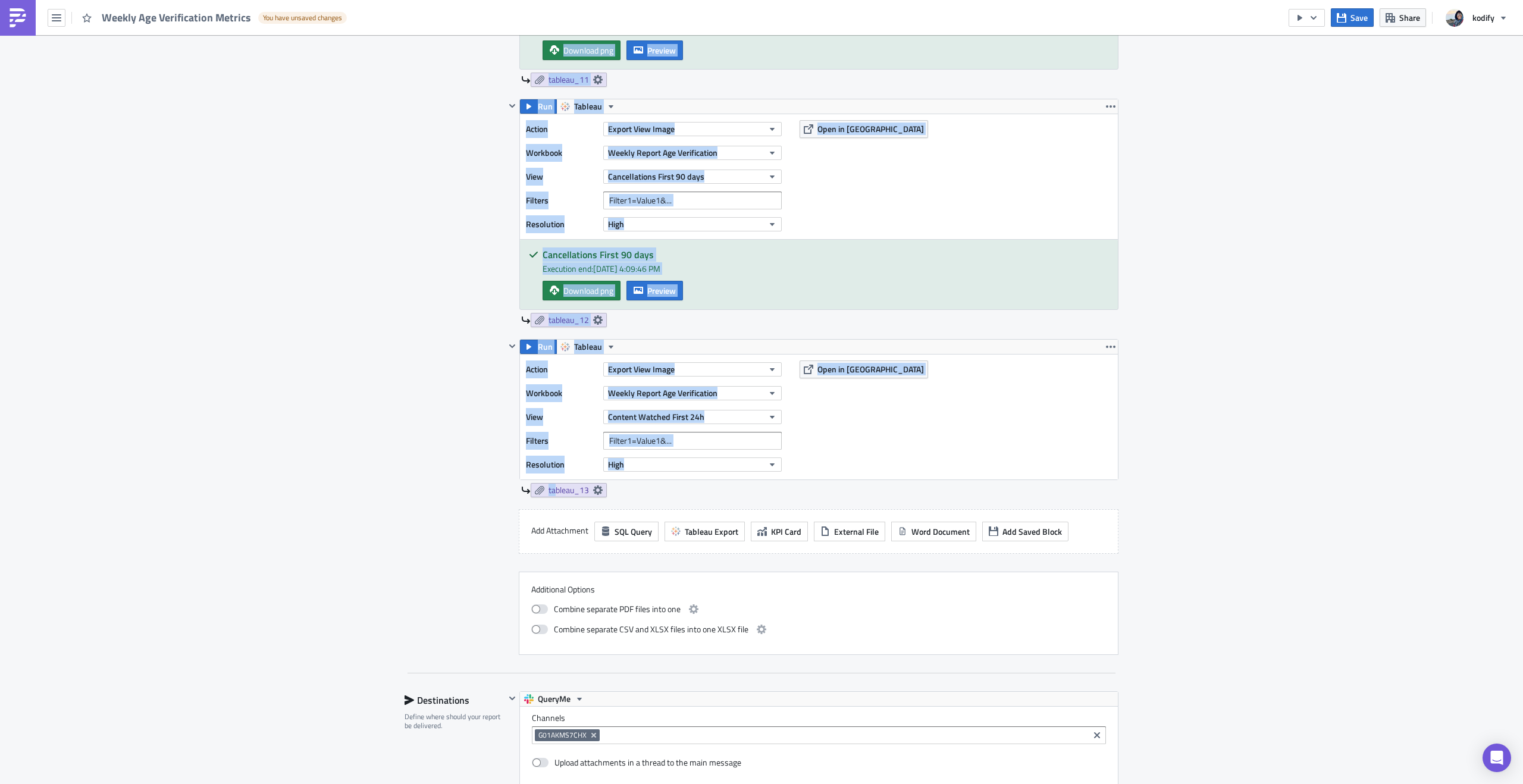
drag, startPoint x: 551, startPoint y: 494, endPoint x: 477, endPoint y: 317, distance: 191.8
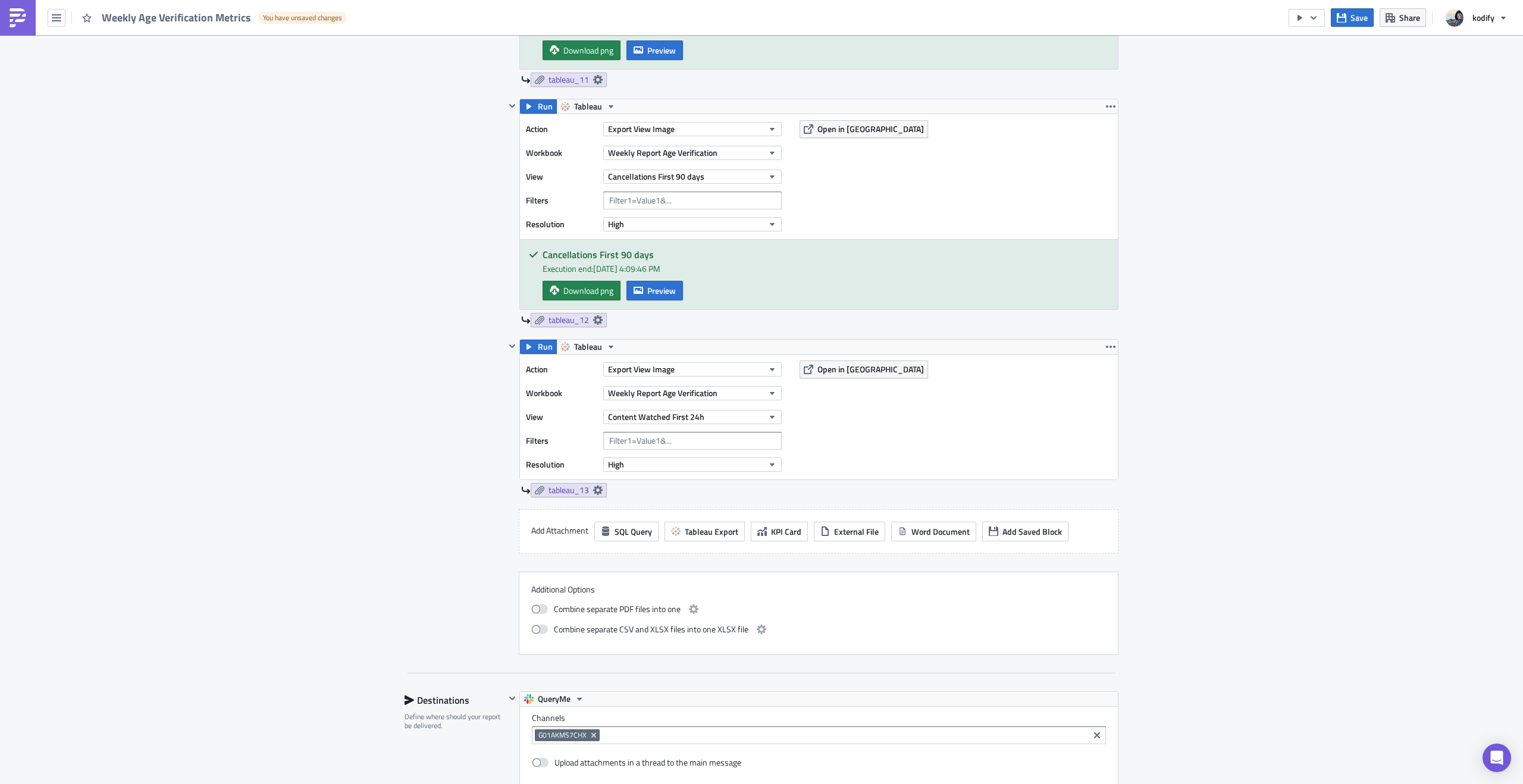
click at [675, 426] on div "Content Watched First 24h" at bounding box center [692, 417] width 179 height 18
click at [678, 421] on span "Content Watched First 24h" at bounding box center [656, 416] width 97 height 12
click at [673, 464] on div "Age Verified First 24h" at bounding box center [660, 460] width 109 height 12
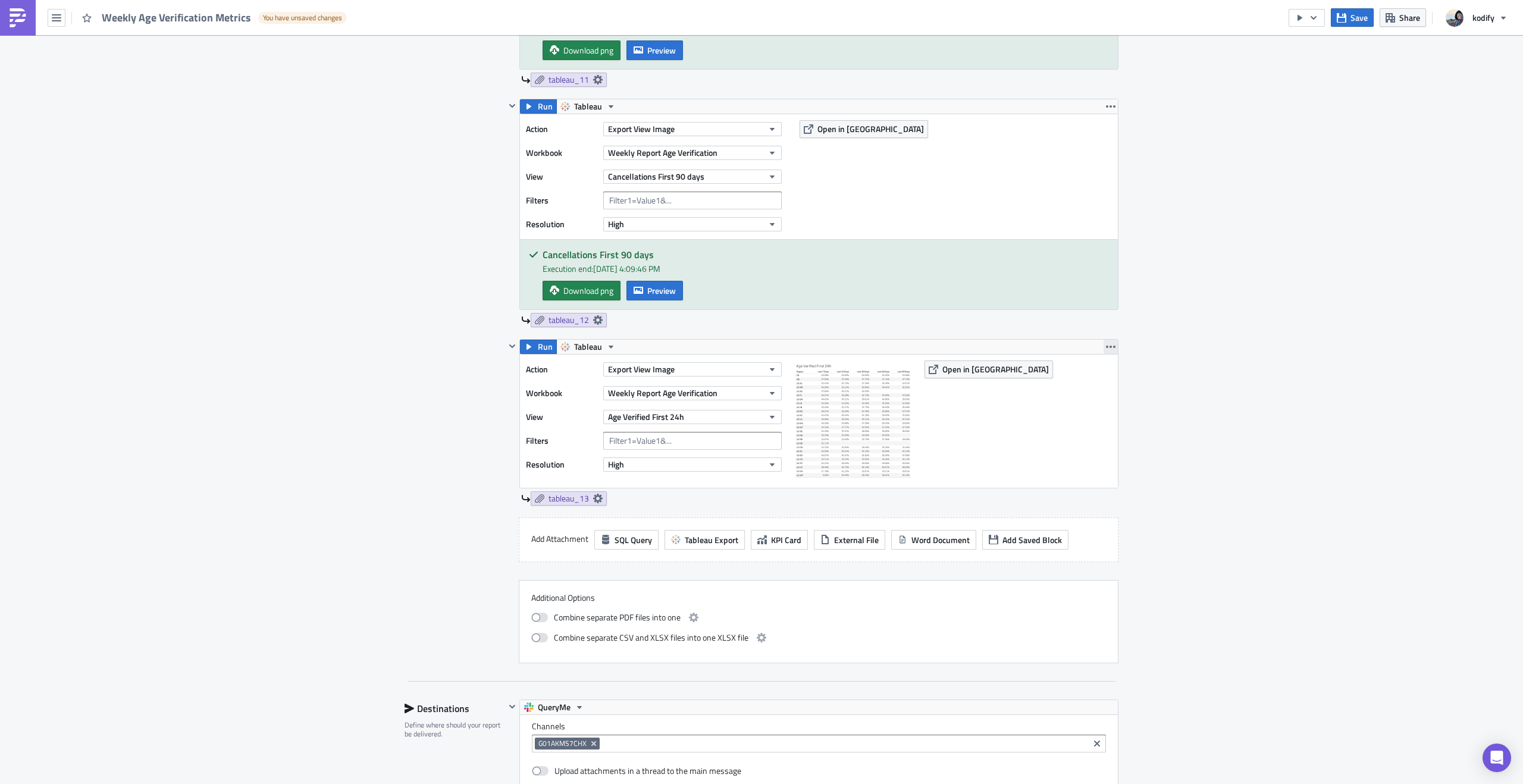
click at [1107, 347] on icon "button" at bounding box center [1111, 347] width 10 height 10
click at [1109, 376] on div "Duplicate" at bounding box center [1113, 378] width 79 height 12
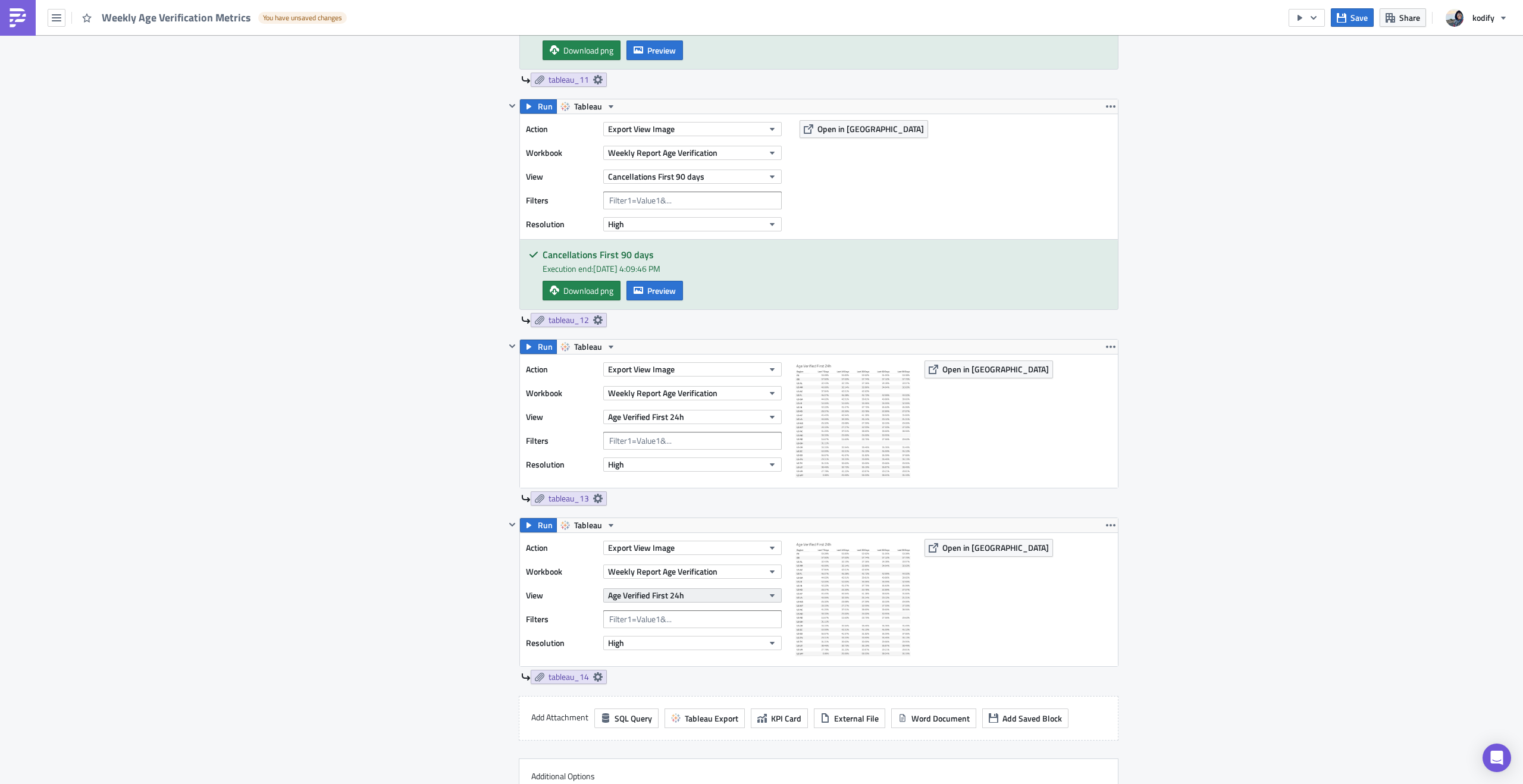
click at [655, 601] on span "Age Verified First 24h" at bounding box center [646, 595] width 76 height 12
click at [674, 442] on div "Age Verified First 48h" at bounding box center [659, 440] width 106 height 12
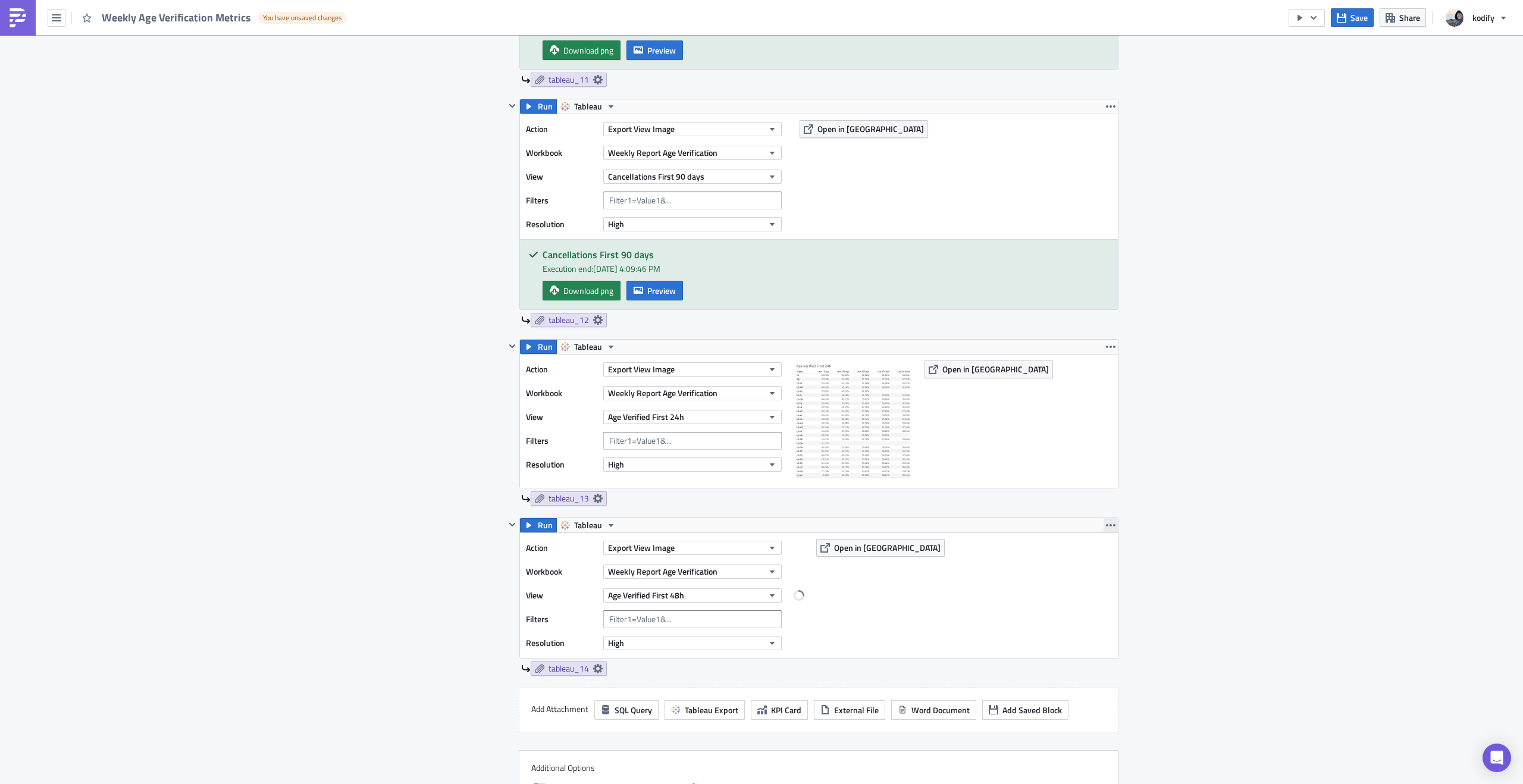
click at [1110, 530] on icon "button" at bounding box center [1111, 525] width 10 height 10
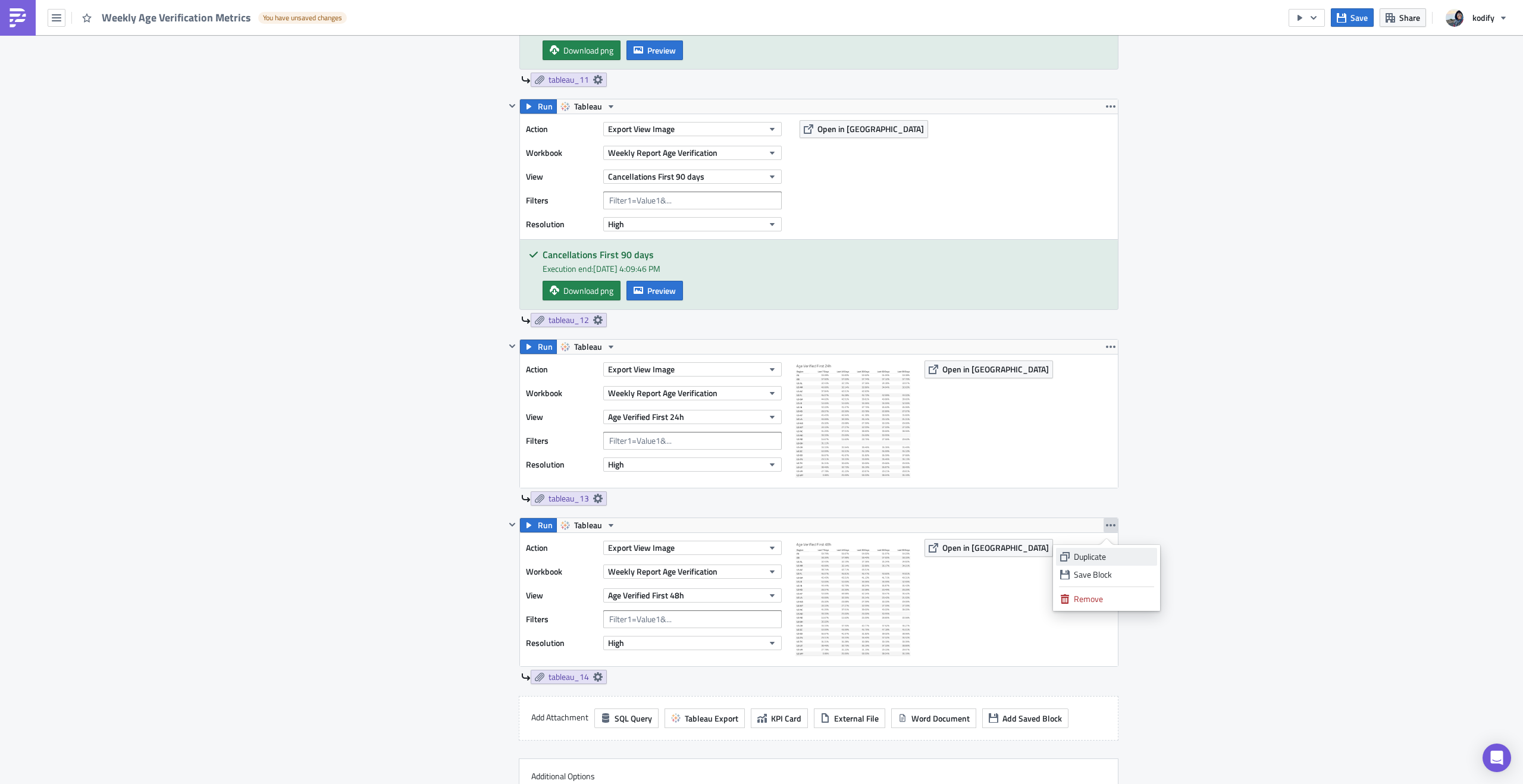
click at [1119, 560] on div "Duplicate" at bounding box center [1113, 557] width 79 height 12
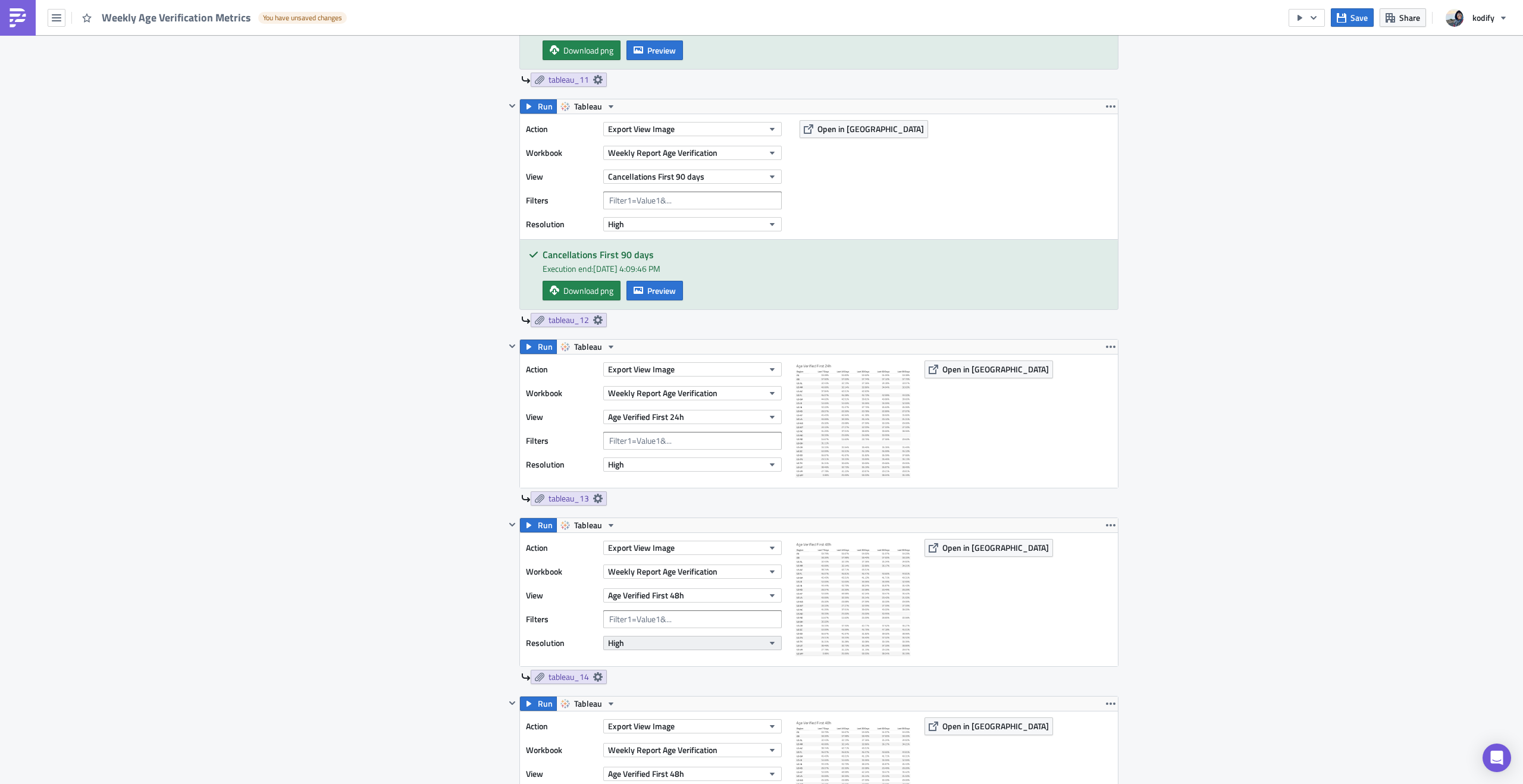
scroll to position [2767, 0]
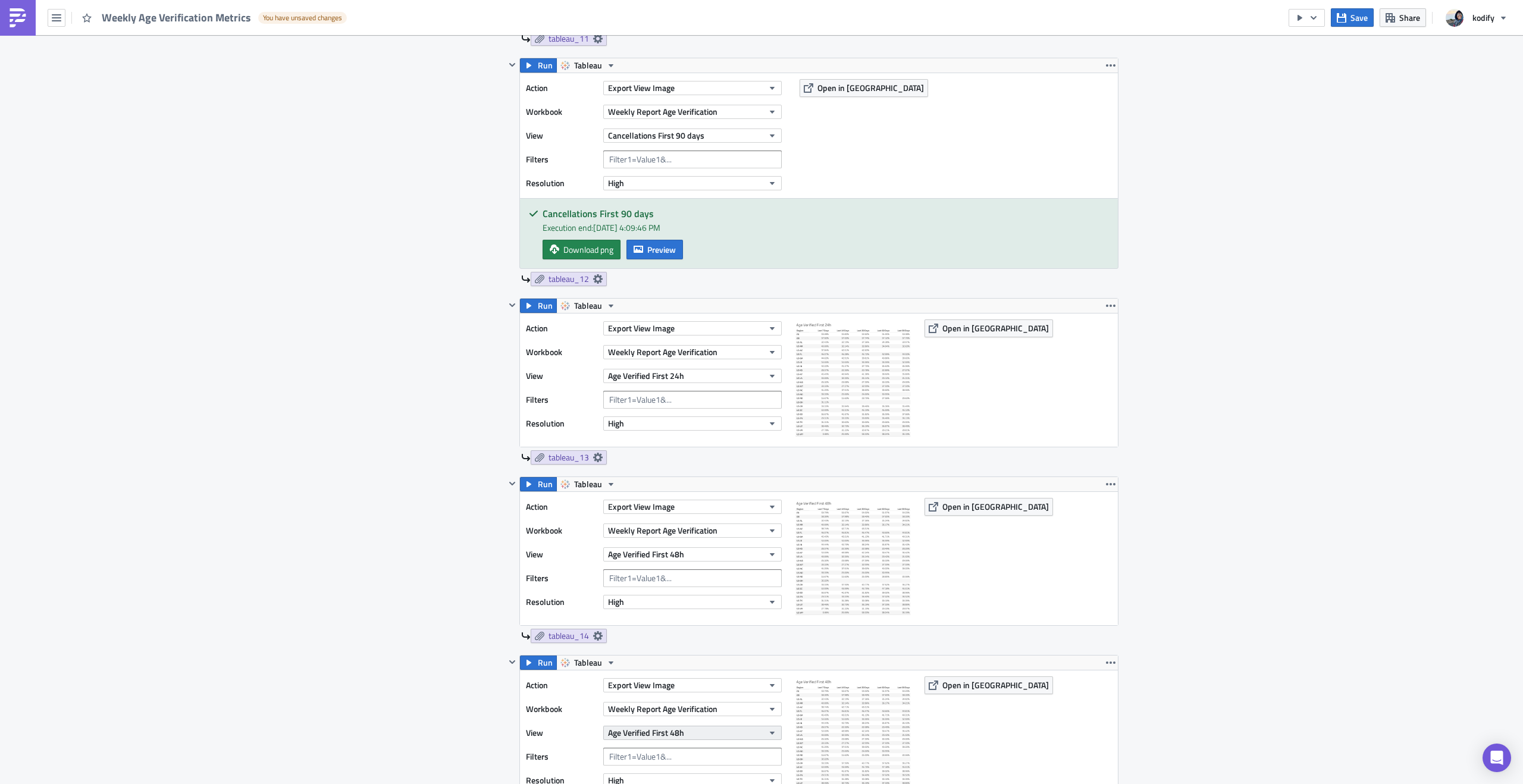
click at [692, 736] on button "Age Verified First 48h" at bounding box center [692, 732] width 179 height 14
click at [674, 590] on div "Age Verified First 72h" at bounding box center [659, 596] width 106 height 12
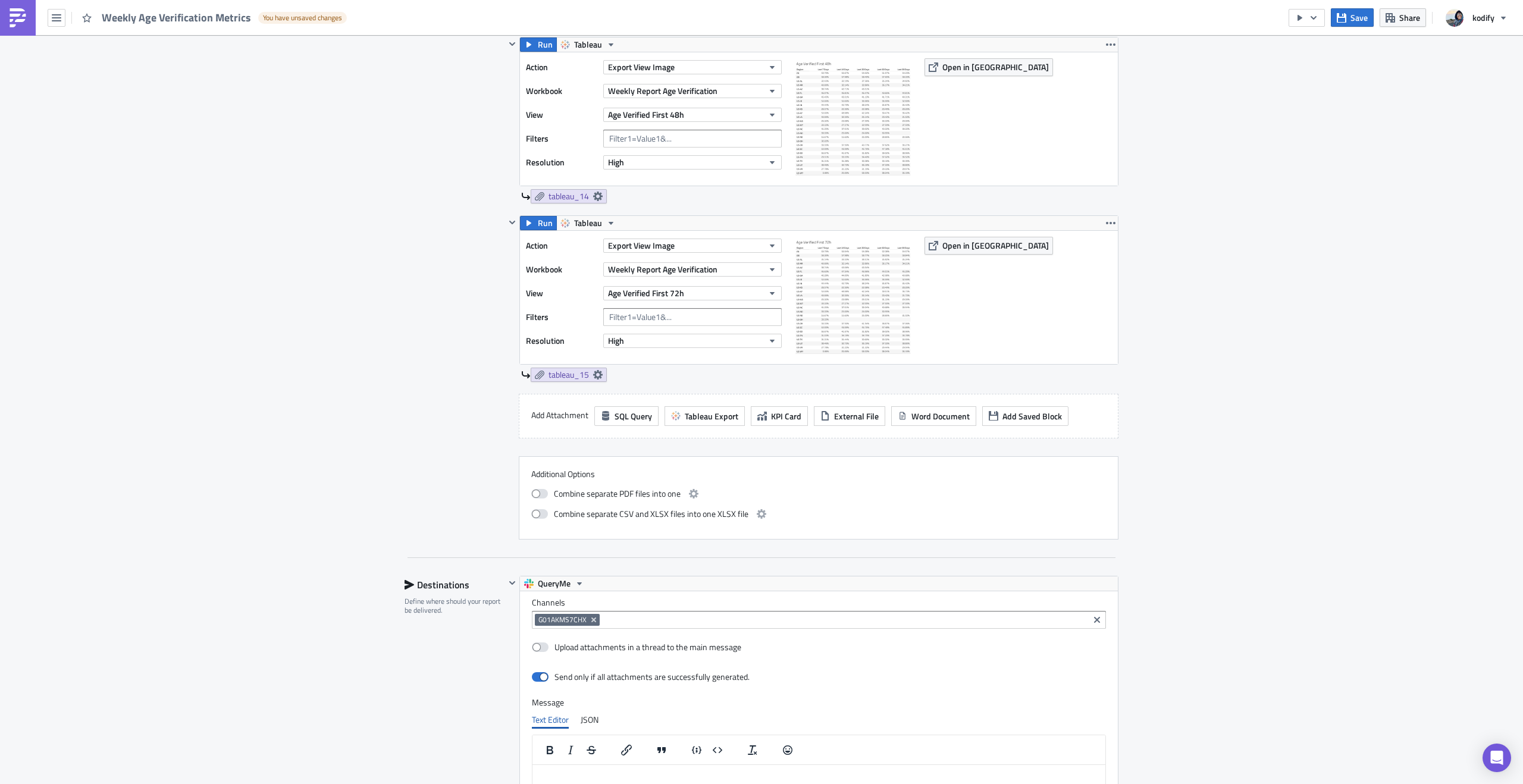
scroll to position [3208, 0]
click at [1342, 19] on icon "button" at bounding box center [1342, 18] width 10 height 10
click at [1317, 19] on icon "button" at bounding box center [1314, 18] width 10 height 10
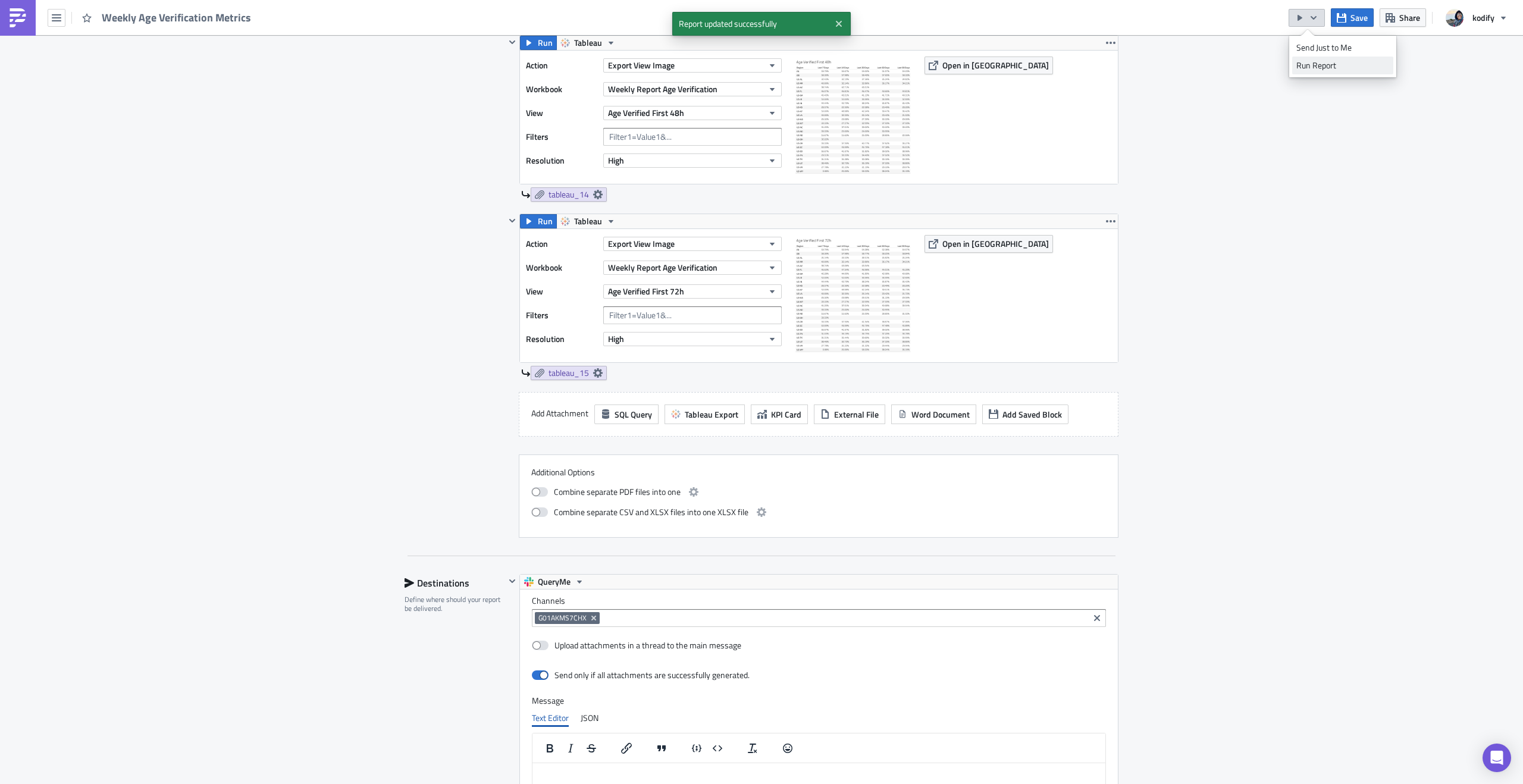
click at [1342, 61] on div "Run Report" at bounding box center [1343, 66] width 93 height 12
click at [591, 622] on icon "Remove Tag" at bounding box center [594, 619] width 10 height 10
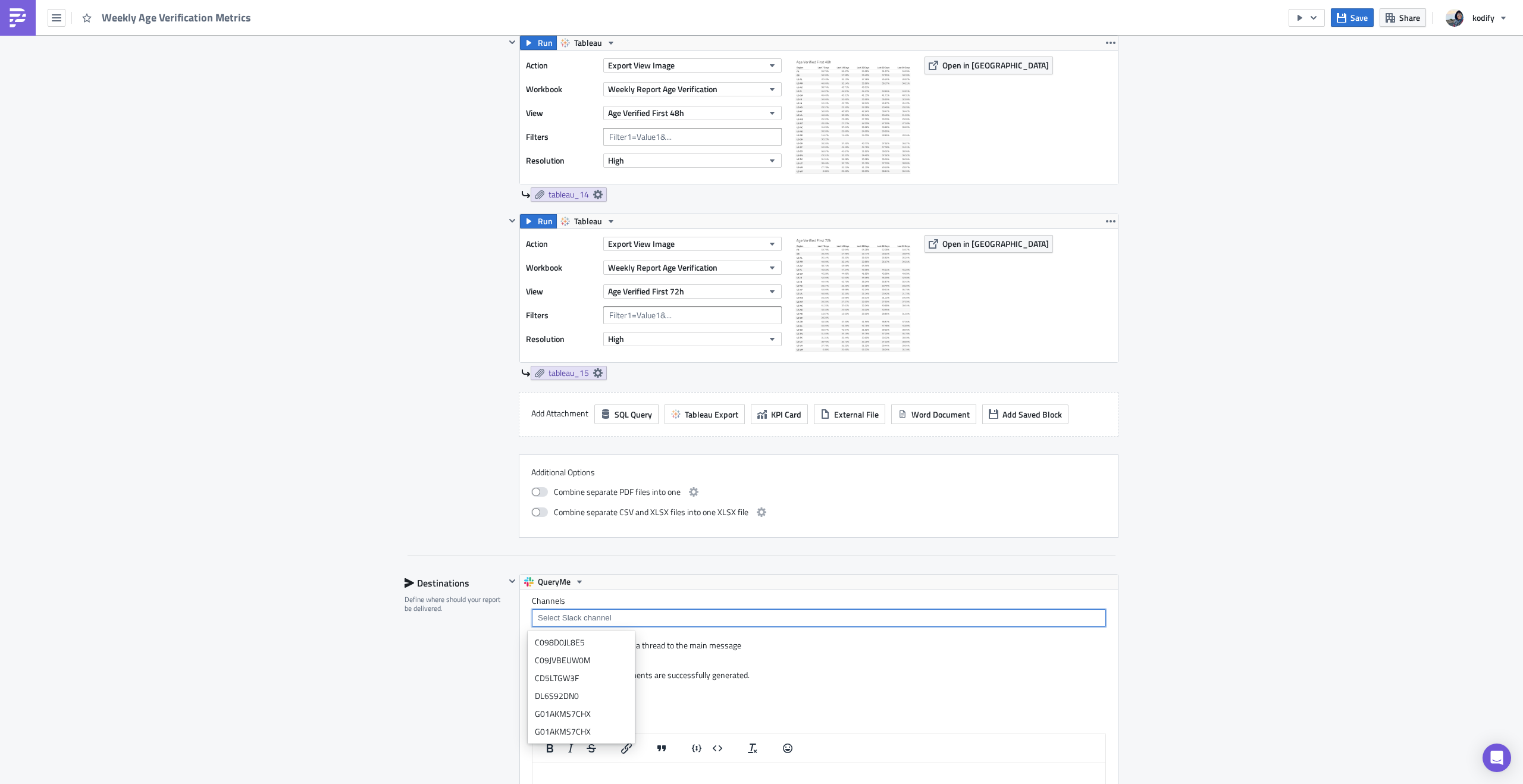
click at [592, 621] on input at bounding box center [818, 618] width 567 height 12
paste input "C09KGLTUM2P"
type input "C09KGLTUM2P"
click at [612, 623] on input "C09KGLTUM2P" at bounding box center [818, 618] width 567 height 12
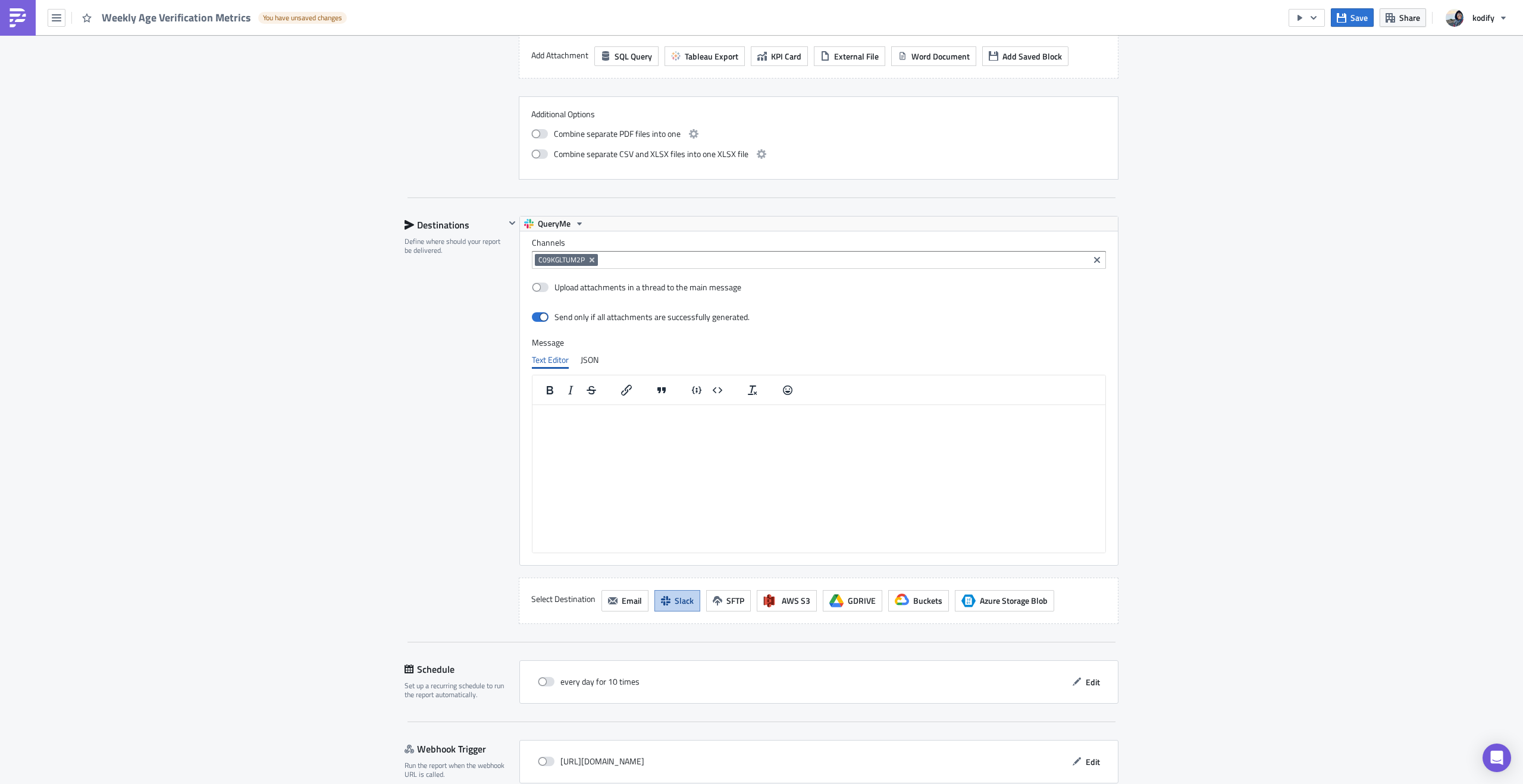
scroll to position [3567, 0]
click at [1353, 15] on span "Save" at bounding box center [1359, 17] width 17 height 12
click at [1303, 19] on icon "button" at bounding box center [1300, 18] width 10 height 10
click at [1321, 65] on div "Run Report" at bounding box center [1343, 66] width 93 height 12
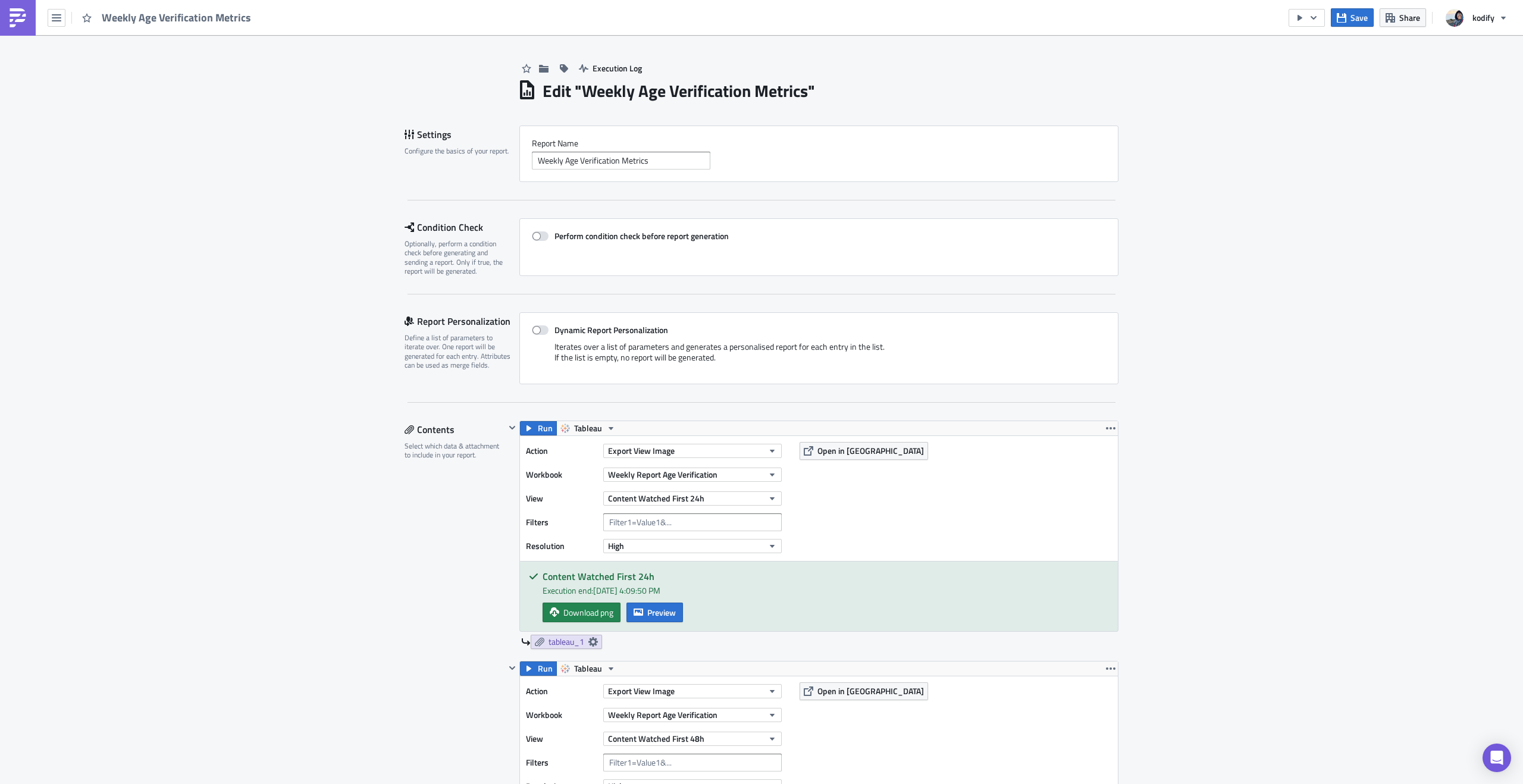
scroll to position [188, 0]
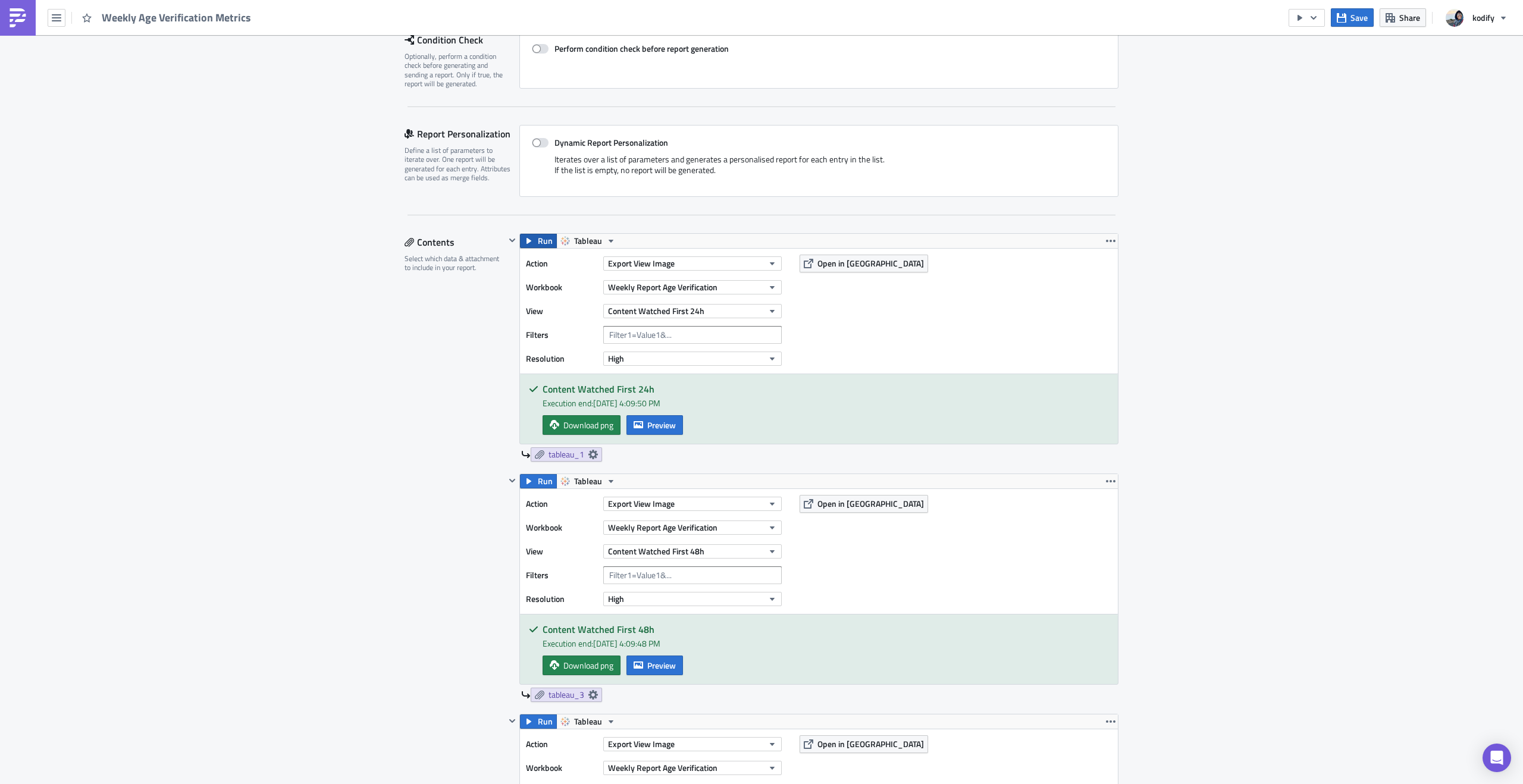
click at [528, 242] on icon "button" at bounding box center [529, 241] width 10 height 10
click at [647, 428] on span "Preview" at bounding box center [661, 424] width 29 height 12
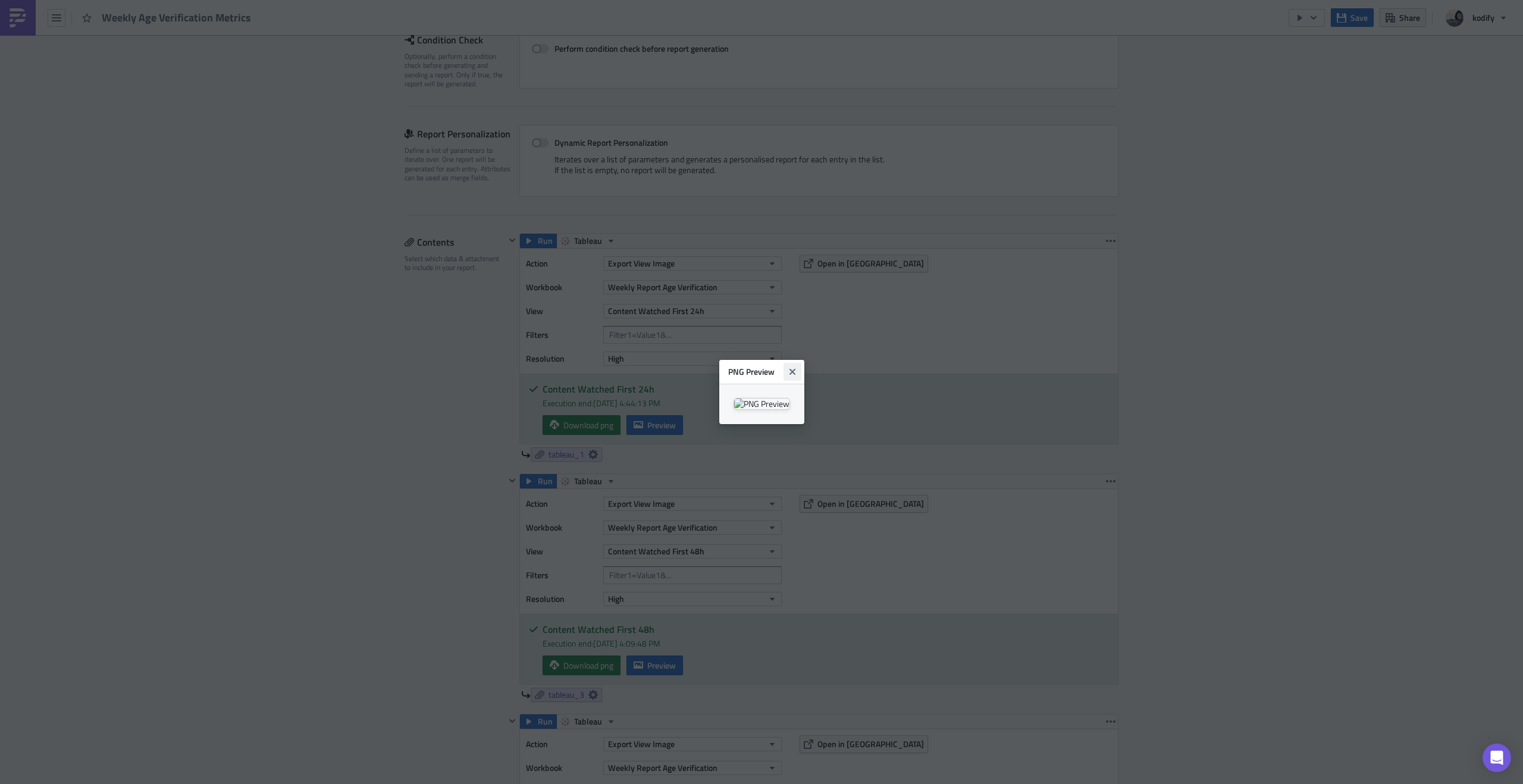
click at [795, 369] on icon "Close" at bounding box center [791, 371] width 6 height 6
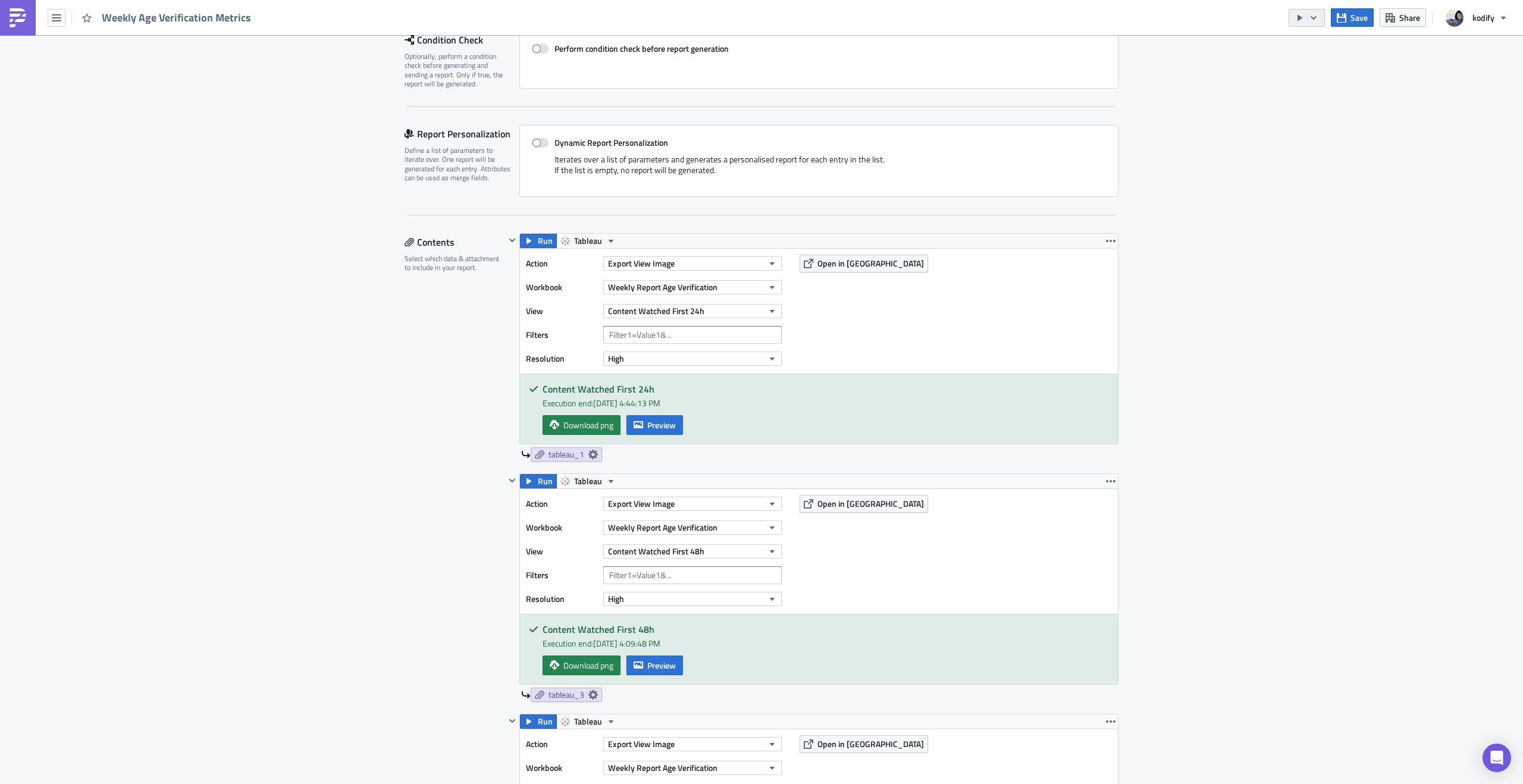
click at [1303, 15] on icon "button" at bounding box center [1300, 18] width 10 height 10
click at [1316, 62] on div "Run Report" at bounding box center [1343, 66] width 93 height 12
